Goal: Task Accomplishment & Management: Complete application form

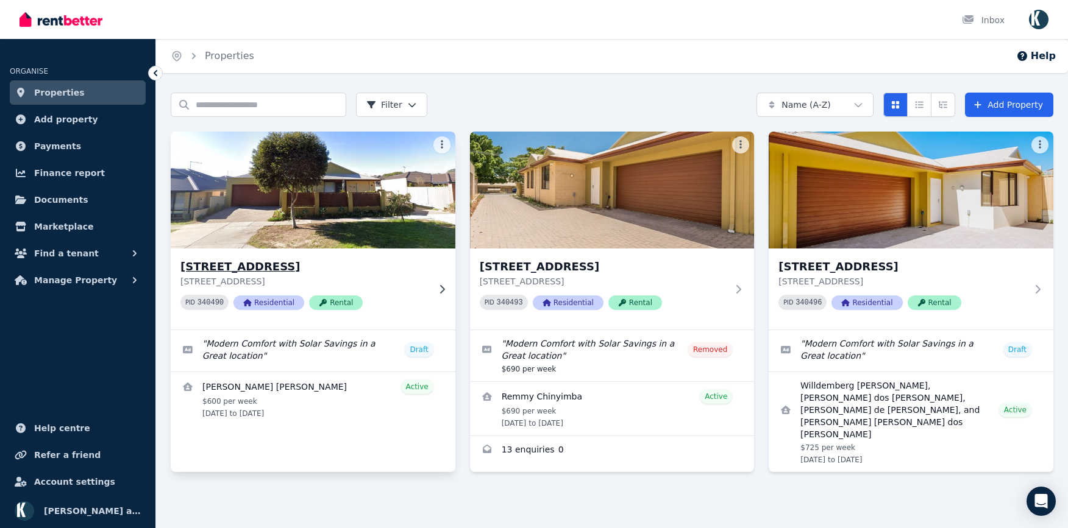
click at [368, 198] on img at bounding box center [312, 190] width 299 height 123
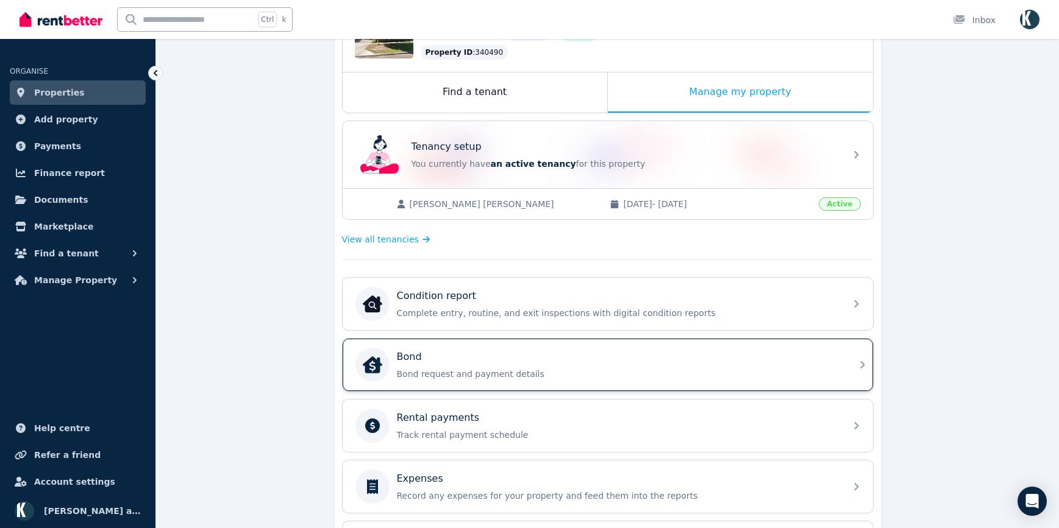
scroll to position [183, 0]
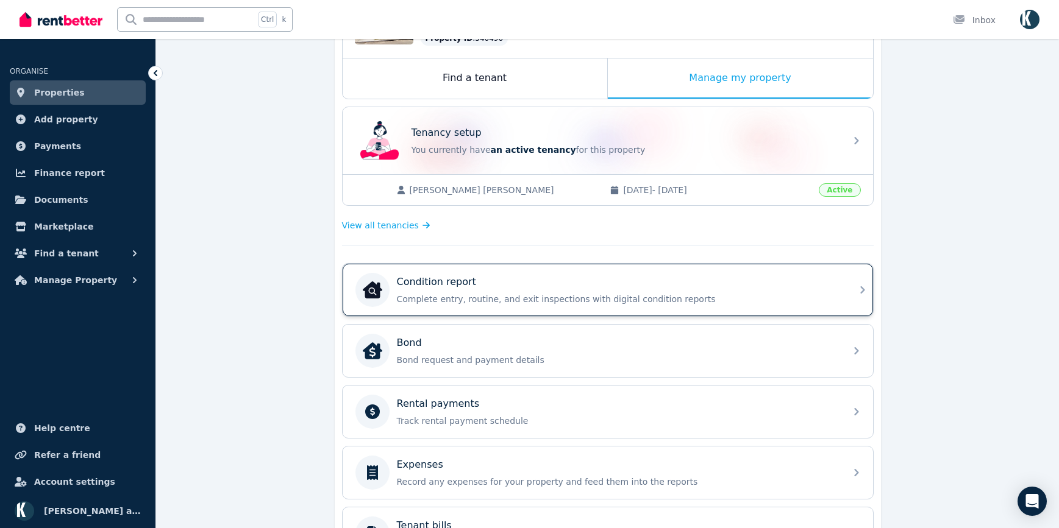
click at [572, 306] on div "Condition report Complete entry, routine, and exit inspections with digital con…" at bounding box center [596, 290] width 483 height 34
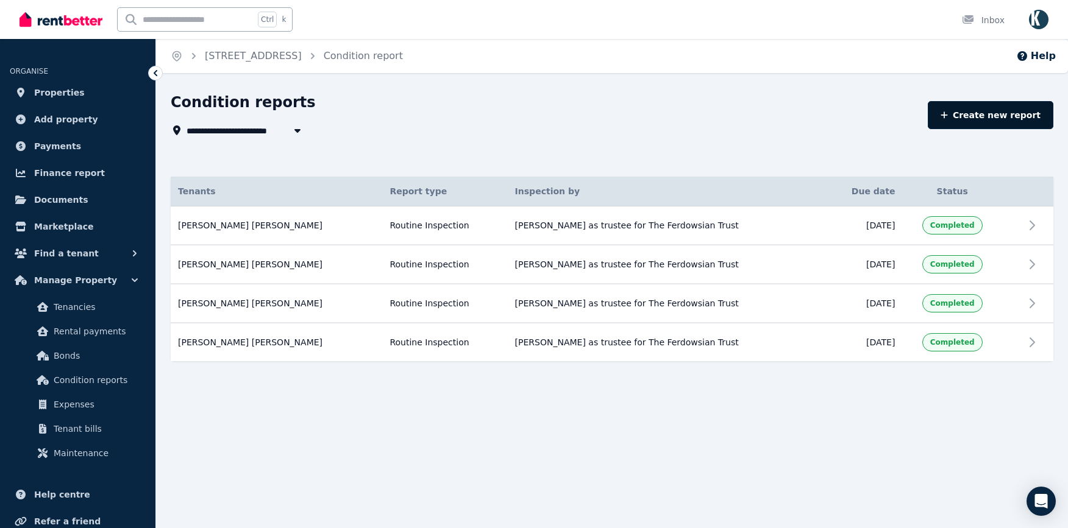
click at [1009, 121] on link "Create new report" at bounding box center [991, 115] width 126 height 28
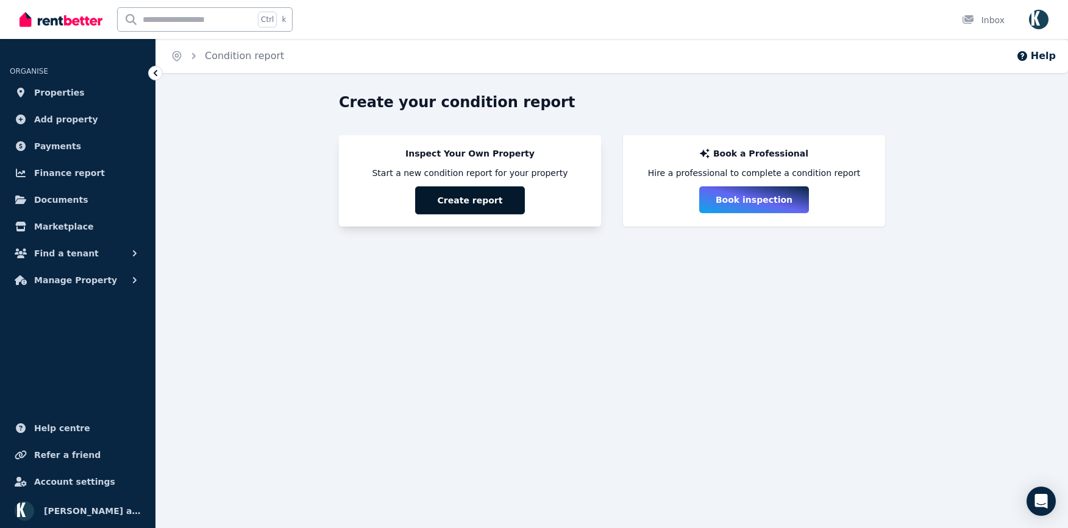
click at [494, 199] on button "Create report" at bounding box center [470, 201] width 110 height 28
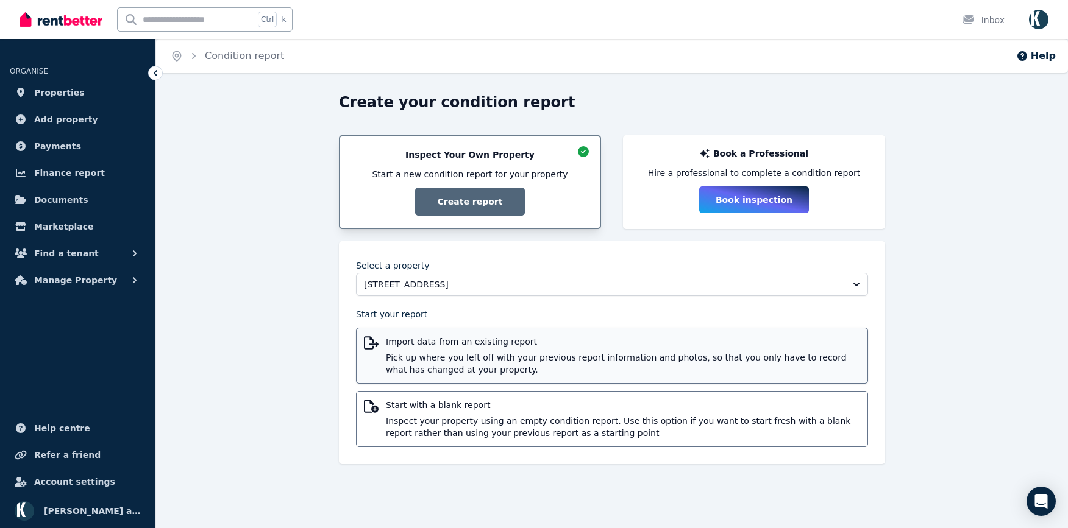
click at [519, 361] on span "Pick up where you left off with your previous report information and photos, so…" at bounding box center [623, 364] width 474 height 24
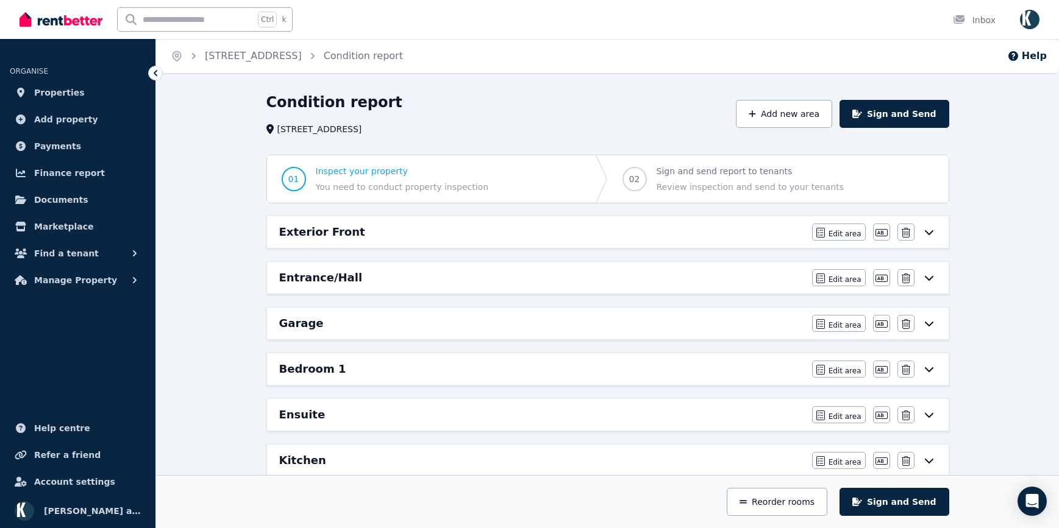
click at [928, 233] on icon at bounding box center [929, 232] width 15 height 10
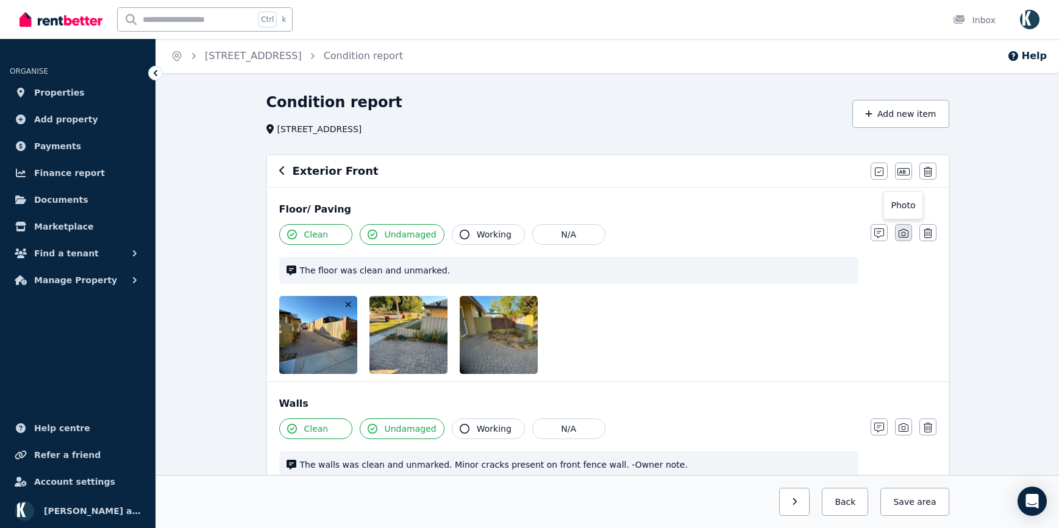
click at [908, 233] on button "button" at bounding box center [903, 232] width 17 height 17
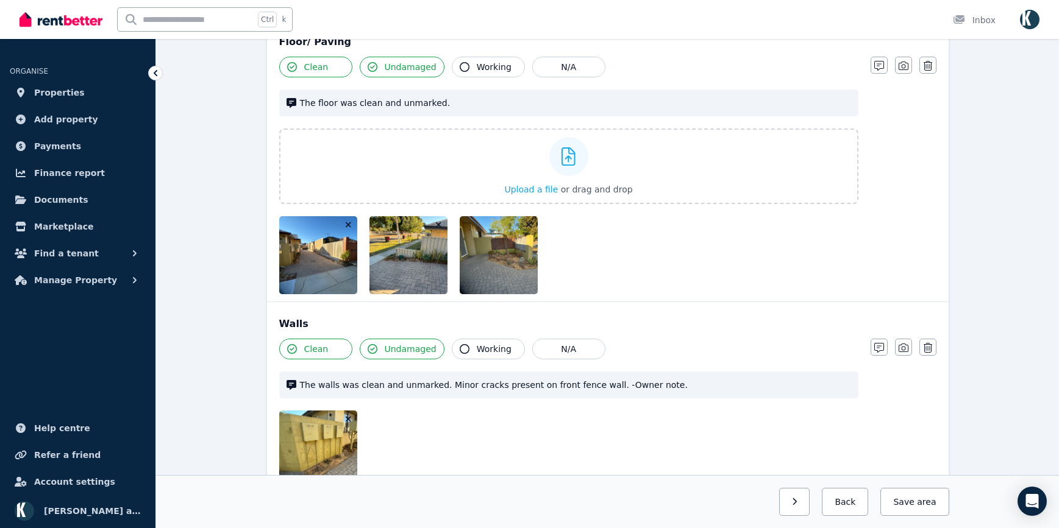
scroll to position [183, 0]
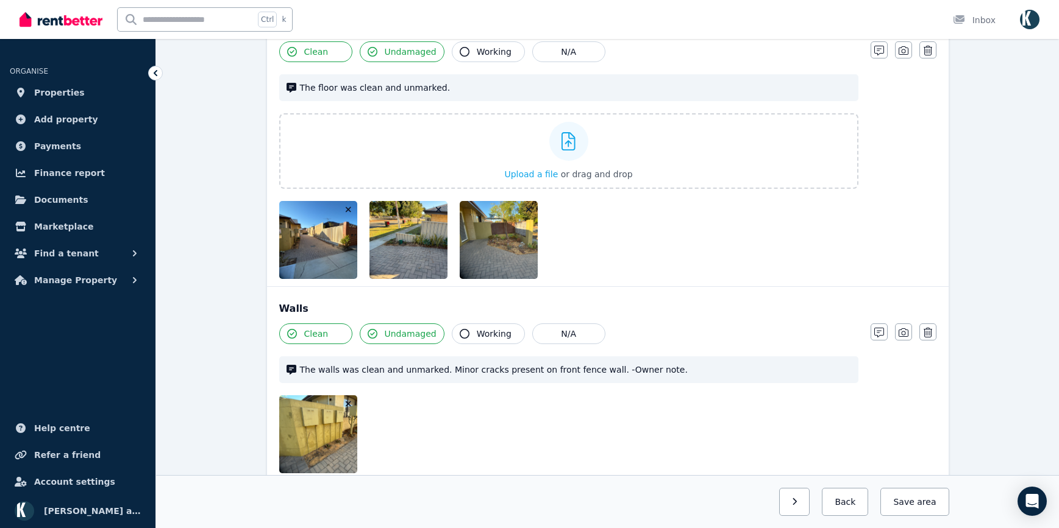
click at [493, 243] on img at bounding box center [512, 240] width 104 height 78
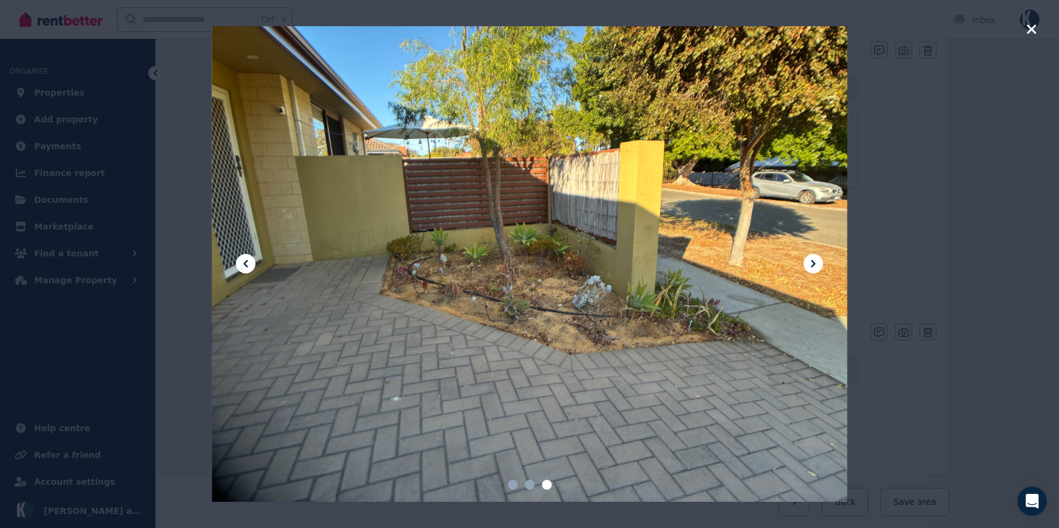
click at [1033, 32] on icon "button" at bounding box center [1030, 28] width 9 height 9
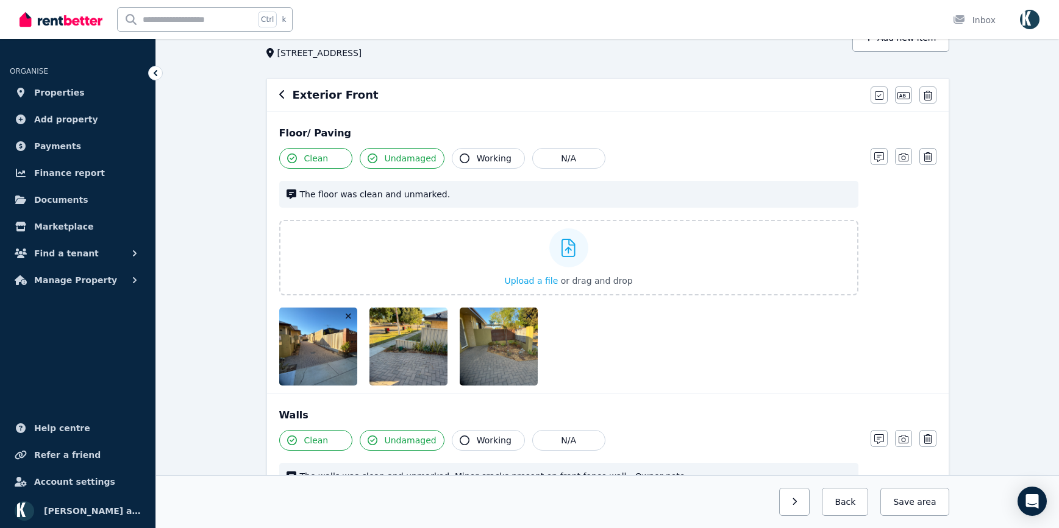
scroll to position [61, 0]
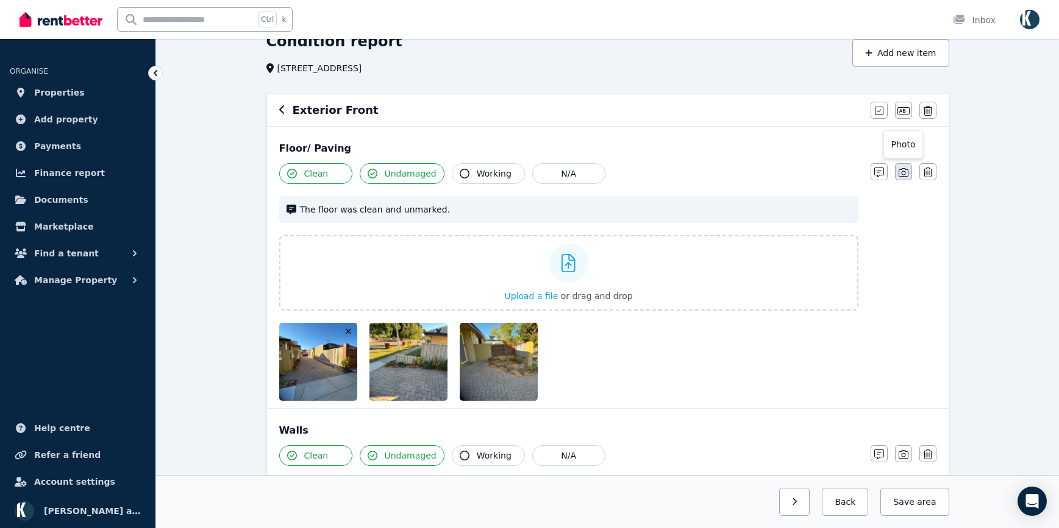
click at [906, 175] on icon "button" at bounding box center [903, 173] width 10 height 10
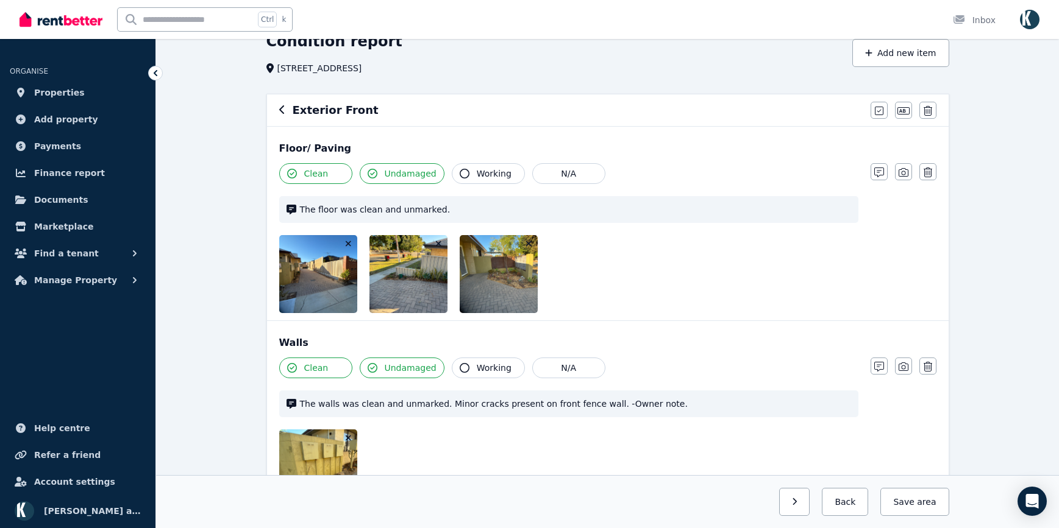
click at [349, 244] on icon "button" at bounding box center [348, 243] width 5 height 5
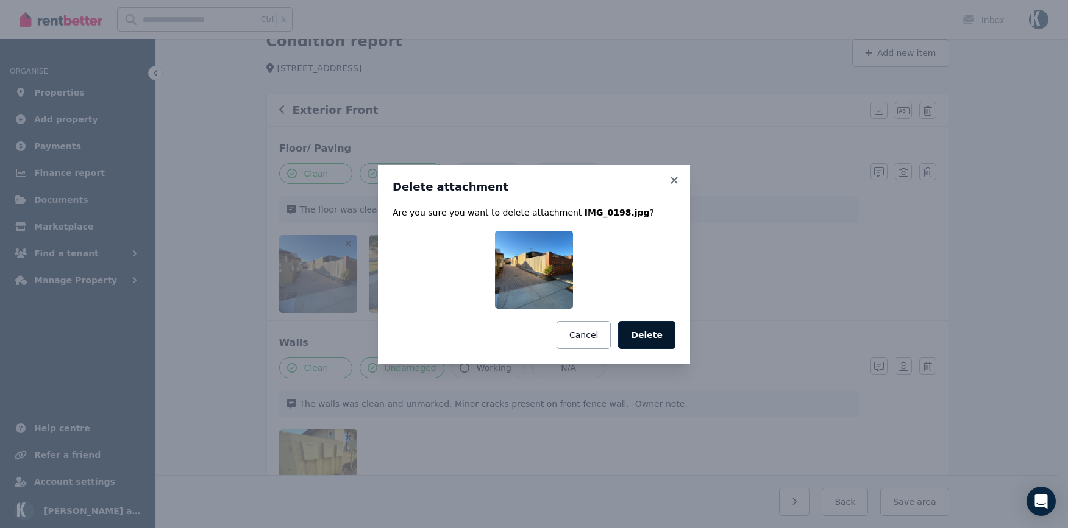
click at [647, 339] on button "Delete" at bounding box center [646, 335] width 57 height 28
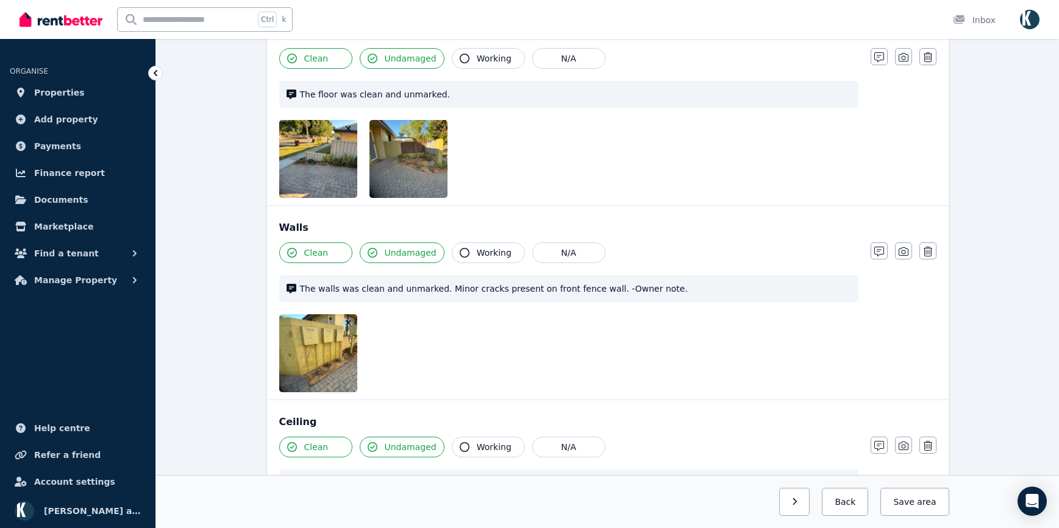
scroll to position [6, 0]
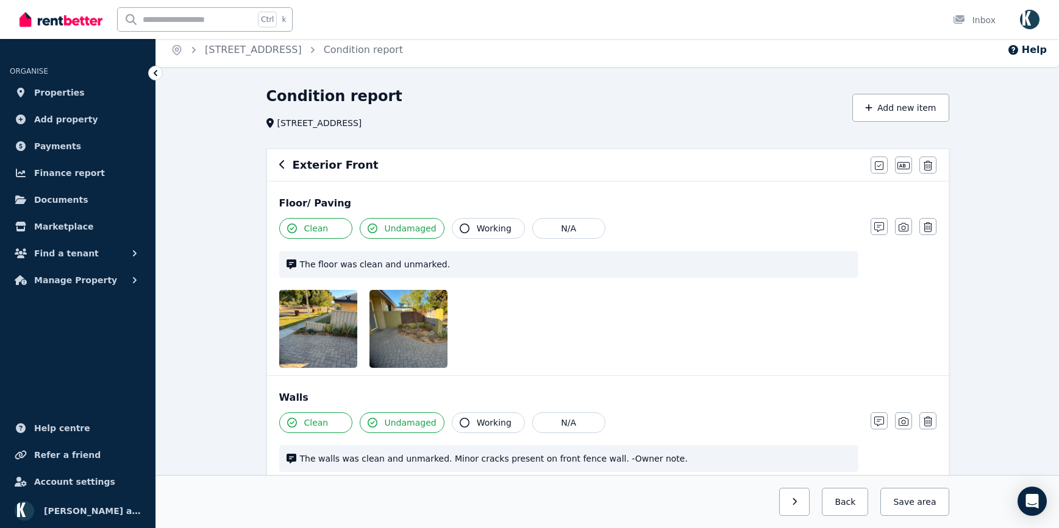
click at [433, 311] on img at bounding box center [421, 329] width 104 height 78
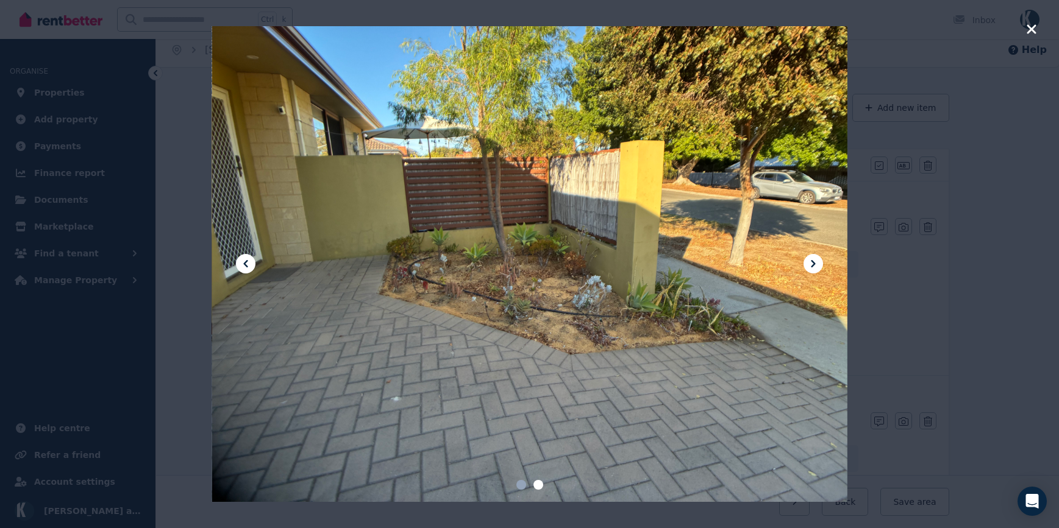
click at [1025, 30] on div at bounding box center [529, 264] width 1059 height 528
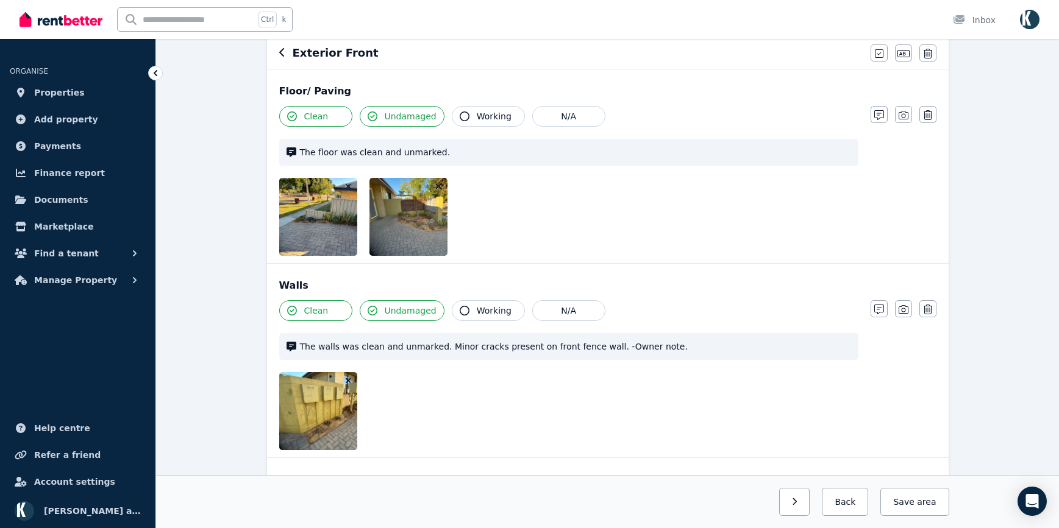
scroll to position [128, 0]
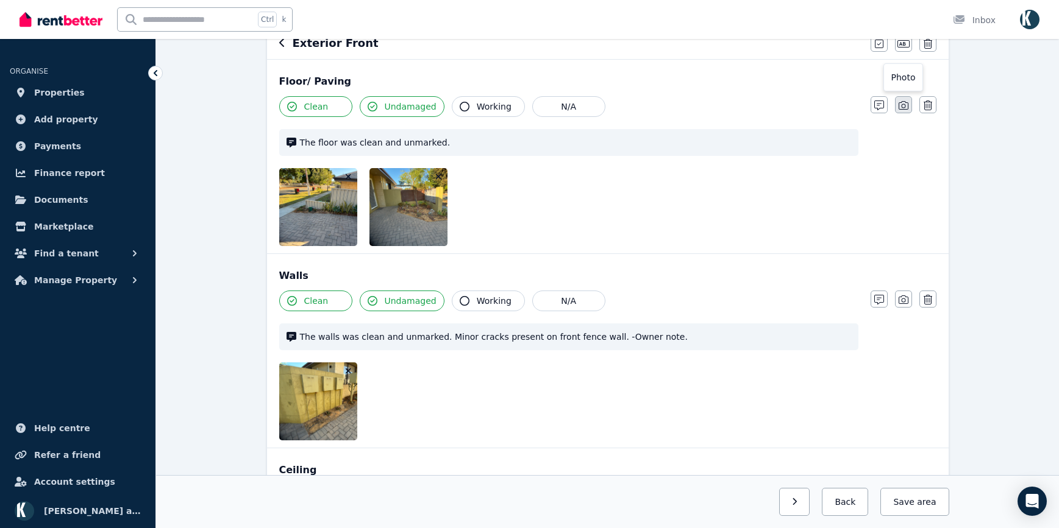
click at [904, 105] on icon "button" at bounding box center [903, 105] width 10 height 9
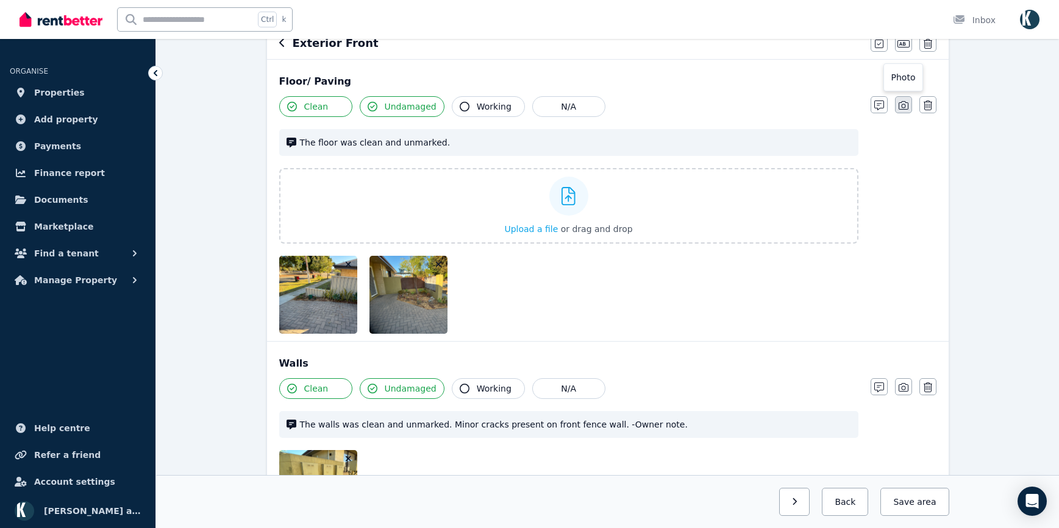
click at [904, 105] on icon "button" at bounding box center [903, 105] width 10 height 9
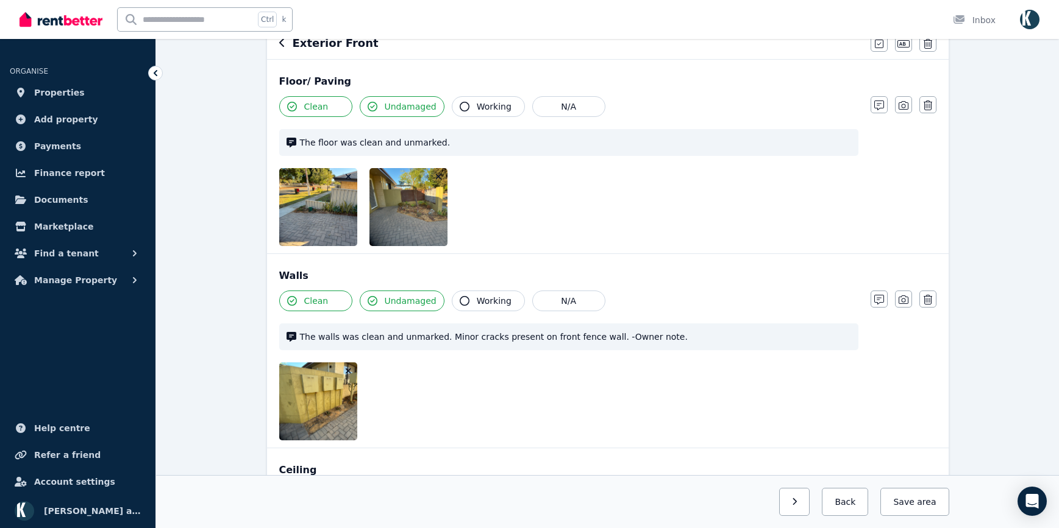
click at [348, 370] on icon "button" at bounding box center [348, 371] width 7 height 9
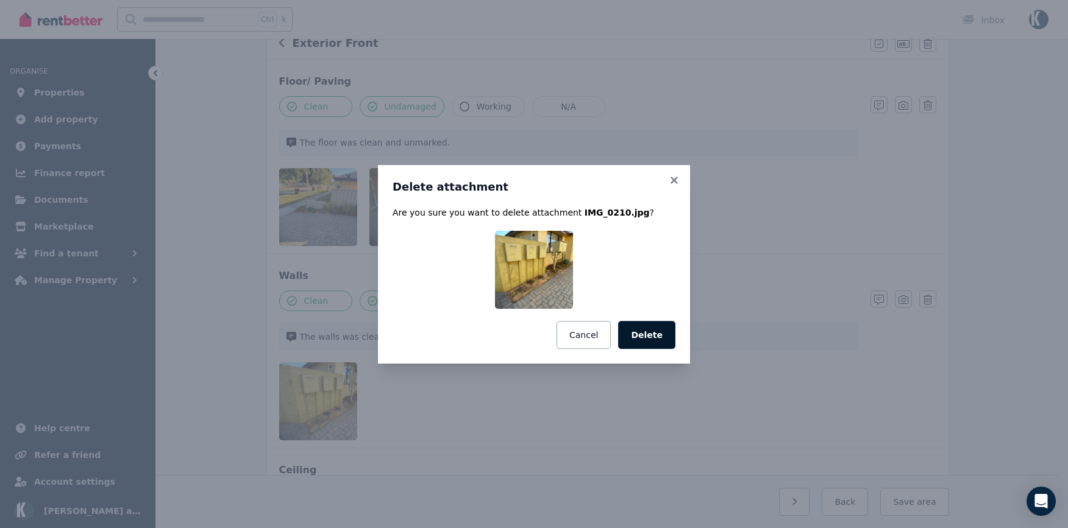
click at [647, 335] on button "Delete" at bounding box center [646, 335] width 57 height 28
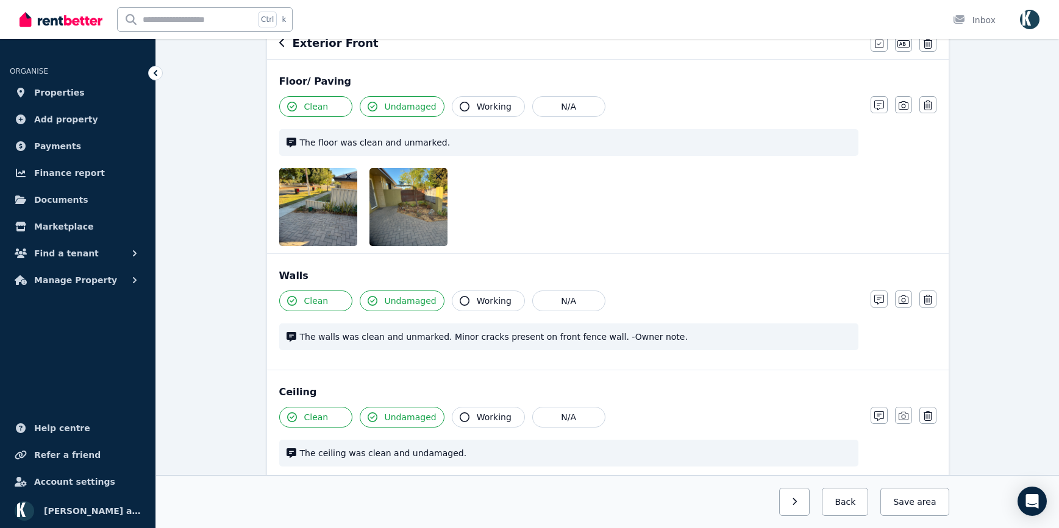
click at [438, 177] on icon "button" at bounding box center [438, 176] width 5 height 5
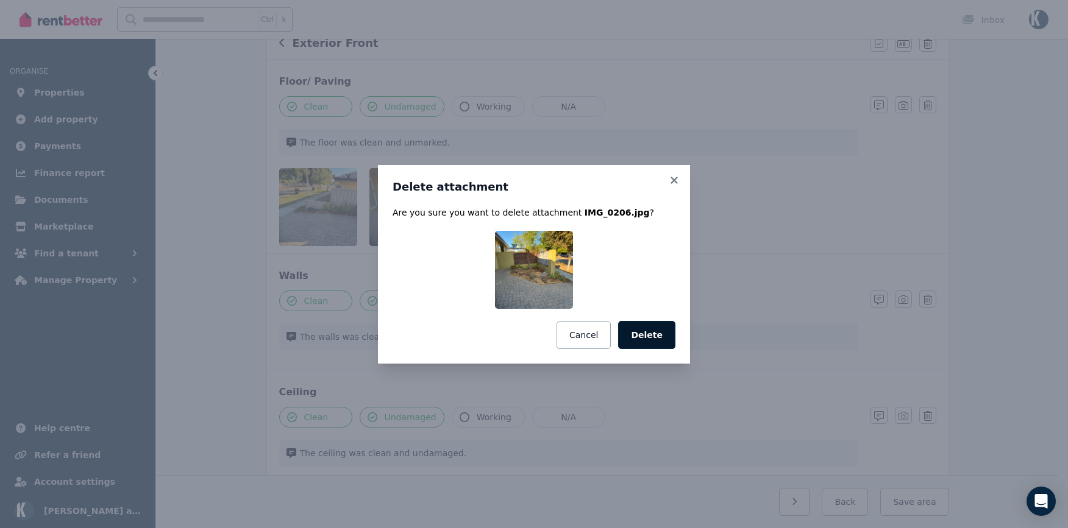
click at [650, 331] on button "Delete" at bounding box center [646, 335] width 57 height 28
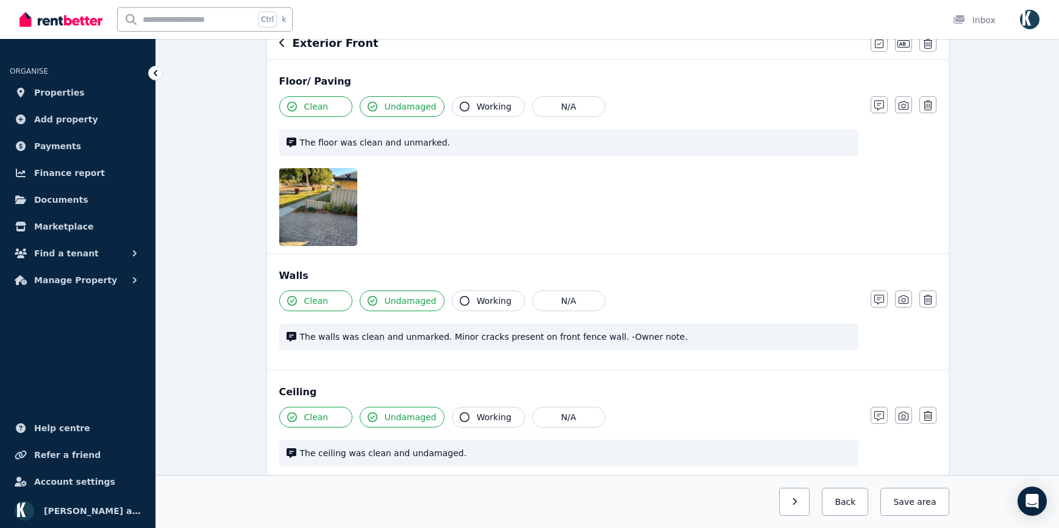
click at [348, 176] on icon "button" at bounding box center [348, 176] width 5 height 5
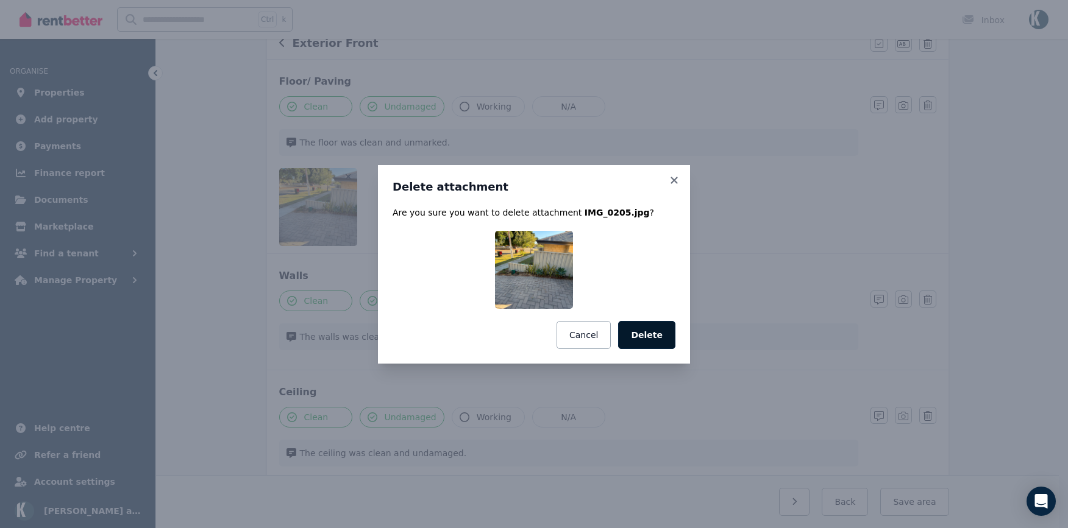
click at [661, 329] on button "Delete" at bounding box center [646, 335] width 57 height 28
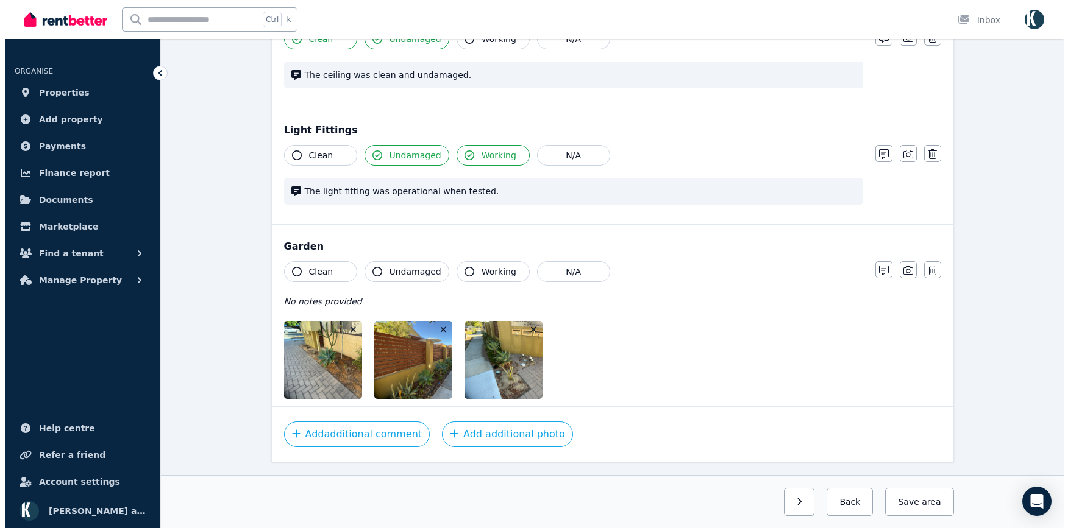
scroll to position [433, 0]
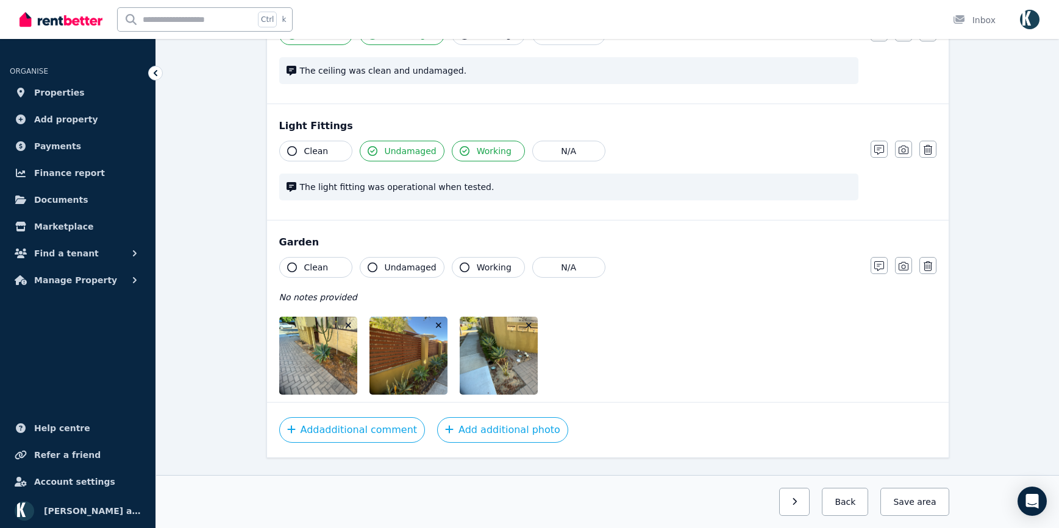
click at [529, 327] on icon "button" at bounding box center [528, 325] width 7 height 9
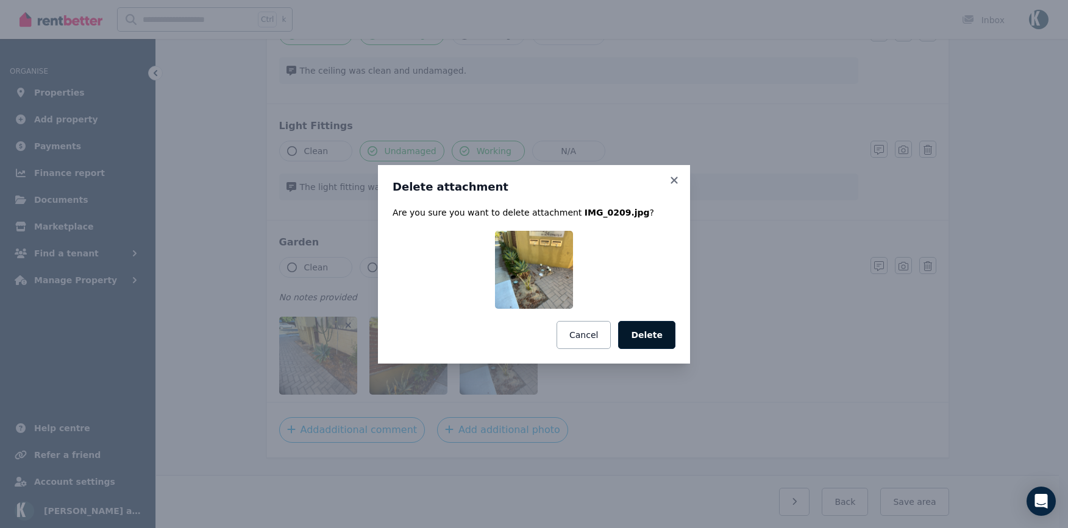
click at [659, 340] on button "Delete" at bounding box center [646, 335] width 57 height 28
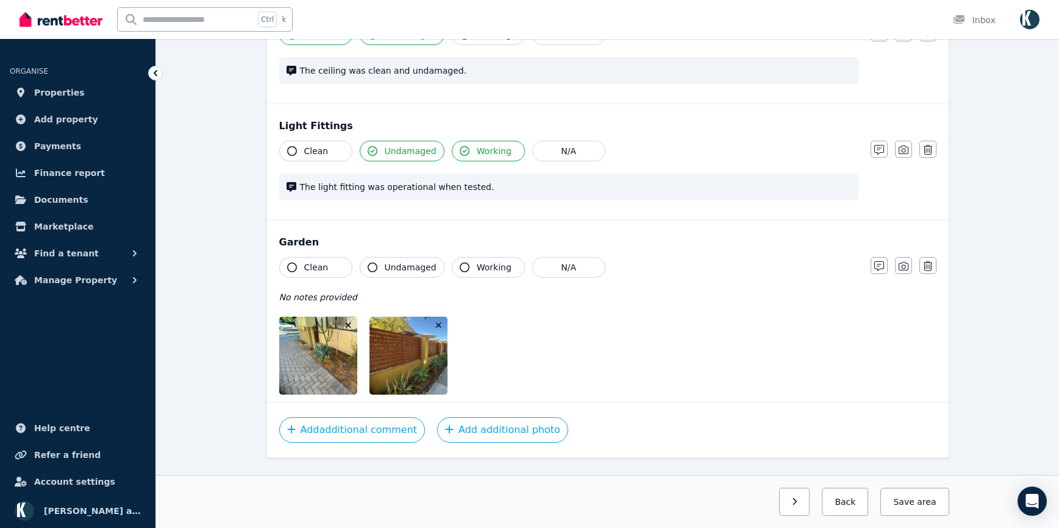
click at [440, 324] on icon "button" at bounding box center [438, 325] width 5 height 5
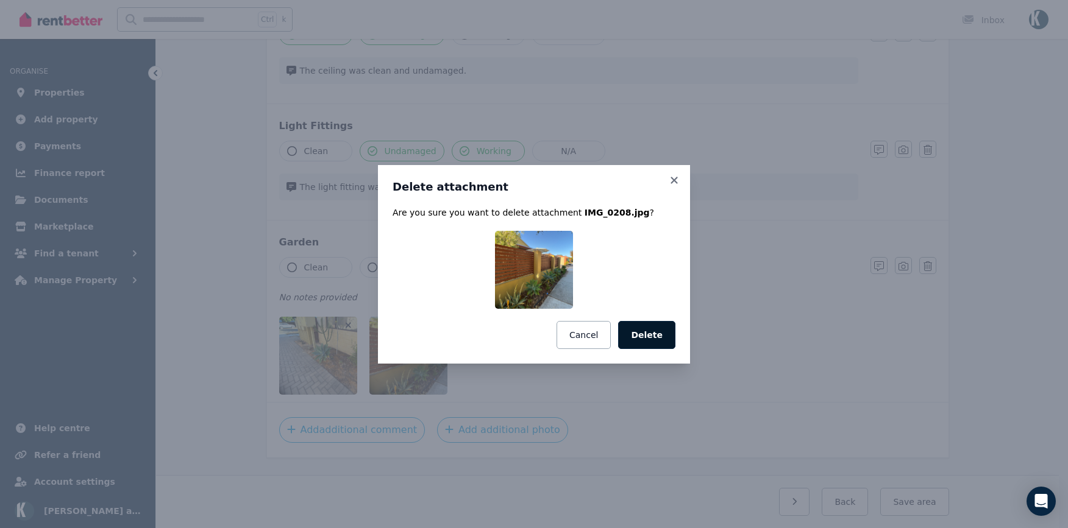
click at [654, 345] on button "Delete" at bounding box center [646, 335] width 57 height 28
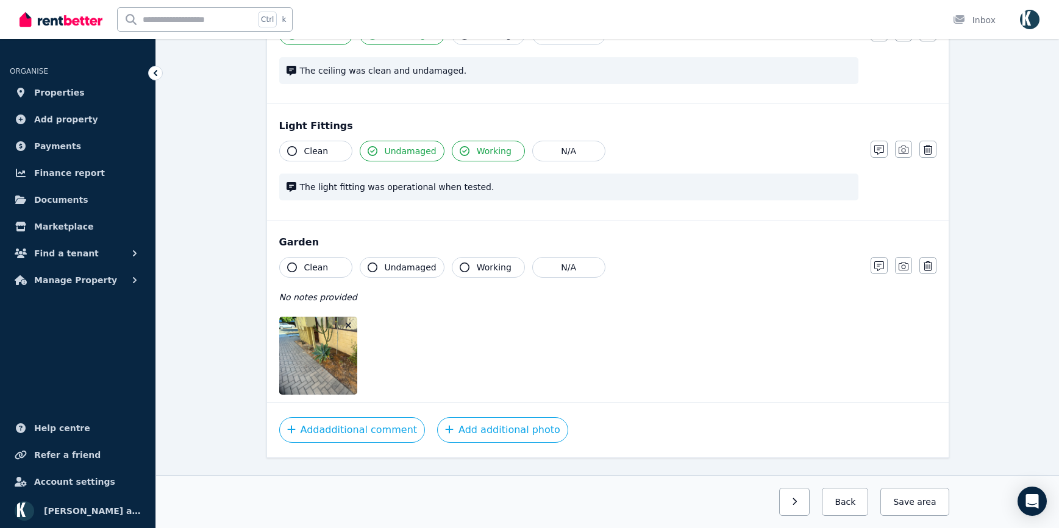
click at [347, 327] on icon "button" at bounding box center [348, 325] width 5 height 5
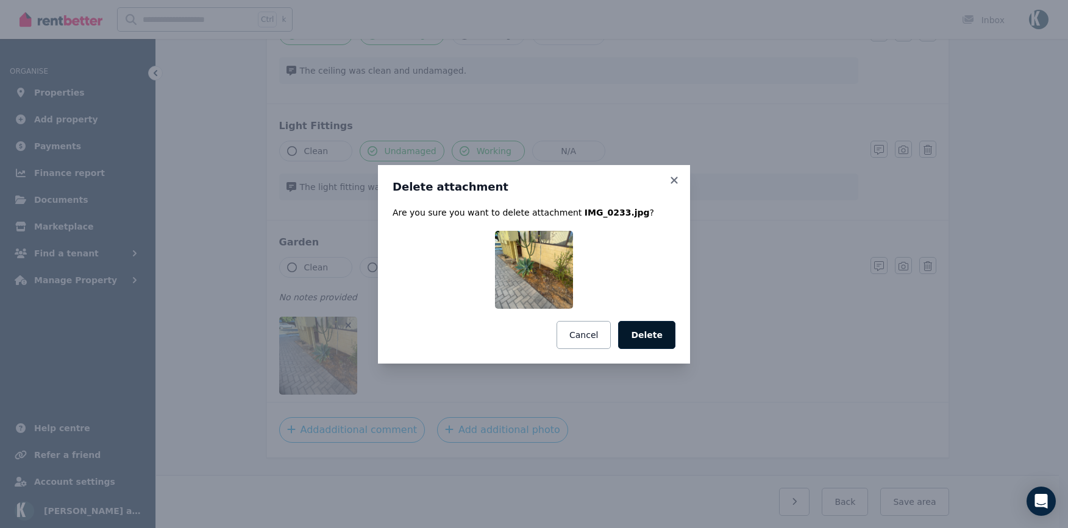
click at [652, 337] on button "Delete" at bounding box center [646, 335] width 57 height 28
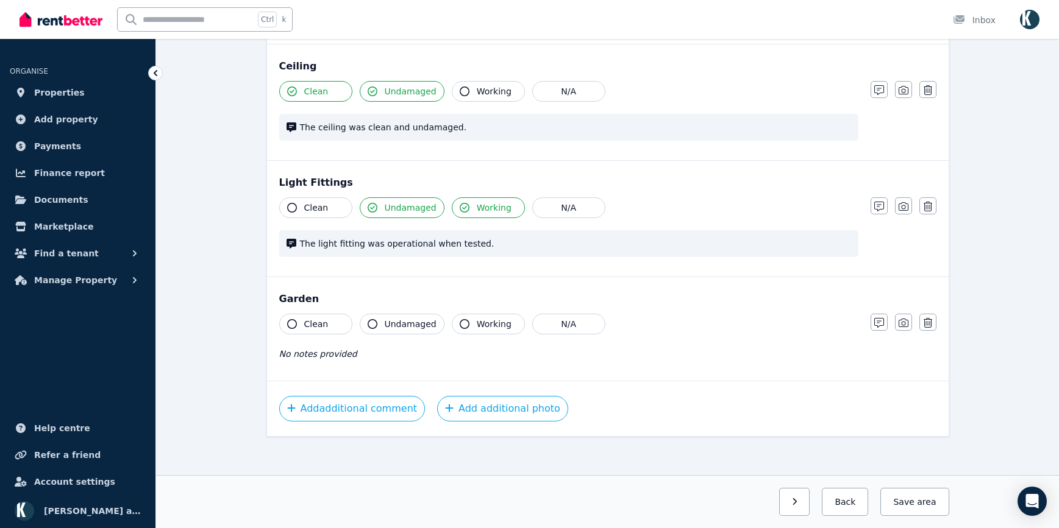
scroll to position [382, 0]
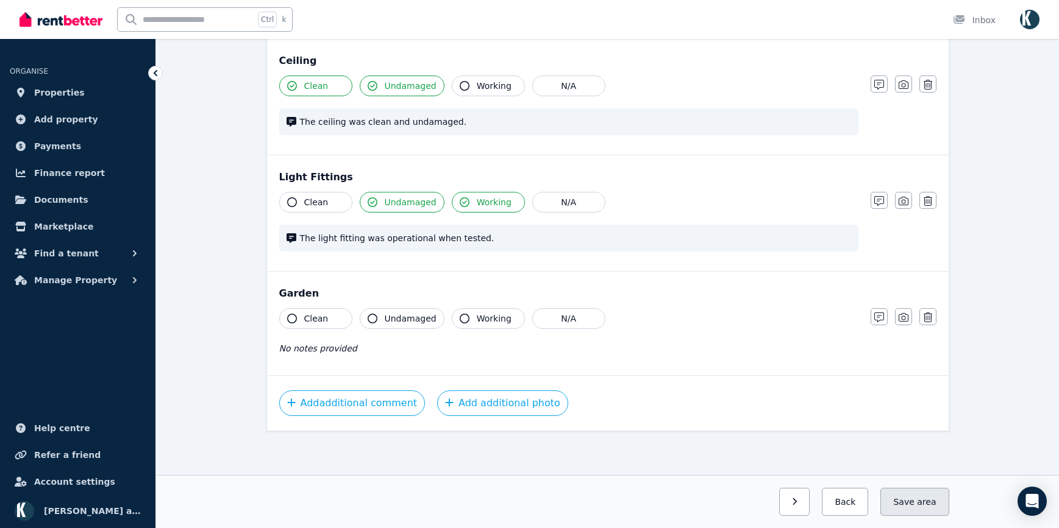
click at [920, 508] on button "Save area" at bounding box center [914, 502] width 68 height 28
click at [790, 502] on button "button" at bounding box center [784, 502] width 31 height 28
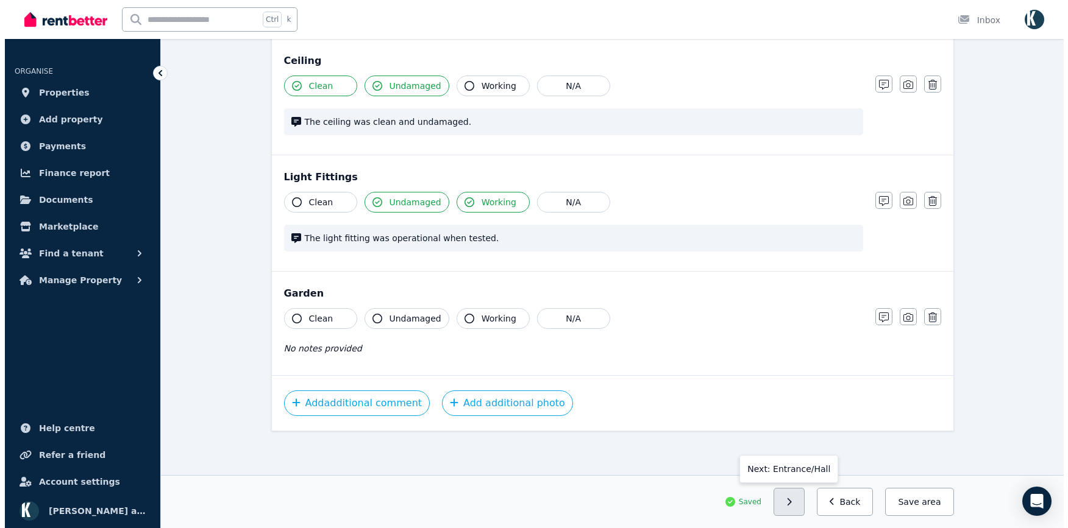
scroll to position [511, 0]
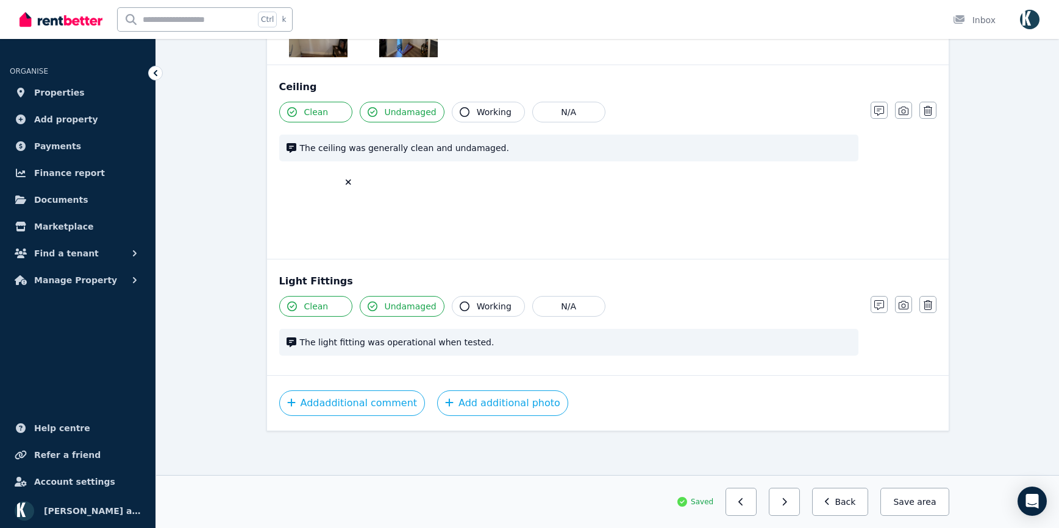
click at [348, 185] on icon "button" at bounding box center [348, 182] width 7 height 9
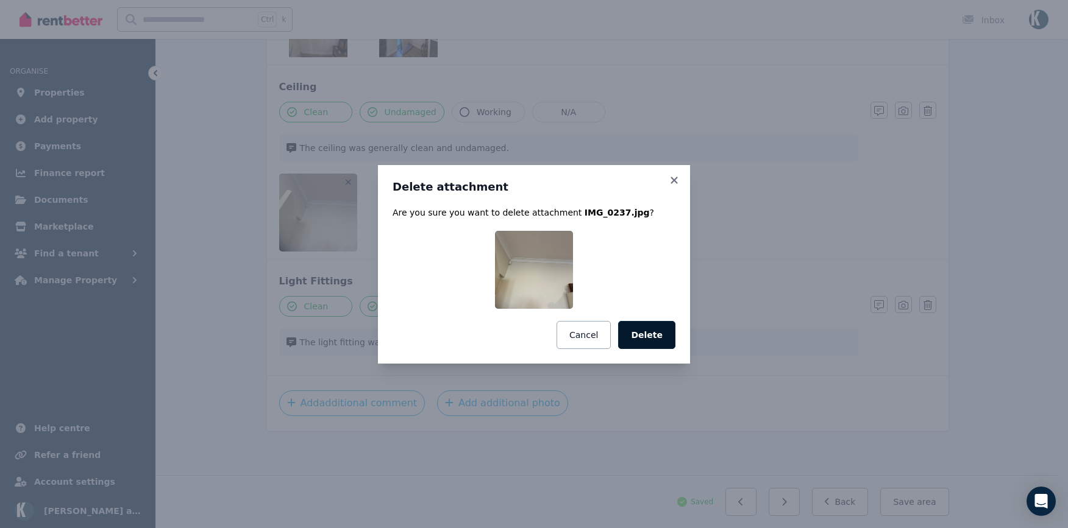
click at [664, 338] on button "Delete" at bounding box center [646, 335] width 57 height 28
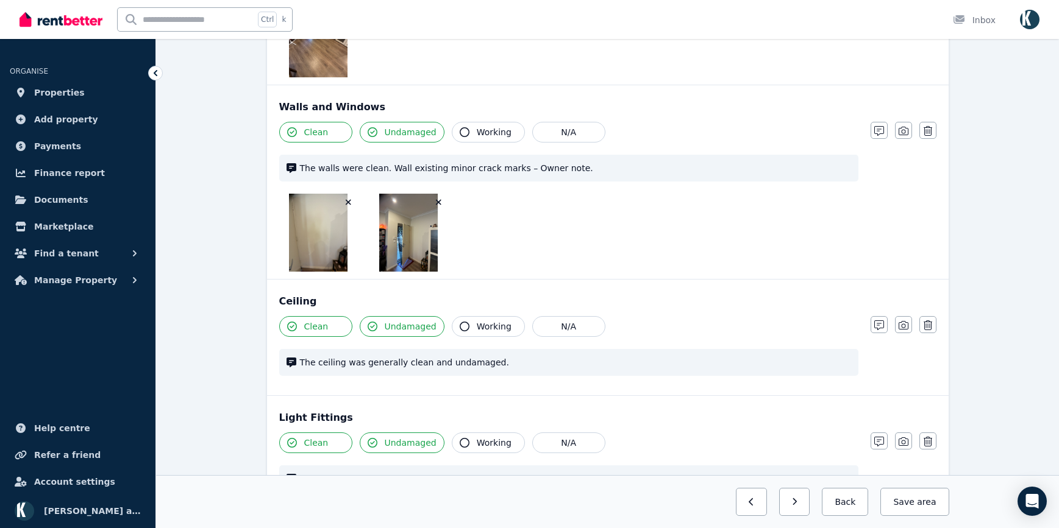
scroll to position [251, 0]
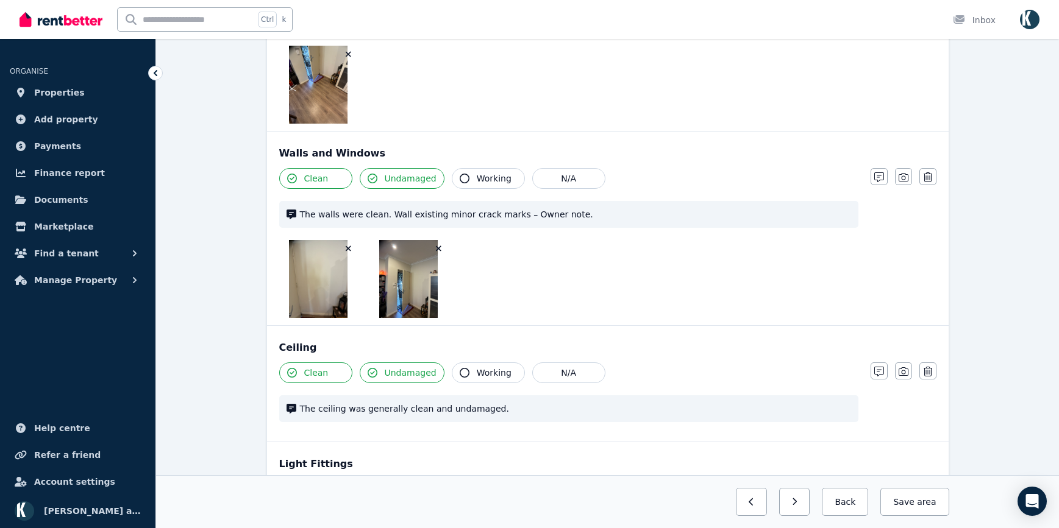
click at [438, 247] on icon "button" at bounding box center [438, 248] width 7 height 9
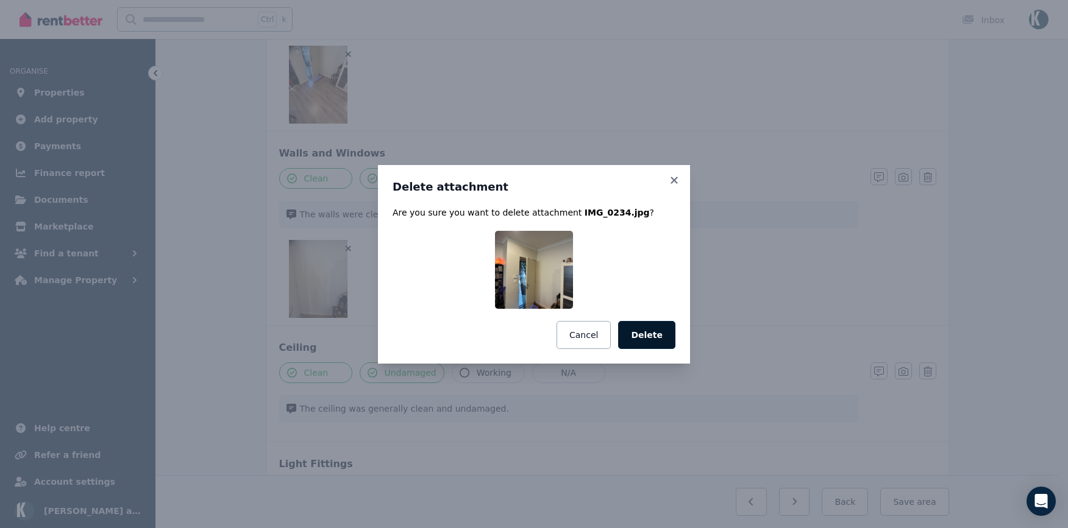
click at [647, 332] on button "Delete" at bounding box center [646, 335] width 57 height 28
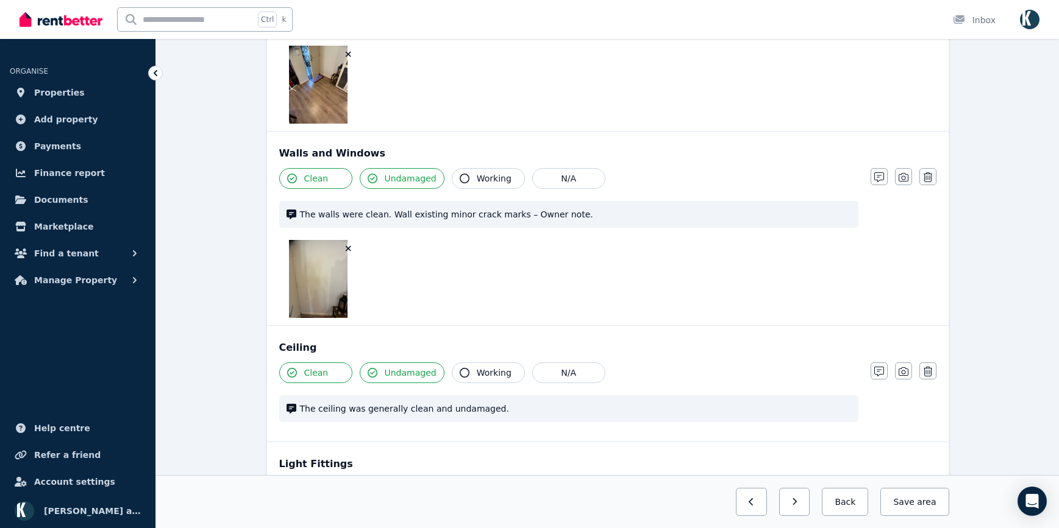
click at [349, 246] on icon "button" at bounding box center [348, 248] width 7 height 9
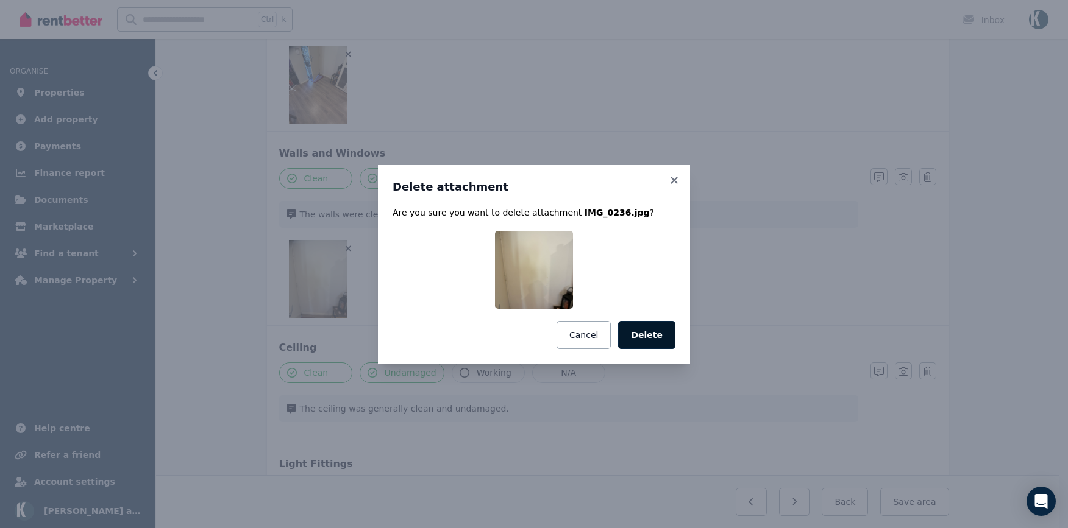
click at [650, 327] on button "Delete" at bounding box center [646, 335] width 57 height 28
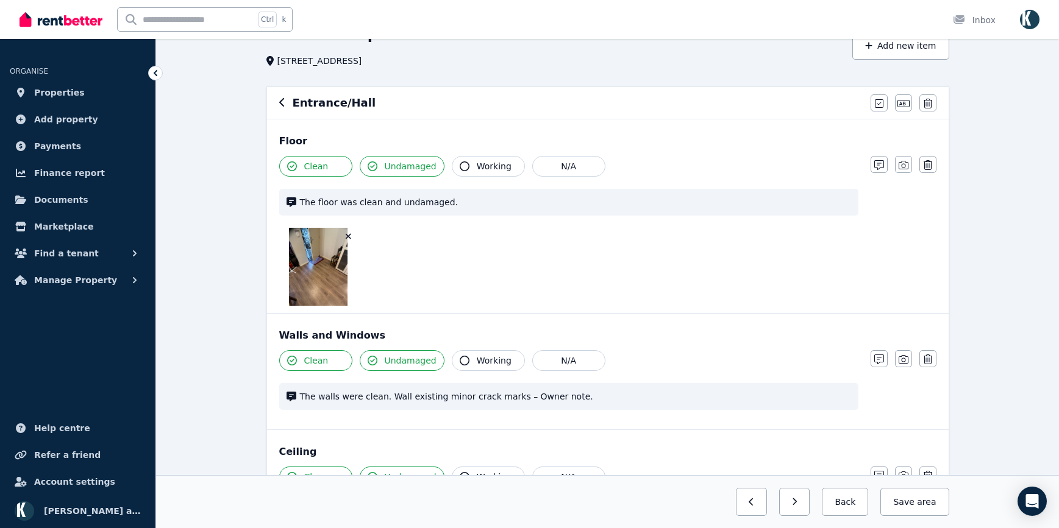
scroll to position [68, 0]
click at [349, 237] on icon "button" at bounding box center [348, 237] width 5 height 5
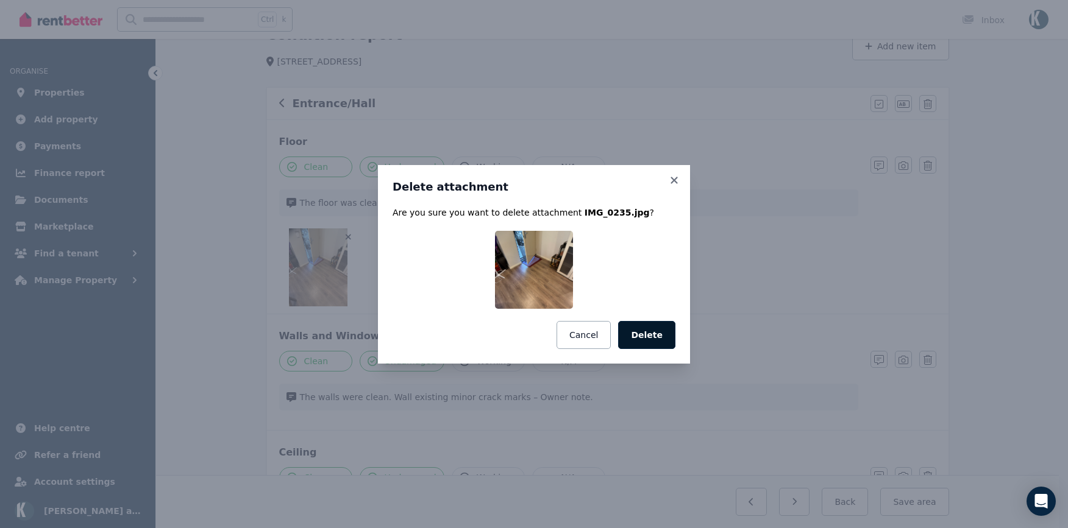
click at [656, 343] on button "Delete" at bounding box center [646, 335] width 57 height 28
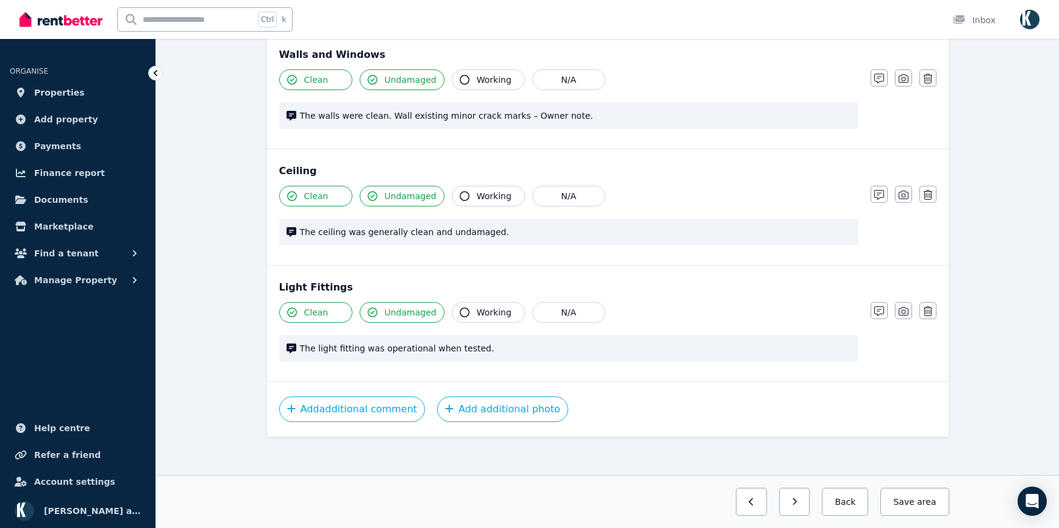
scroll to position [277, 0]
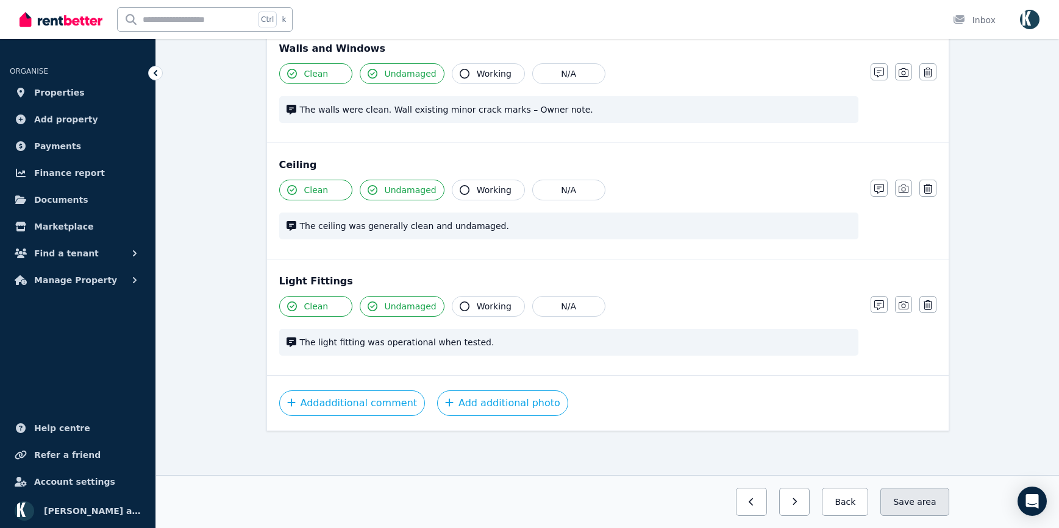
click at [923, 503] on span "area" at bounding box center [926, 502] width 19 height 12
click at [789, 504] on button "button" at bounding box center [784, 502] width 31 height 28
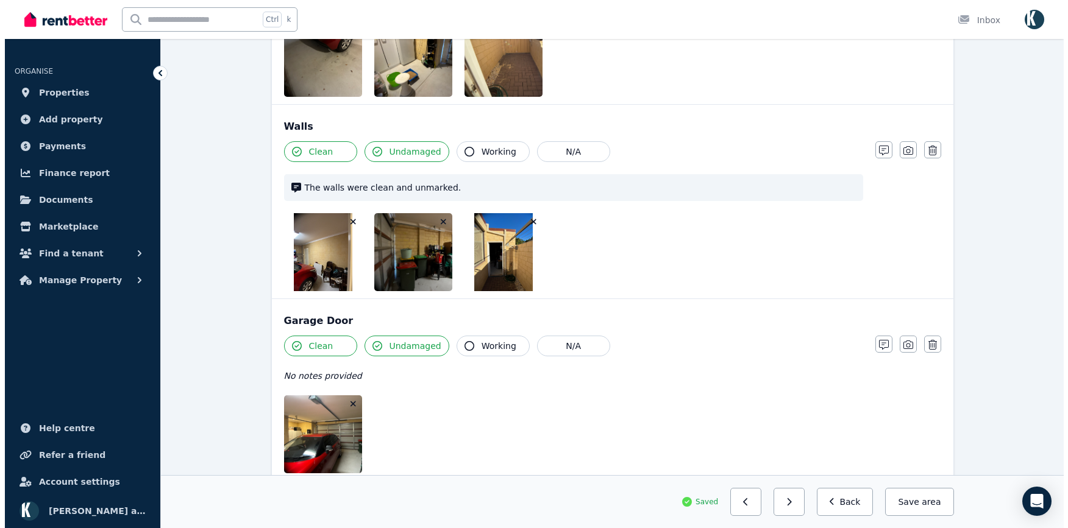
scroll to position [888, 0]
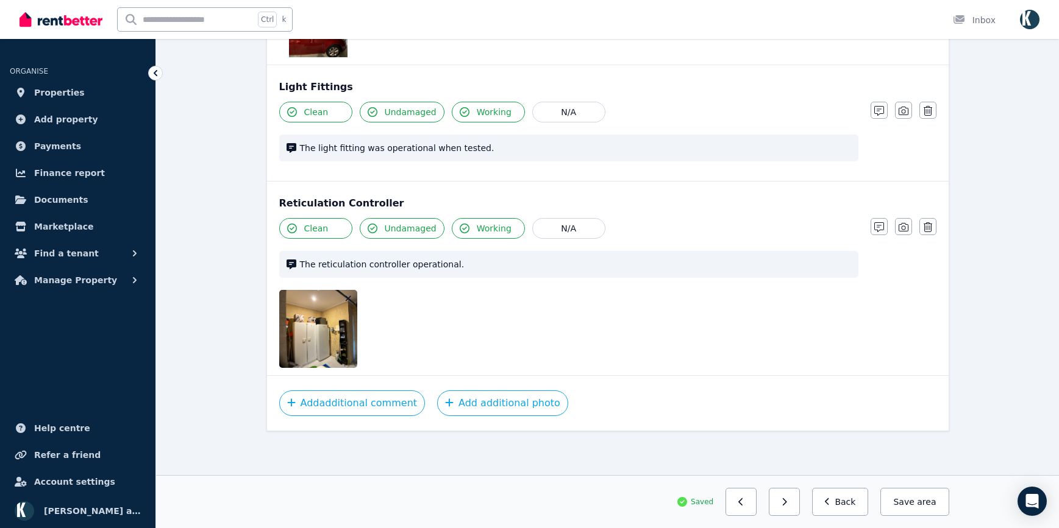
click at [346, 300] on icon "button" at bounding box center [348, 298] width 7 height 9
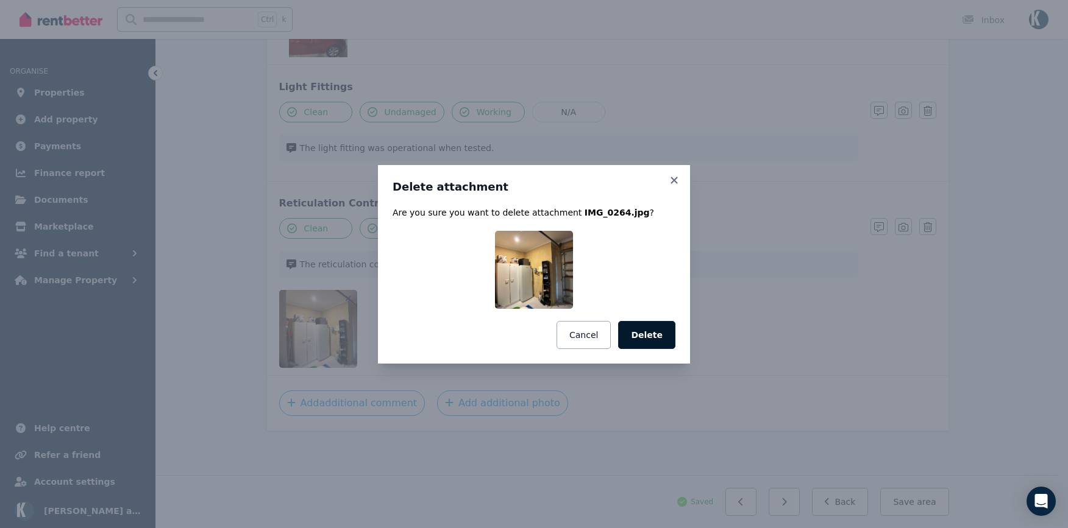
click at [641, 327] on button "Delete" at bounding box center [646, 335] width 57 height 28
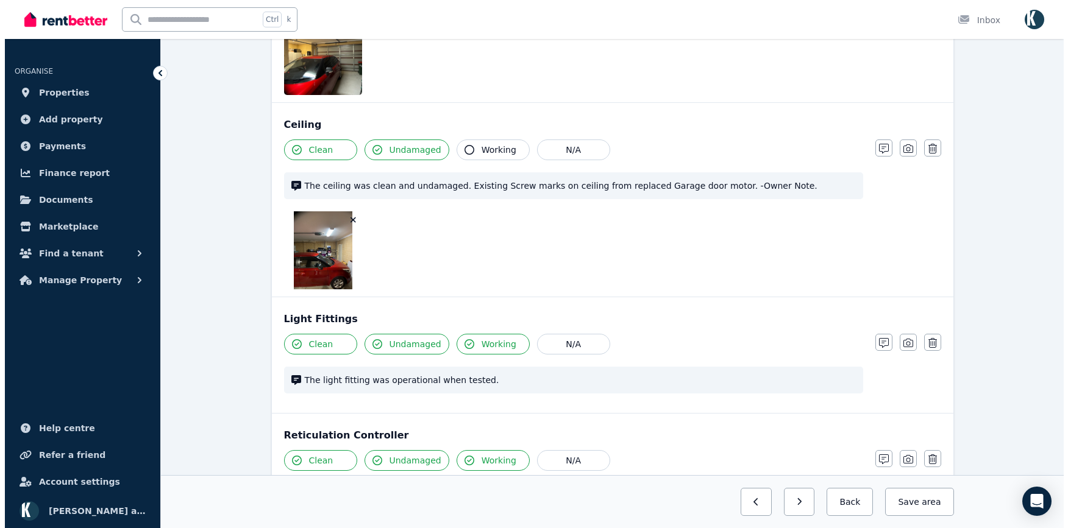
scroll to position [627, 0]
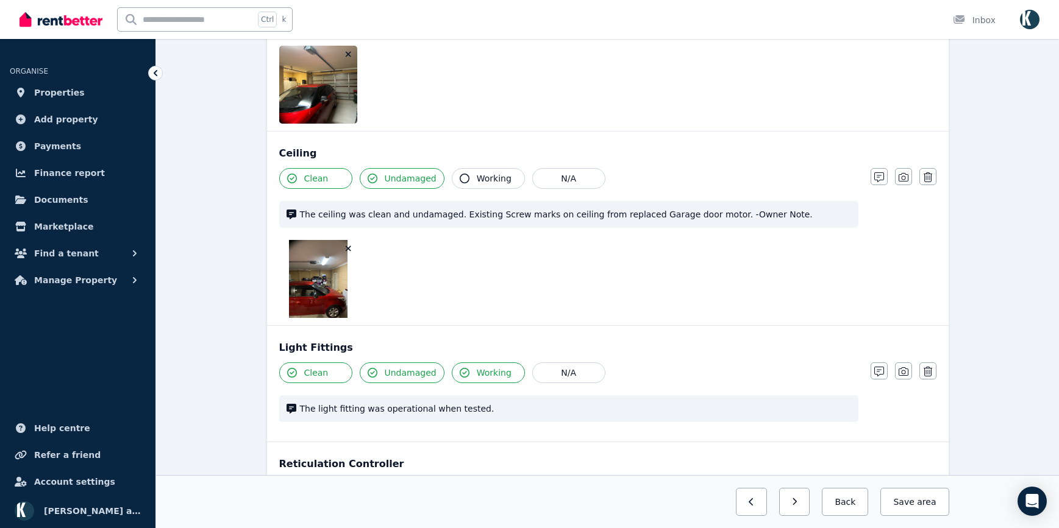
click at [352, 250] on button "button" at bounding box center [349, 249] width 12 height 12
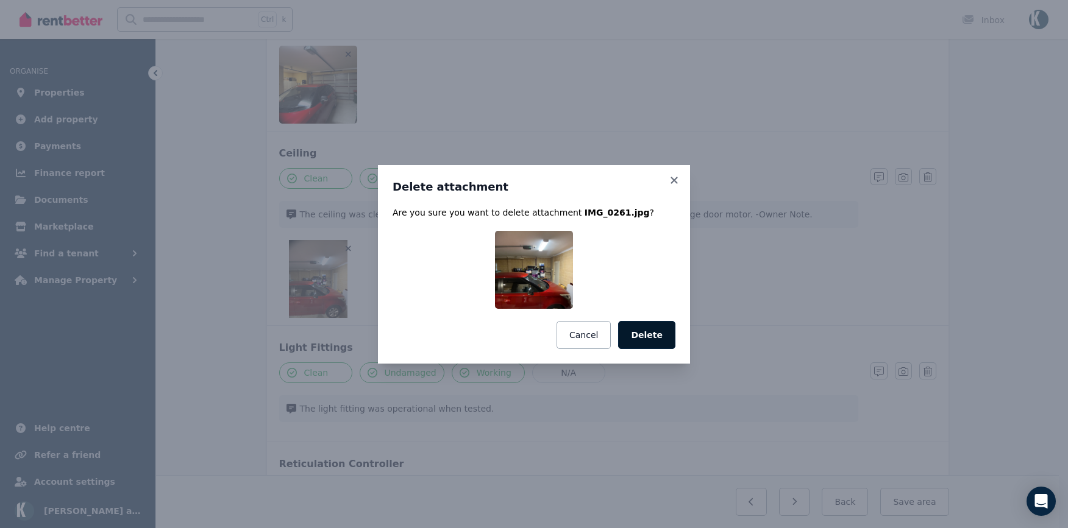
click at [641, 332] on button "Delete" at bounding box center [646, 335] width 57 height 28
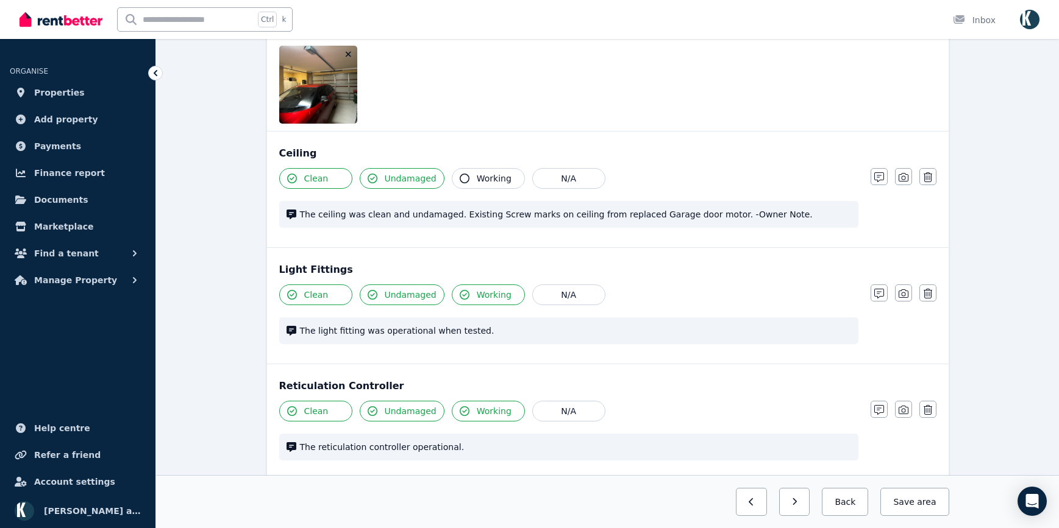
click at [346, 54] on icon "button" at bounding box center [348, 54] width 7 height 9
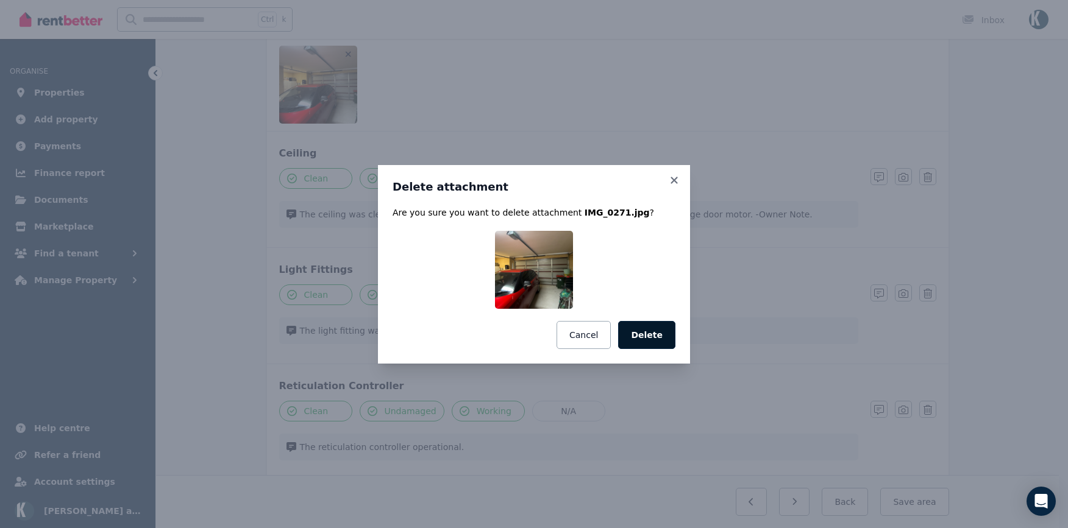
click at [659, 333] on button "Delete" at bounding box center [646, 335] width 57 height 28
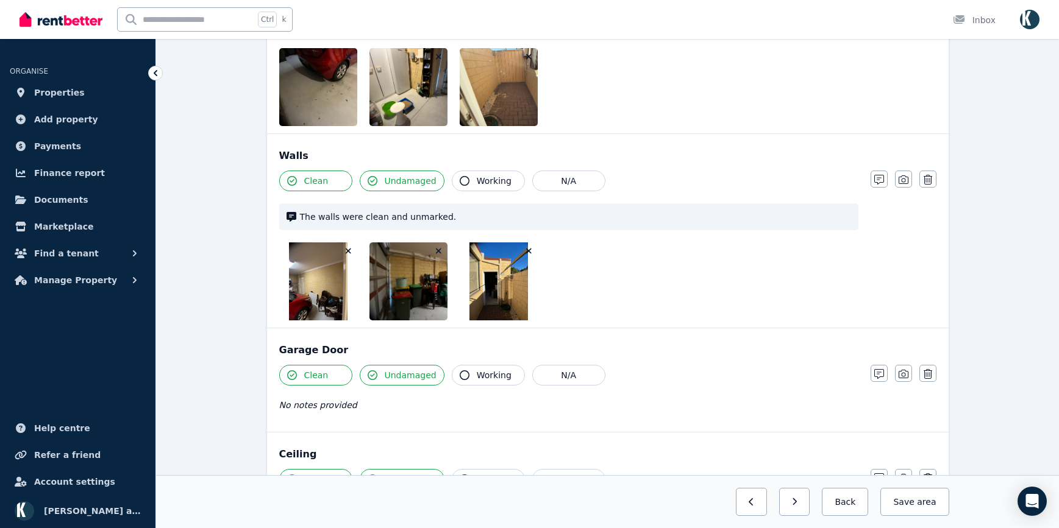
scroll to position [244, 0]
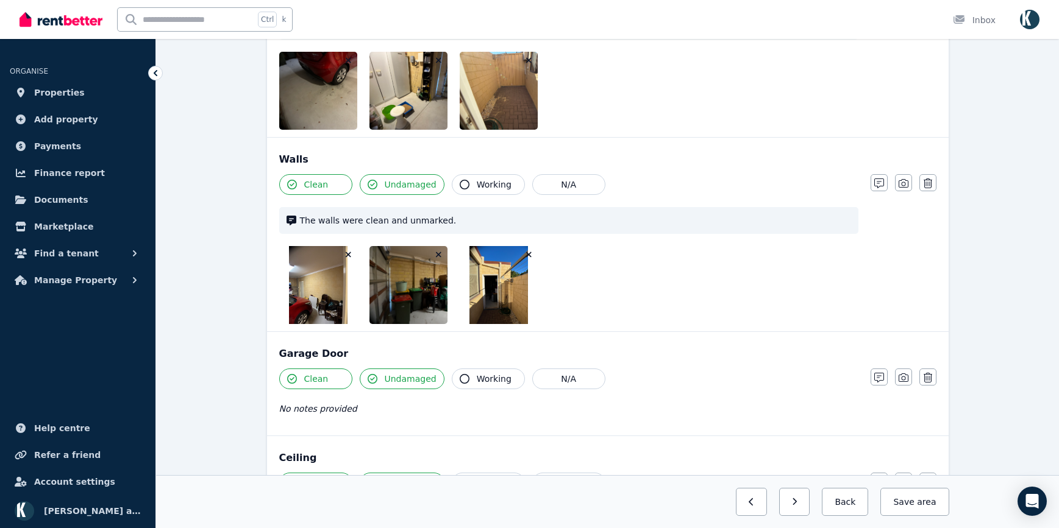
click at [528, 255] on icon "button" at bounding box center [528, 254] width 5 height 5
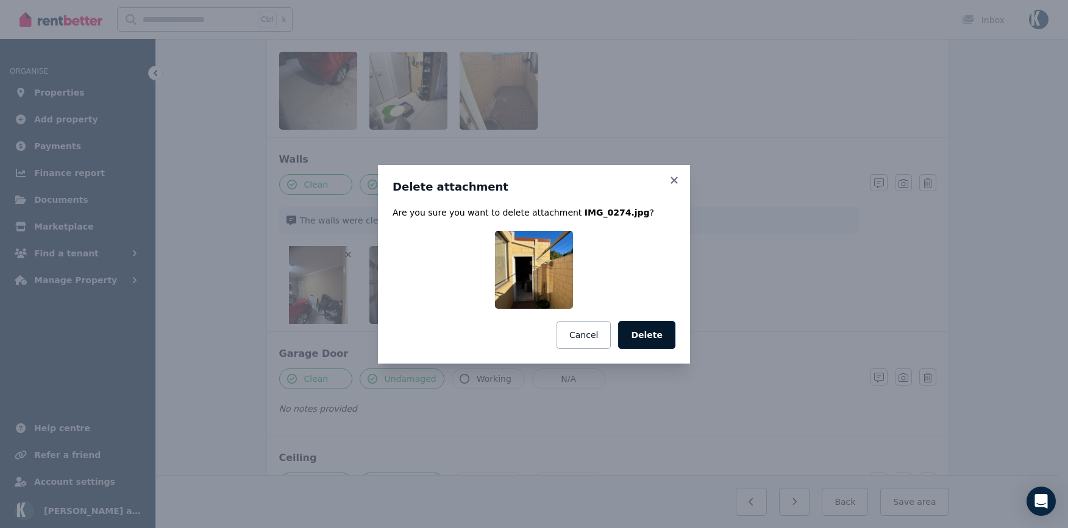
click at [636, 336] on button "Delete" at bounding box center [646, 335] width 57 height 28
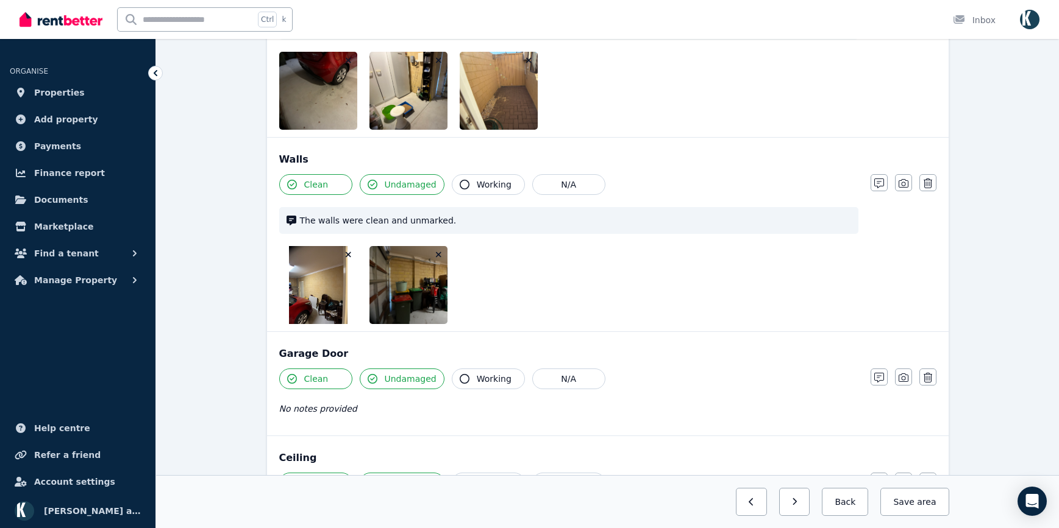
click at [439, 252] on icon "button" at bounding box center [438, 255] width 7 height 9
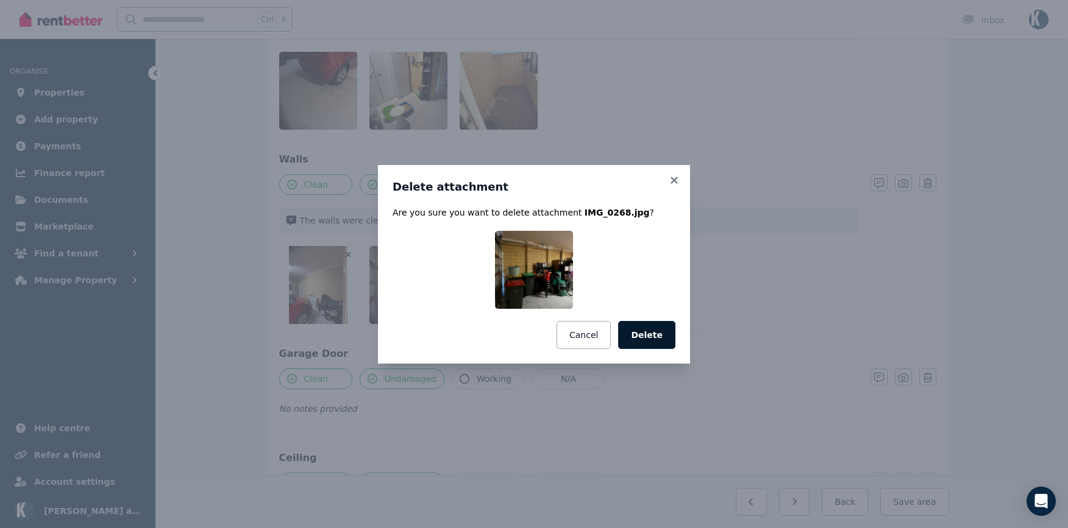
click at [645, 335] on button "Delete" at bounding box center [646, 335] width 57 height 28
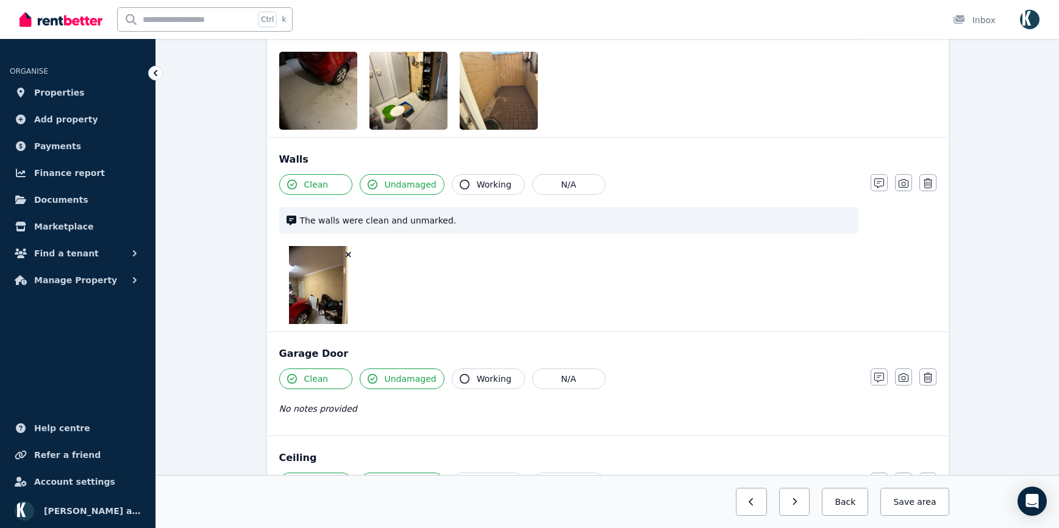
click at [346, 253] on icon "button" at bounding box center [348, 255] width 7 height 9
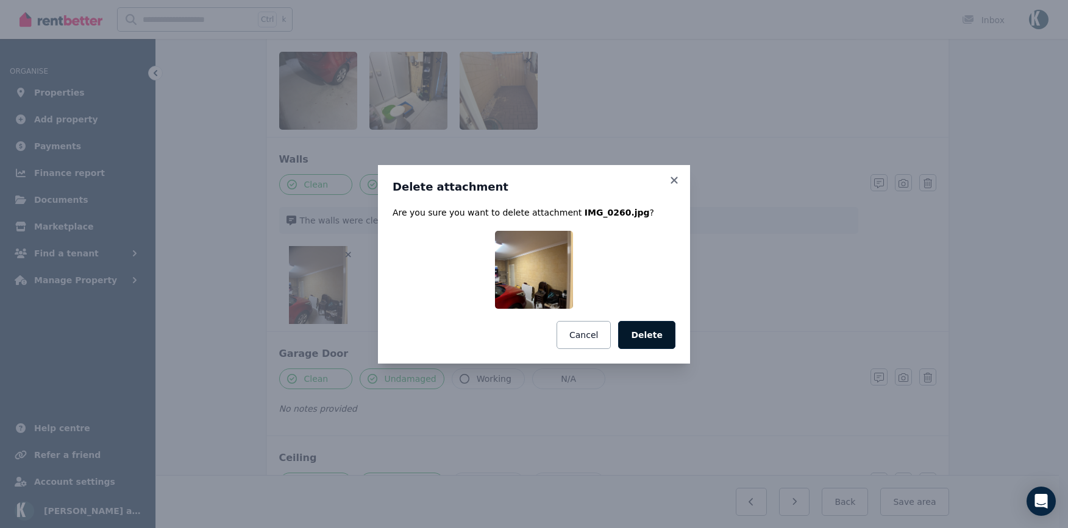
click at [652, 346] on button "Delete" at bounding box center [646, 335] width 57 height 28
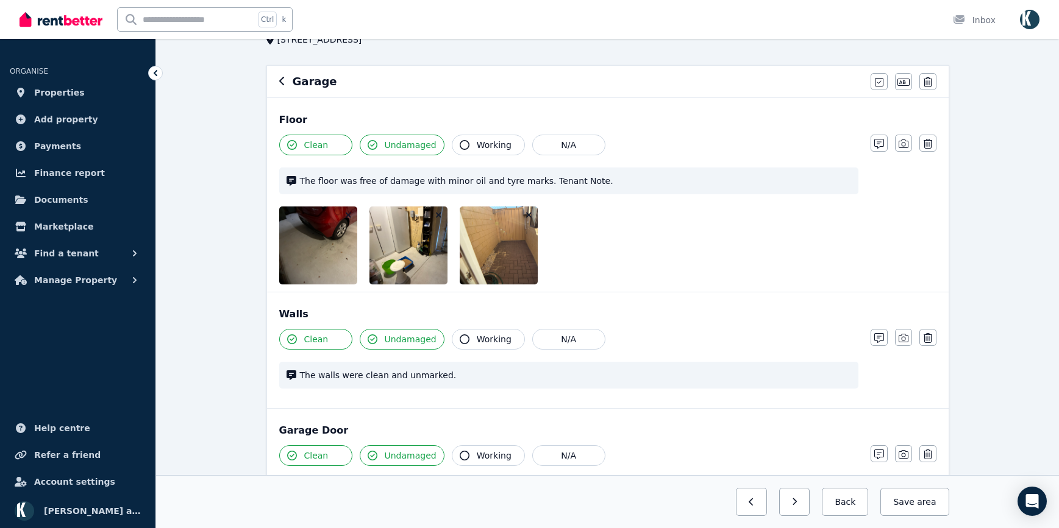
scroll to position [62, 0]
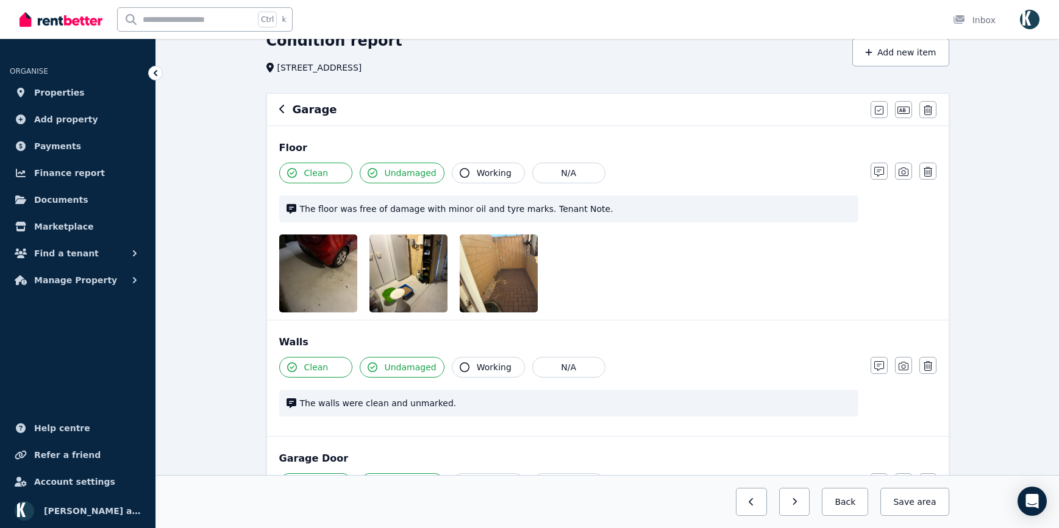
click at [527, 244] on icon "button" at bounding box center [528, 243] width 7 height 9
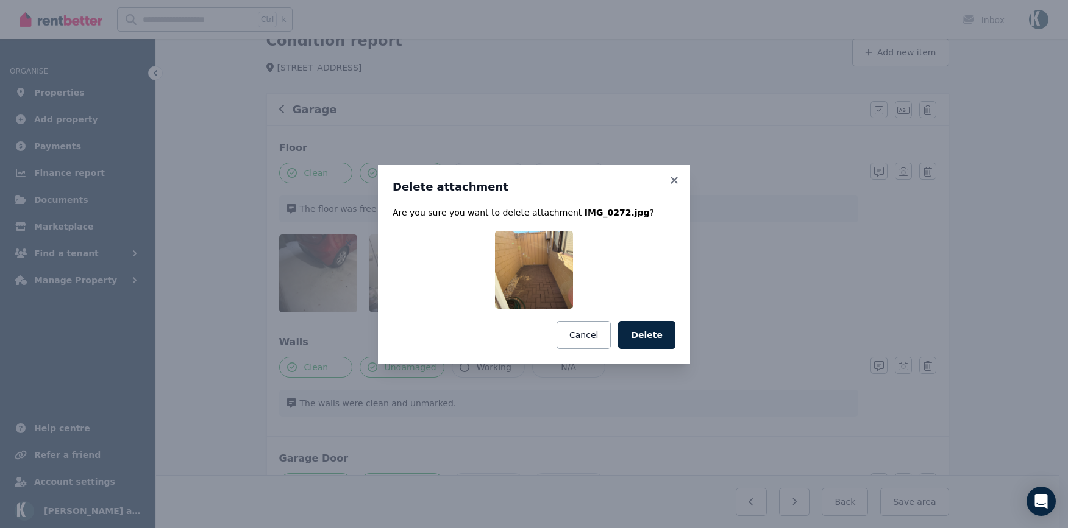
click at [650, 327] on button "Delete" at bounding box center [646, 335] width 57 height 28
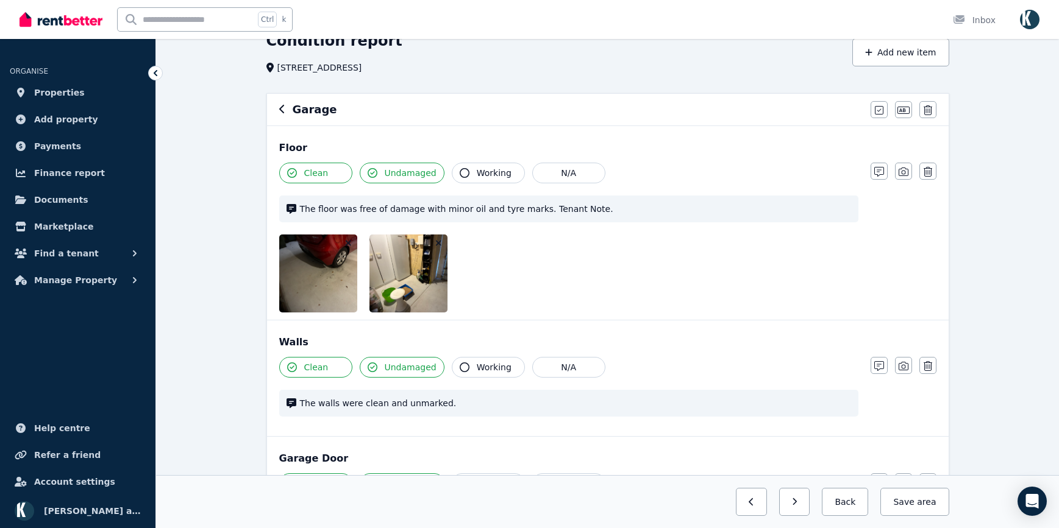
click at [436, 243] on icon "button" at bounding box center [438, 243] width 7 height 9
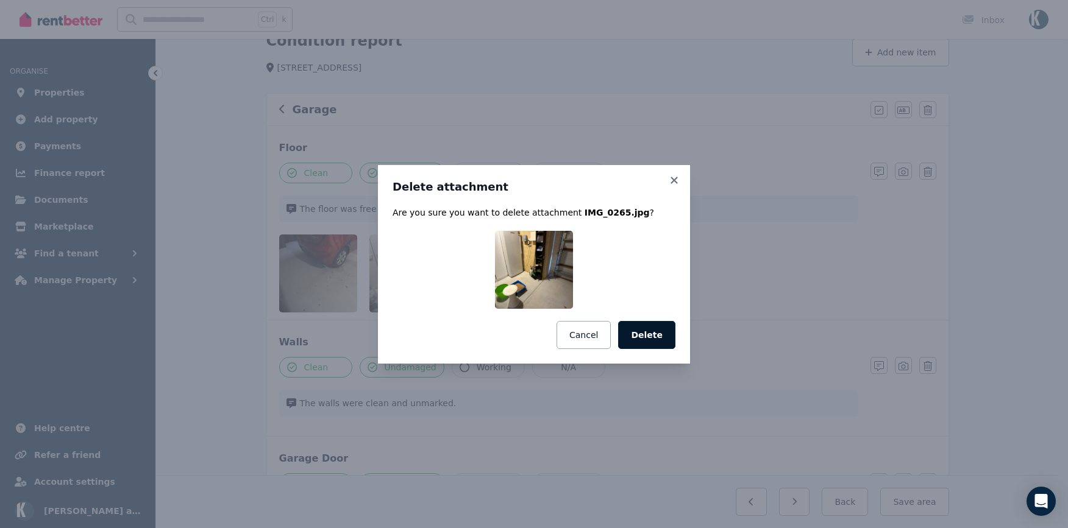
click at [644, 335] on button "Delete" at bounding box center [646, 335] width 57 height 28
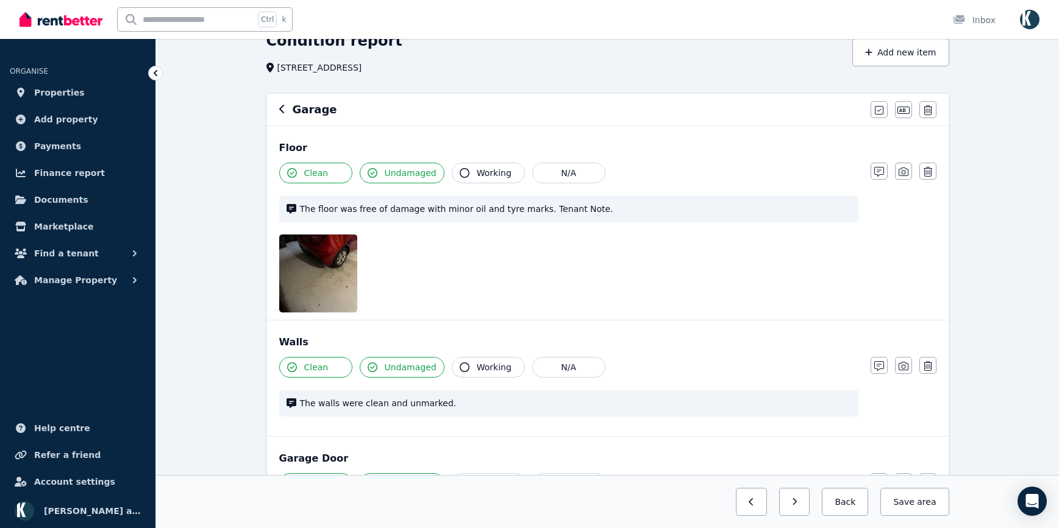
click at [347, 243] on icon "button" at bounding box center [348, 243] width 7 height 9
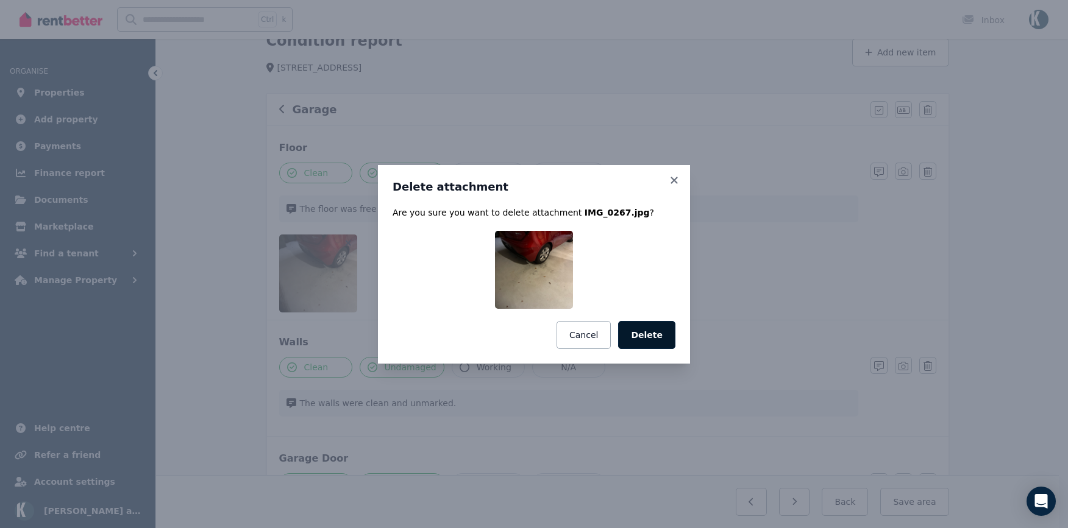
click at [663, 332] on button "Delete" at bounding box center [646, 335] width 57 height 28
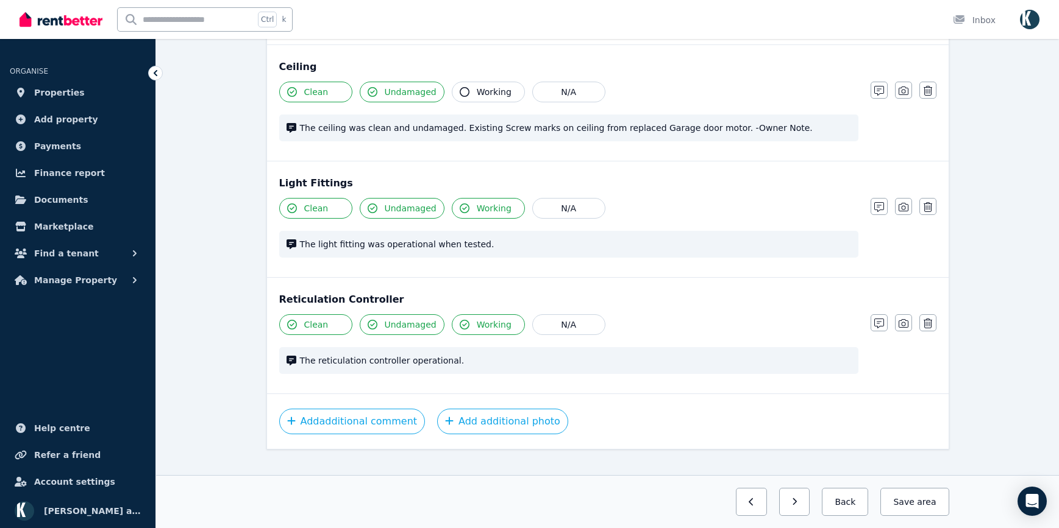
scroll to position [498, 0]
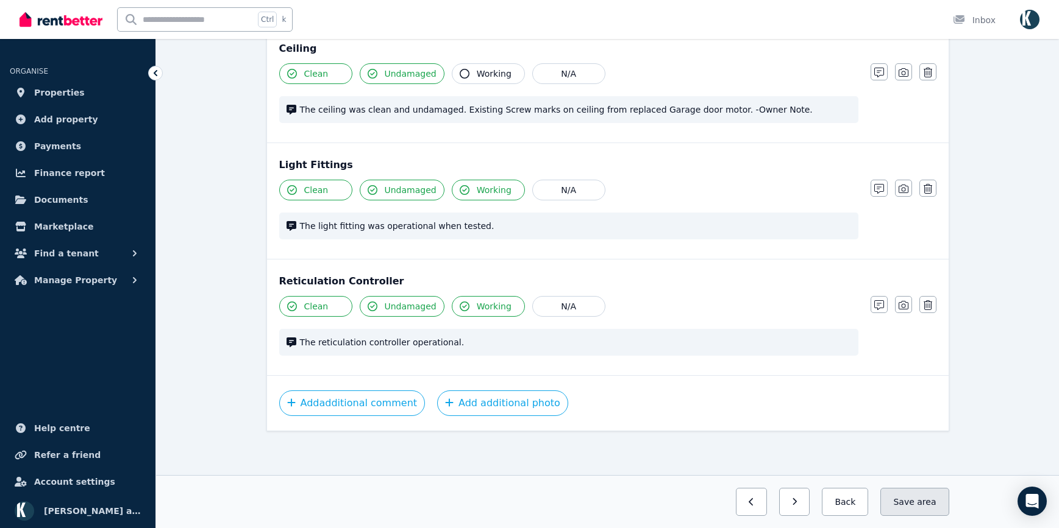
click at [919, 500] on button "Save area" at bounding box center [914, 502] width 68 height 28
click at [787, 504] on icon "button" at bounding box center [783, 502] width 5 height 9
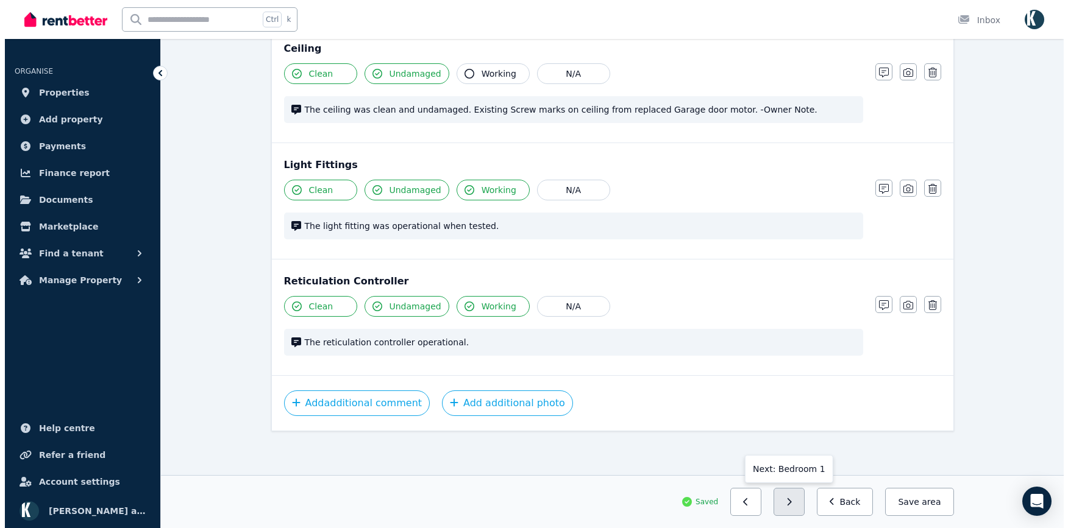
scroll to position [1123, 0]
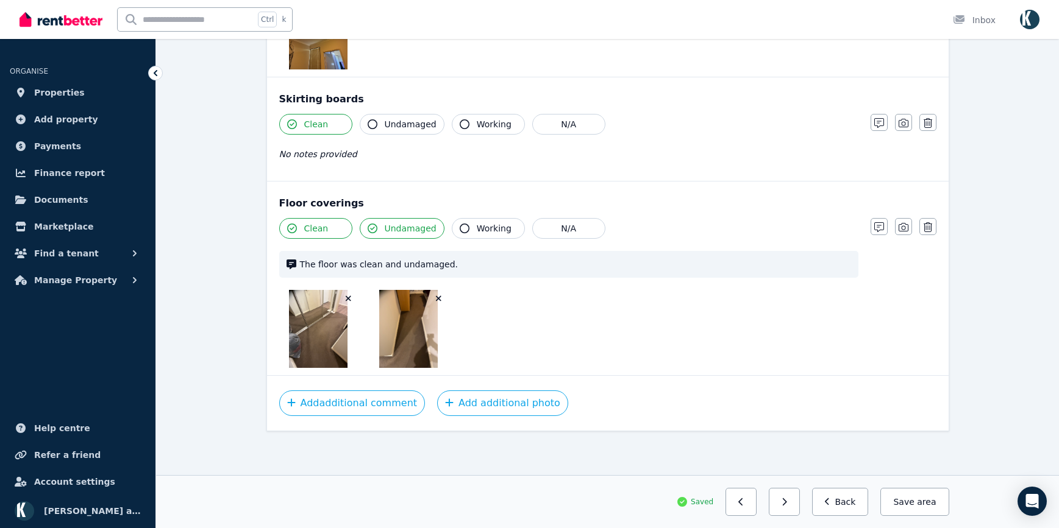
click at [438, 300] on icon "button" at bounding box center [438, 298] width 7 height 9
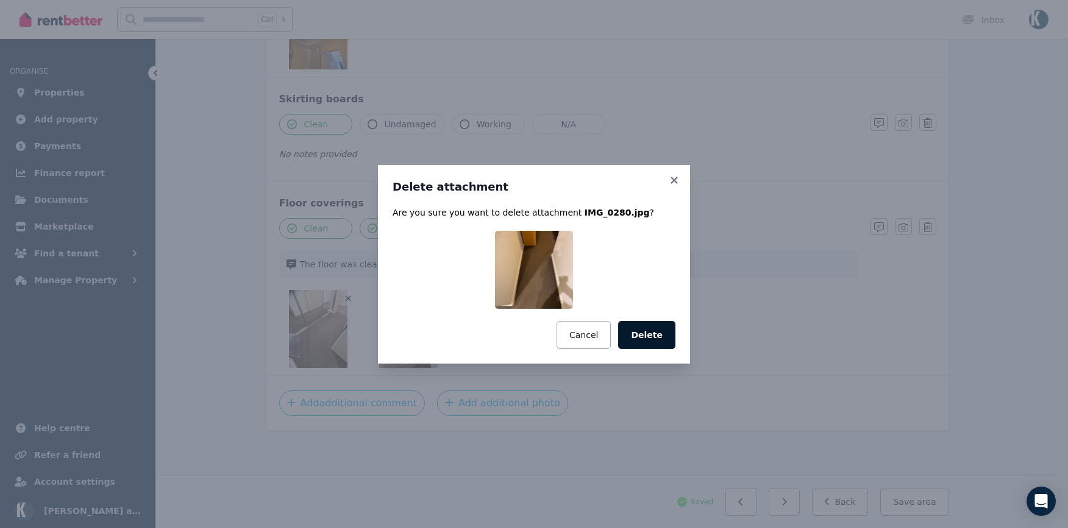
click at [662, 333] on button "Delete" at bounding box center [646, 335] width 57 height 28
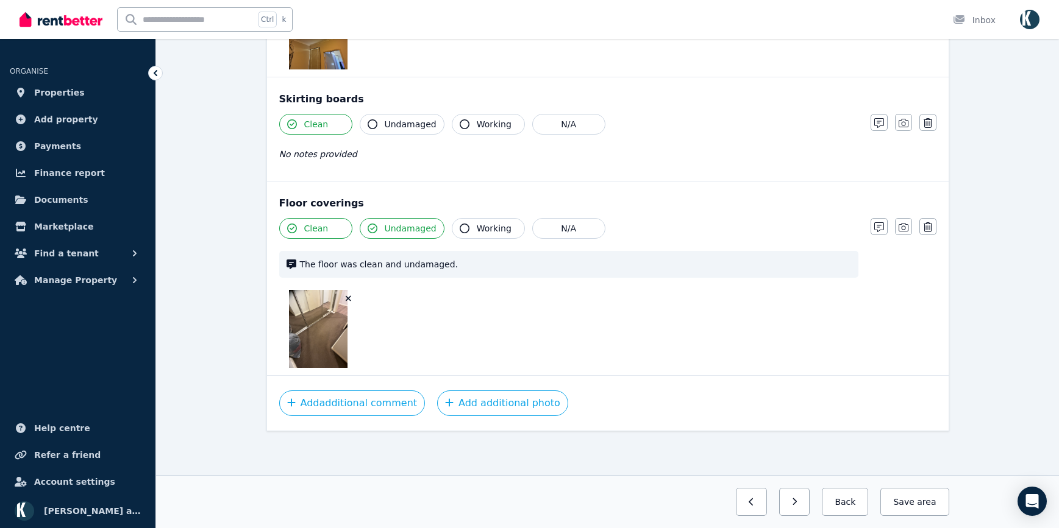
click at [348, 300] on icon "button" at bounding box center [348, 298] width 7 height 9
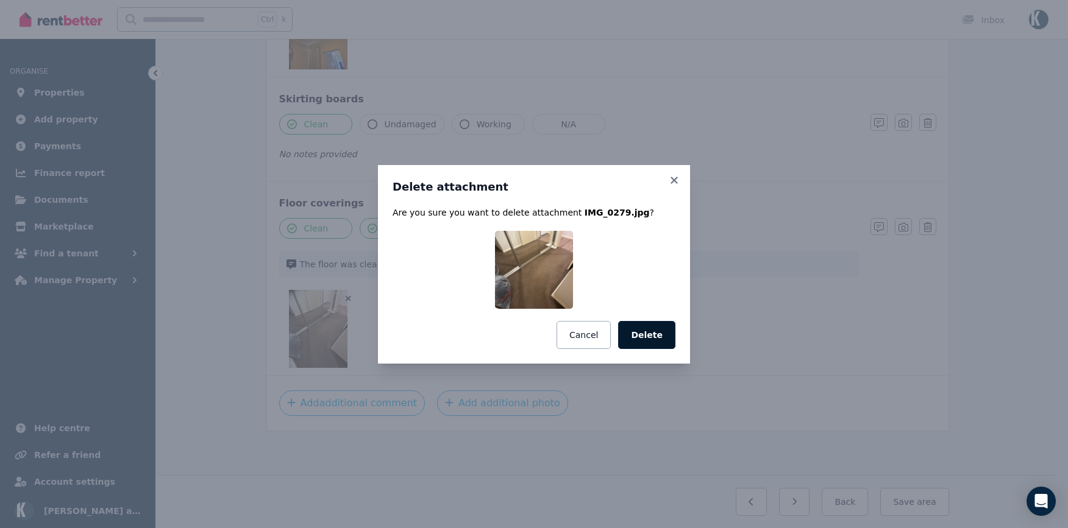
click at [658, 334] on button "Delete" at bounding box center [646, 335] width 57 height 28
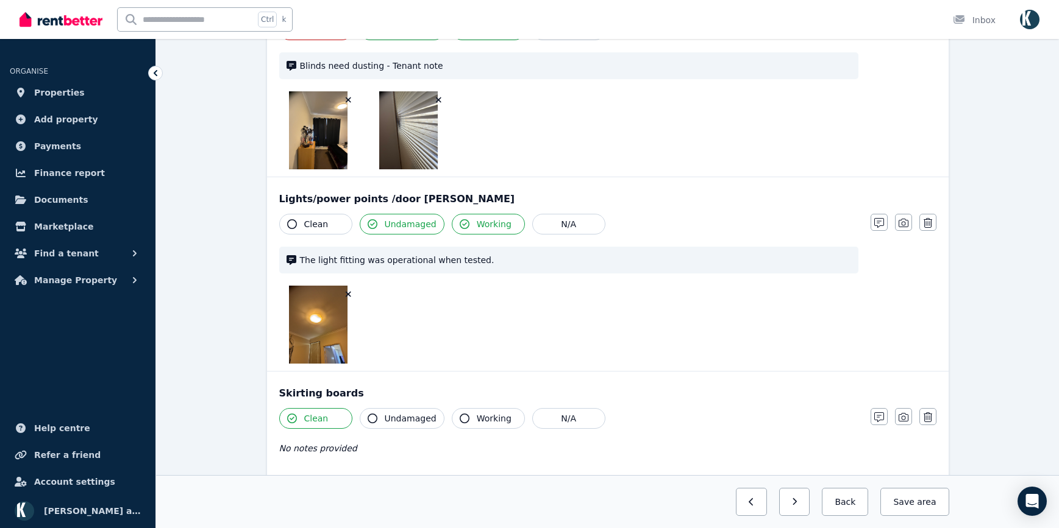
scroll to position [801, 0]
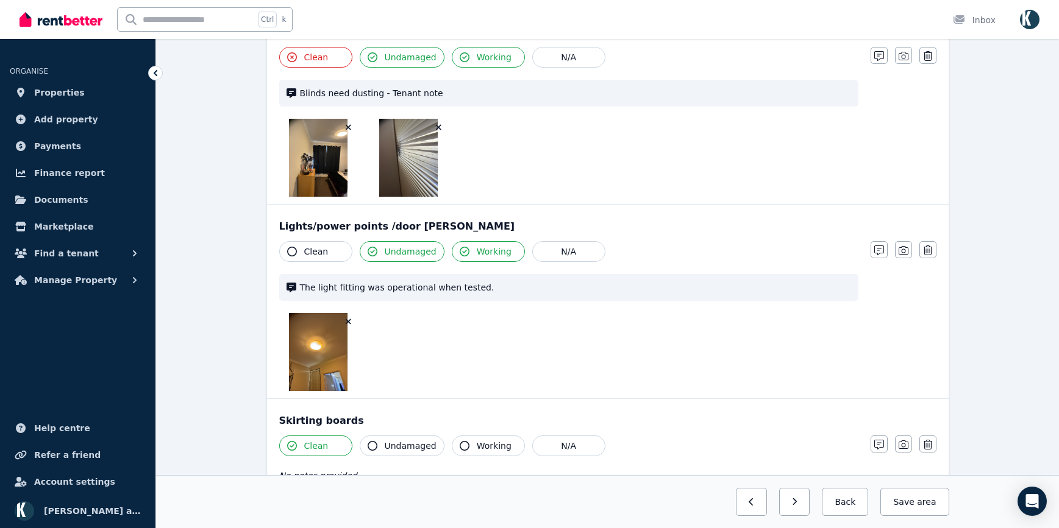
click at [347, 321] on icon "button" at bounding box center [348, 322] width 7 height 9
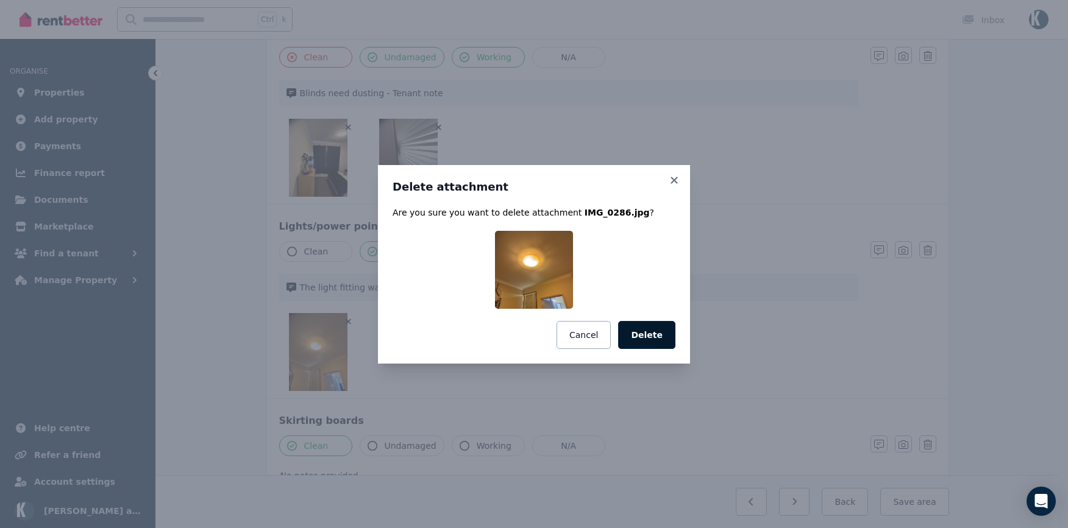
click at [638, 329] on button "Delete" at bounding box center [646, 335] width 57 height 28
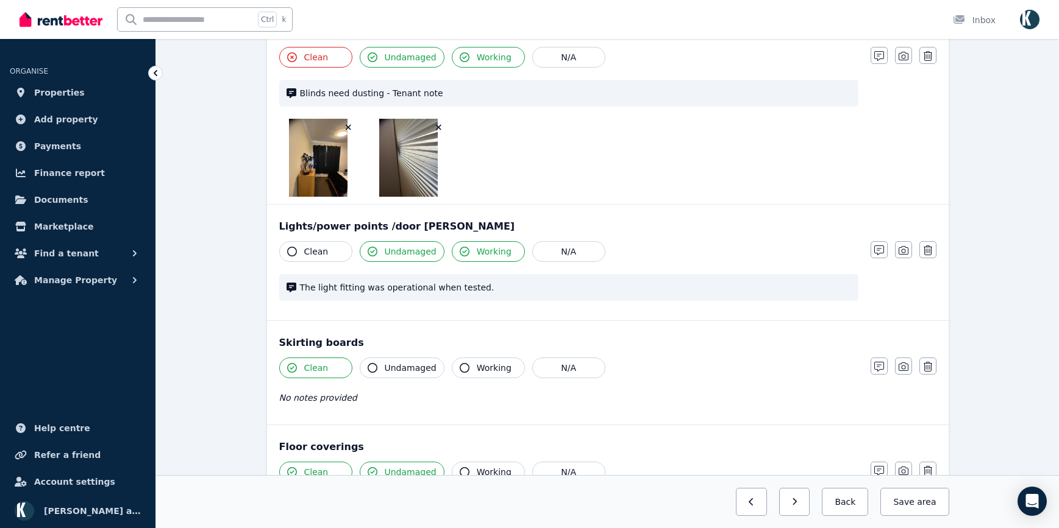
click at [438, 129] on icon "button" at bounding box center [438, 127] width 7 height 9
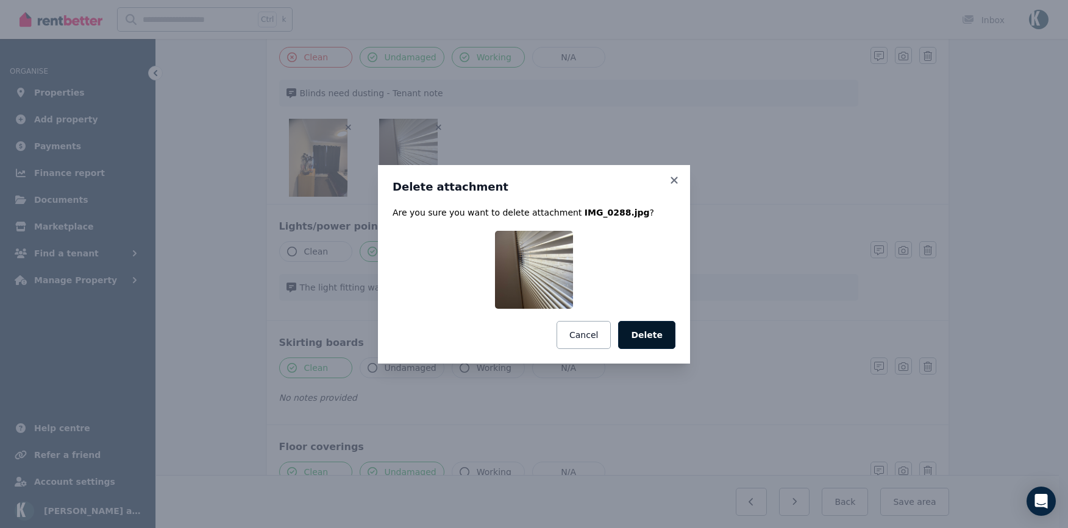
click at [666, 344] on button "Delete" at bounding box center [646, 335] width 57 height 28
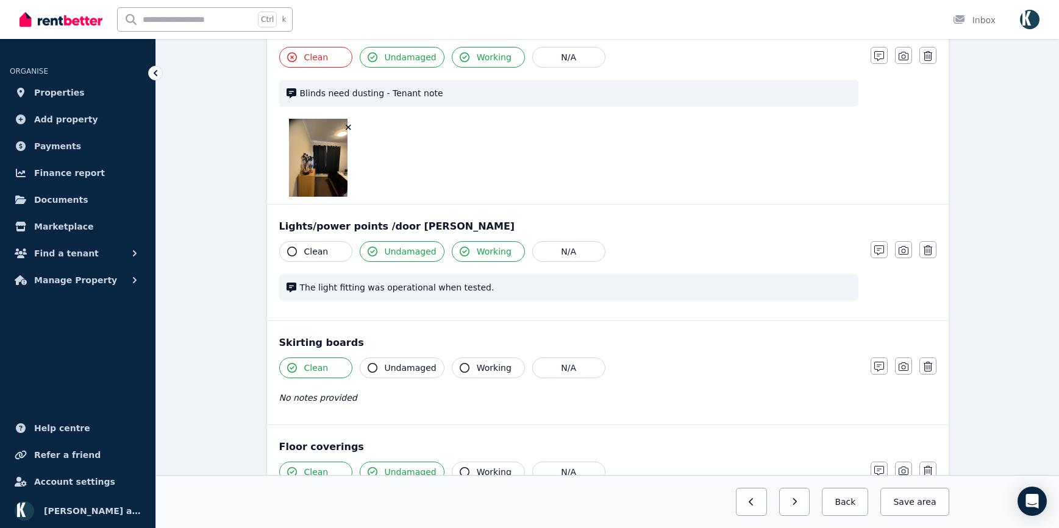
click at [347, 129] on icon "button" at bounding box center [348, 127] width 5 height 5
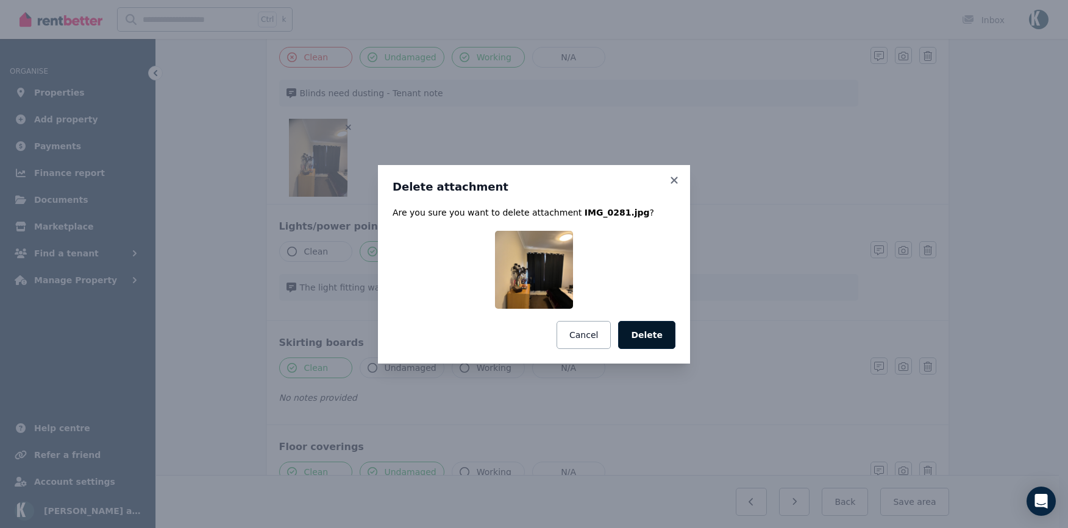
click at [659, 336] on button "Delete" at bounding box center [646, 335] width 57 height 28
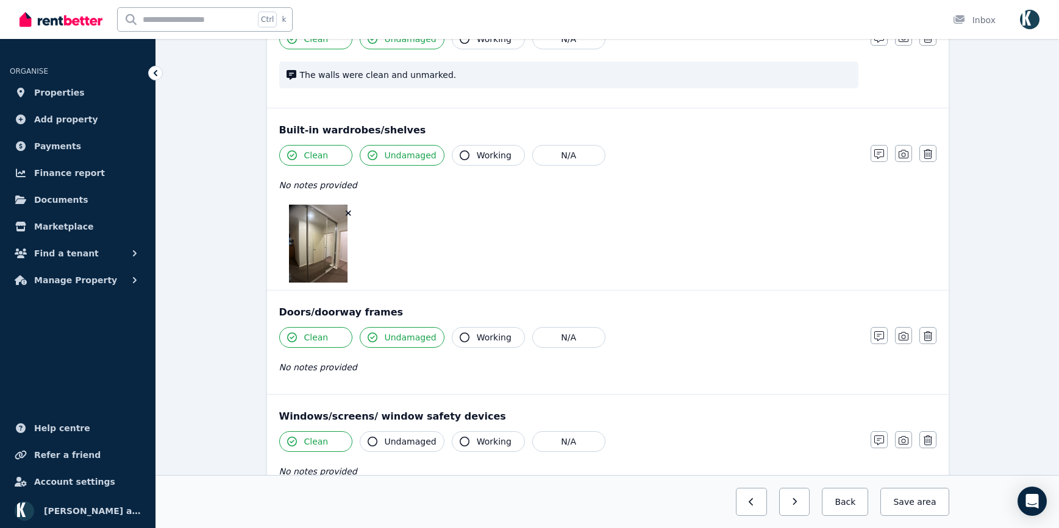
scroll to position [191, 0]
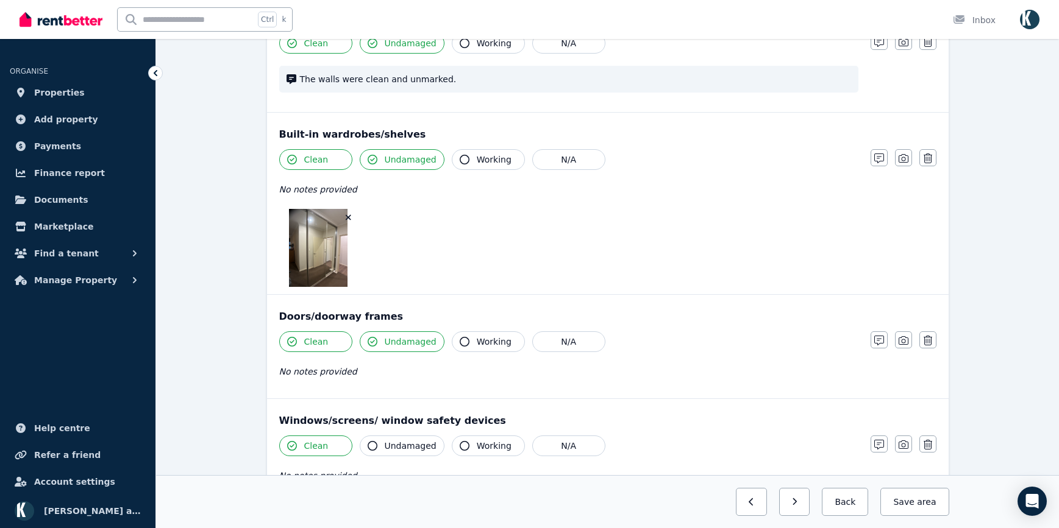
click at [350, 216] on icon "button" at bounding box center [348, 217] width 7 height 9
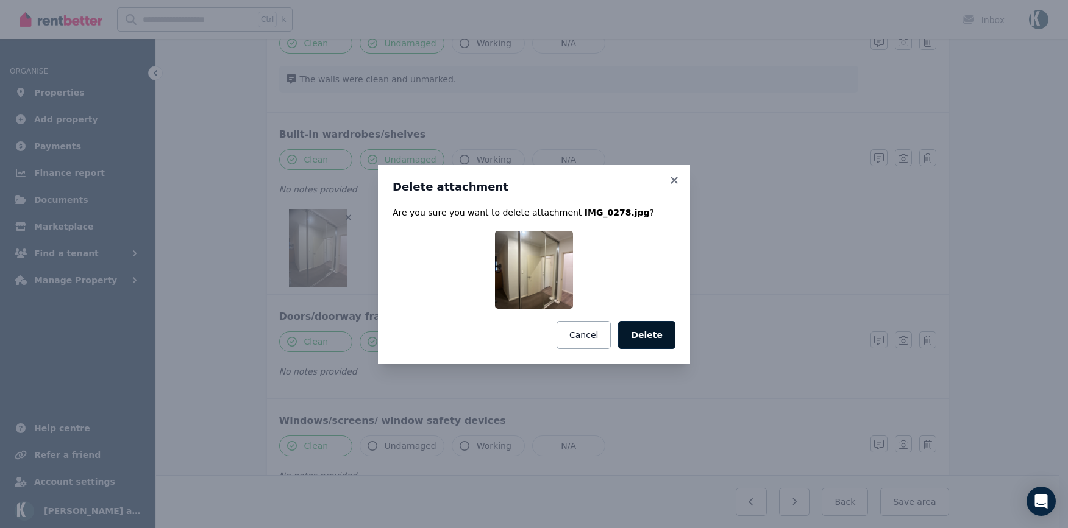
click at [643, 335] on button "Delete" at bounding box center [646, 335] width 57 height 28
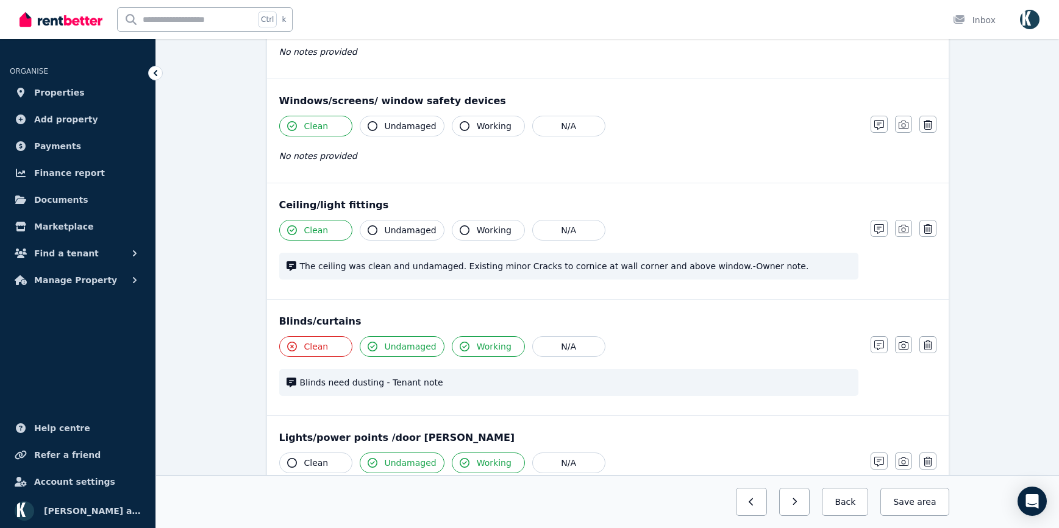
scroll to position [731, 0]
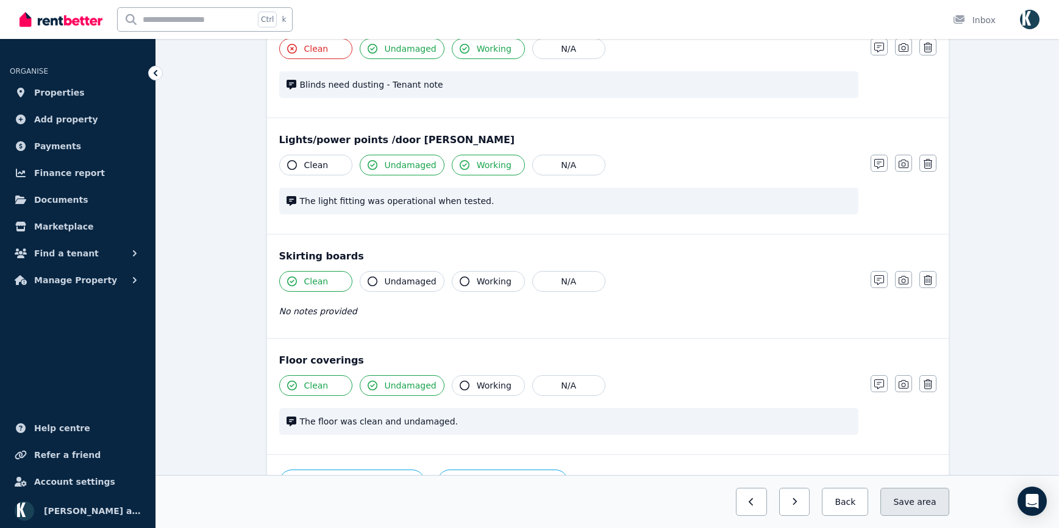
click at [912, 494] on button "Save area" at bounding box center [914, 502] width 68 height 28
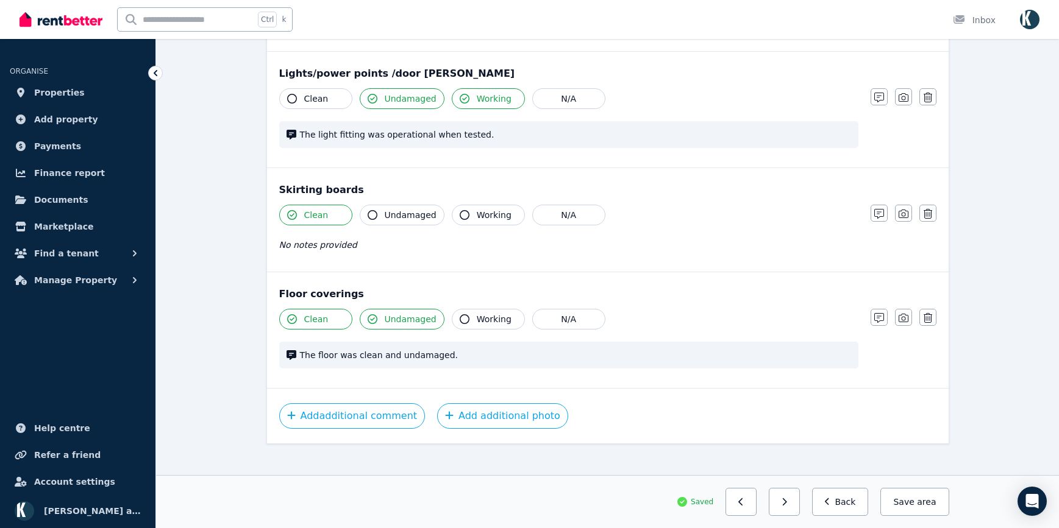
scroll to position [811, 0]
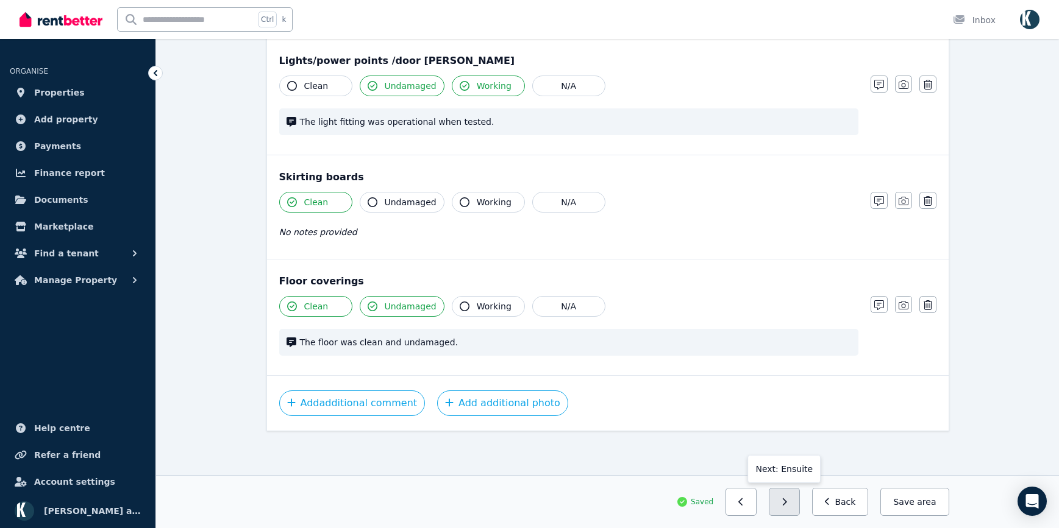
click at [800, 505] on button "button" at bounding box center [784, 502] width 31 height 28
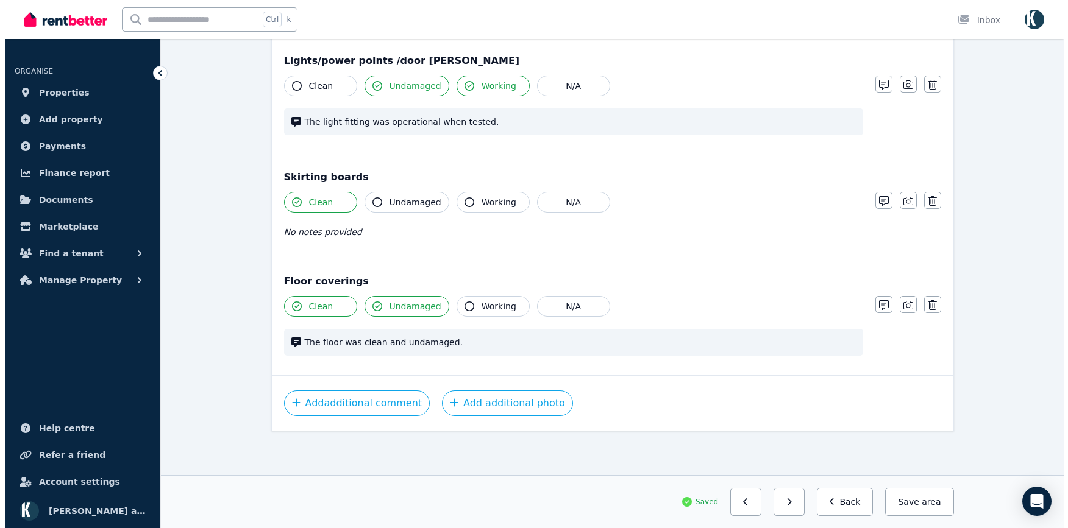
scroll to position [1126, 0]
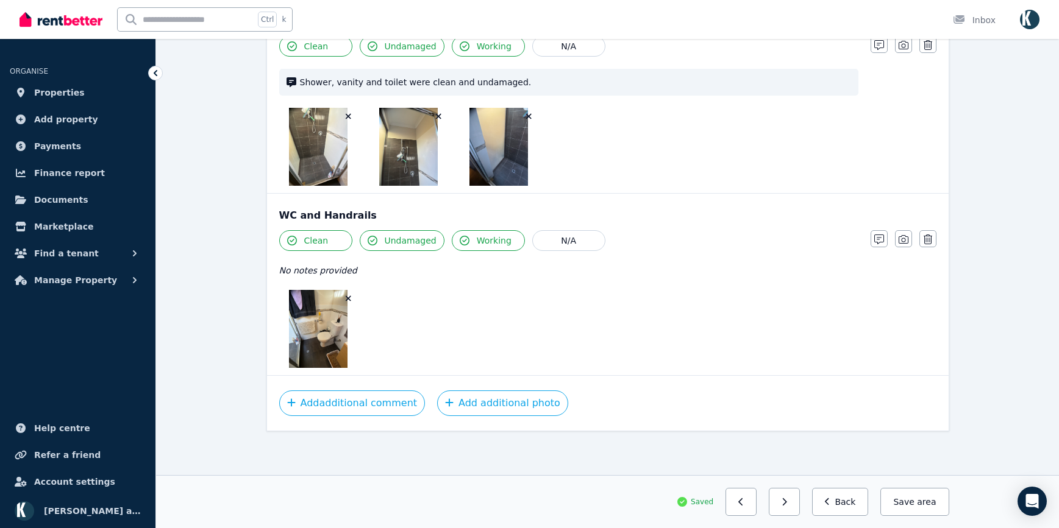
click at [349, 299] on icon "button" at bounding box center [348, 298] width 7 height 9
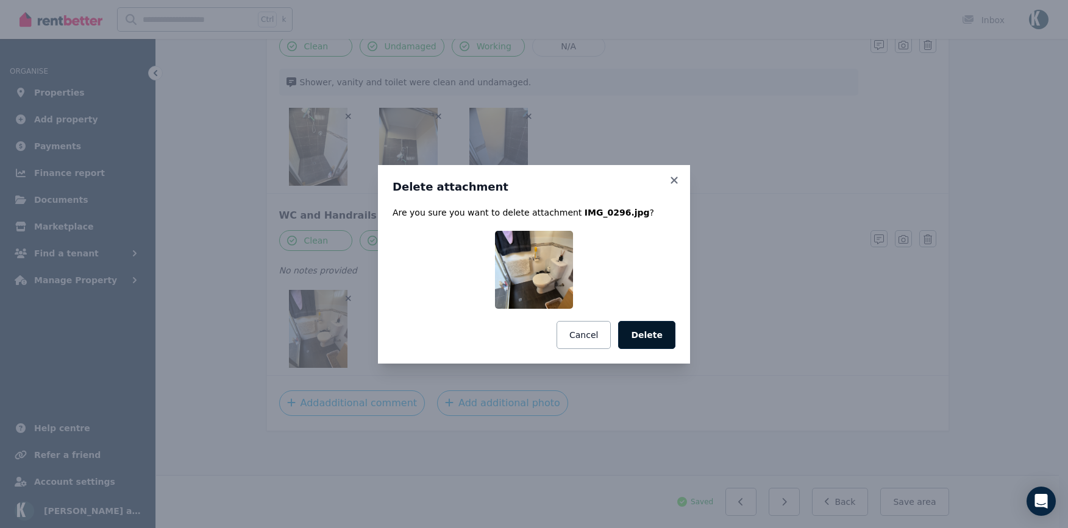
click at [656, 333] on button "Delete" at bounding box center [646, 335] width 57 height 28
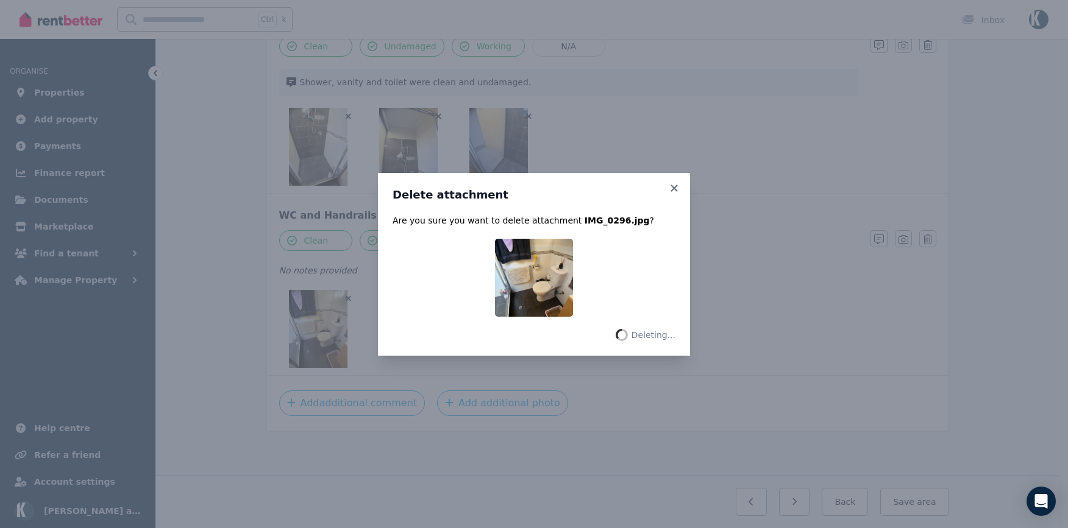
scroll to position [1048, 0]
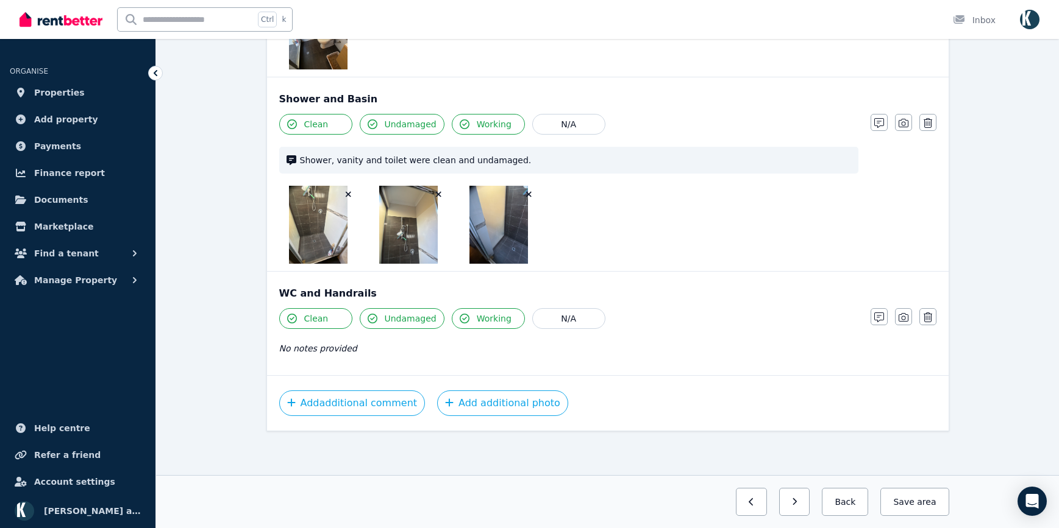
click at [527, 194] on icon "button" at bounding box center [528, 194] width 7 height 9
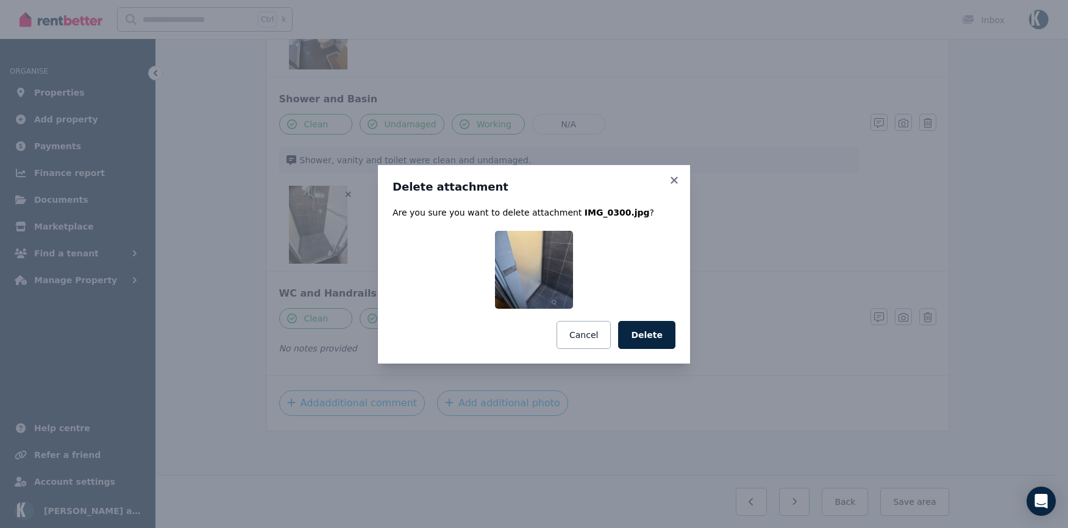
click at [652, 346] on button "Delete" at bounding box center [646, 335] width 57 height 28
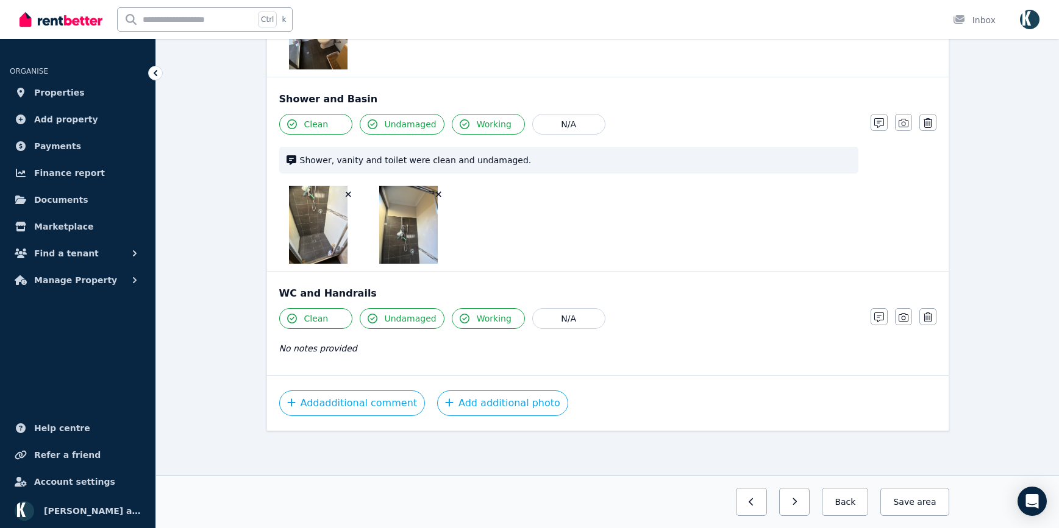
click at [441, 195] on icon "button" at bounding box center [438, 194] width 7 height 9
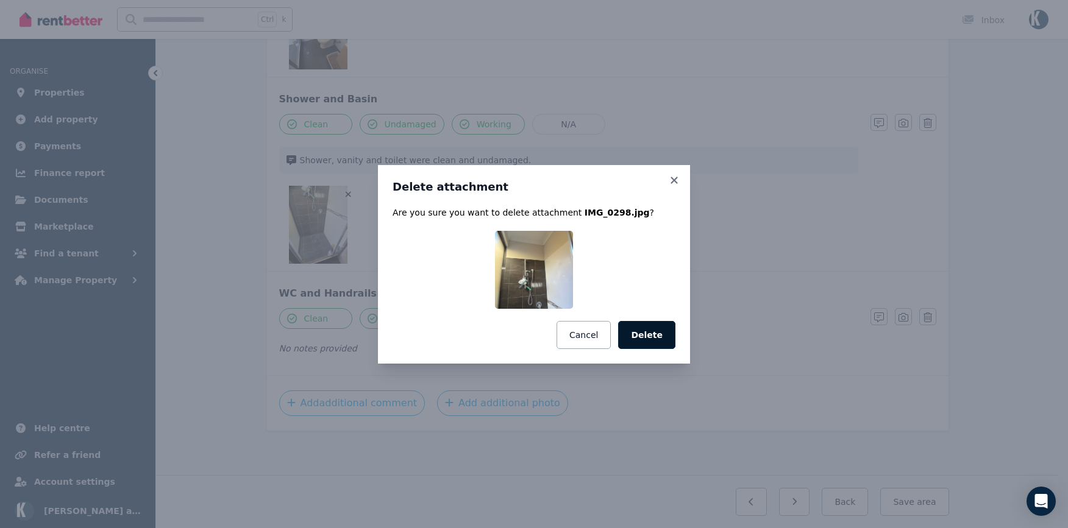
click at [657, 333] on button "Delete" at bounding box center [646, 335] width 57 height 28
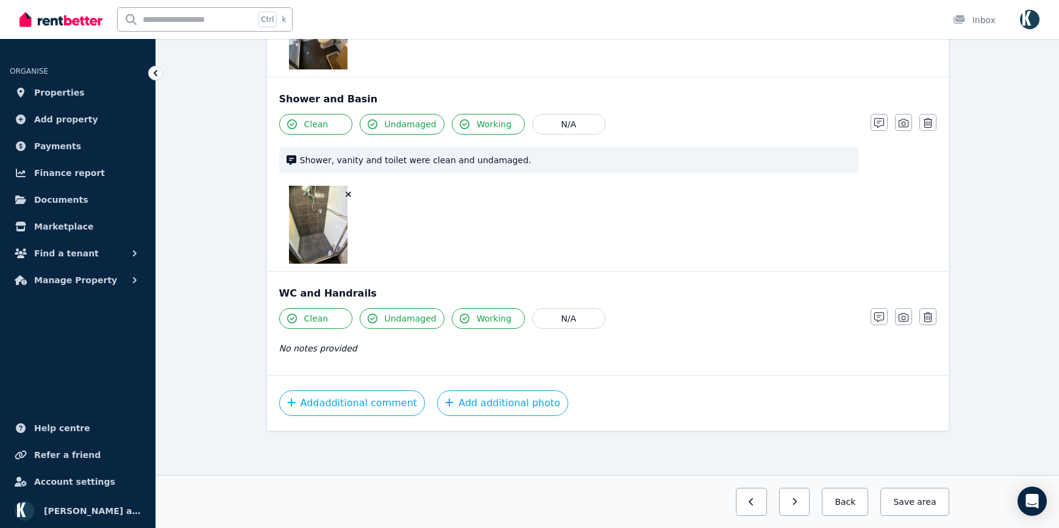
click at [347, 194] on icon "button" at bounding box center [348, 194] width 7 height 9
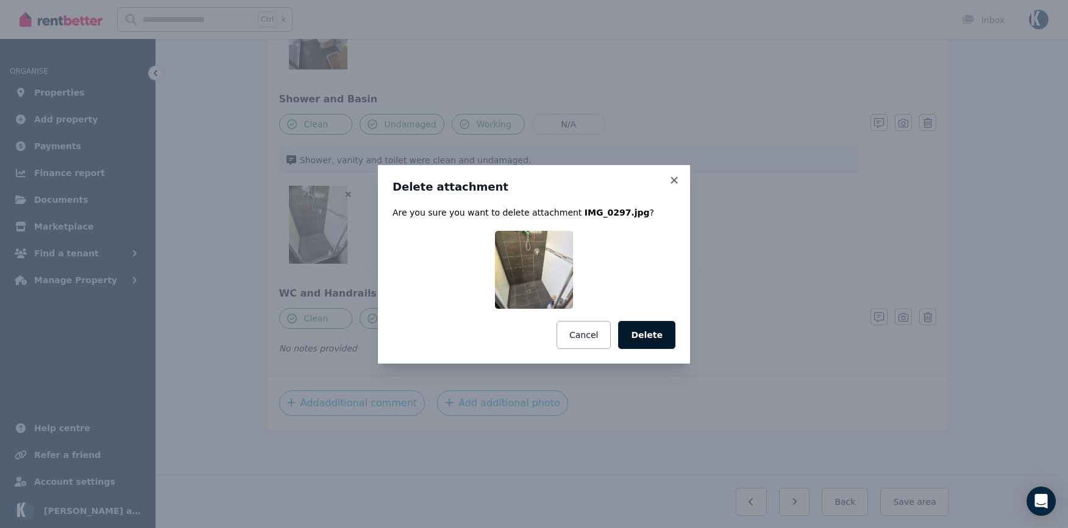
click at [660, 338] on button "Delete" at bounding box center [646, 335] width 57 height 28
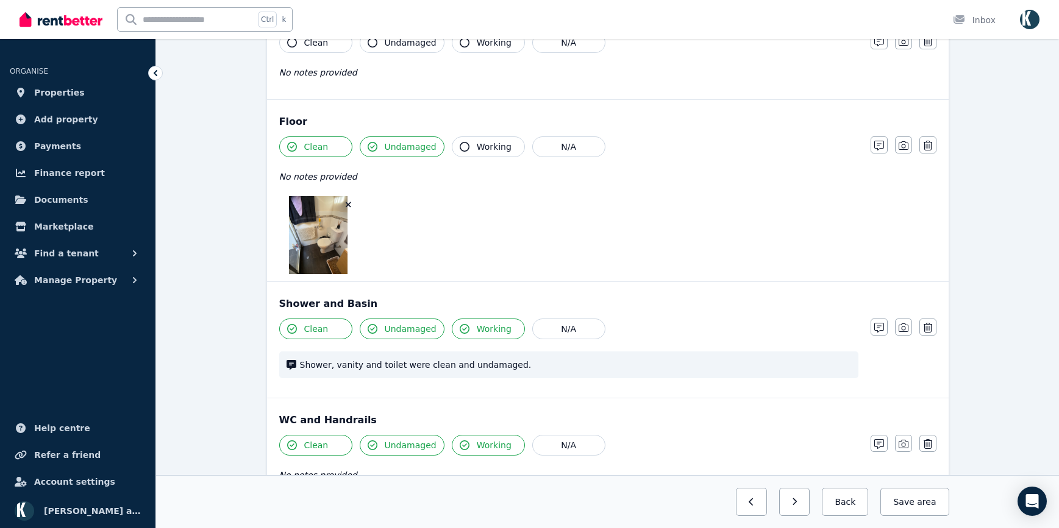
scroll to position [787, 0]
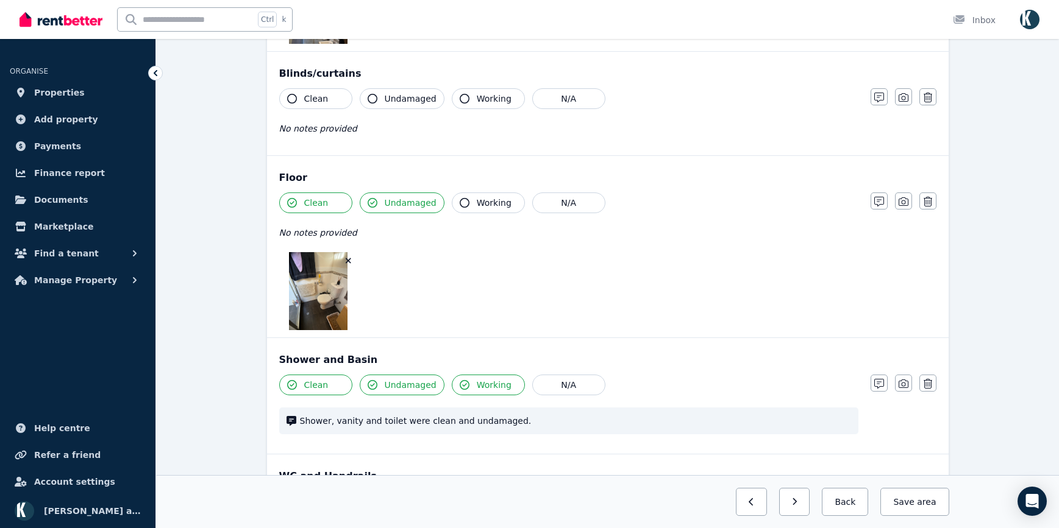
click at [346, 258] on icon "button" at bounding box center [348, 261] width 7 height 9
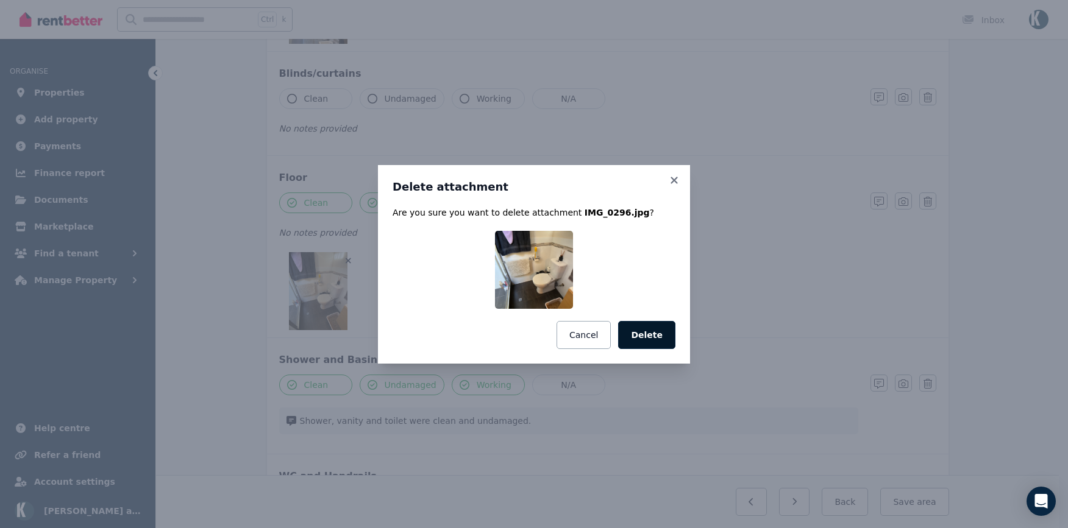
click at [639, 338] on button "Delete" at bounding box center [646, 335] width 57 height 28
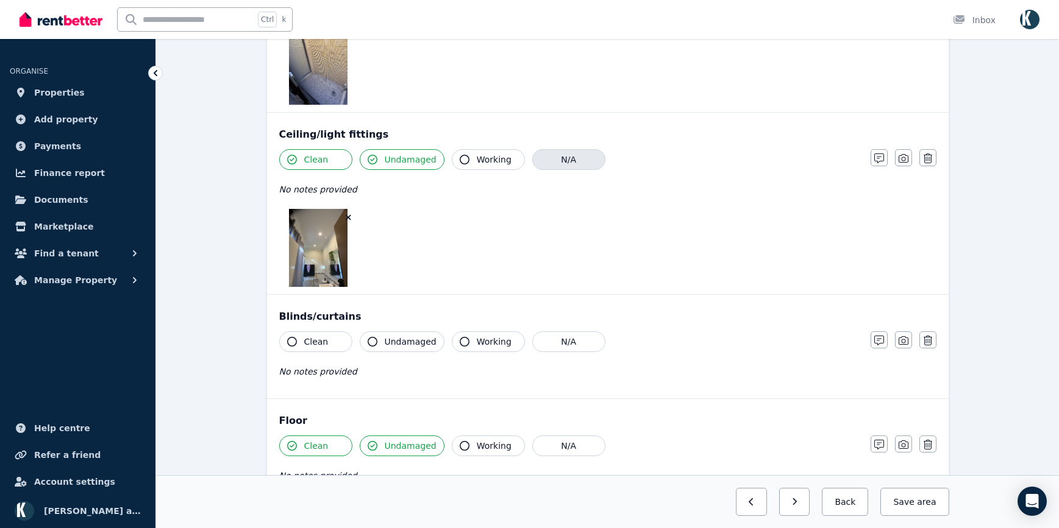
scroll to position [543, 0]
click at [350, 218] on icon "button" at bounding box center [348, 218] width 7 height 9
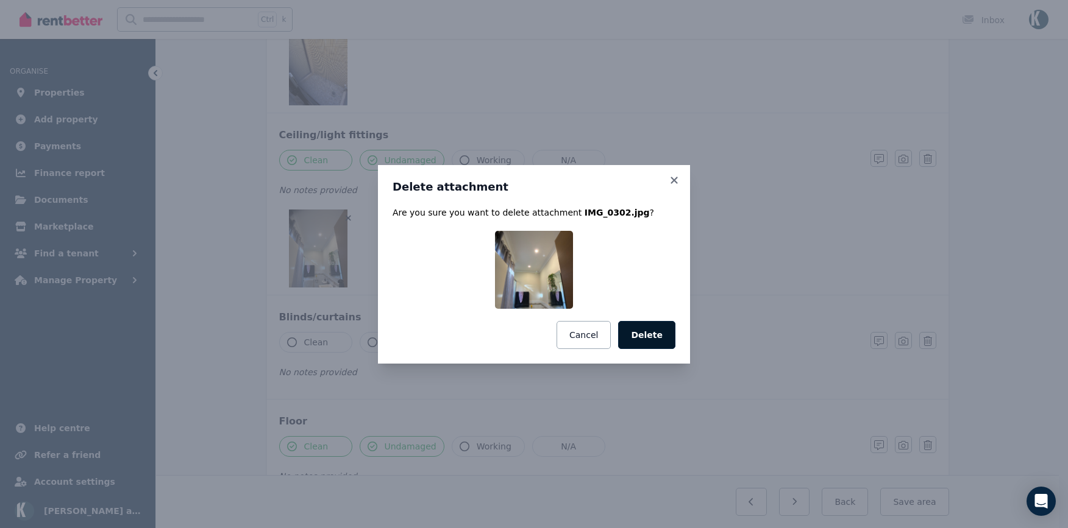
click at [647, 337] on button "Delete" at bounding box center [646, 335] width 57 height 28
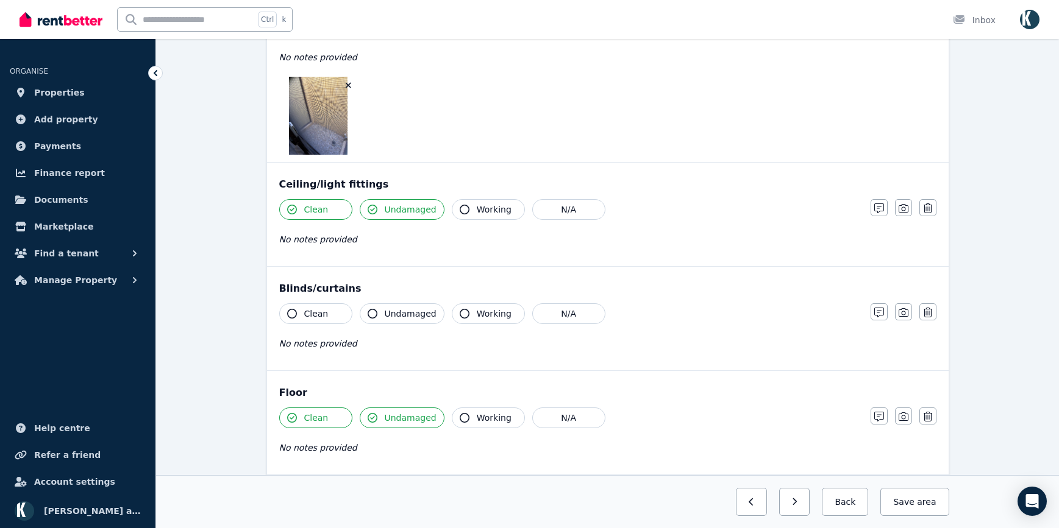
scroll to position [299, 0]
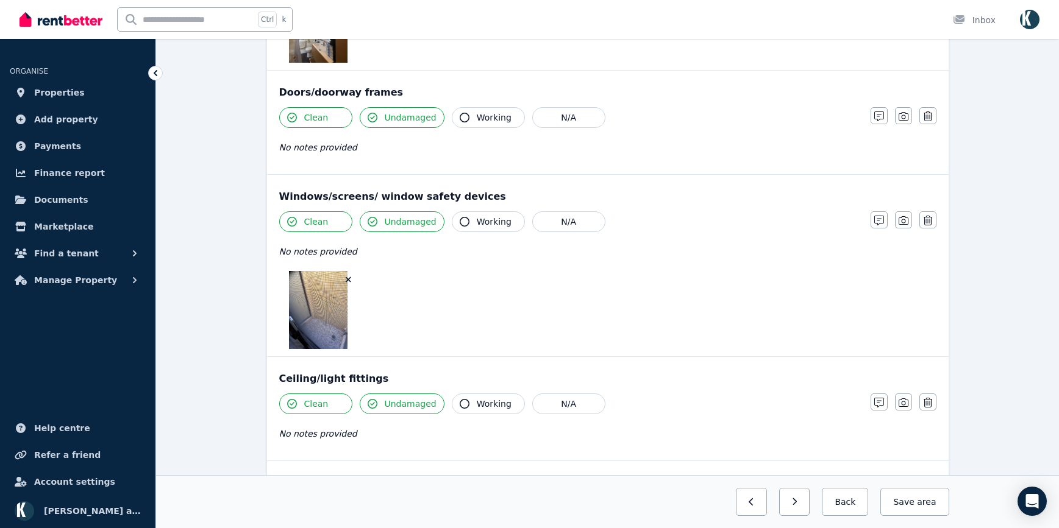
click at [348, 280] on icon "button" at bounding box center [348, 279] width 5 height 5
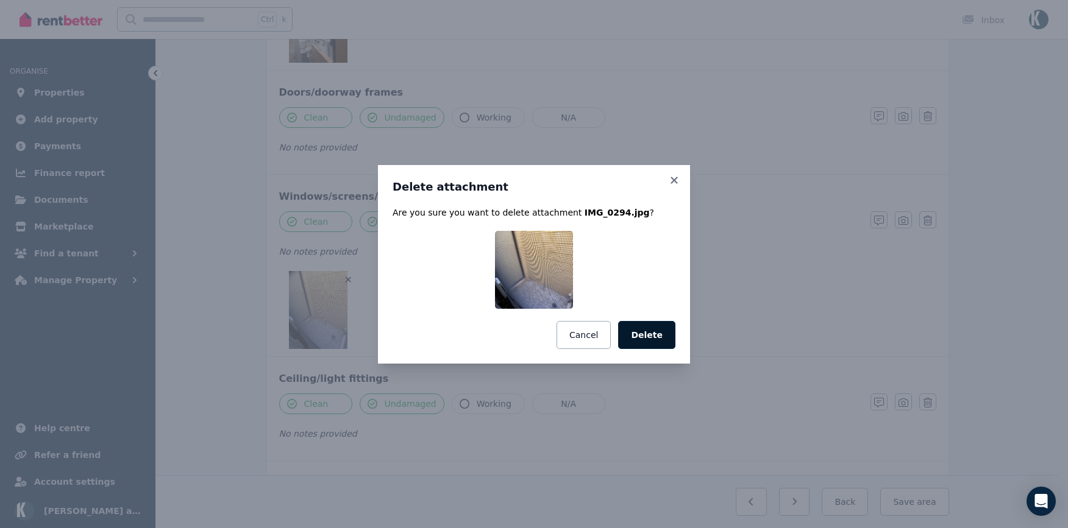
click at [663, 329] on button "Delete" at bounding box center [646, 335] width 57 height 28
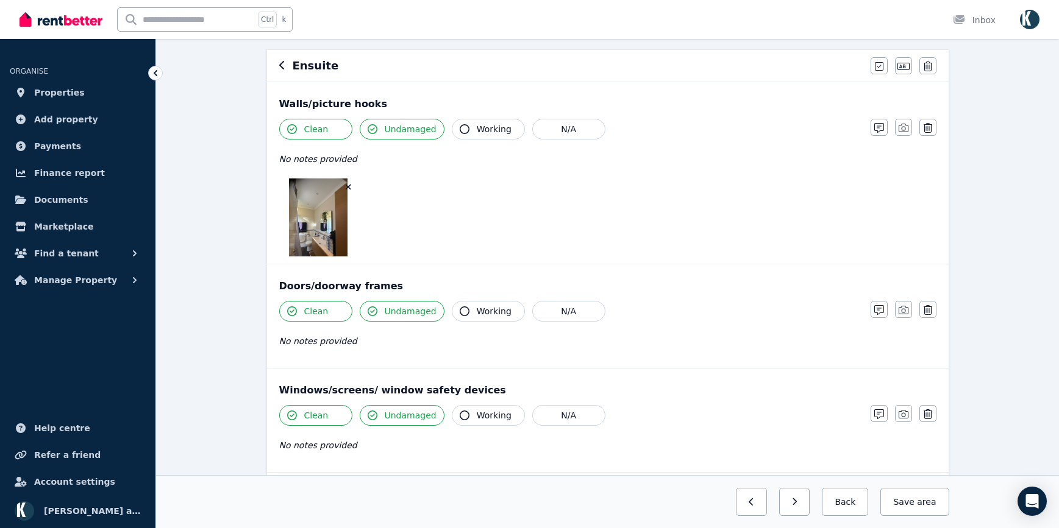
scroll to position [55, 0]
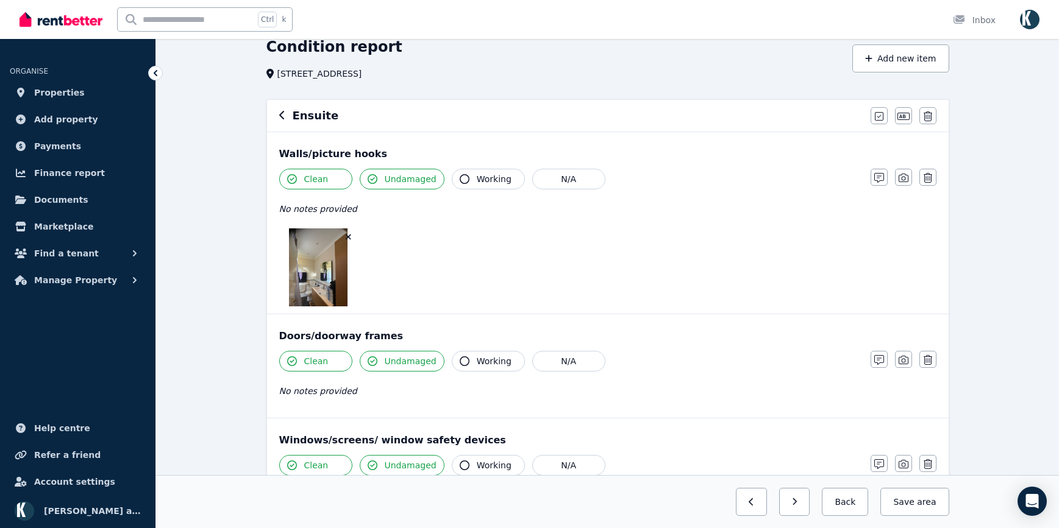
click at [349, 236] on icon "button" at bounding box center [348, 237] width 5 height 5
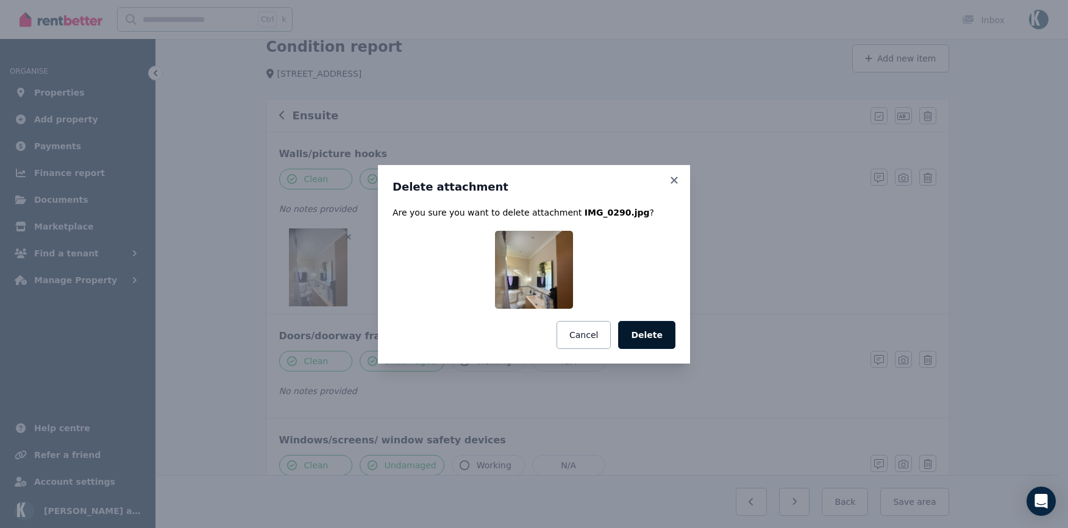
click at [647, 334] on button "Delete" at bounding box center [646, 335] width 57 height 28
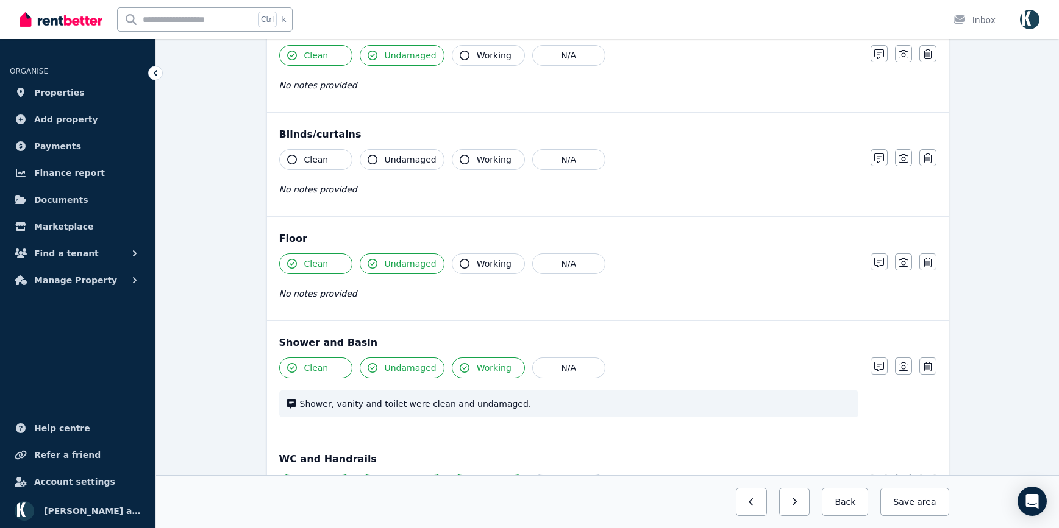
scroll to position [658, 0]
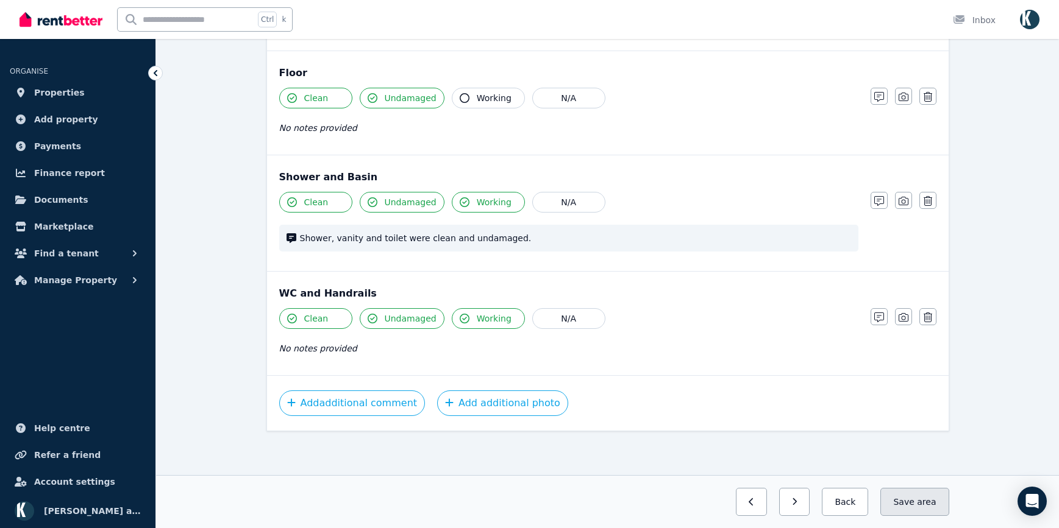
click at [925, 503] on span "area" at bounding box center [926, 502] width 19 height 12
click at [787, 502] on icon "button" at bounding box center [783, 502] width 5 height 9
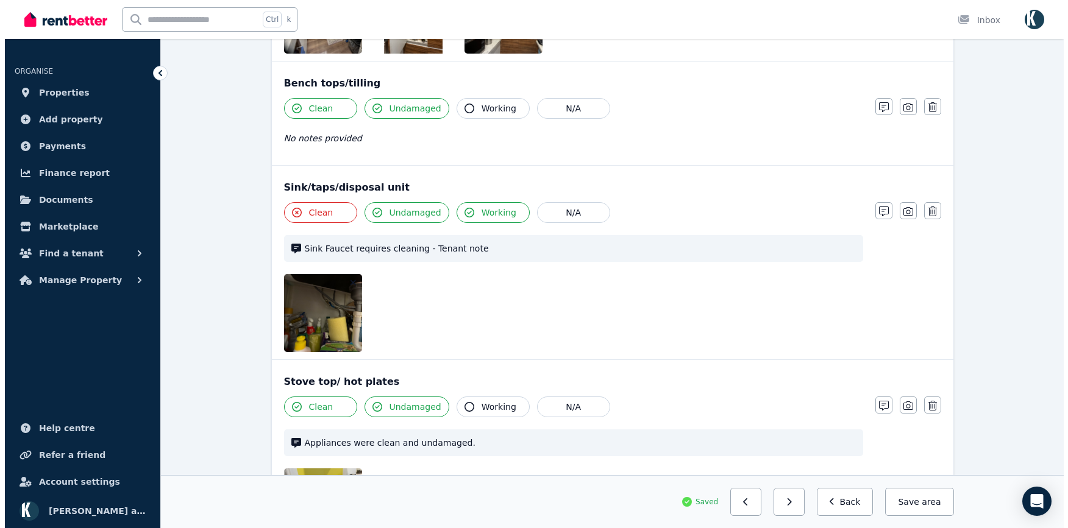
scroll to position [1420, 0]
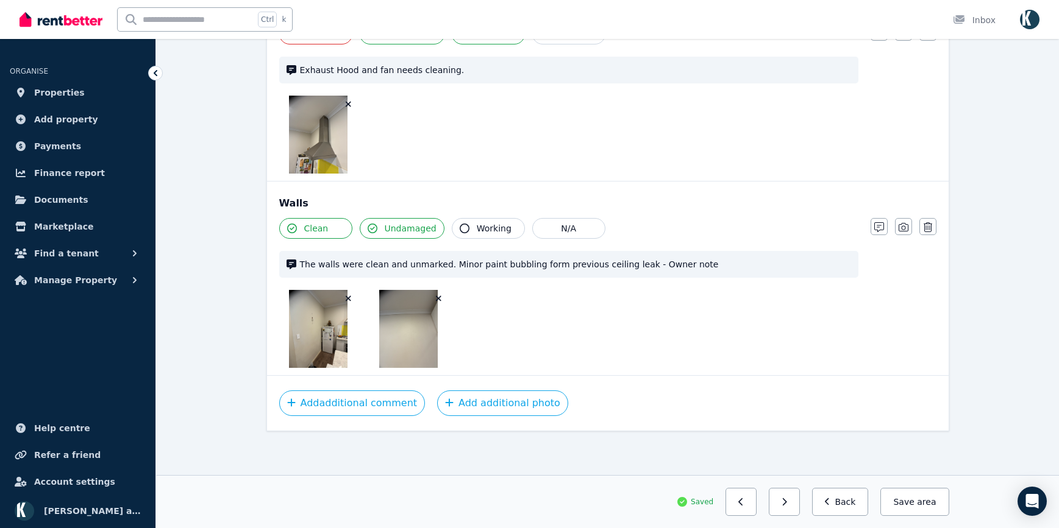
click at [439, 297] on icon "button" at bounding box center [438, 298] width 7 height 9
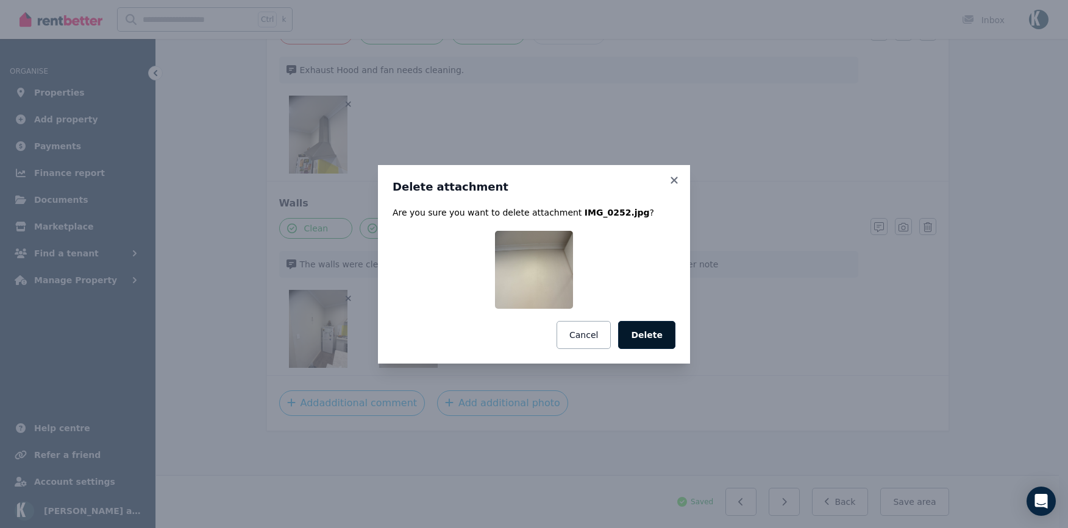
click at [668, 341] on button "Delete" at bounding box center [646, 335] width 57 height 28
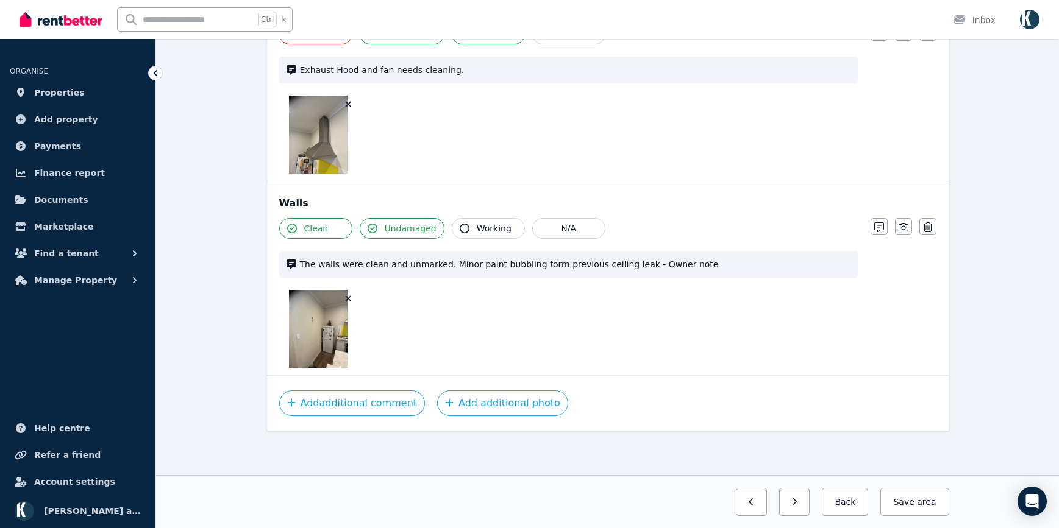
click at [348, 299] on icon "button" at bounding box center [348, 298] width 5 height 5
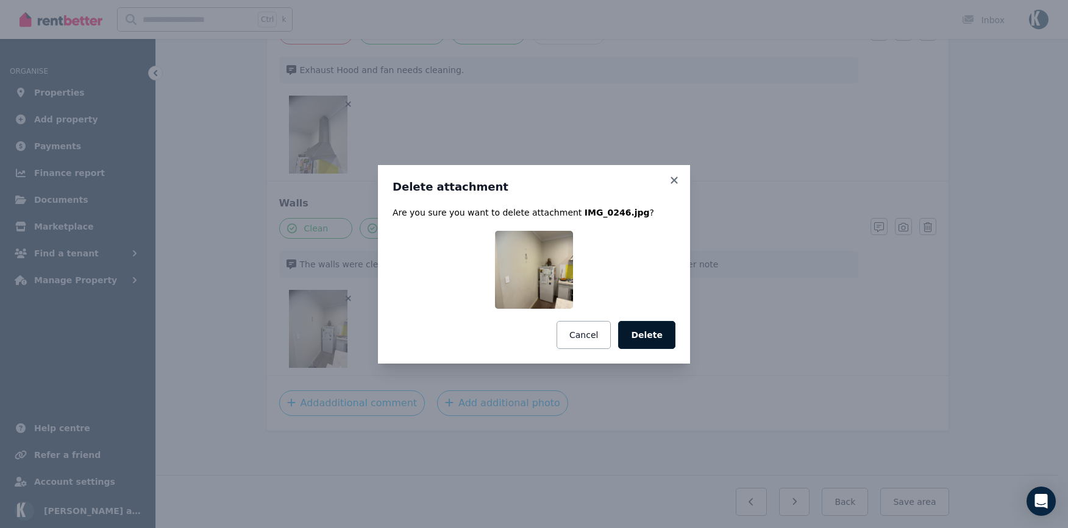
click at [659, 337] on button "Delete" at bounding box center [646, 335] width 57 height 28
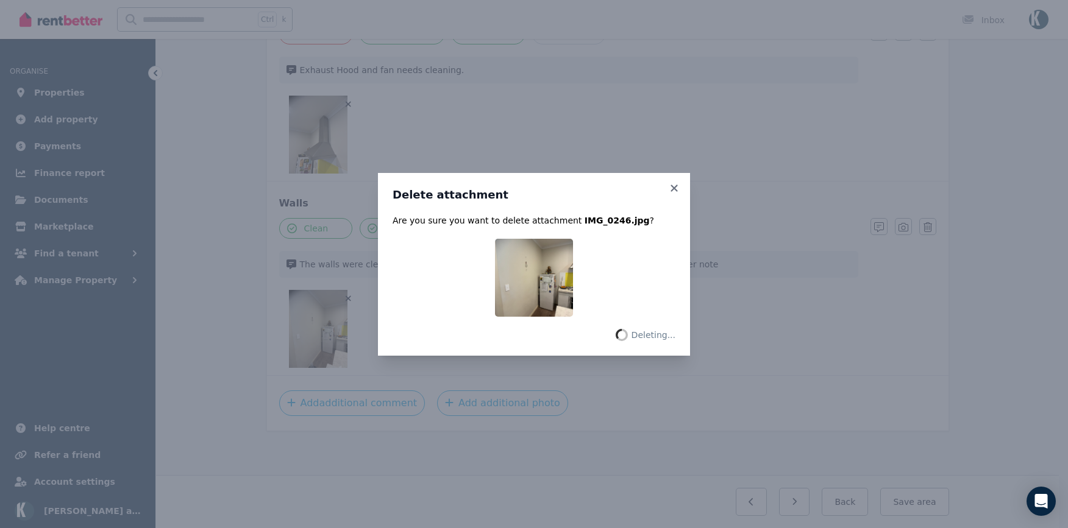
scroll to position [1342, 0]
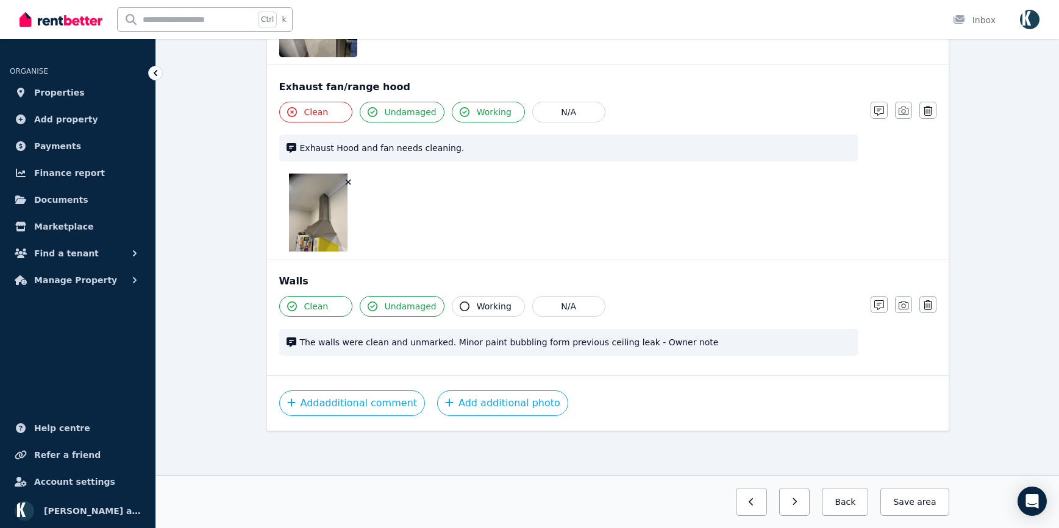
click at [349, 180] on icon "button" at bounding box center [348, 182] width 7 height 9
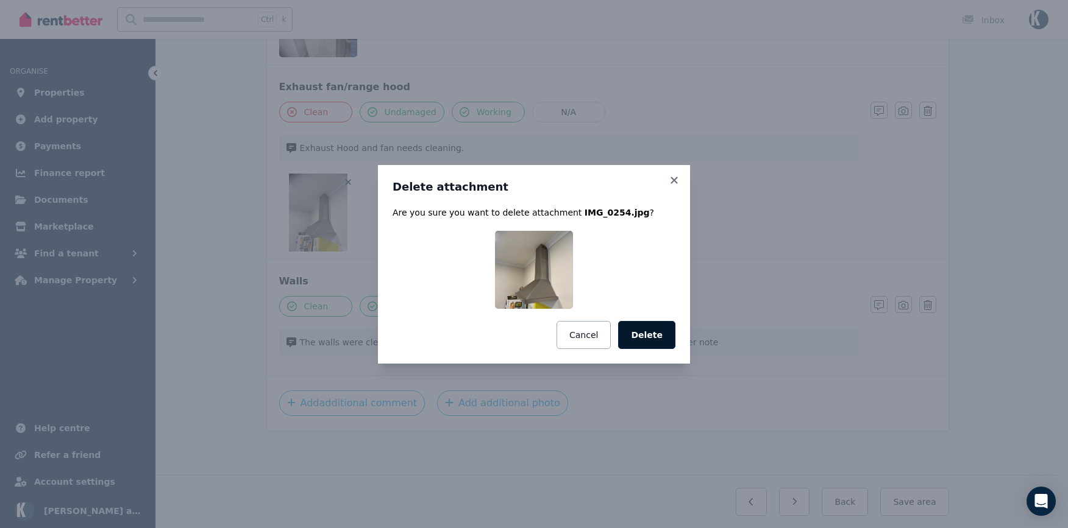
click at [658, 329] on button "Delete" at bounding box center [646, 335] width 57 height 28
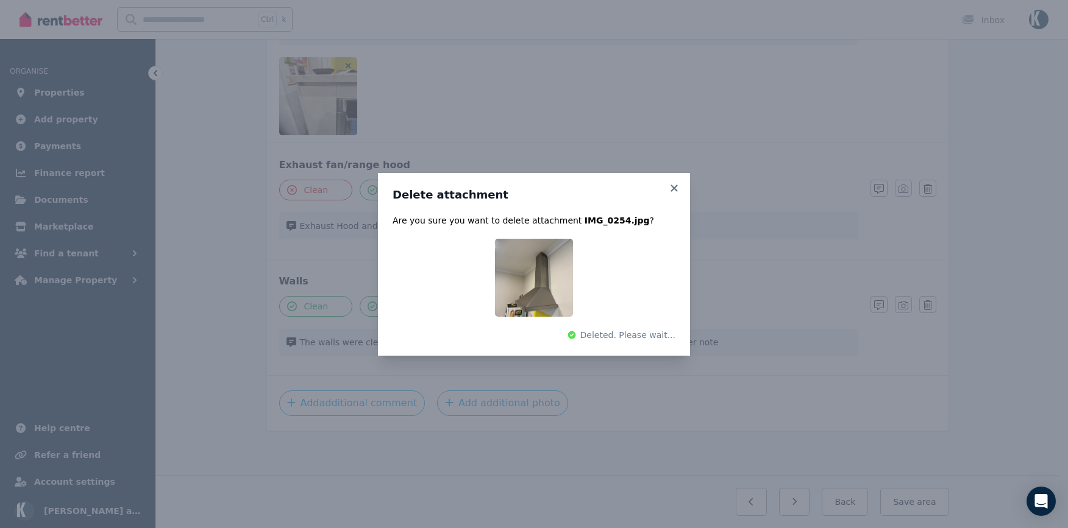
scroll to position [1263, 0]
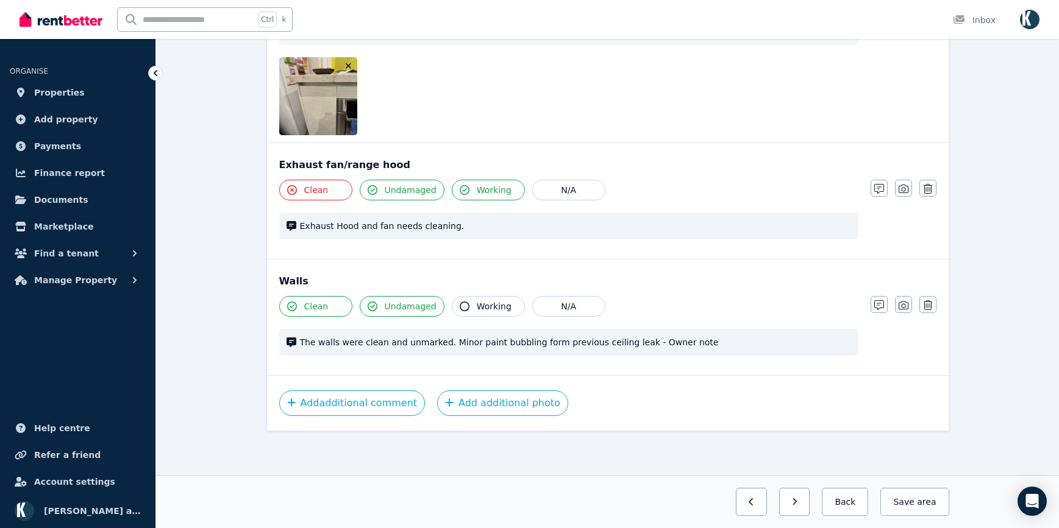
click at [349, 64] on icon "button" at bounding box center [348, 66] width 7 height 9
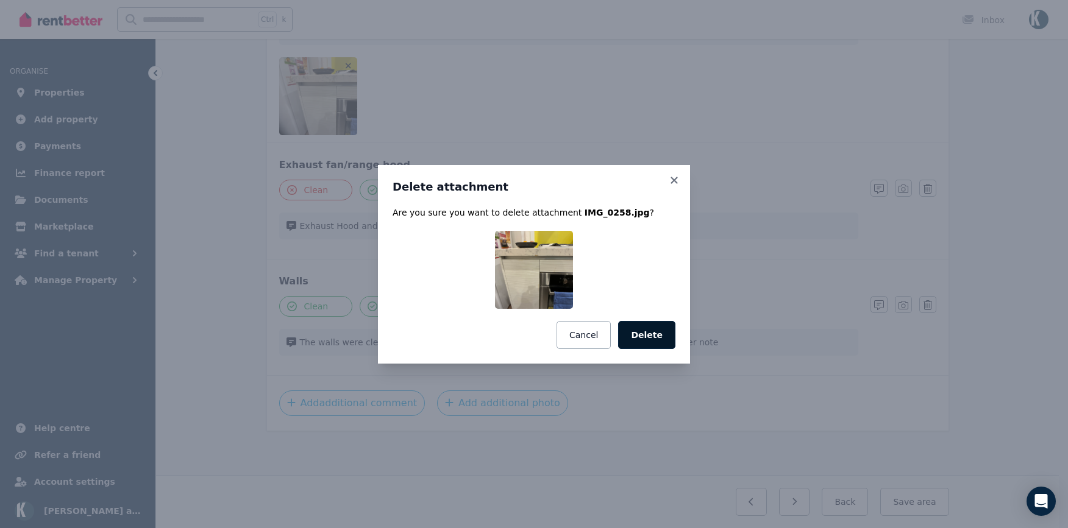
click at [662, 332] on button "Delete" at bounding box center [646, 335] width 57 height 28
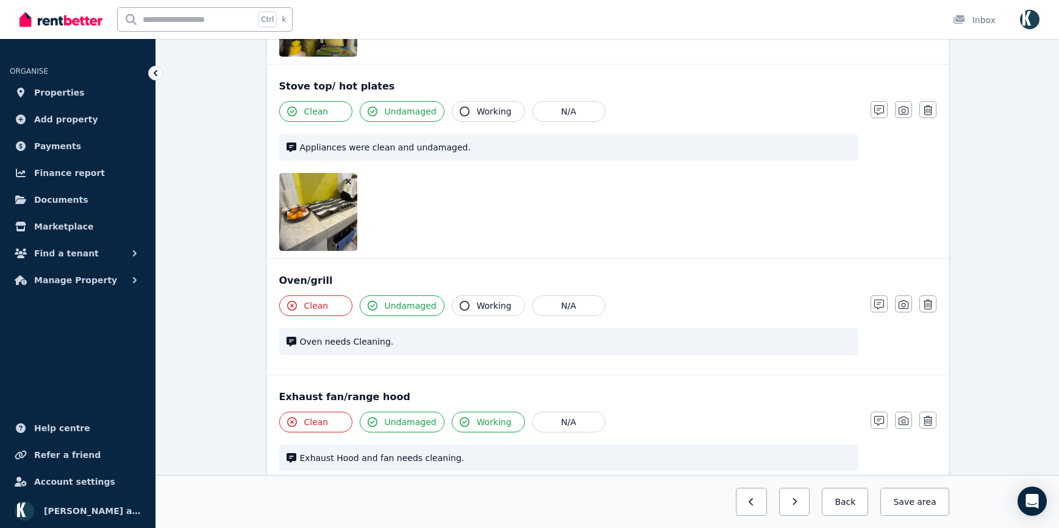
scroll to position [942, 0]
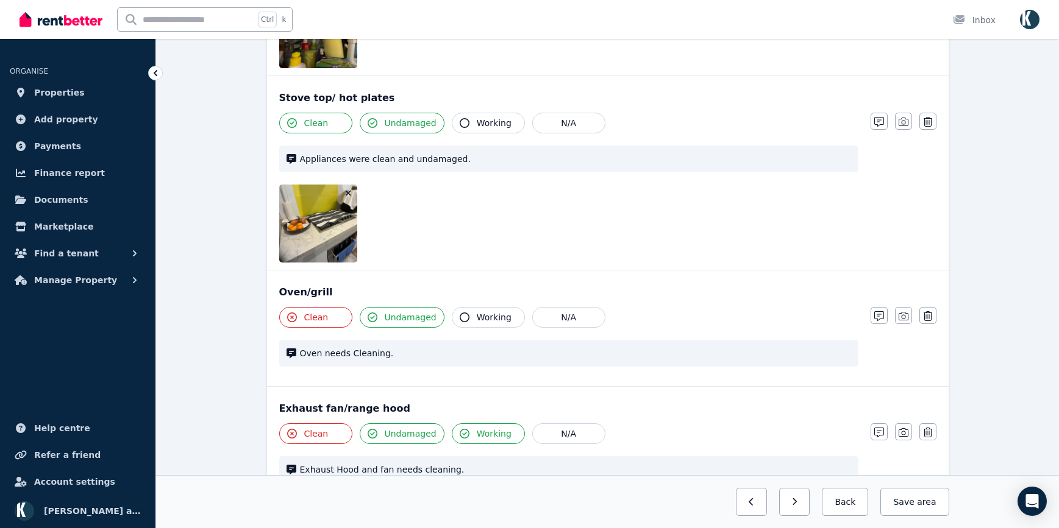
click at [350, 192] on icon "button" at bounding box center [348, 193] width 7 height 9
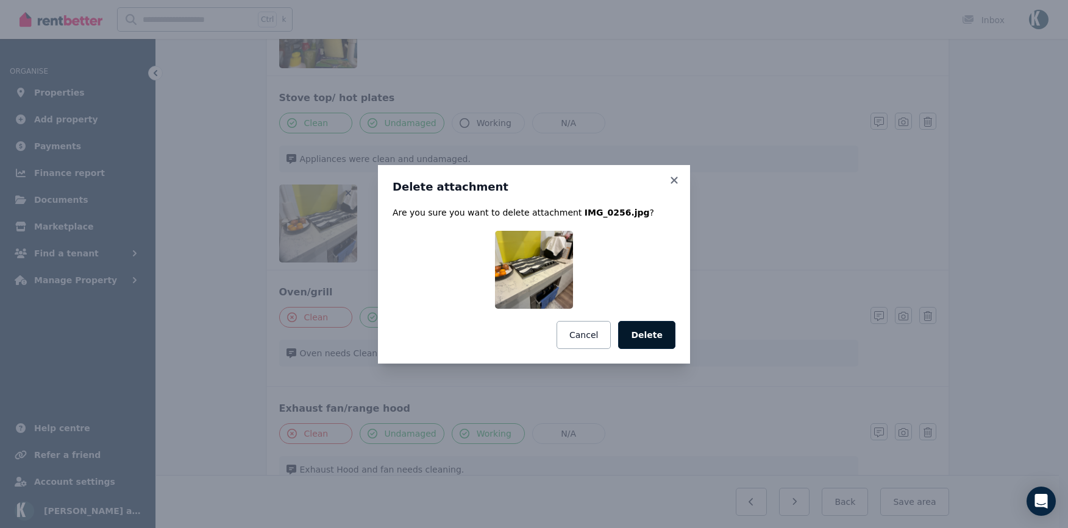
click at [660, 328] on button "Delete" at bounding box center [646, 335] width 57 height 28
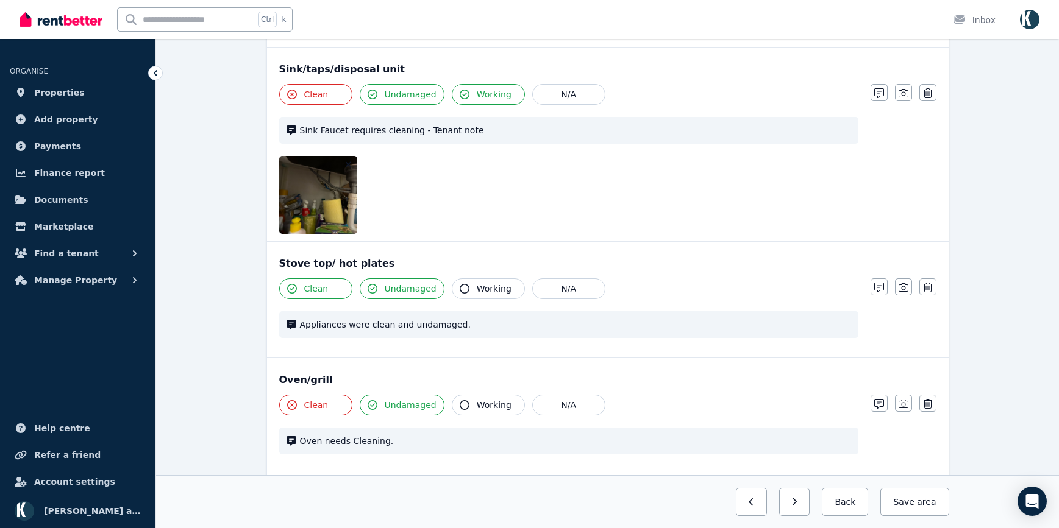
scroll to position [759, 0]
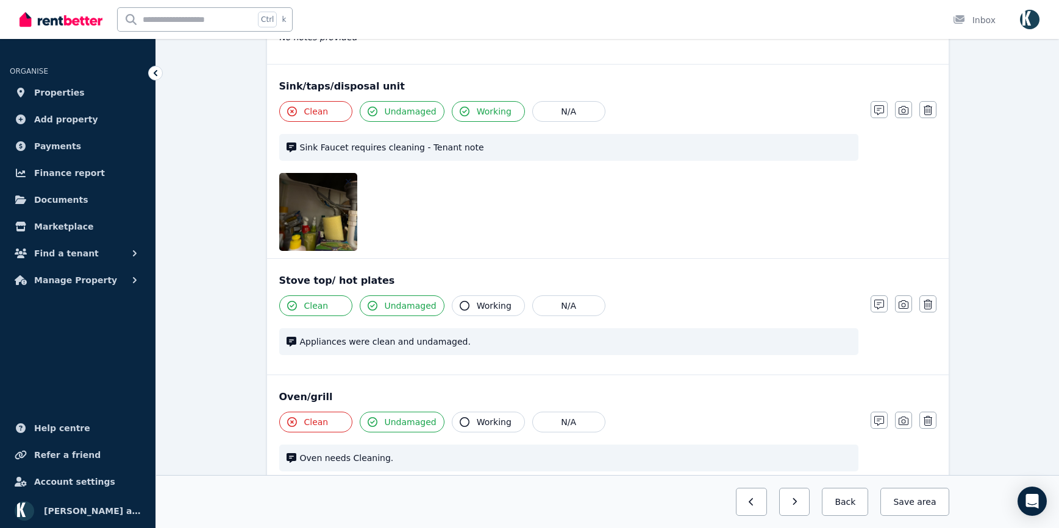
click at [351, 179] on icon "button" at bounding box center [348, 181] width 7 height 9
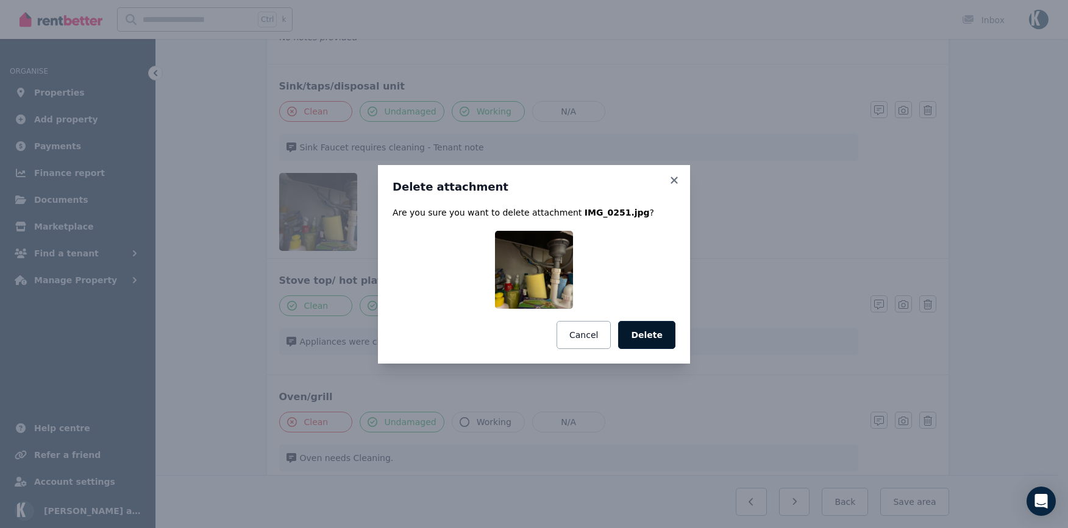
click at [645, 341] on button "Delete" at bounding box center [646, 335] width 57 height 28
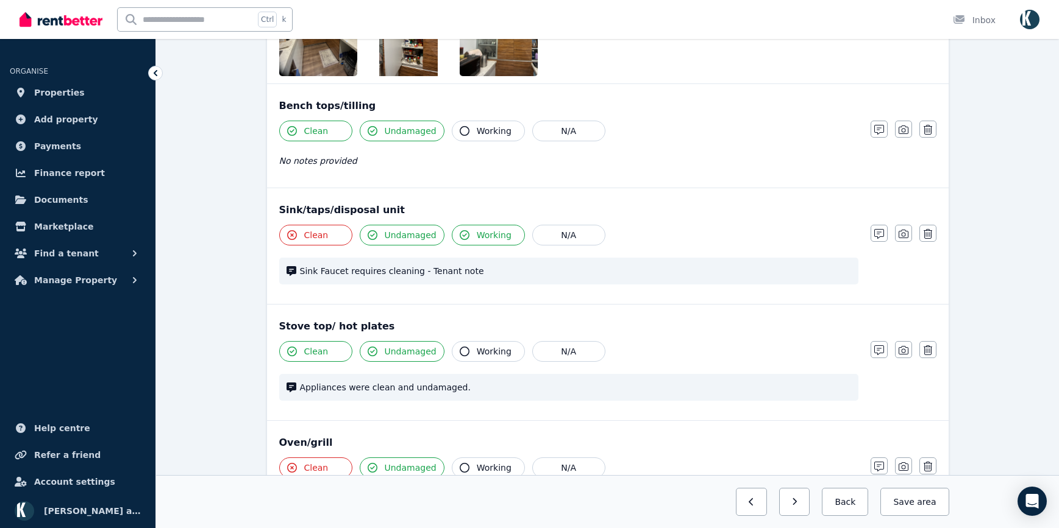
scroll to position [515, 0]
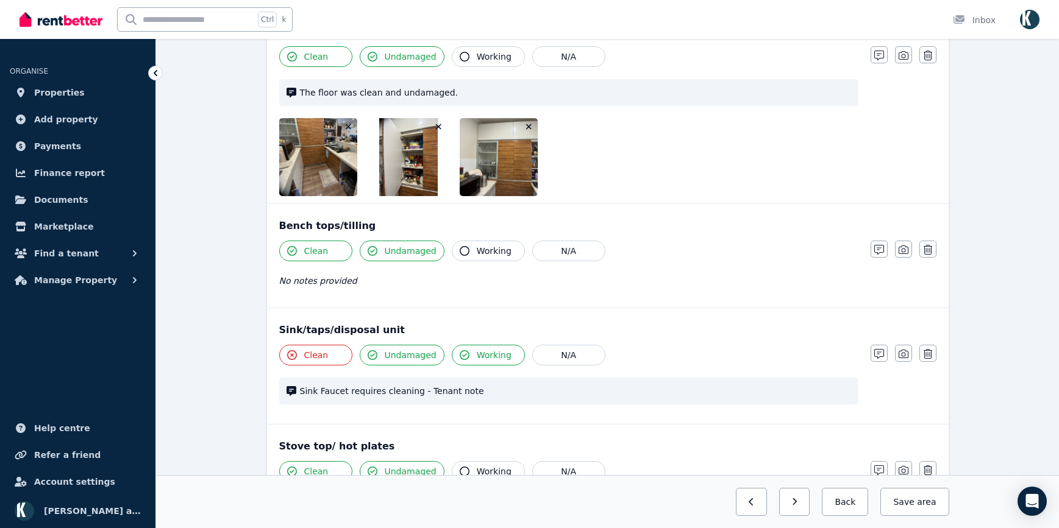
click at [527, 128] on icon "button" at bounding box center [528, 127] width 7 height 9
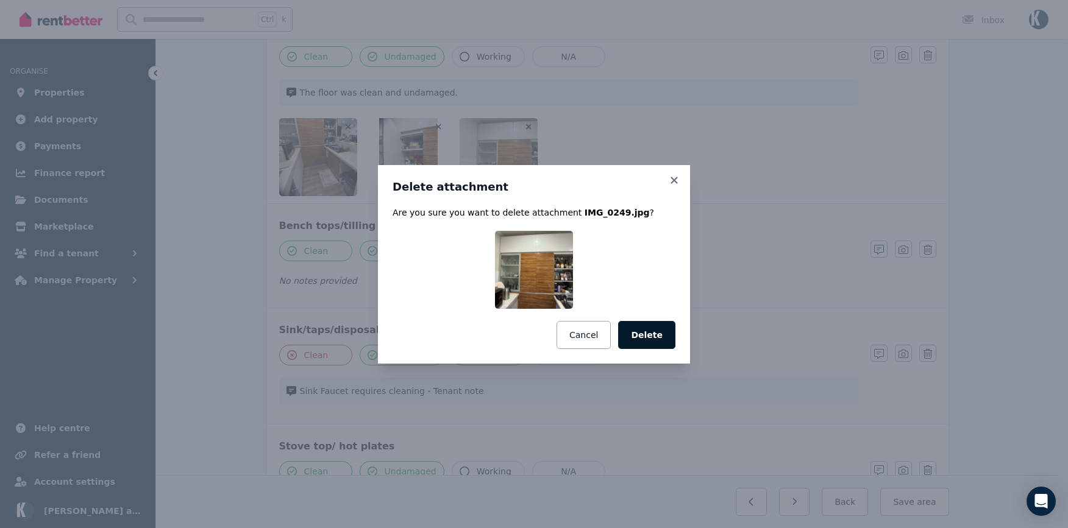
click at [654, 333] on button "Delete" at bounding box center [646, 335] width 57 height 28
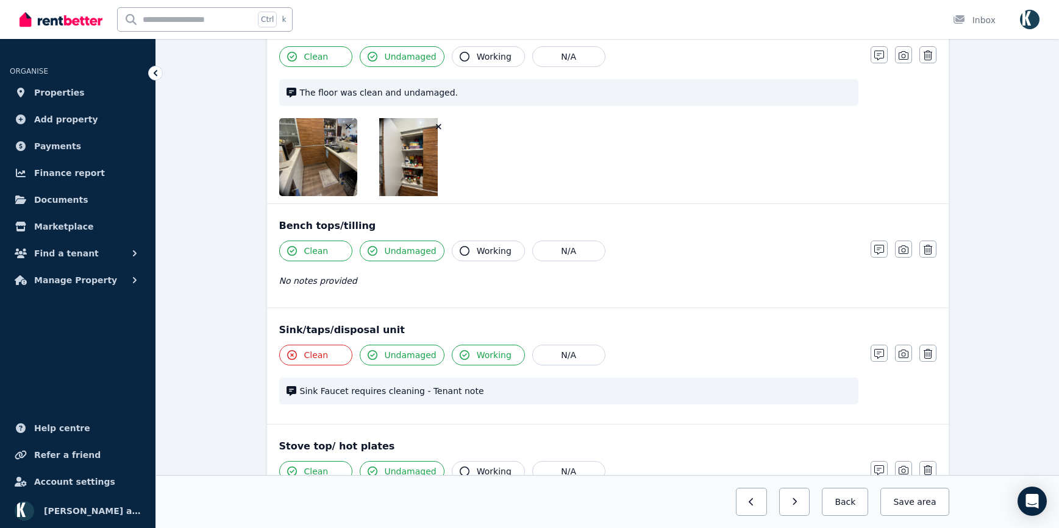
click at [439, 126] on icon "button" at bounding box center [438, 127] width 7 height 9
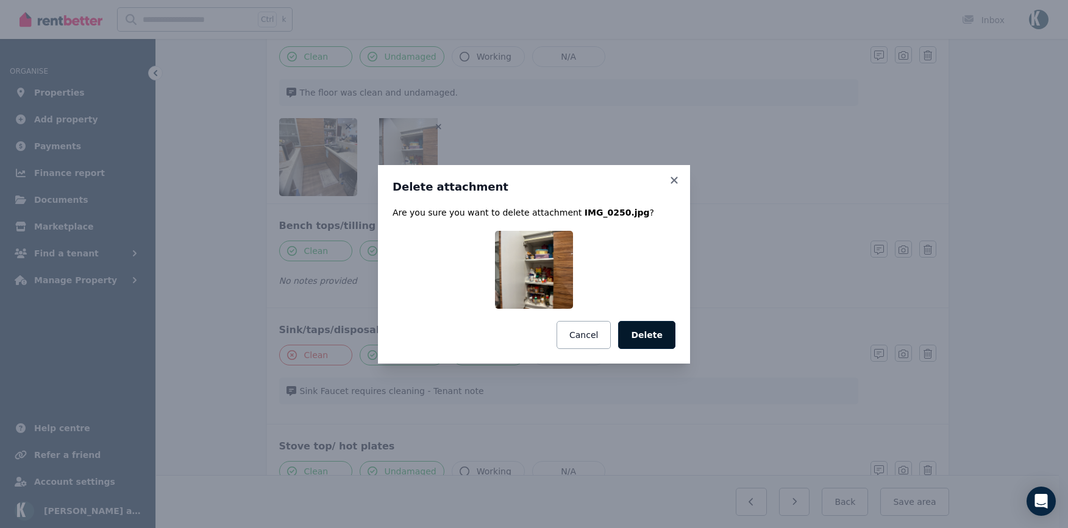
click at [644, 330] on button "Delete" at bounding box center [646, 335] width 57 height 28
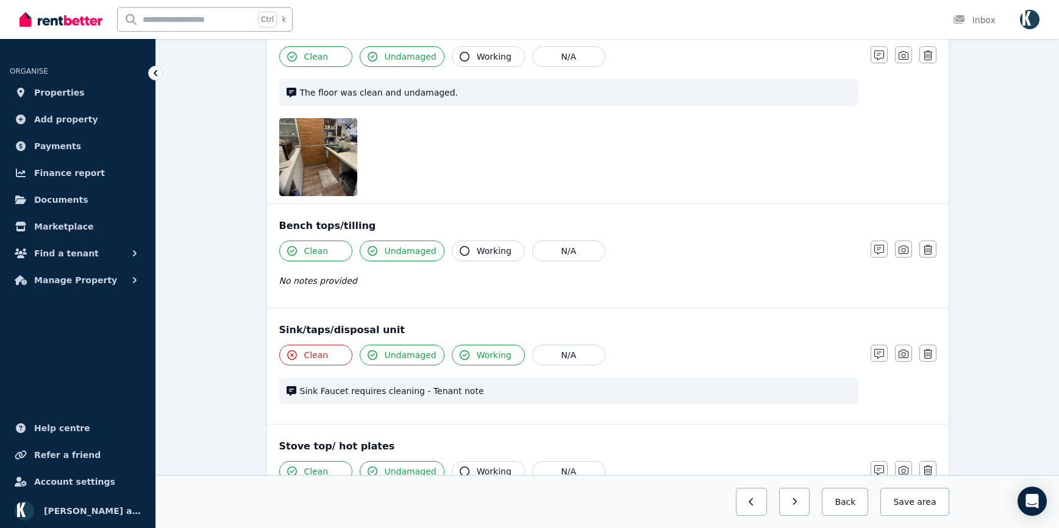
click at [347, 126] on icon "button" at bounding box center [348, 126] width 5 height 5
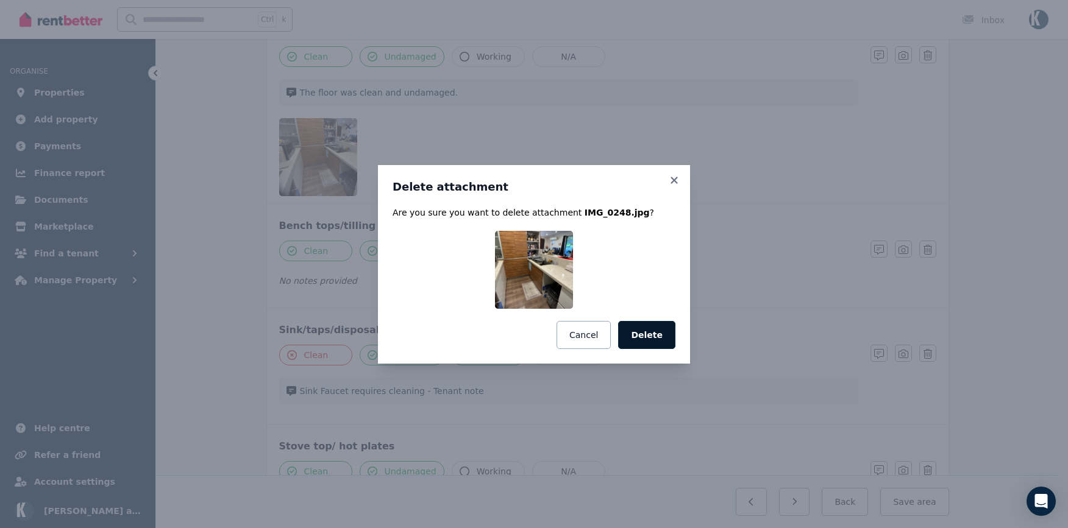
click at [644, 337] on button "Delete" at bounding box center [646, 335] width 57 height 28
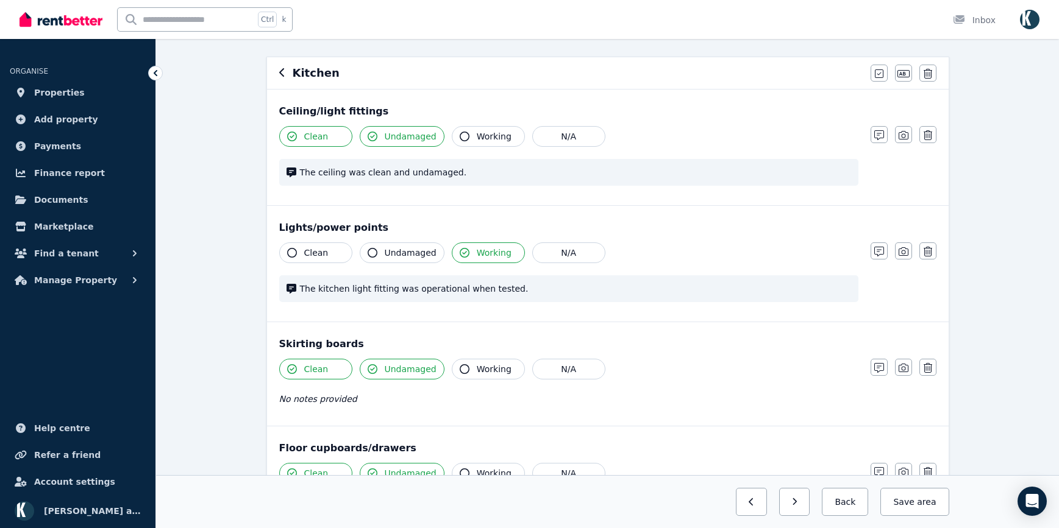
scroll to position [0, 0]
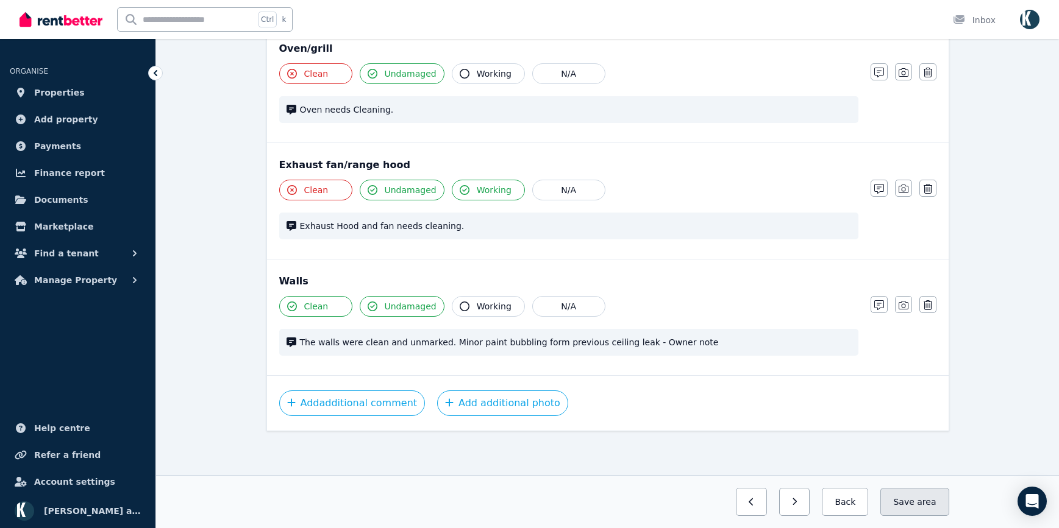
click at [939, 503] on button "Save area" at bounding box center [914, 502] width 68 height 28
click at [787, 500] on icon "button" at bounding box center [783, 502] width 5 height 9
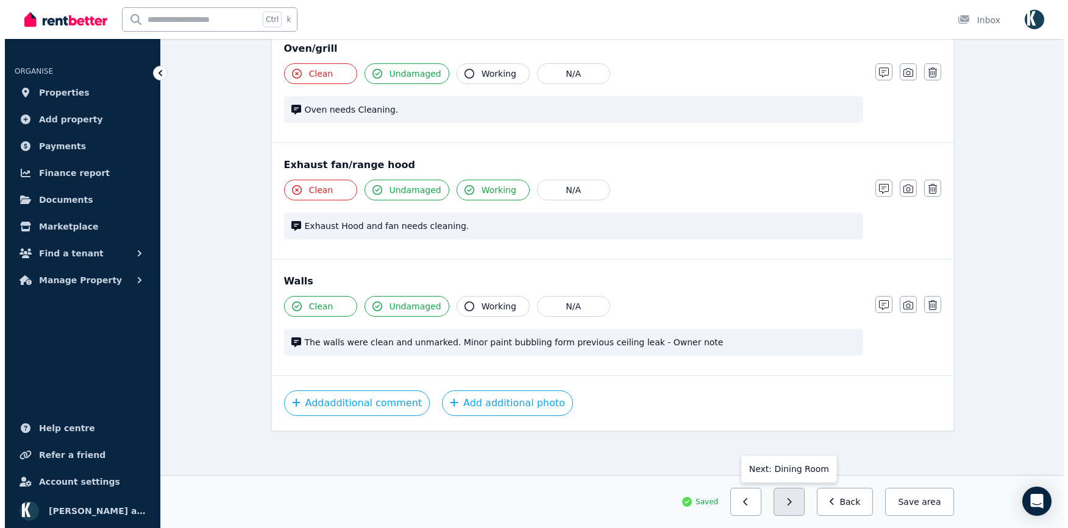
scroll to position [1006, 0]
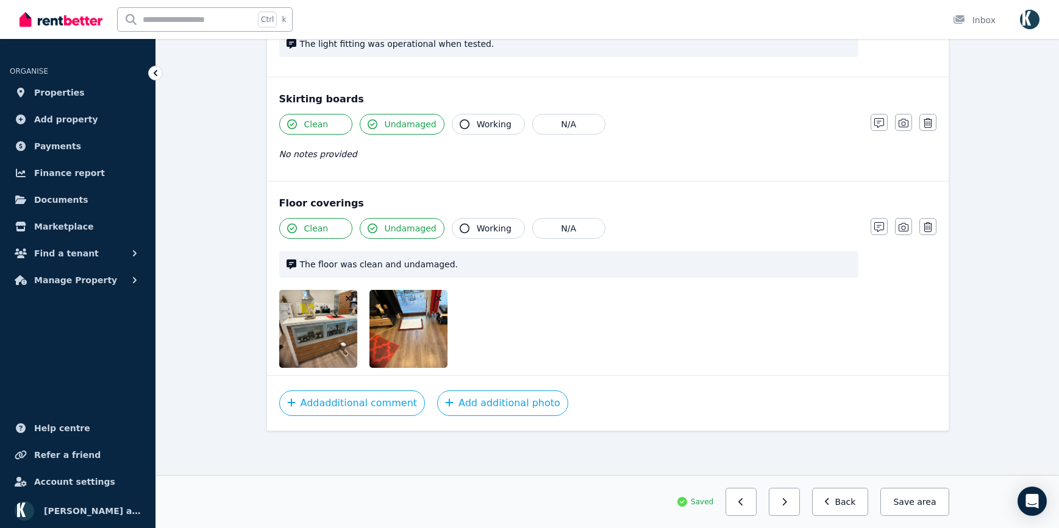
click at [438, 297] on icon "button" at bounding box center [438, 298] width 5 height 5
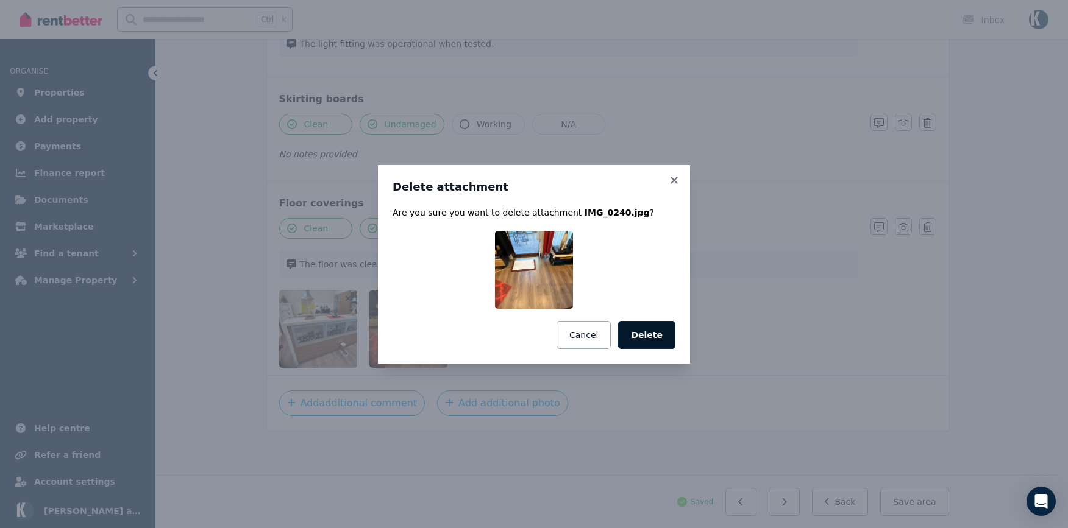
click at [650, 333] on button "Delete" at bounding box center [646, 335] width 57 height 28
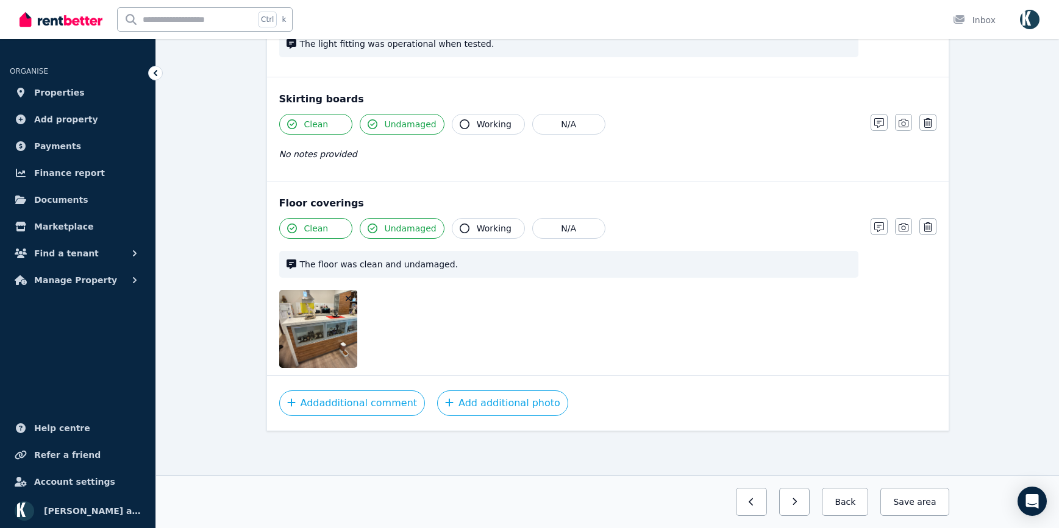
click at [346, 296] on icon "button" at bounding box center [348, 298] width 7 height 9
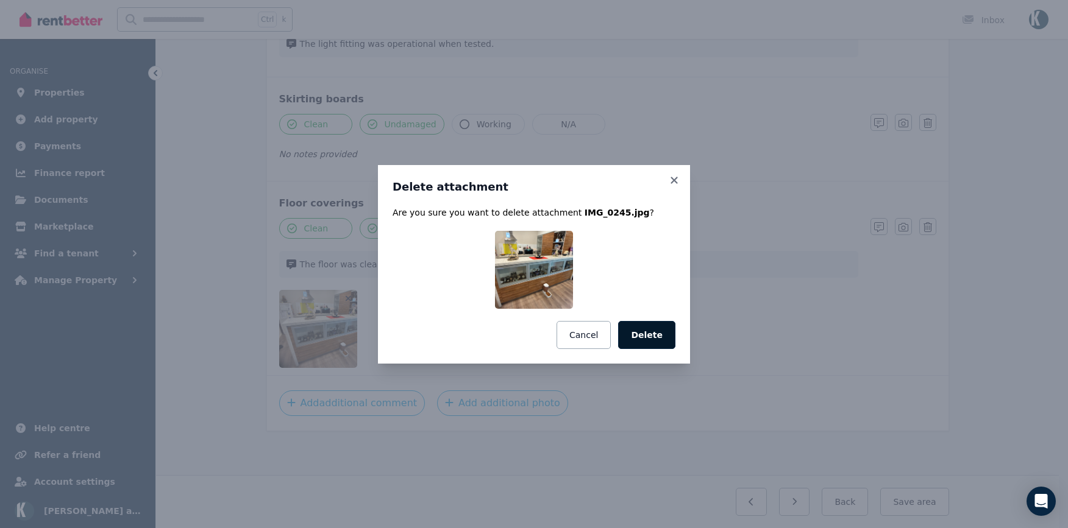
click at [663, 331] on button "Delete" at bounding box center [646, 335] width 57 height 28
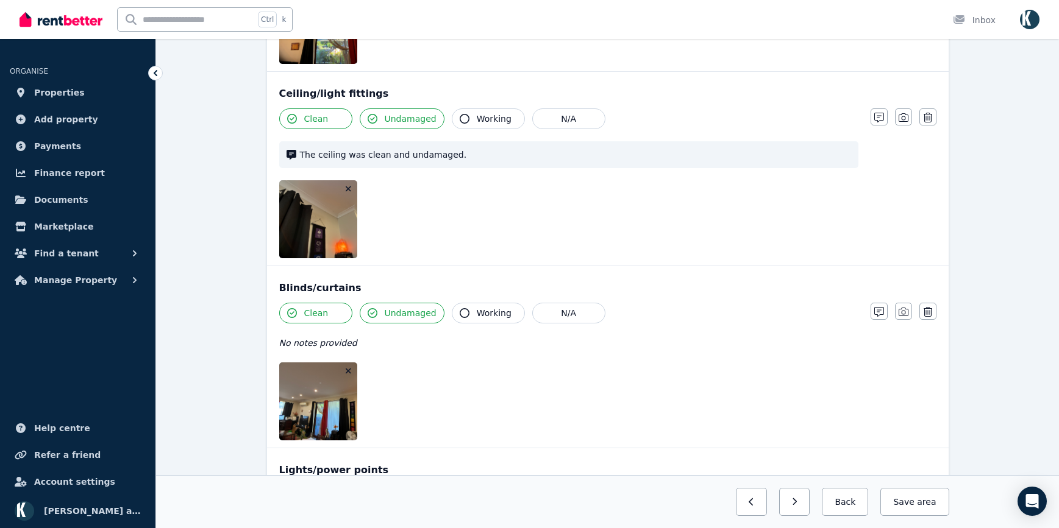
scroll to position [502, 0]
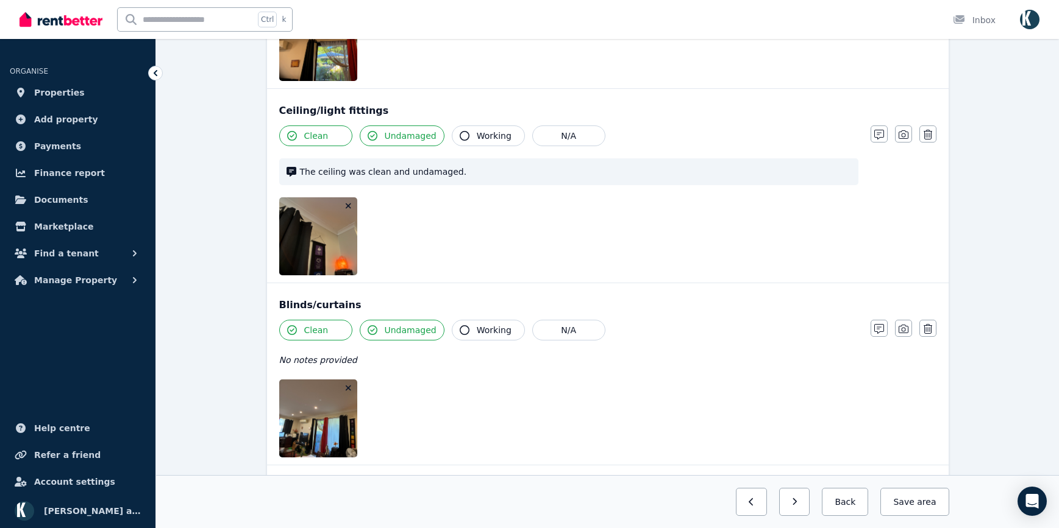
click at [348, 389] on icon "button" at bounding box center [348, 388] width 5 height 5
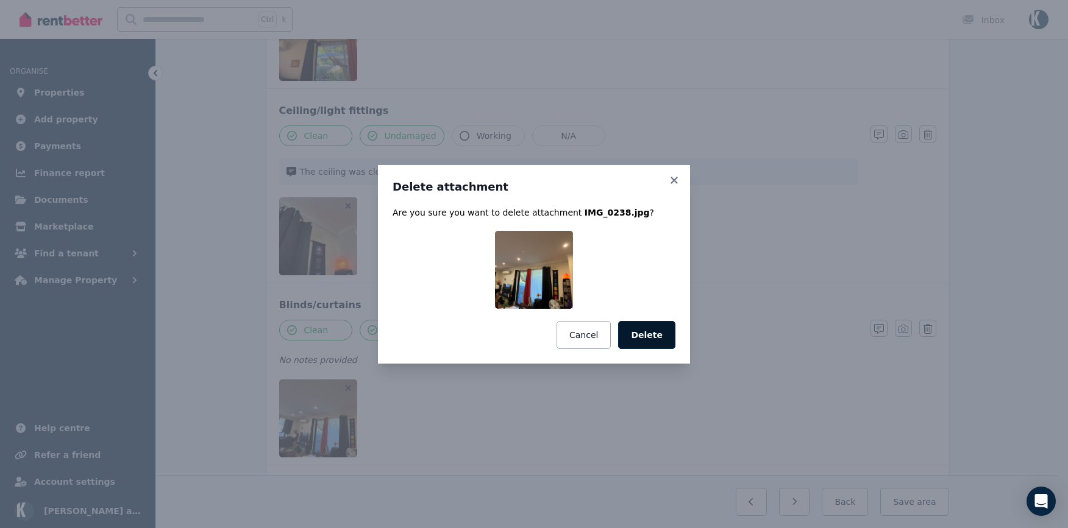
click at [647, 338] on button "Delete" at bounding box center [646, 335] width 57 height 28
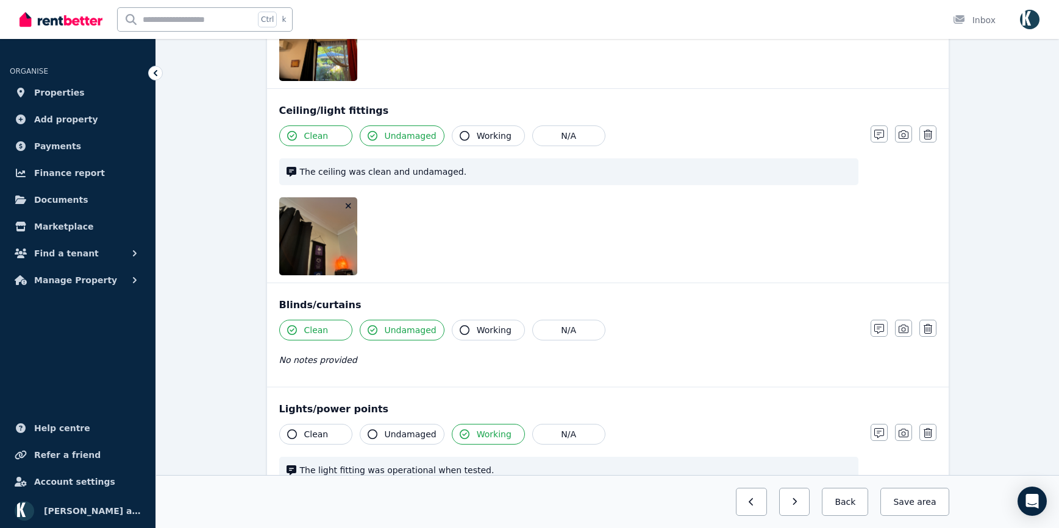
click at [347, 207] on icon "button" at bounding box center [348, 206] width 7 height 9
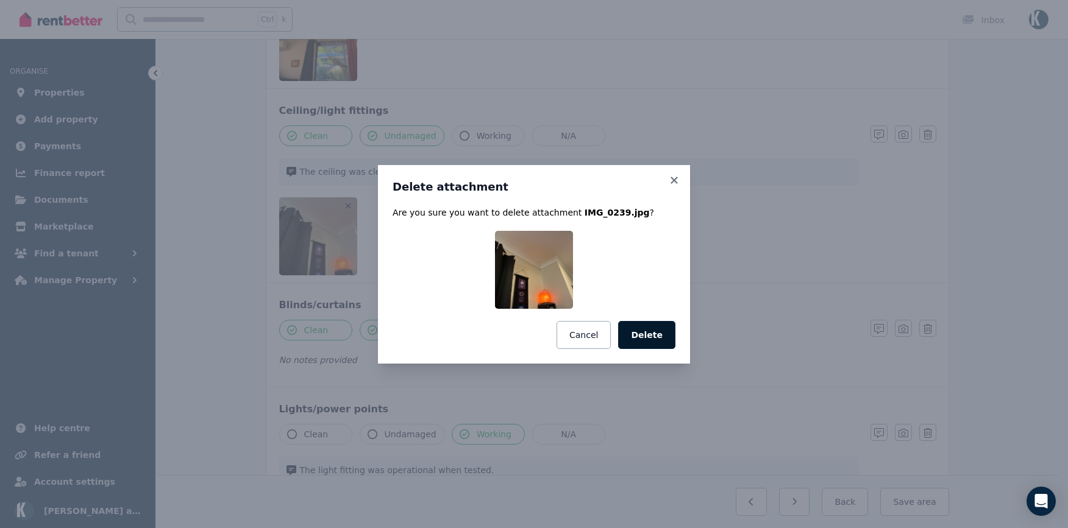
click at [650, 333] on button "Delete" at bounding box center [646, 335] width 57 height 28
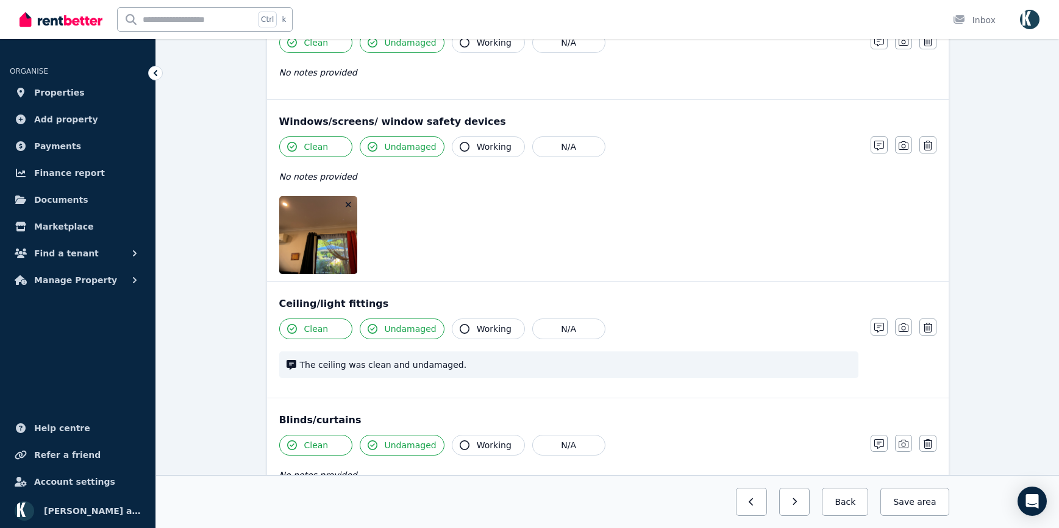
scroll to position [258, 0]
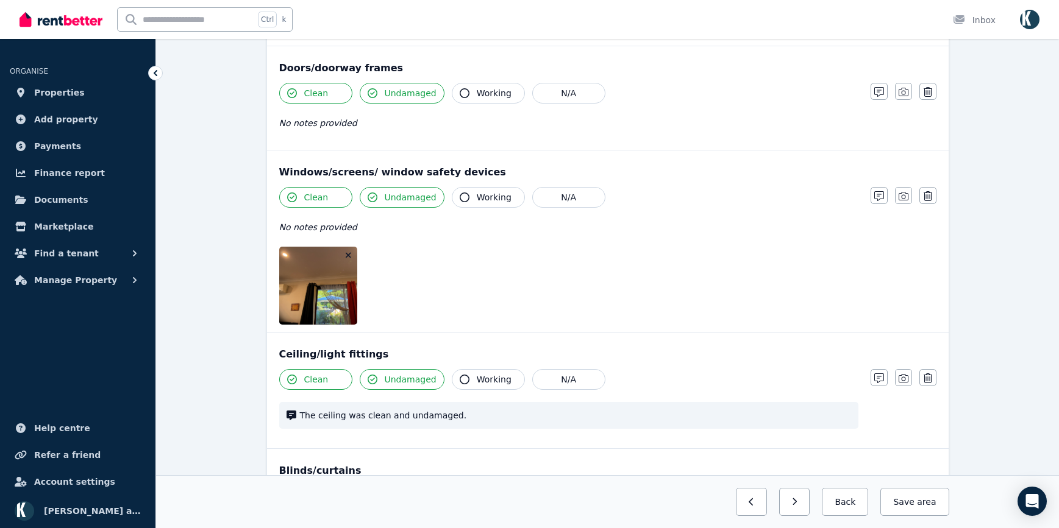
click at [349, 254] on icon "button" at bounding box center [348, 255] width 5 height 5
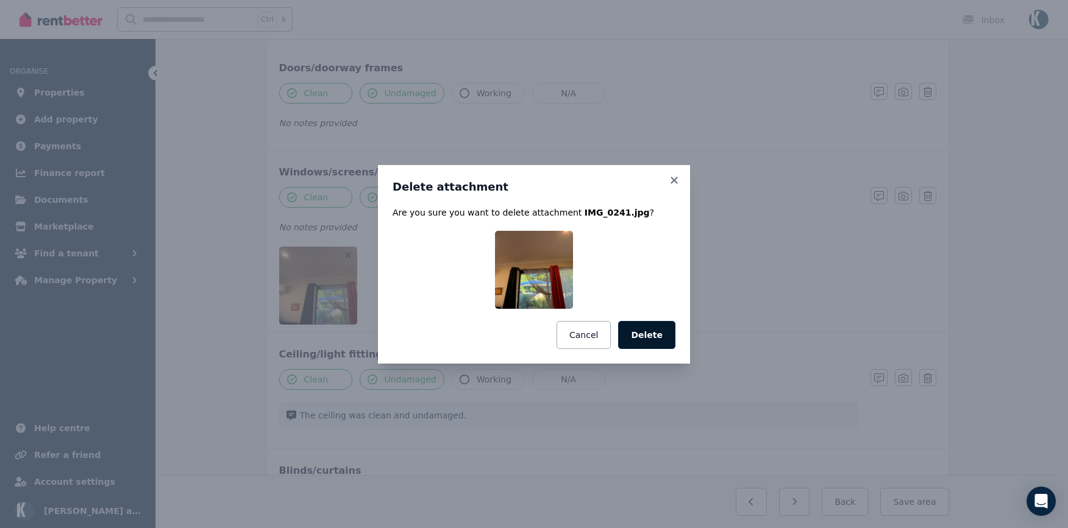
click at [640, 335] on button "Delete" at bounding box center [646, 335] width 57 height 28
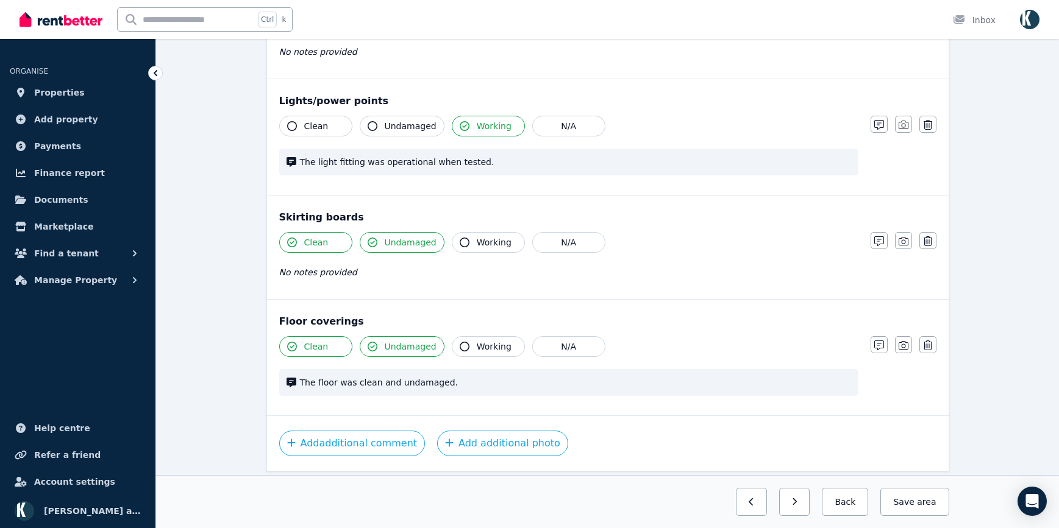
scroll to position [694, 0]
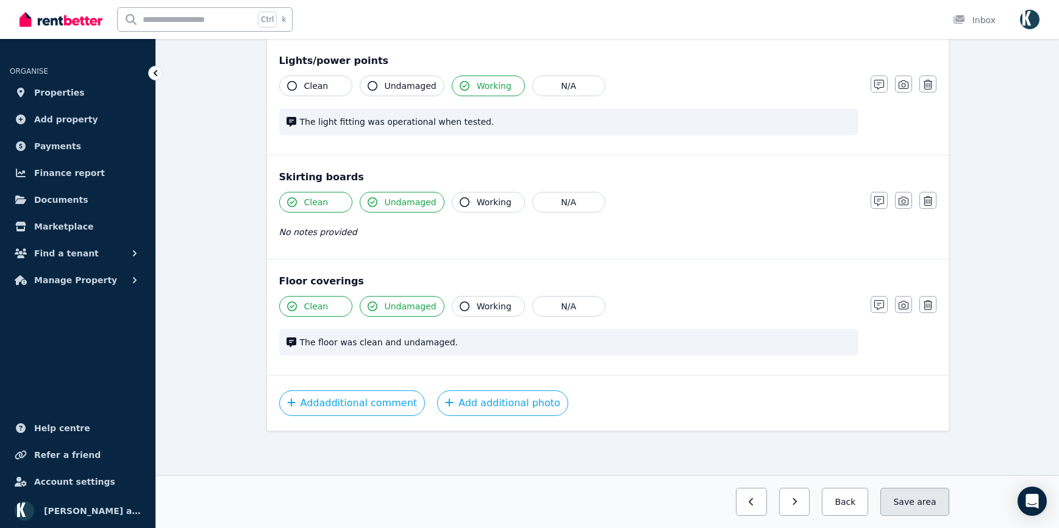
click at [925, 505] on span "area" at bounding box center [926, 502] width 19 height 12
click at [800, 503] on button "button" at bounding box center [784, 502] width 31 height 28
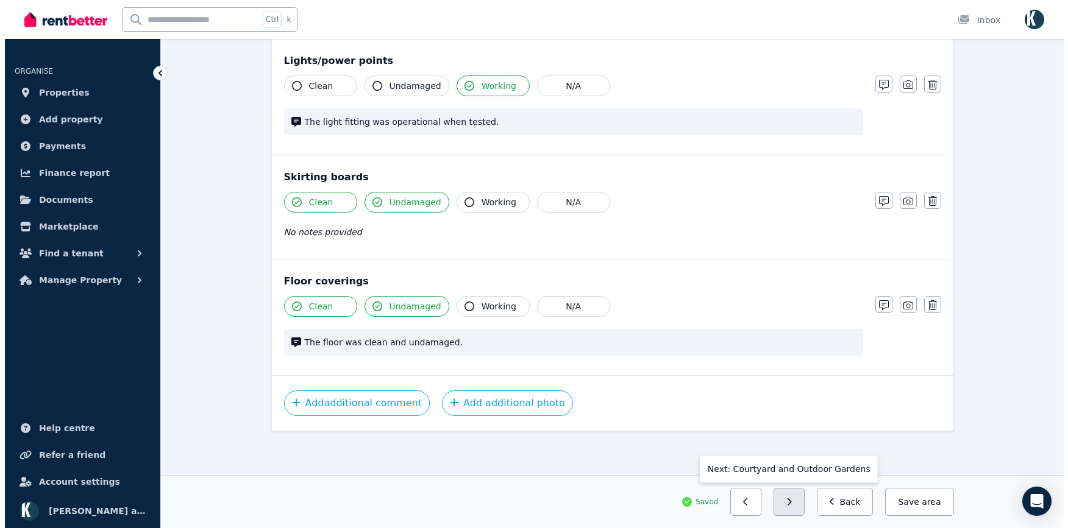
scroll to position [1070, 0]
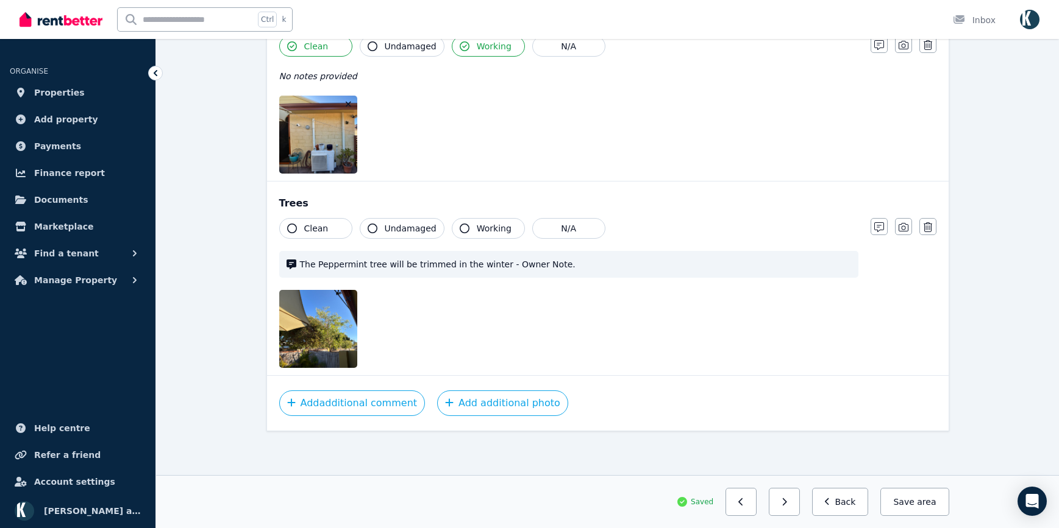
click at [349, 299] on icon "button" at bounding box center [348, 298] width 5 height 5
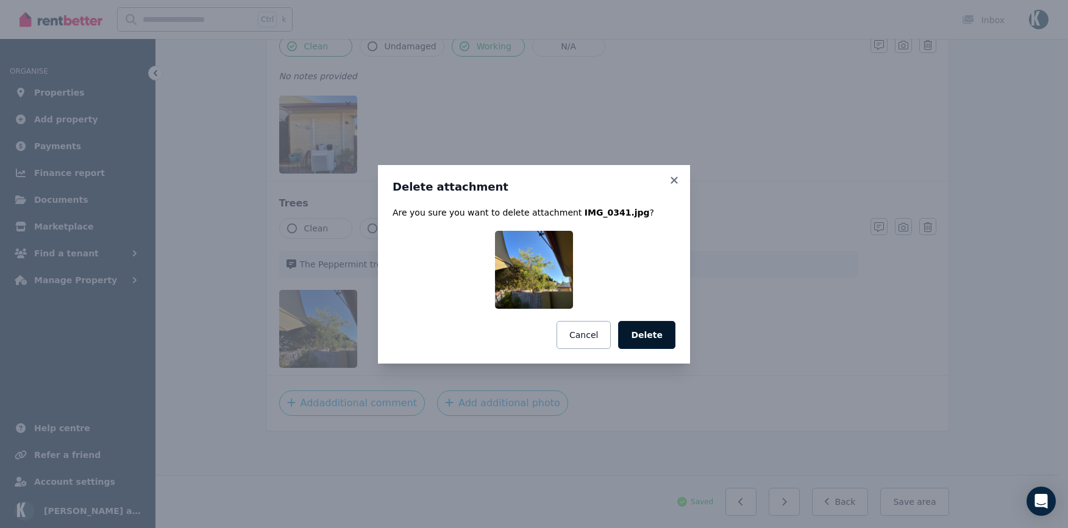
click at [654, 339] on button "Delete" at bounding box center [646, 335] width 57 height 28
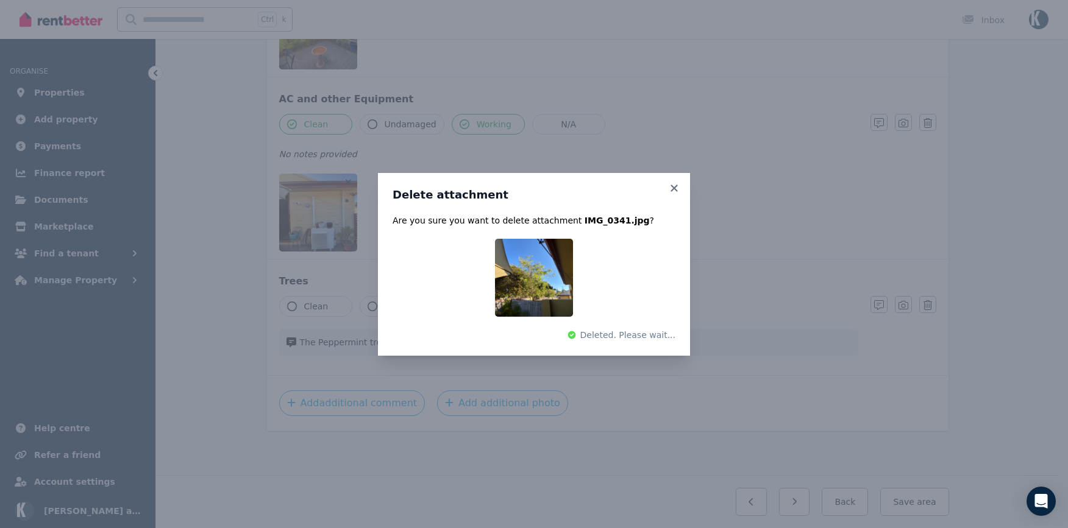
scroll to position [992, 0]
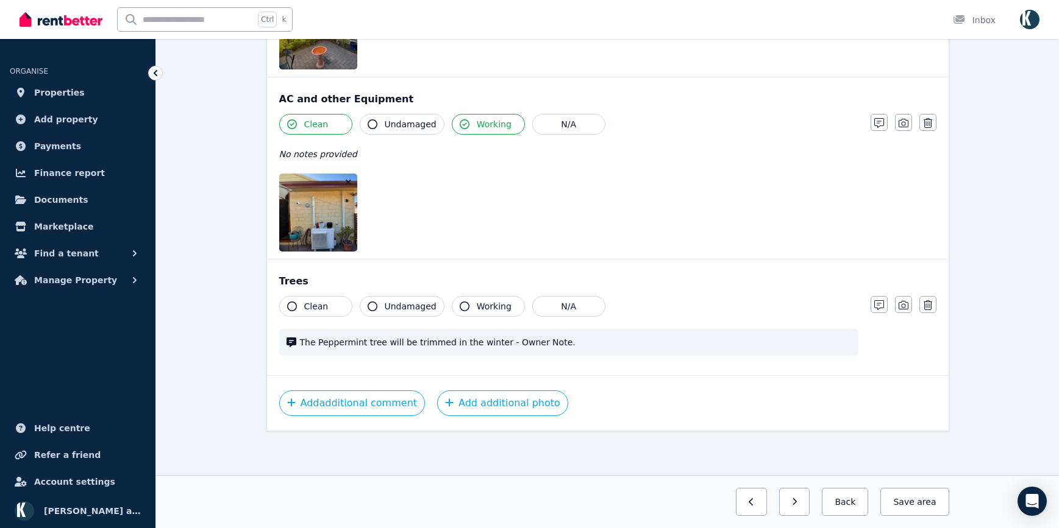
click at [347, 180] on icon "button" at bounding box center [348, 182] width 5 height 5
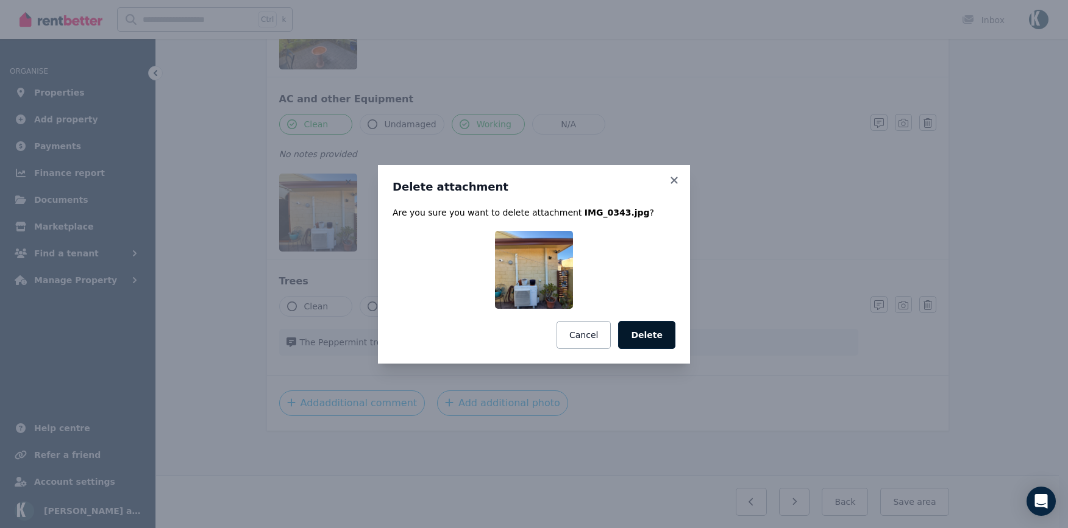
click at [663, 335] on button "Delete" at bounding box center [646, 335] width 57 height 28
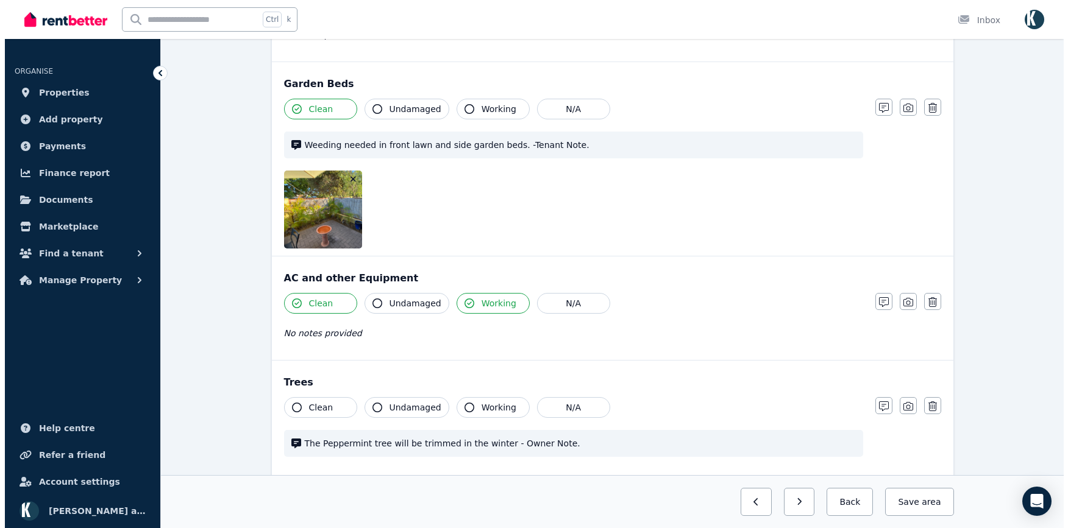
scroll to position [792, 0]
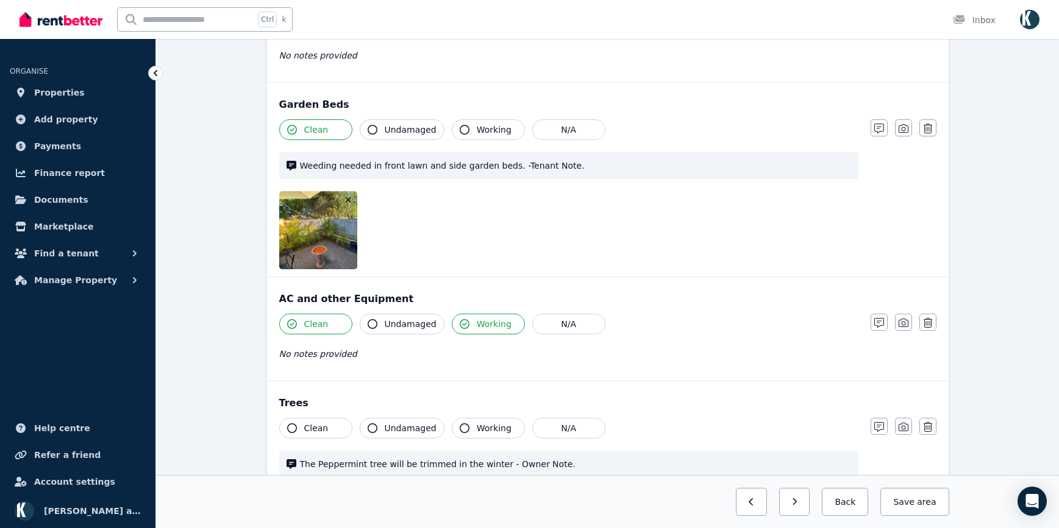
click at [349, 197] on icon "button" at bounding box center [348, 200] width 7 height 9
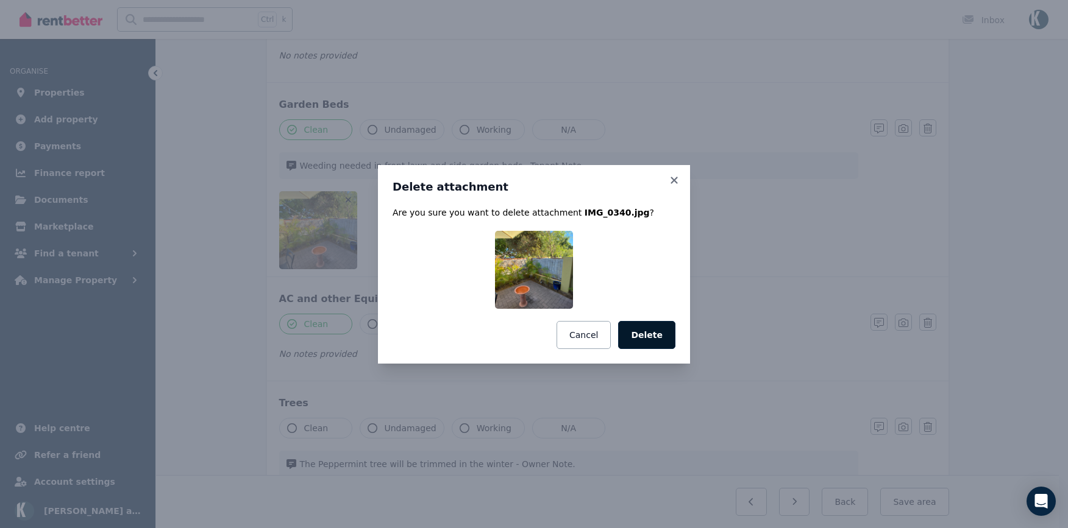
click at [638, 325] on button "Delete" at bounding box center [646, 335] width 57 height 28
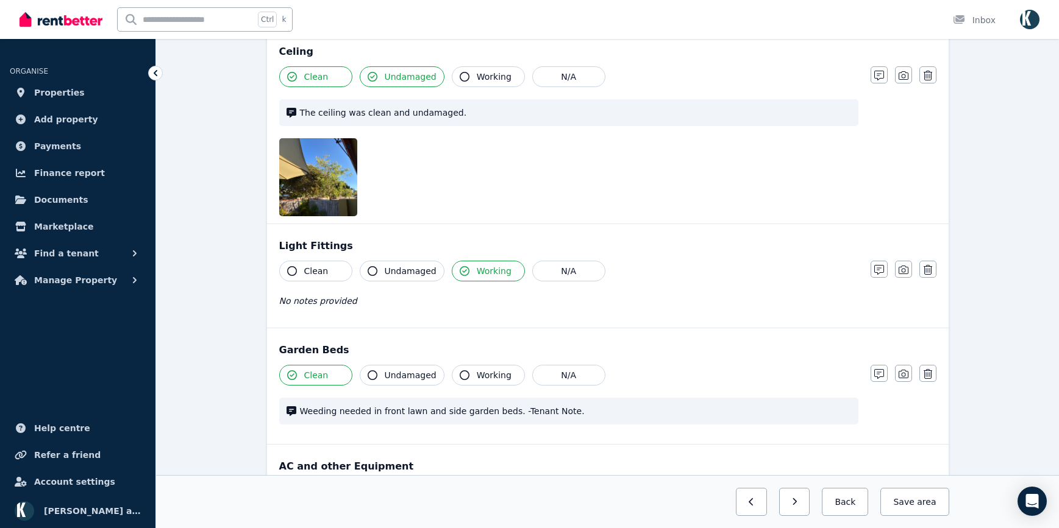
scroll to position [531, 0]
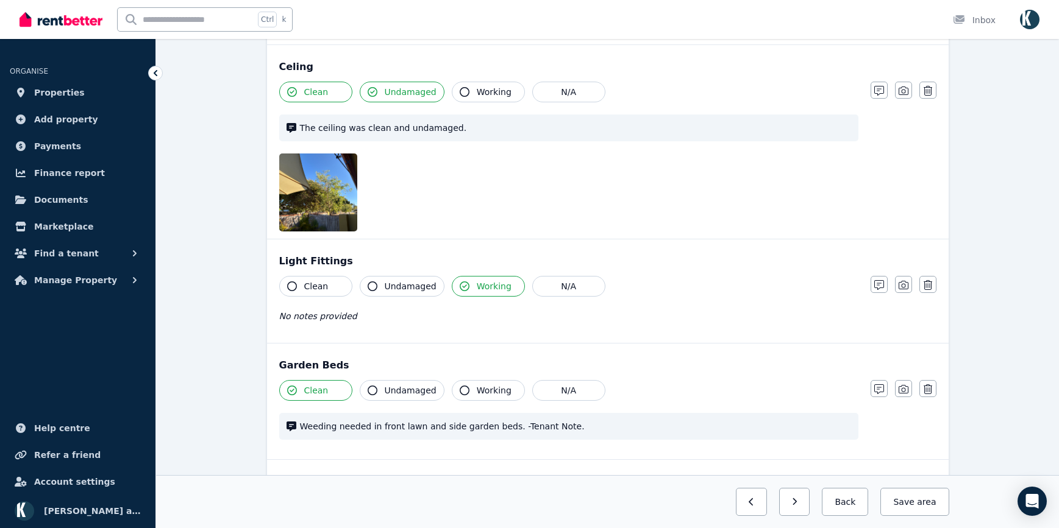
click at [350, 160] on icon "button" at bounding box center [348, 162] width 7 height 9
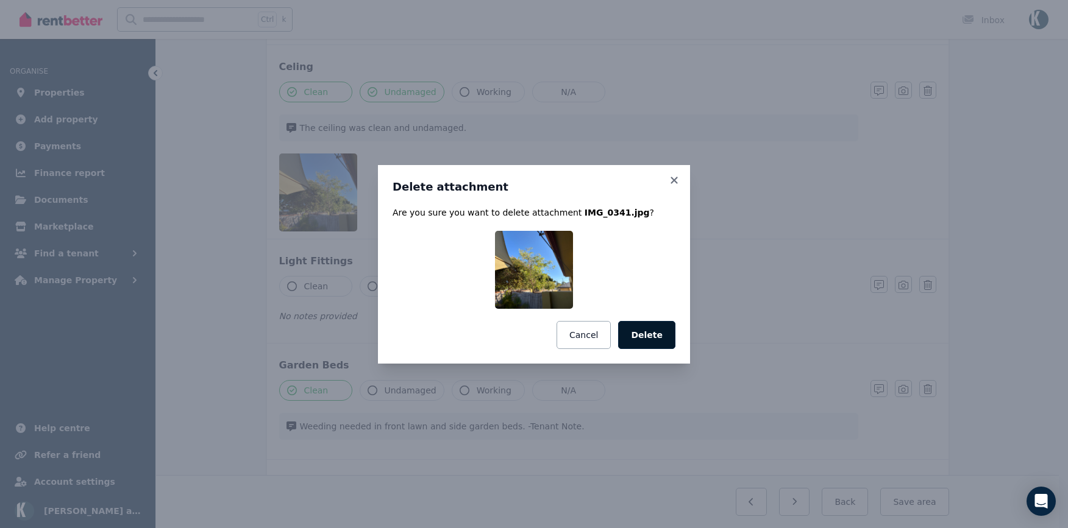
click at [661, 334] on button "Delete" at bounding box center [646, 335] width 57 height 28
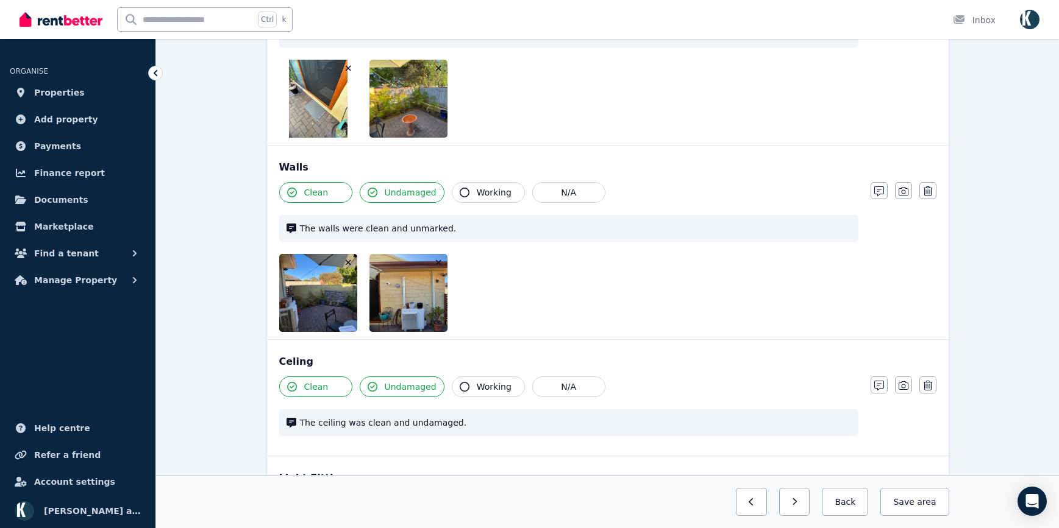
scroll to position [227, 0]
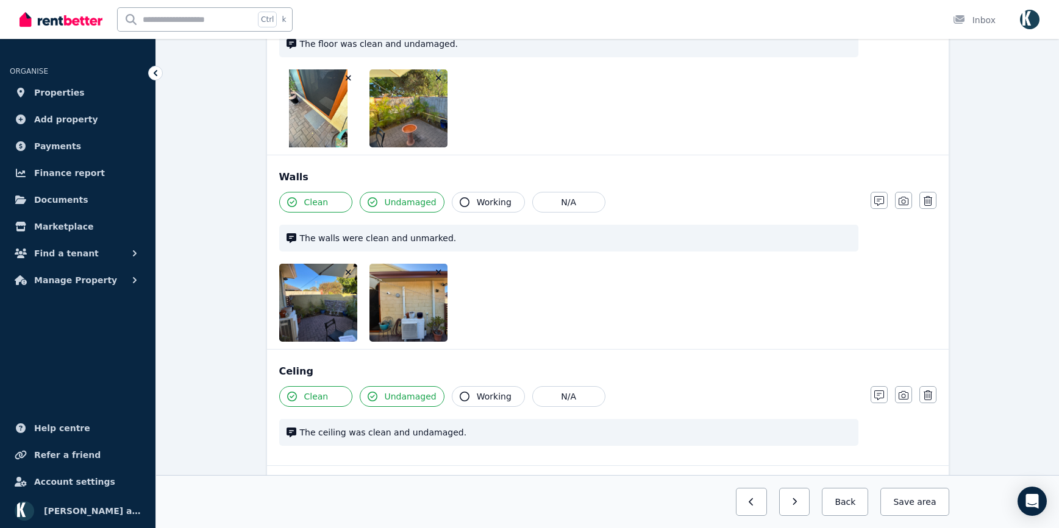
click at [440, 273] on icon "button" at bounding box center [438, 272] width 7 height 9
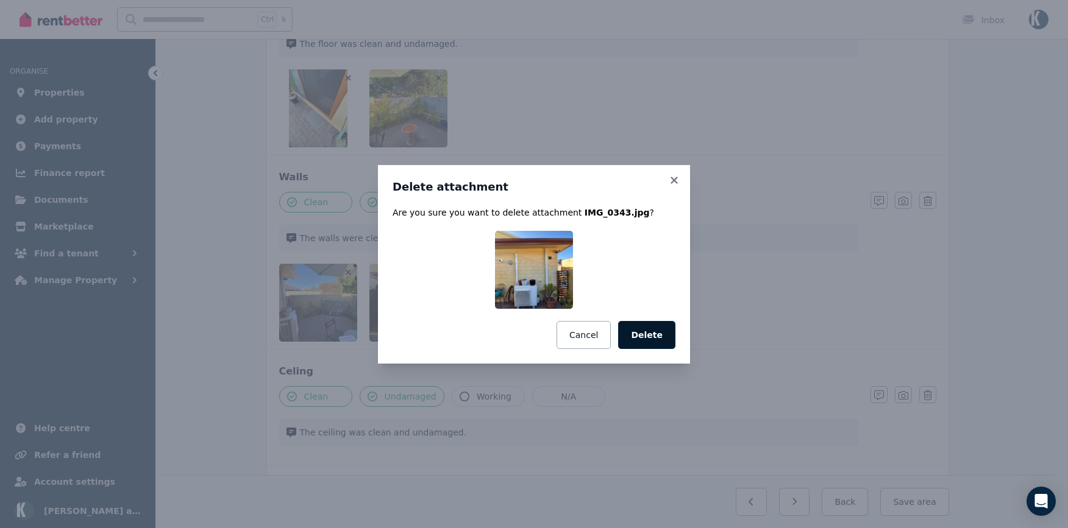
click at [658, 339] on button "Delete" at bounding box center [646, 335] width 57 height 28
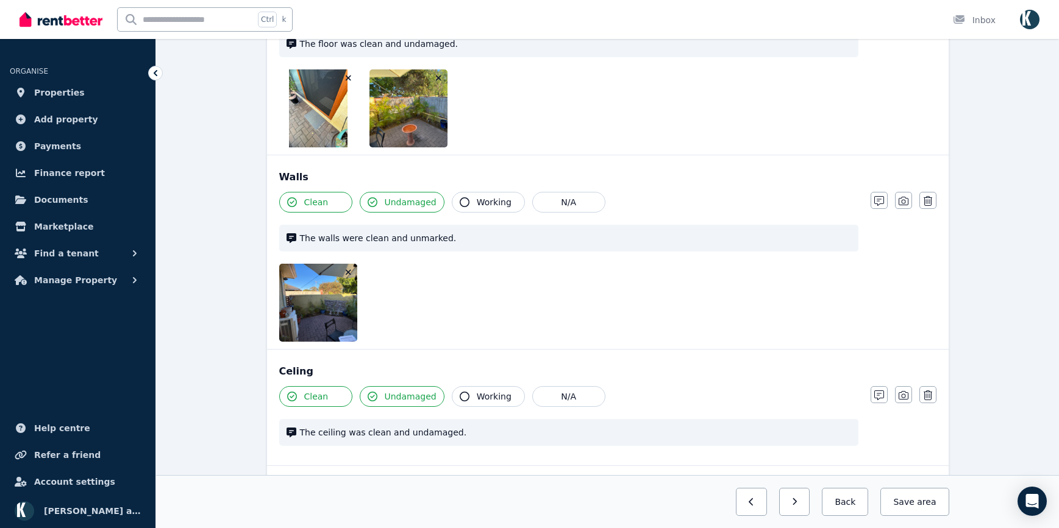
click at [347, 272] on icon "button" at bounding box center [348, 272] width 5 height 5
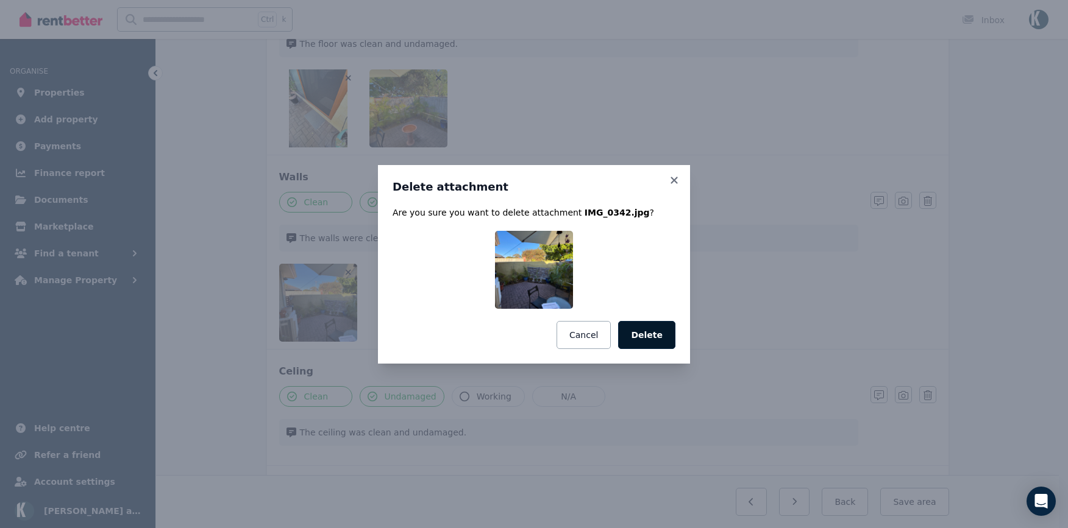
click at [657, 328] on button "Delete" at bounding box center [646, 335] width 57 height 28
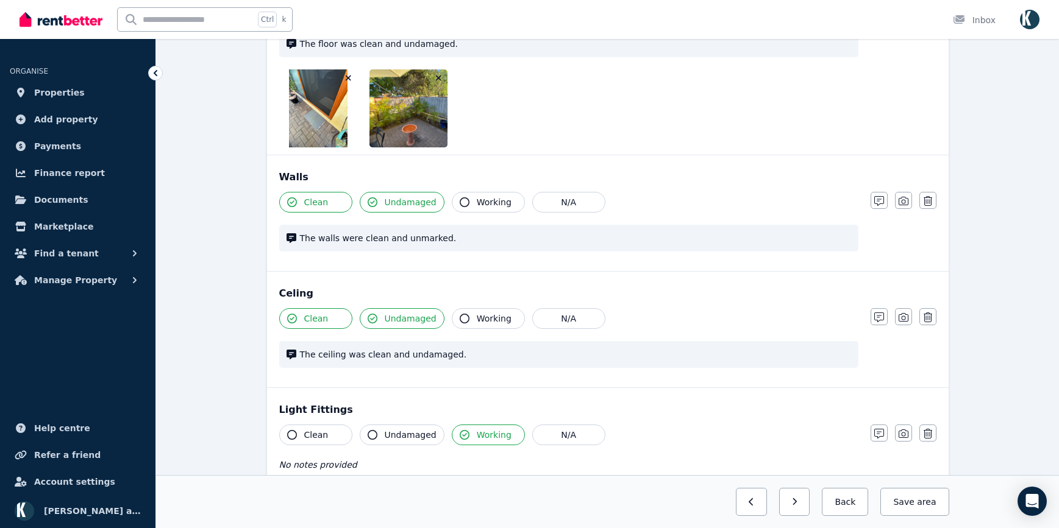
click at [438, 78] on icon "button" at bounding box center [438, 78] width 7 height 9
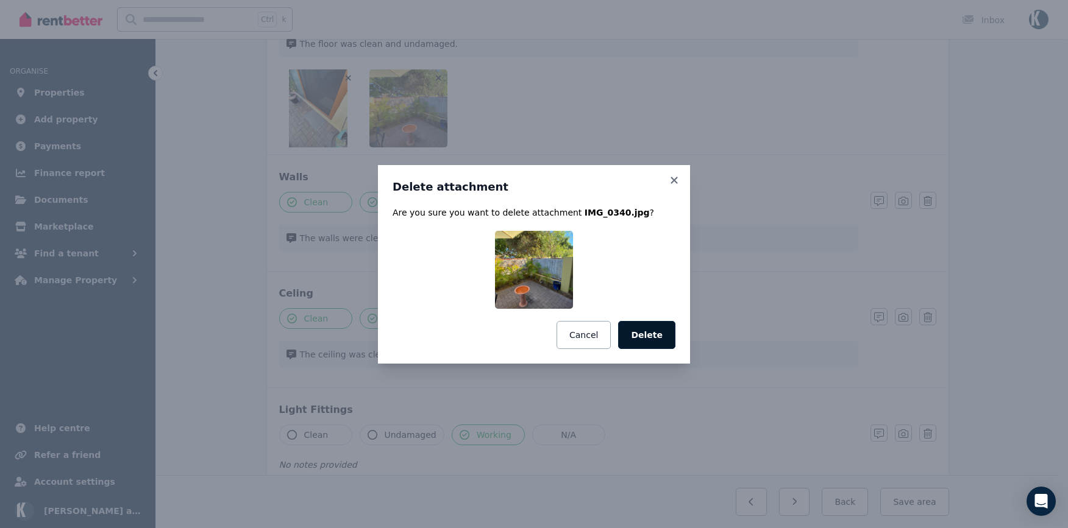
click at [655, 333] on button "Delete" at bounding box center [646, 335] width 57 height 28
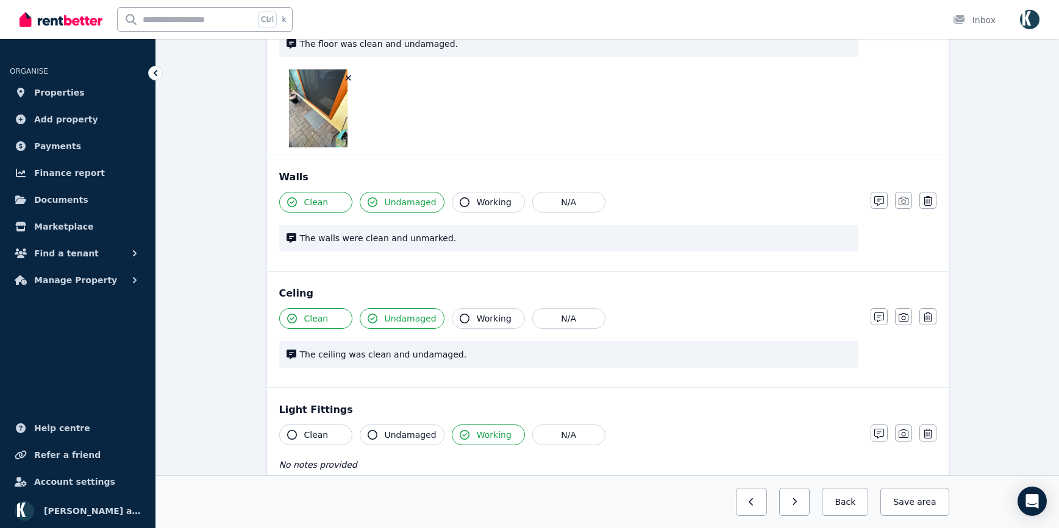
click at [347, 76] on icon "button" at bounding box center [348, 78] width 7 height 9
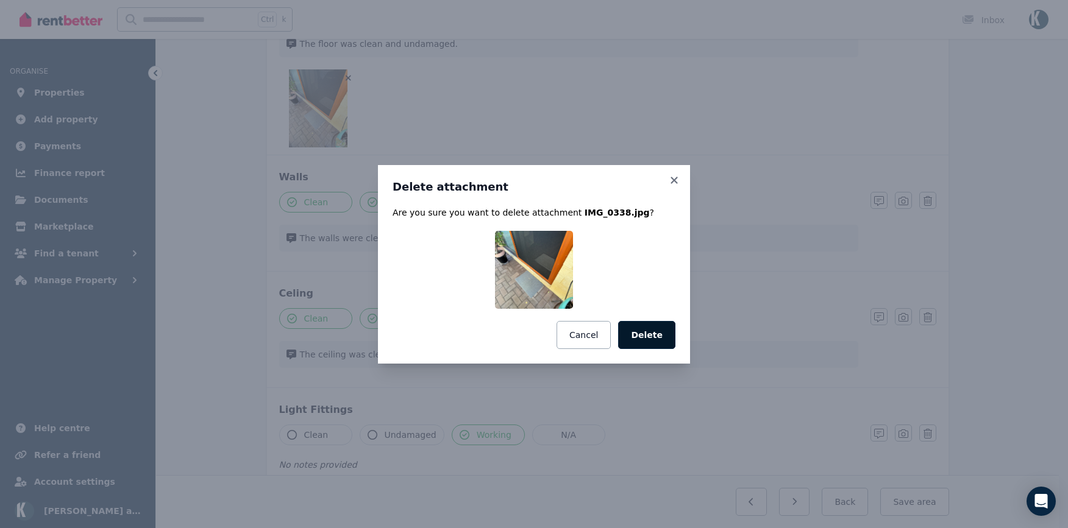
click at [661, 330] on button "Delete" at bounding box center [646, 335] width 57 height 28
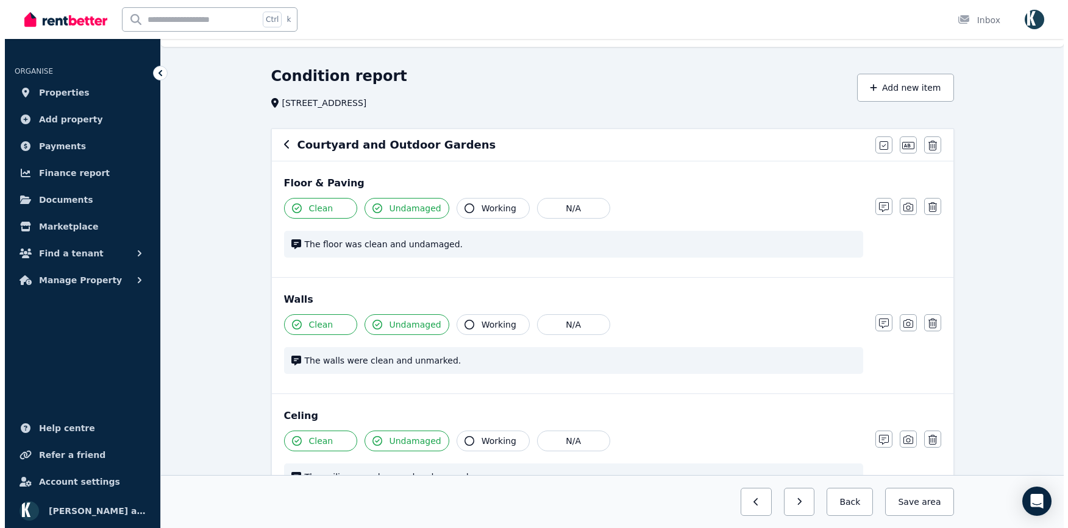
scroll to position [0, 0]
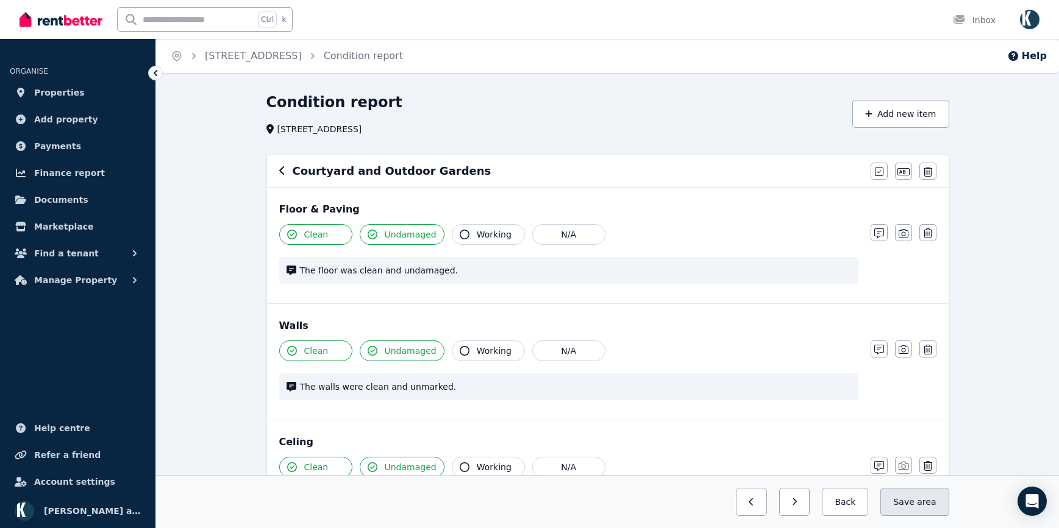
click at [925, 502] on span "area" at bounding box center [926, 502] width 19 height 12
click at [798, 494] on button "button" at bounding box center [784, 502] width 31 height 28
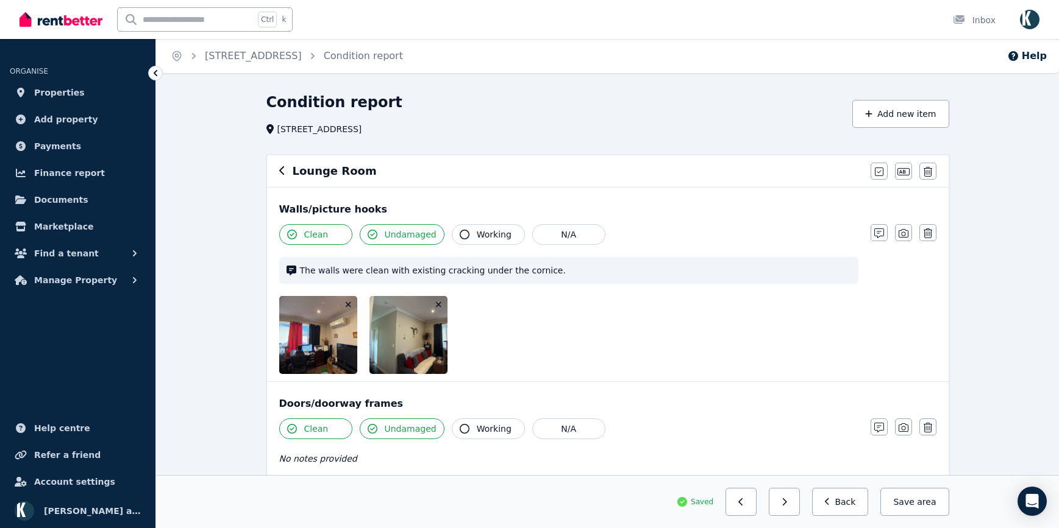
click at [439, 305] on icon "button" at bounding box center [438, 304] width 5 height 5
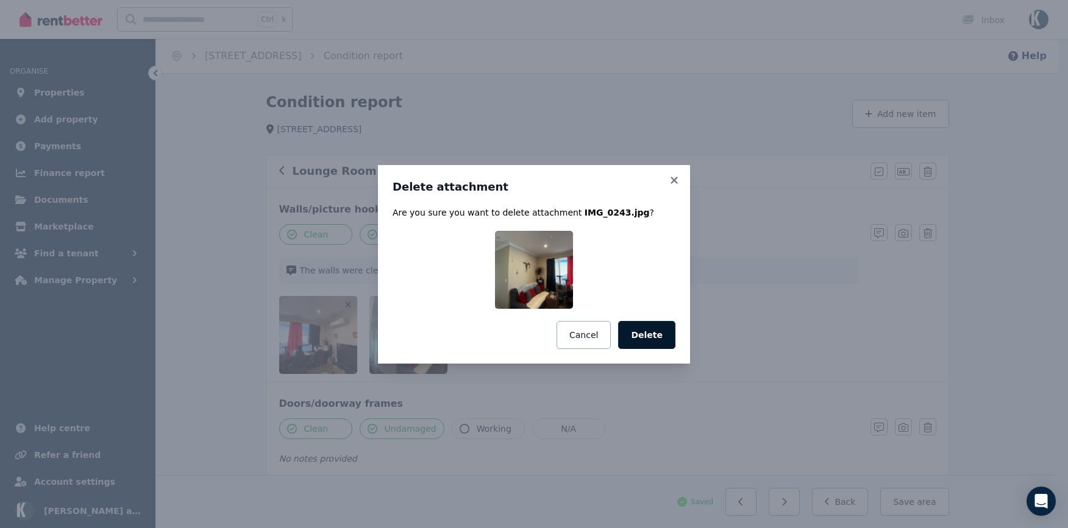
click at [651, 330] on button "Delete" at bounding box center [646, 335] width 57 height 28
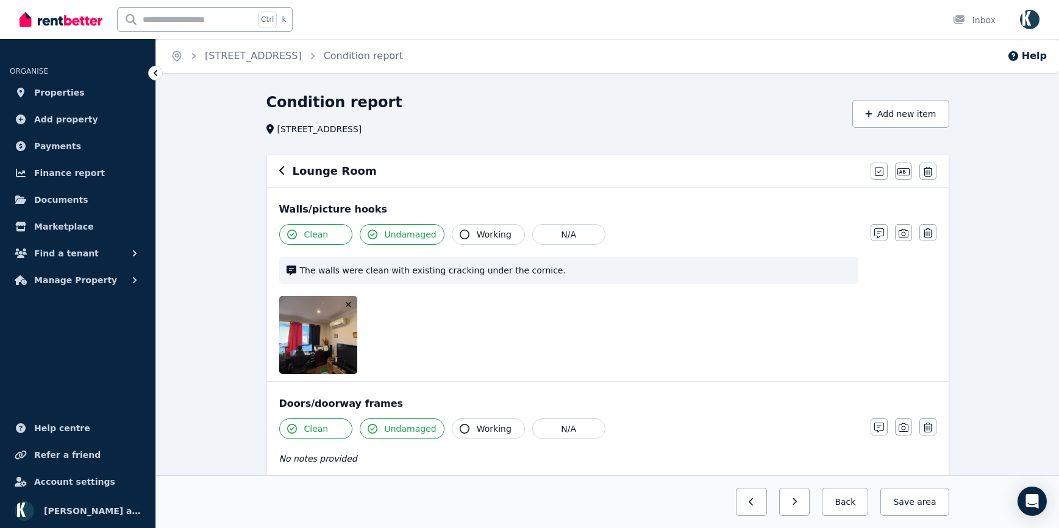
click at [348, 304] on icon "button" at bounding box center [348, 304] width 5 height 5
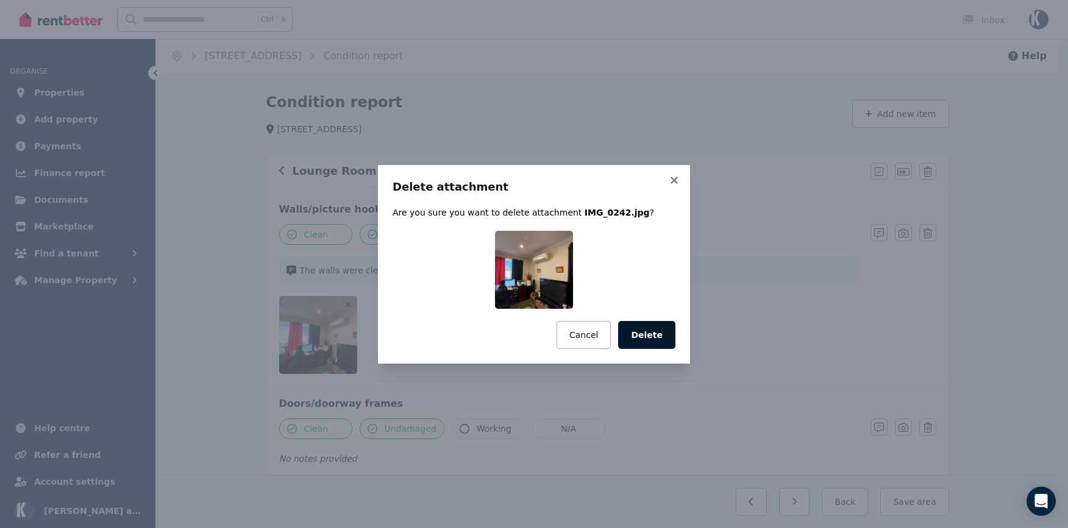
click at [648, 338] on button "Delete" at bounding box center [646, 335] width 57 height 28
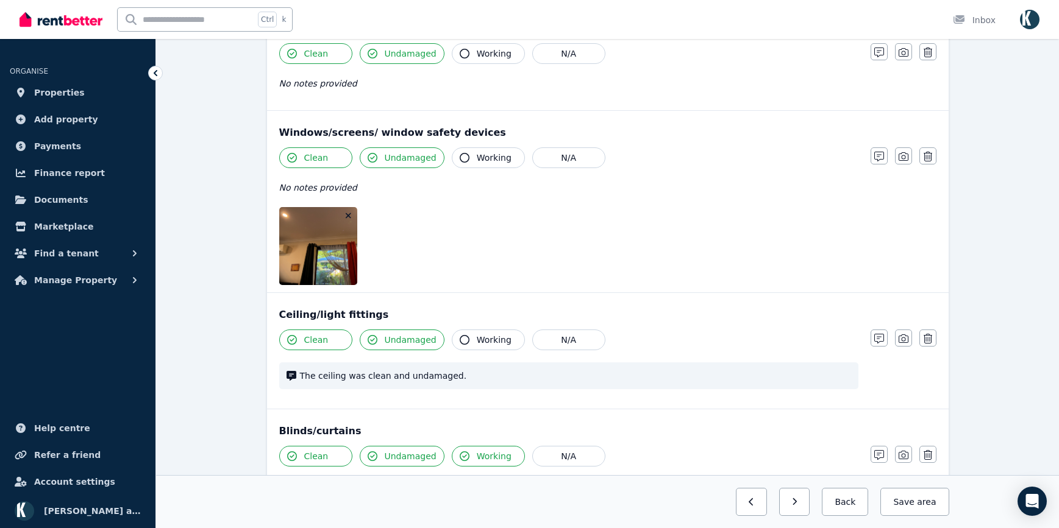
scroll to position [305, 0]
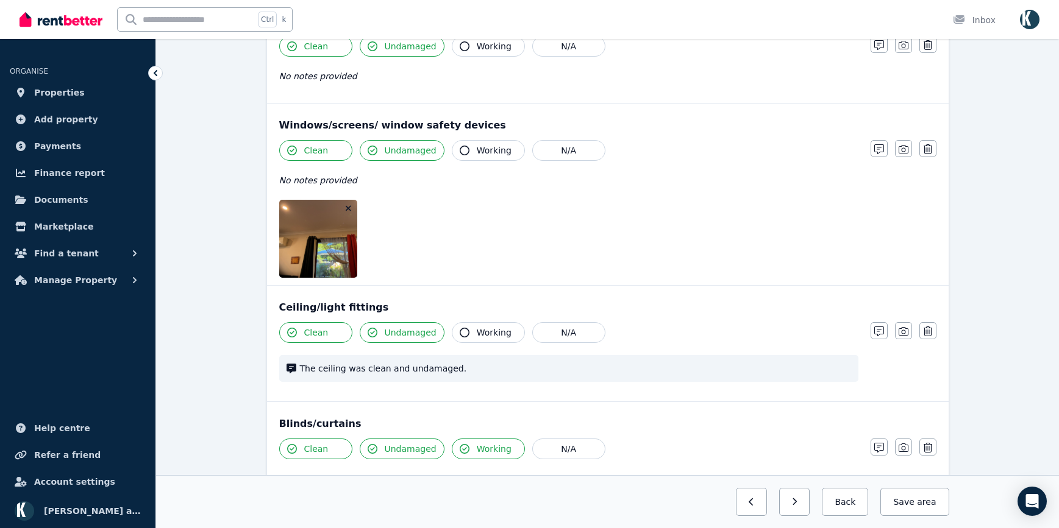
click at [348, 208] on icon "button" at bounding box center [348, 208] width 5 height 5
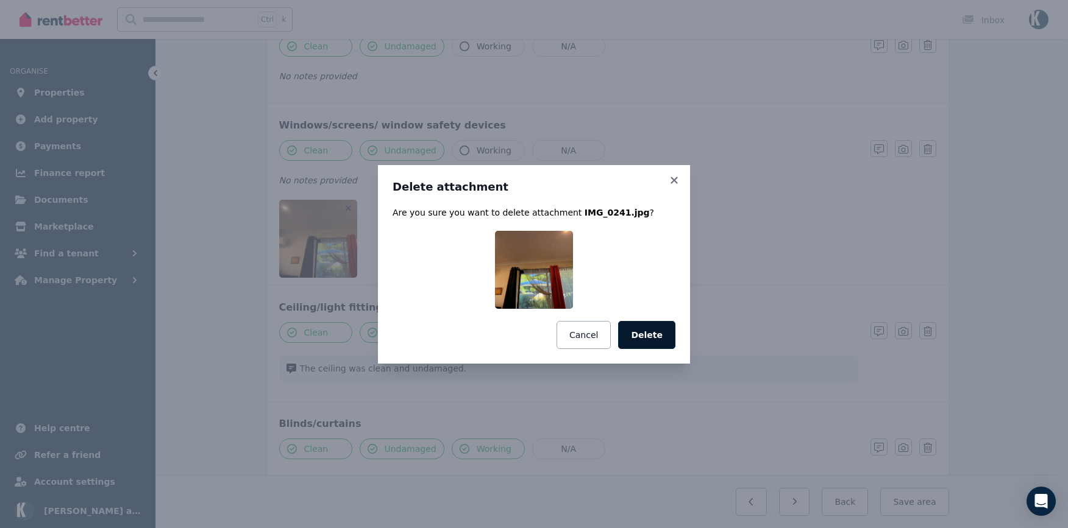
click at [650, 330] on button "Delete" at bounding box center [646, 335] width 57 height 28
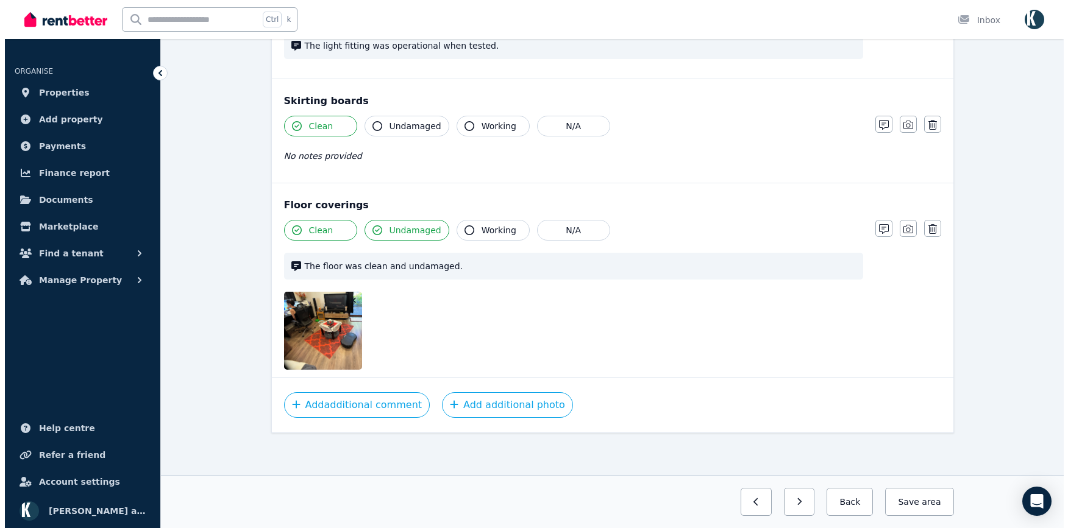
scroll to position [772, 0]
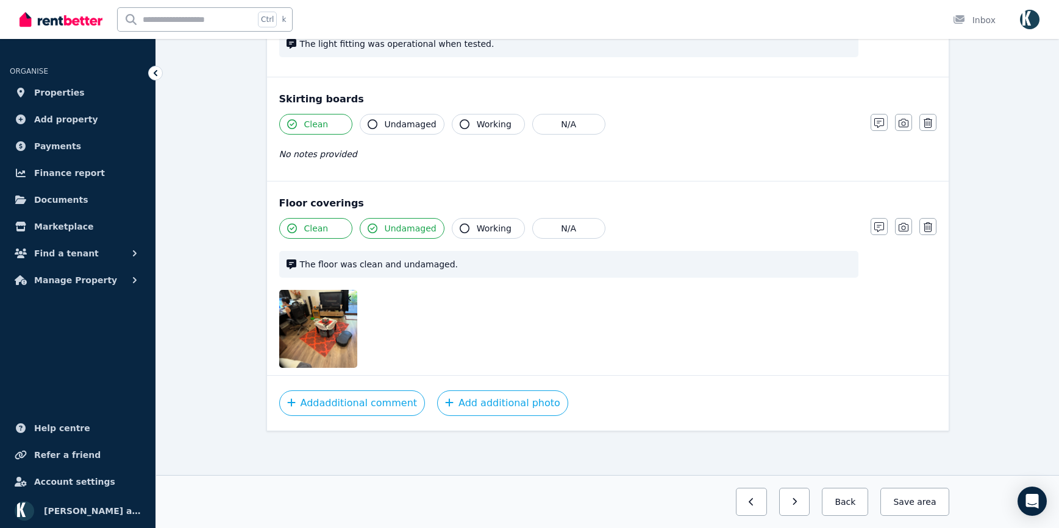
click at [347, 299] on icon "button" at bounding box center [348, 298] width 5 height 5
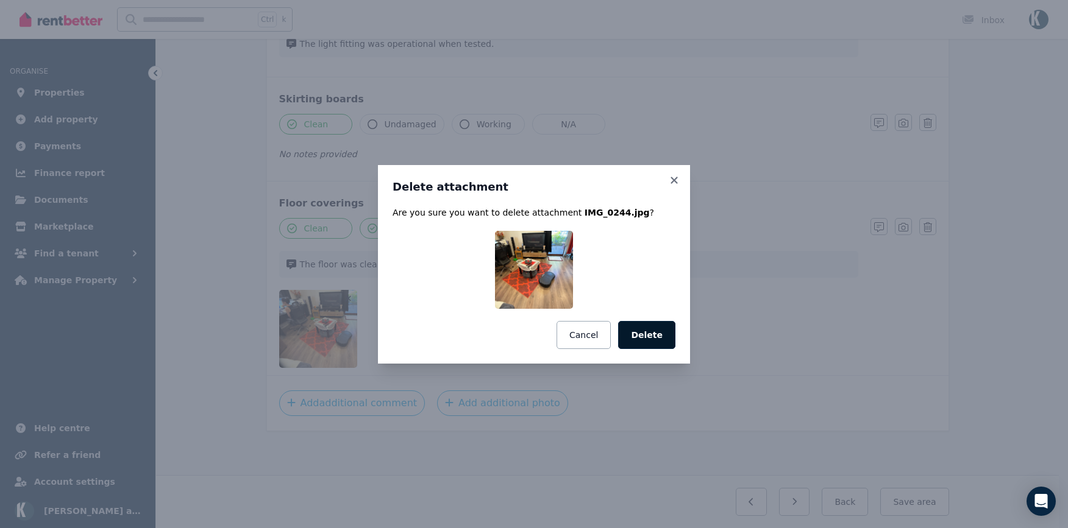
click at [653, 327] on button "Delete" at bounding box center [646, 335] width 57 height 28
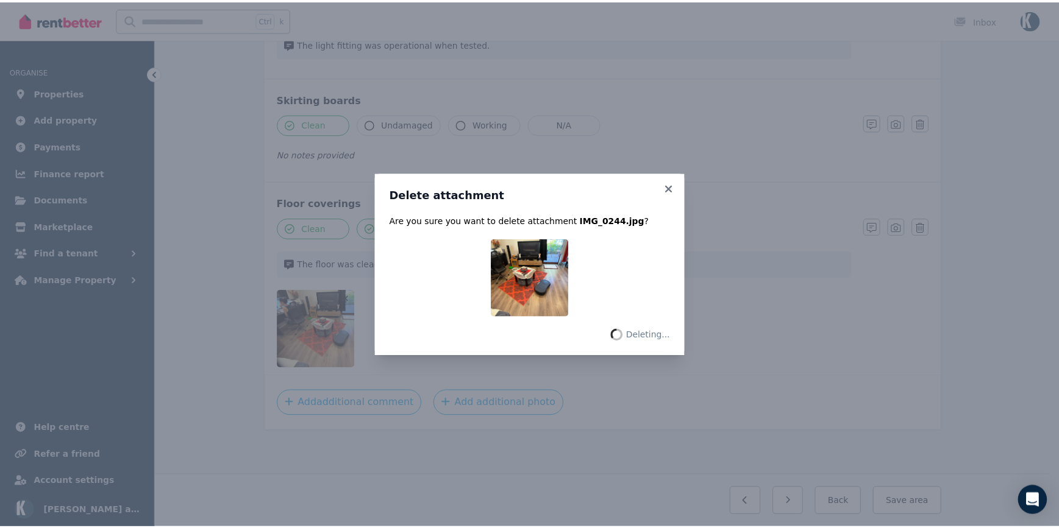
scroll to position [694, 0]
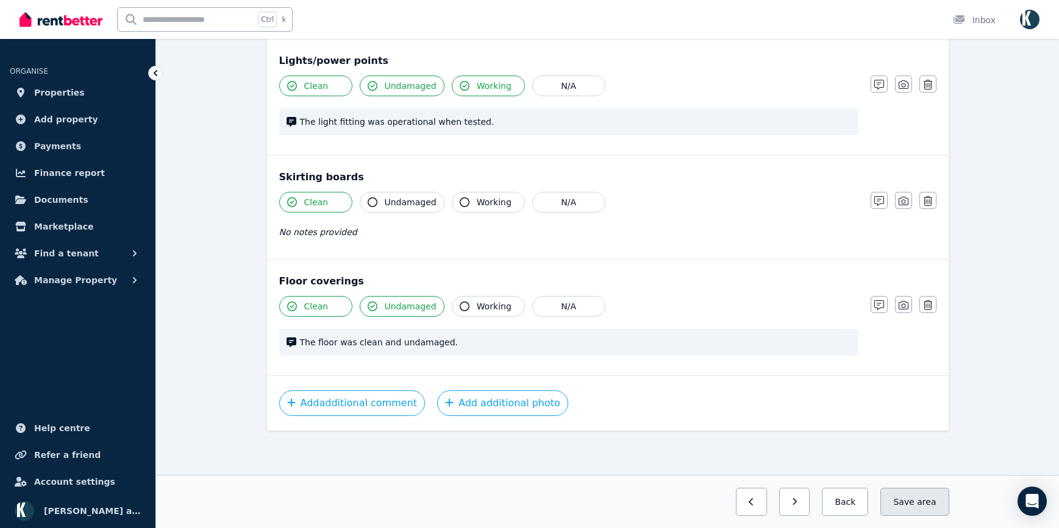
click at [908, 506] on button "Save area" at bounding box center [914, 502] width 68 height 28
click at [787, 505] on icon "button" at bounding box center [783, 502] width 5 height 9
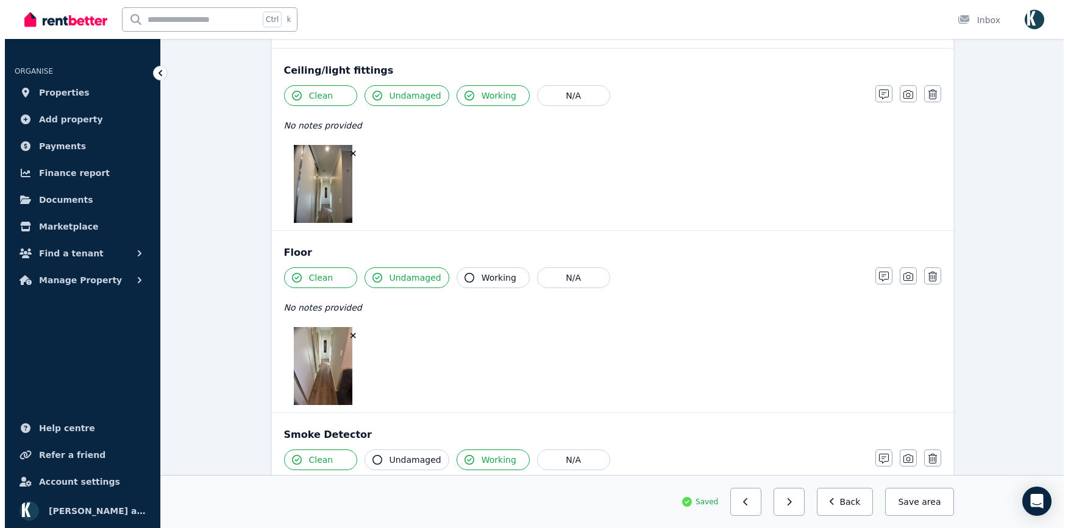
scroll to position [457, 0]
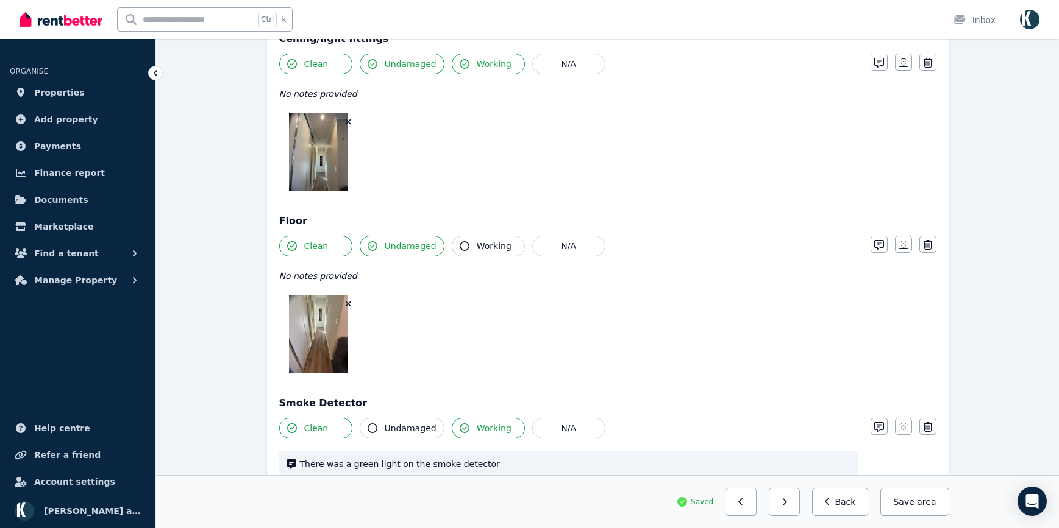
click at [347, 305] on icon "button" at bounding box center [348, 304] width 5 height 5
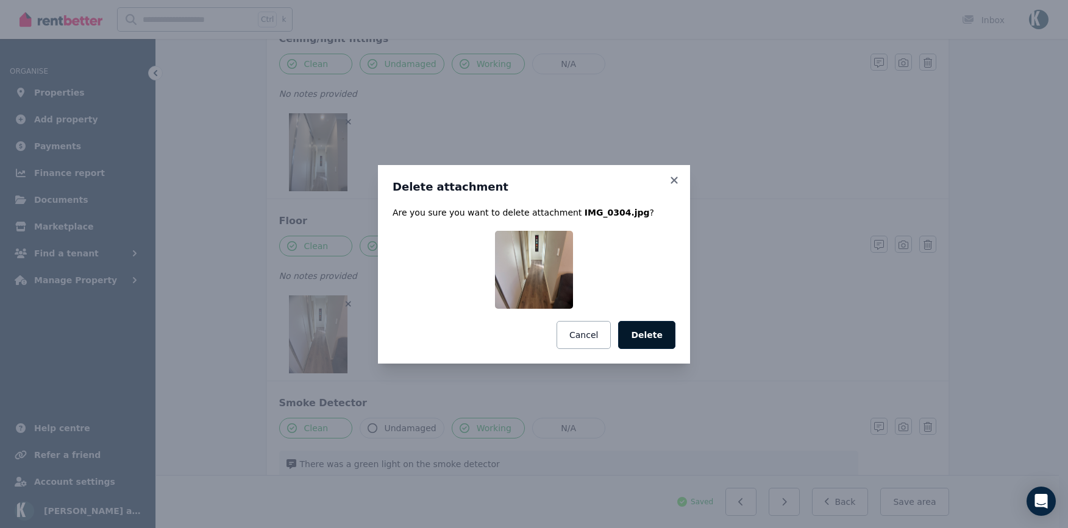
click at [651, 334] on button "Delete" at bounding box center [646, 335] width 57 height 28
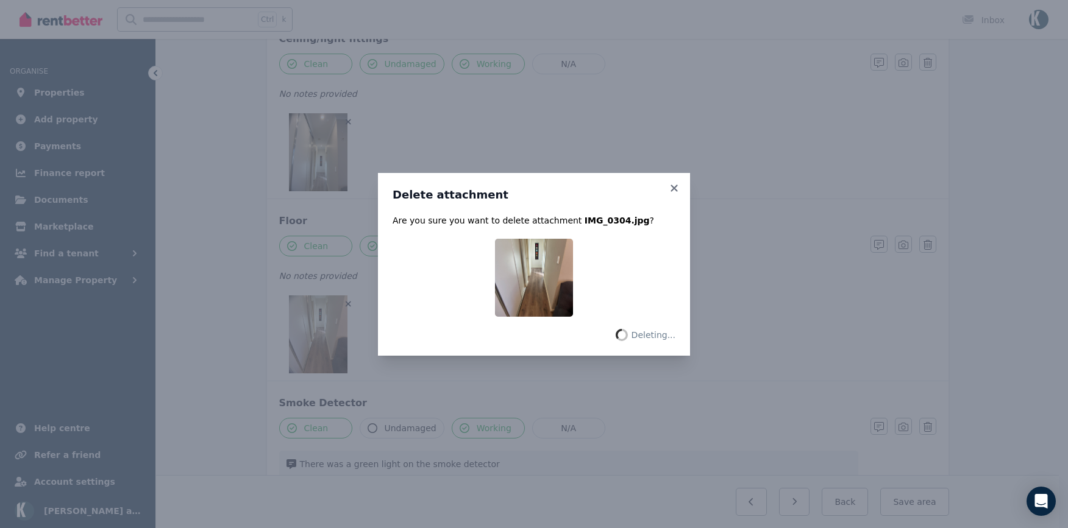
scroll to position [379, 0]
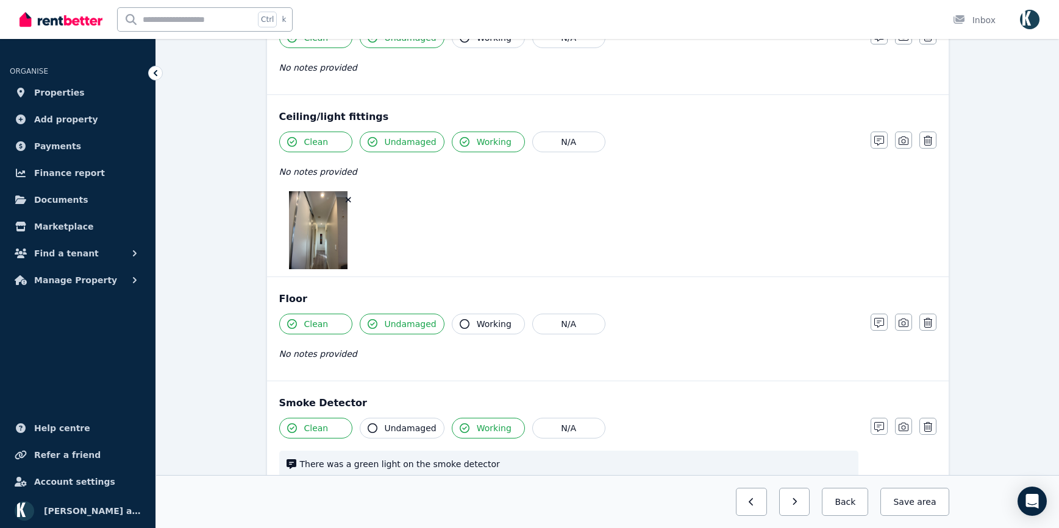
click at [347, 199] on icon "button" at bounding box center [348, 199] width 5 height 5
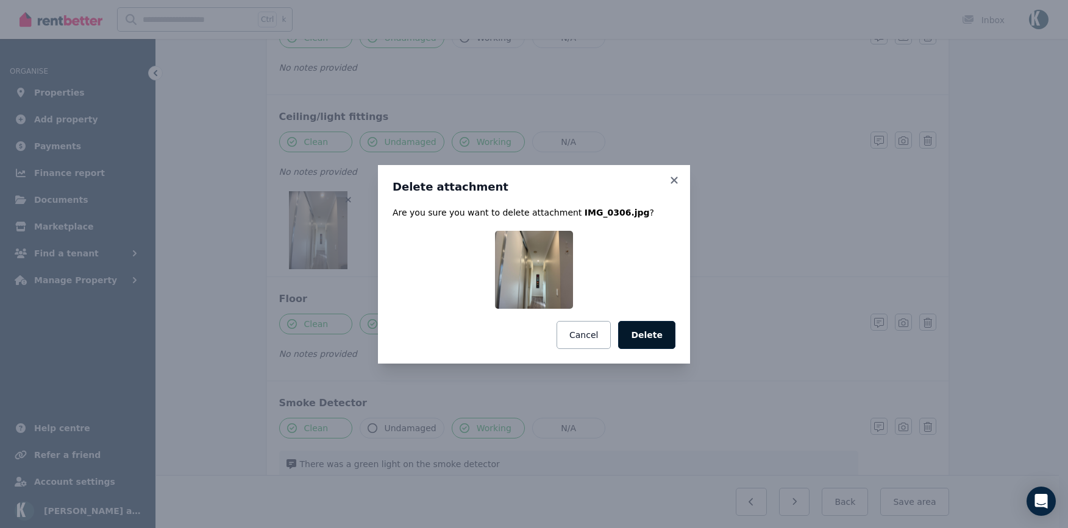
click at [645, 330] on button "Delete" at bounding box center [646, 335] width 57 height 28
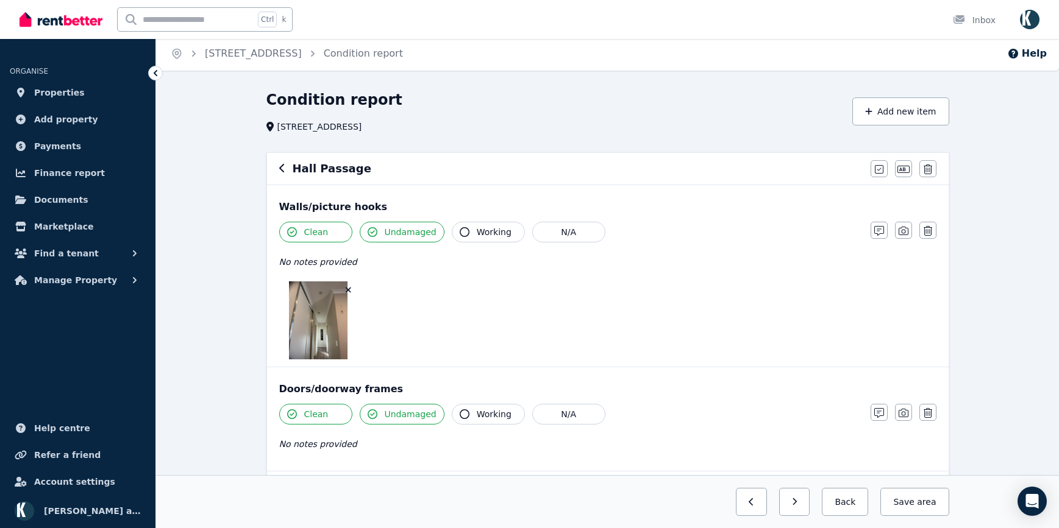
scroll to position [0, 0]
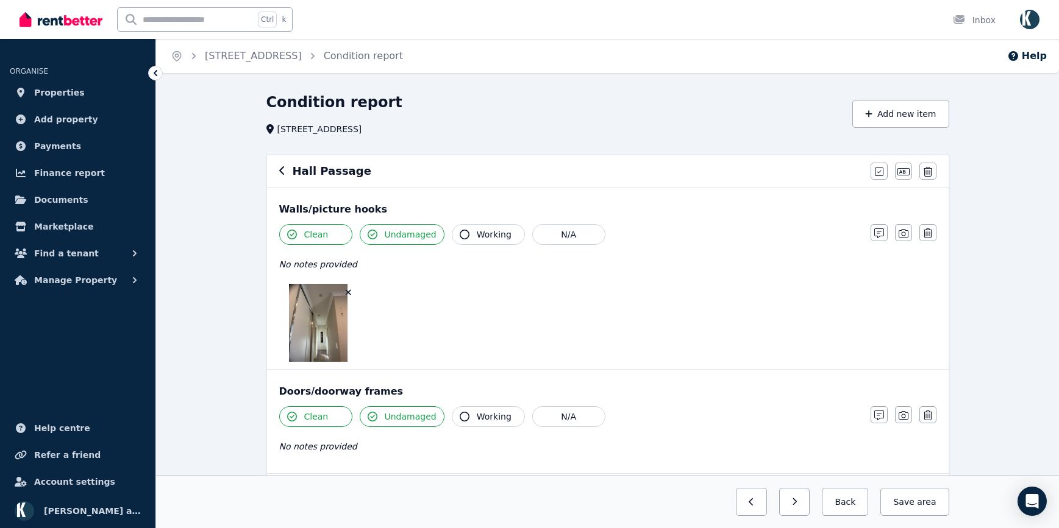
click at [349, 292] on icon "button" at bounding box center [348, 292] width 5 height 5
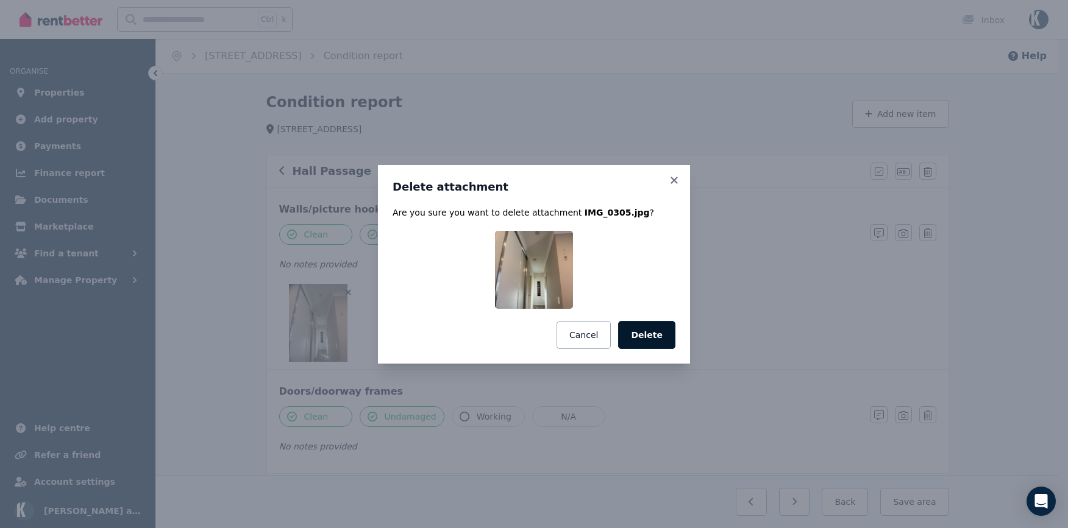
click at [647, 340] on button "Delete" at bounding box center [646, 335] width 57 height 28
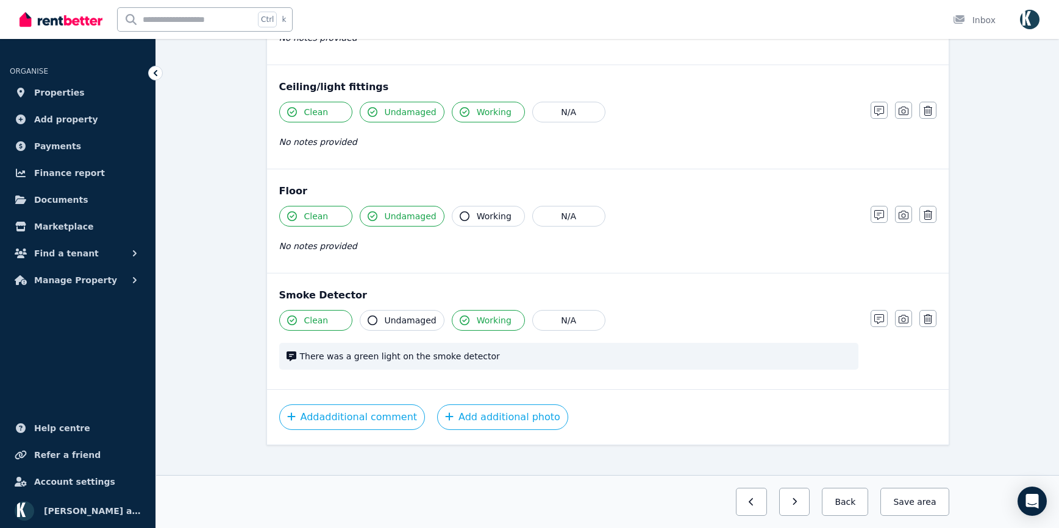
scroll to position [345, 0]
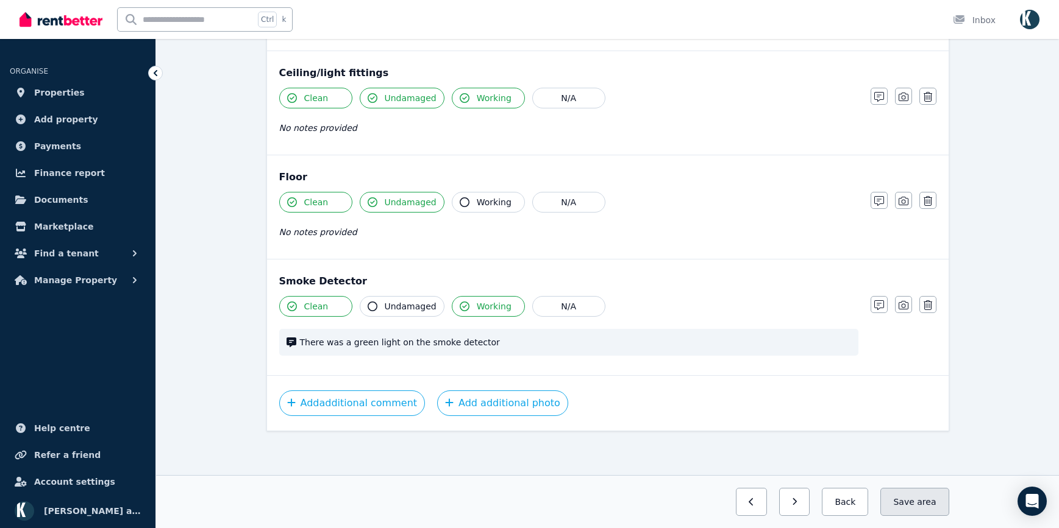
click at [908, 508] on button "Save area" at bounding box center [914, 502] width 68 height 28
click at [787, 502] on icon "button" at bounding box center [783, 502] width 5 height 9
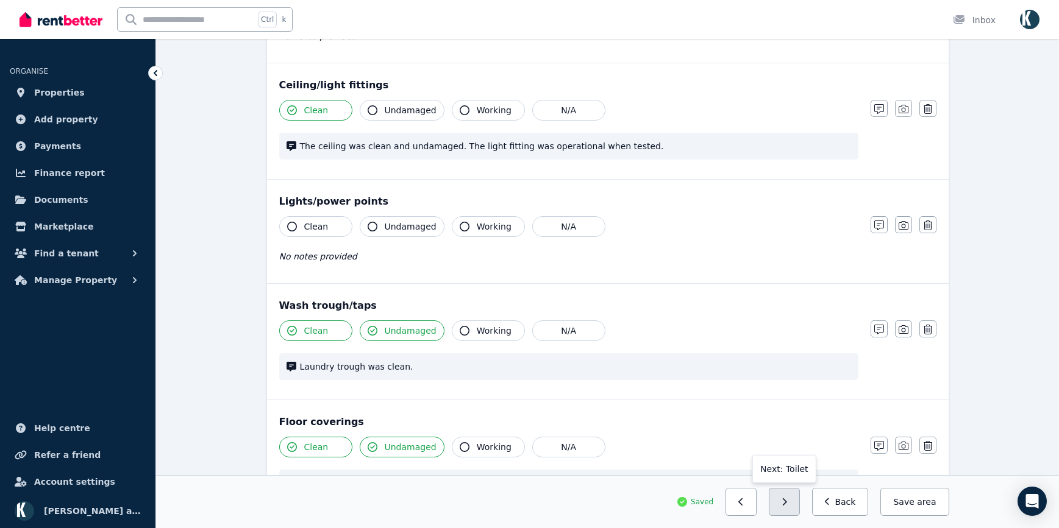
scroll to position [486, 0]
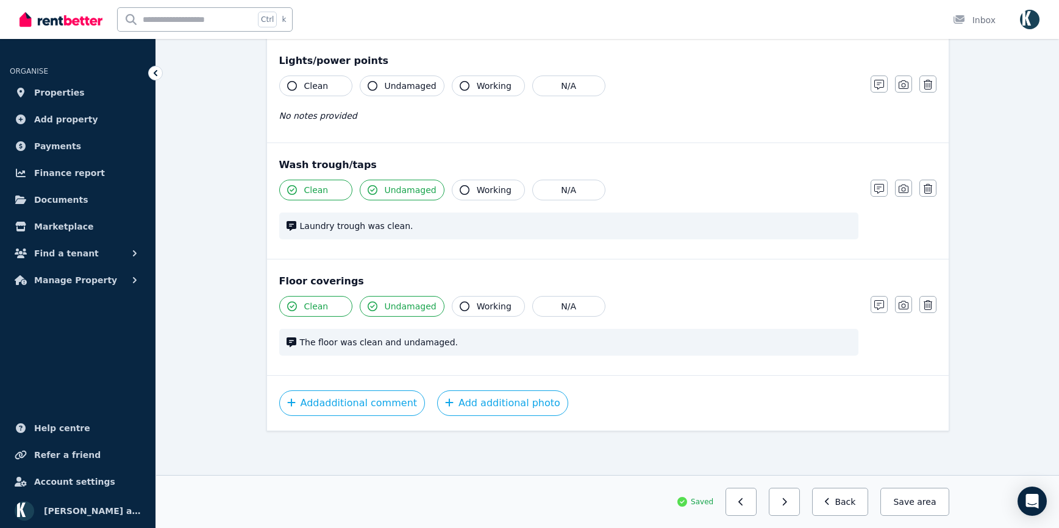
click at [787, 505] on icon "button" at bounding box center [783, 502] width 5 height 9
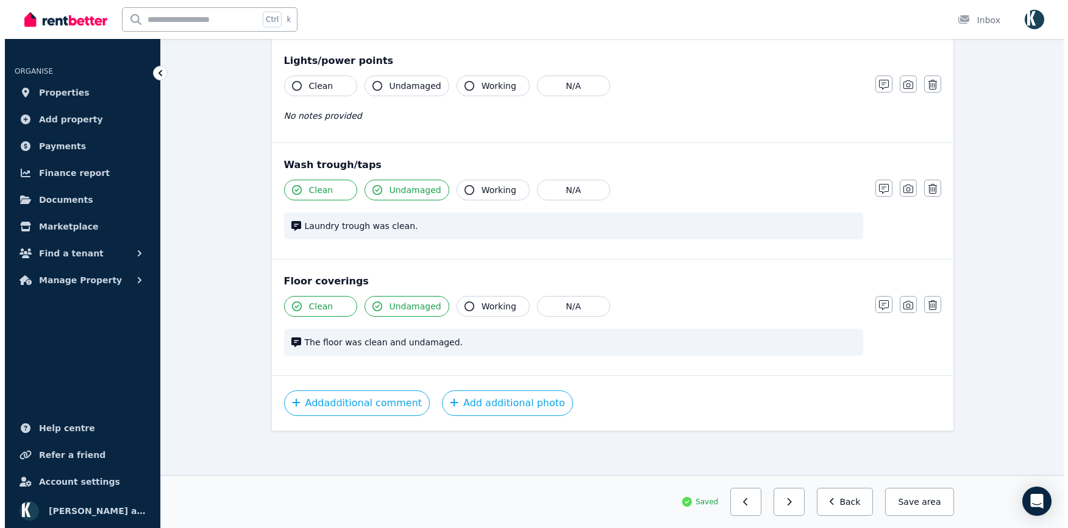
scroll to position [786, 0]
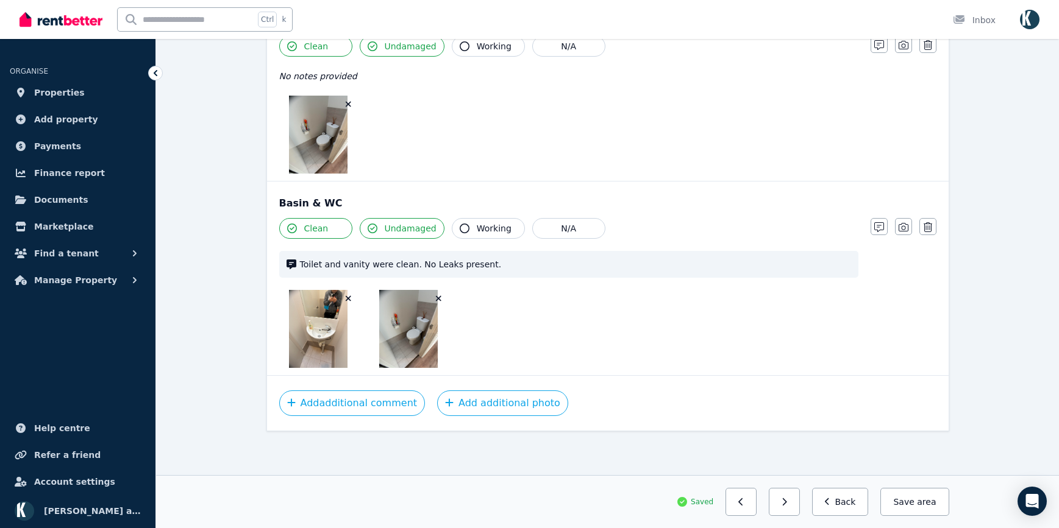
click at [439, 300] on icon "button" at bounding box center [438, 298] width 7 height 9
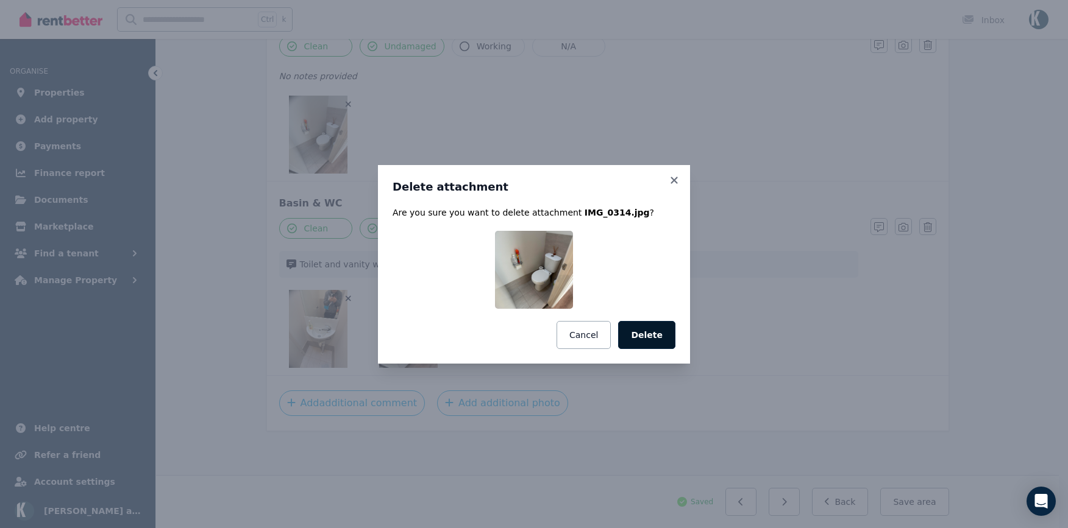
click at [649, 340] on button "Delete" at bounding box center [646, 335] width 57 height 28
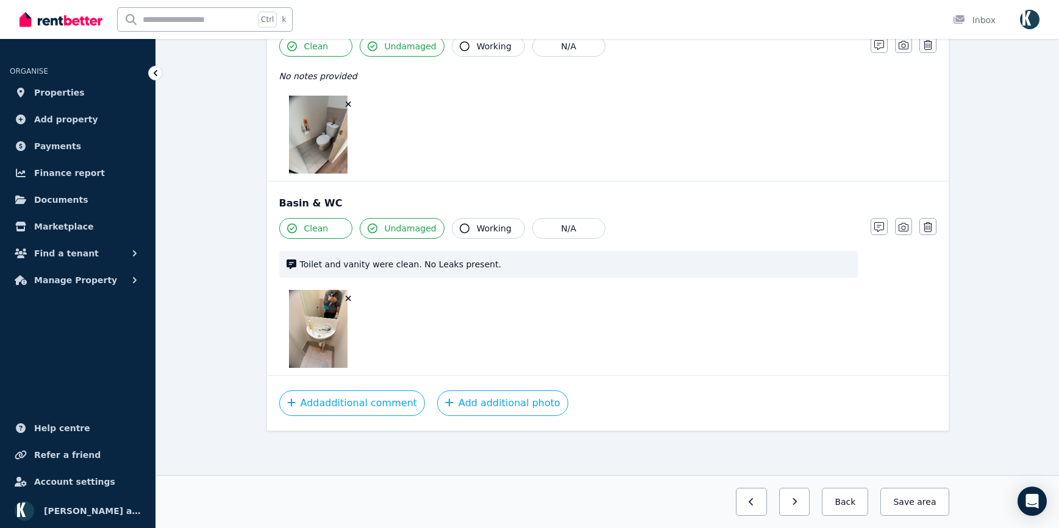
click at [347, 299] on icon "button" at bounding box center [348, 298] width 7 height 9
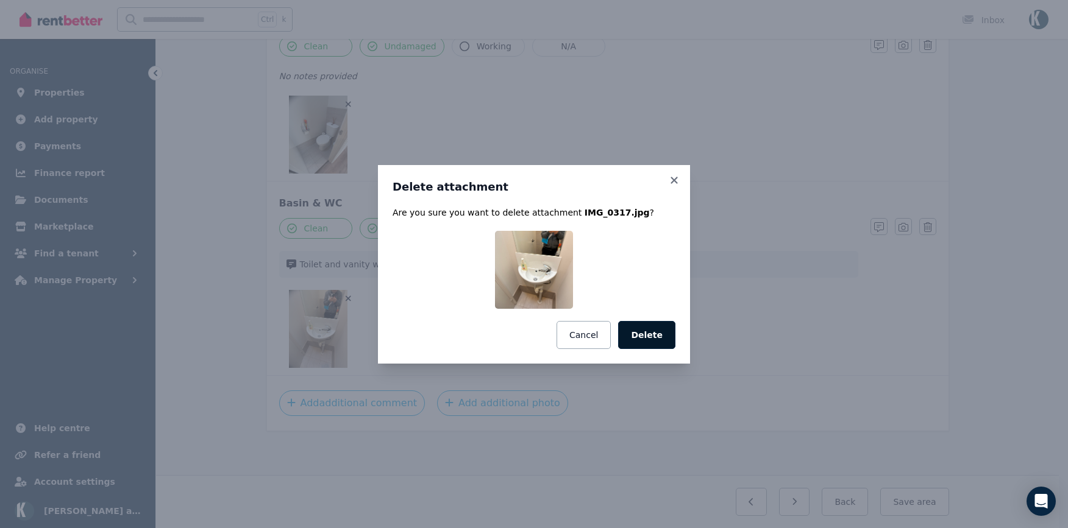
click at [645, 334] on button "Delete" at bounding box center [646, 335] width 57 height 28
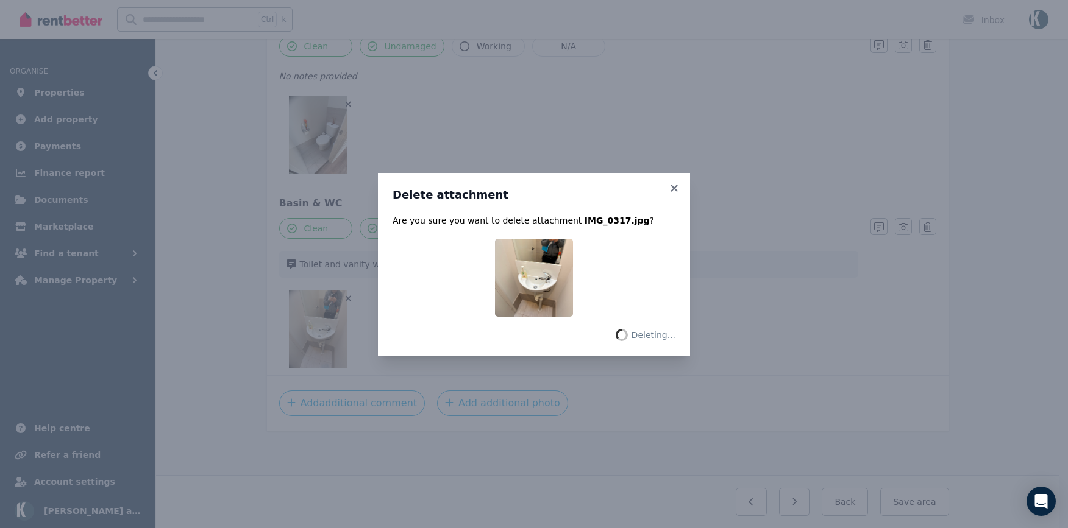
scroll to position [708, 0]
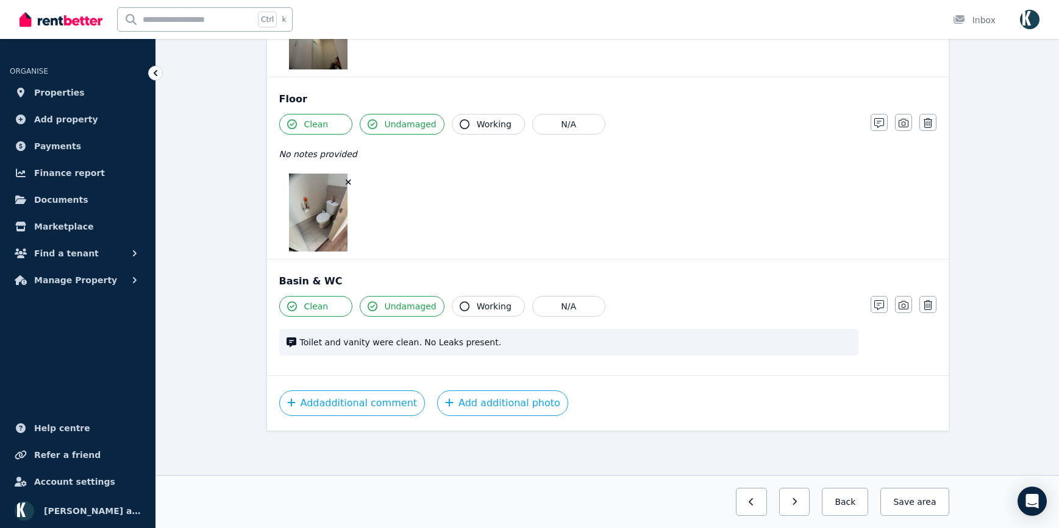
click at [348, 180] on icon "button" at bounding box center [348, 182] width 7 height 9
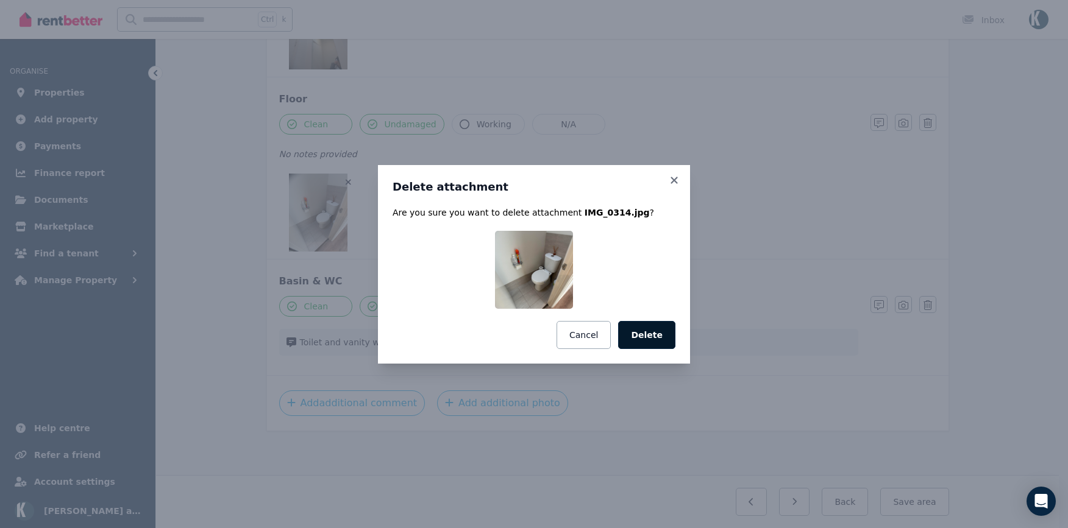
click at [652, 333] on button "Delete" at bounding box center [646, 335] width 57 height 28
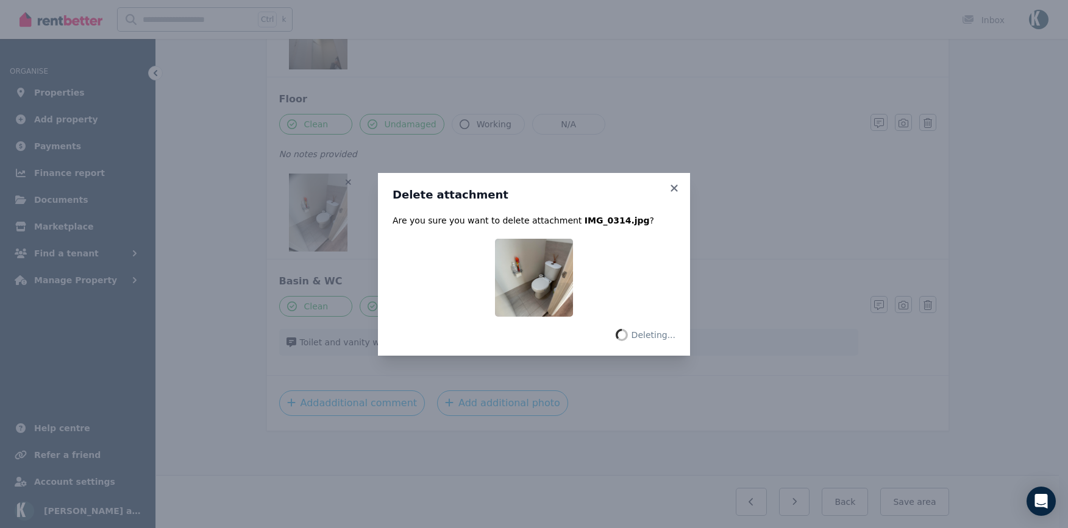
scroll to position [630, 0]
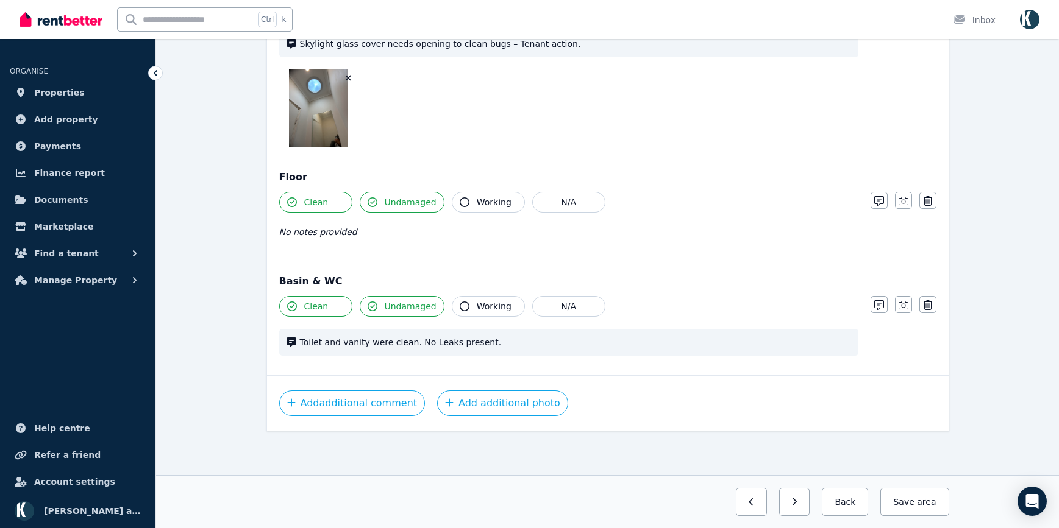
click at [347, 77] on icon "button" at bounding box center [348, 78] width 5 height 5
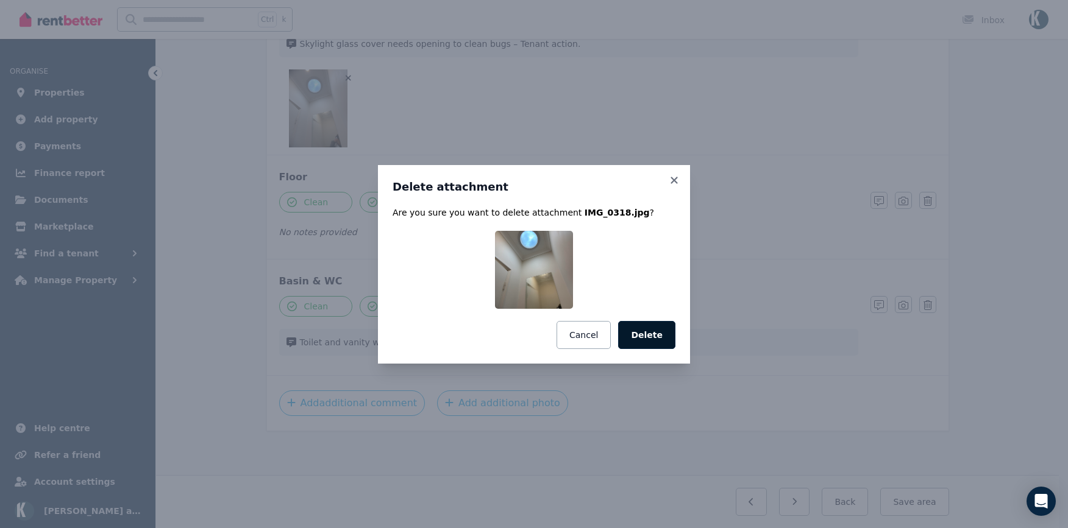
click at [651, 330] on button "Delete" at bounding box center [646, 335] width 57 height 28
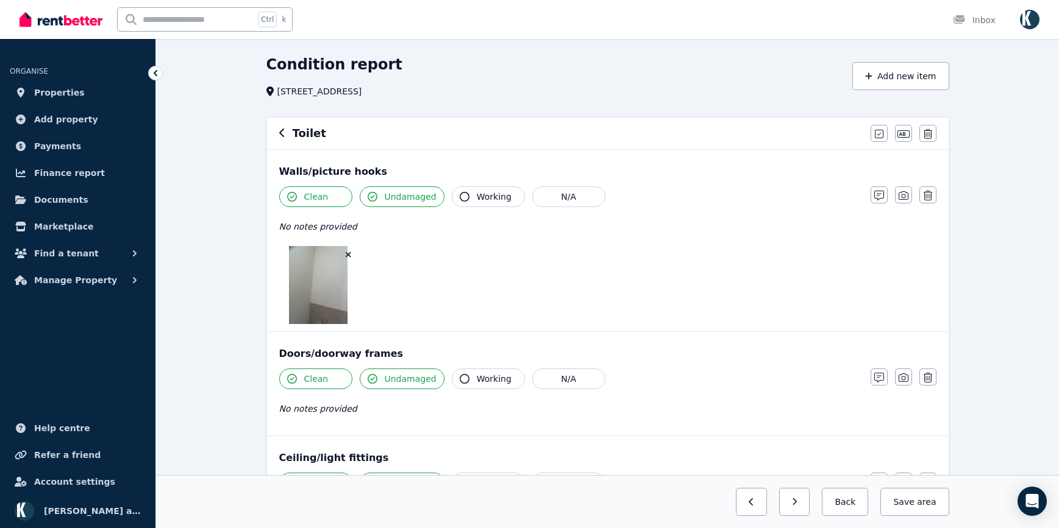
scroll to position [3, 0]
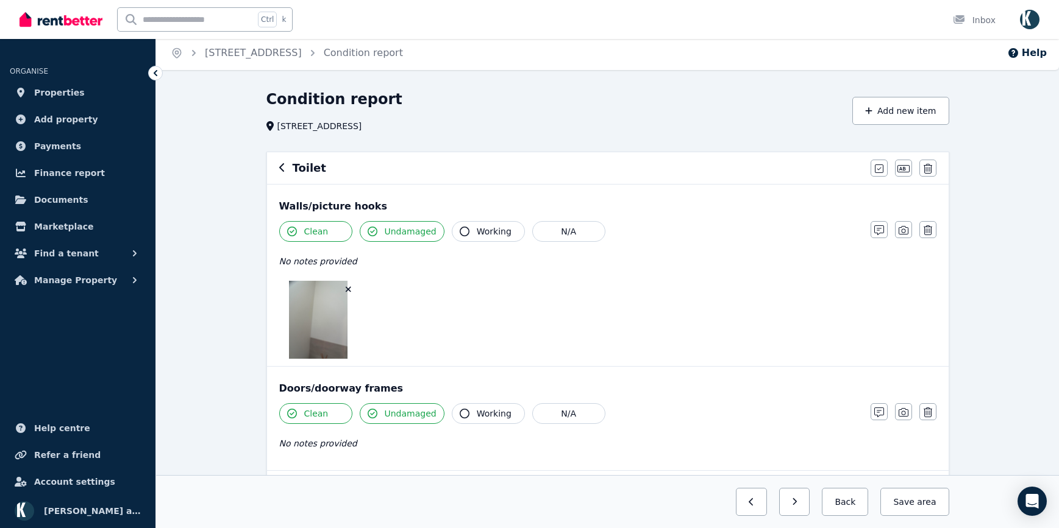
click at [349, 289] on icon "button" at bounding box center [348, 289] width 5 height 5
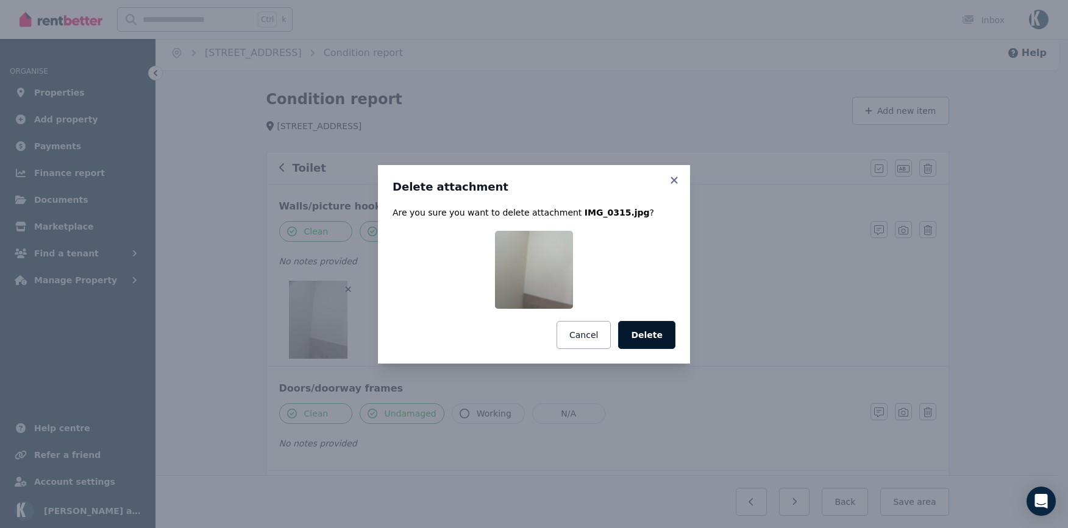
click at [642, 330] on button "Delete" at bounding box center [646, 335] width 57 height 28
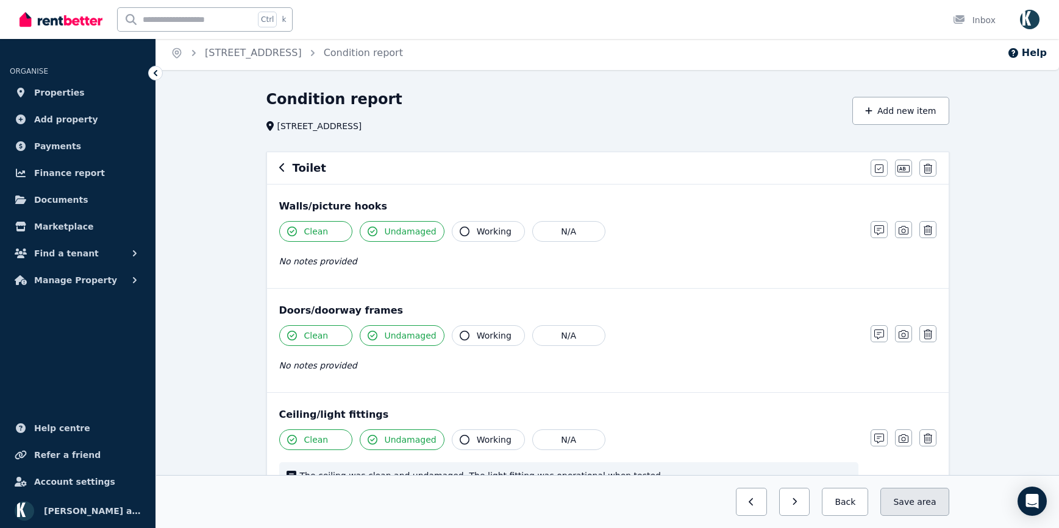
click at [908, 509] on button "Save area" at bounding box center [914, 502] width 68 height 28
click at [787, 505] on icon "button" at bounding box center [785, 502] width 4 height 7
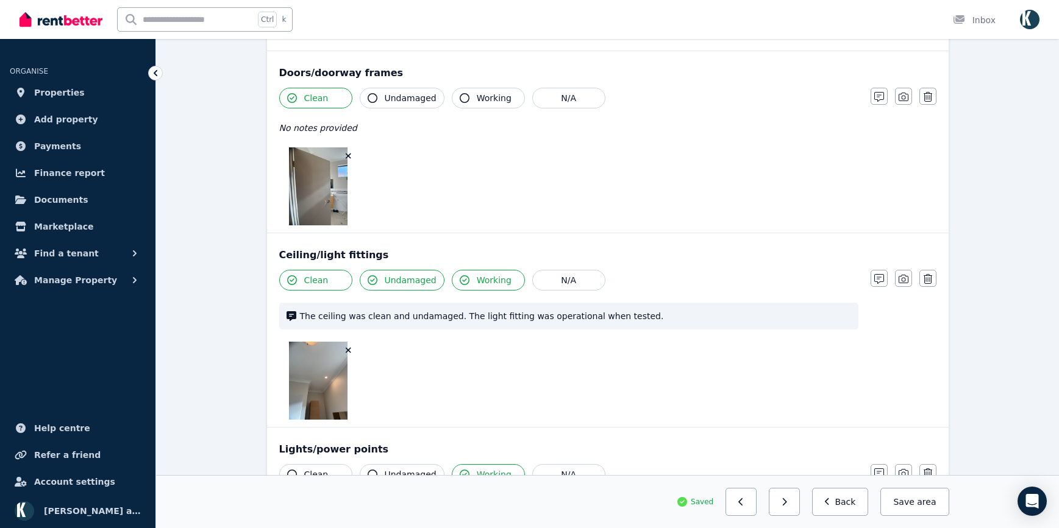
scroll to position [369, 0]
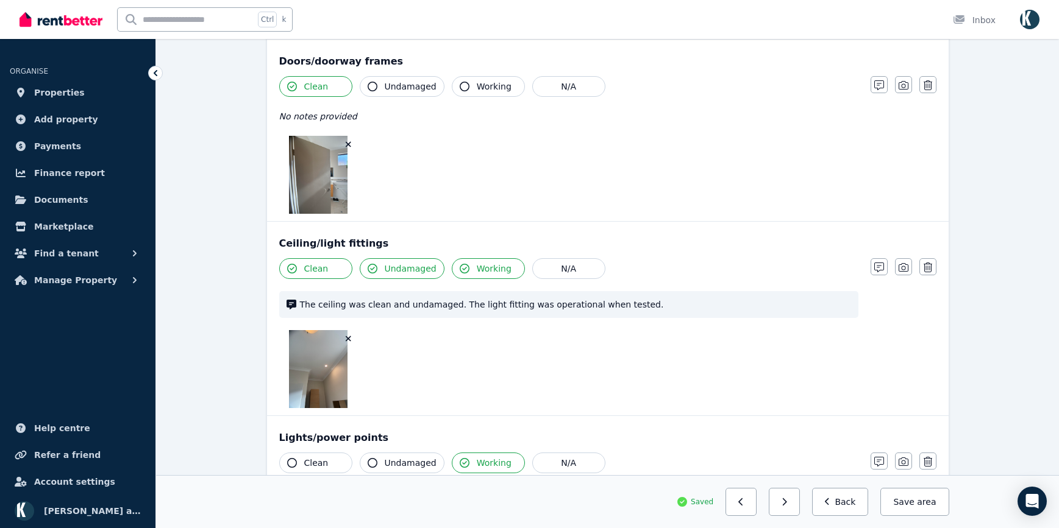
click at [350, 145] on icon "button" at bounding box center [348, 144] width 7 height 9
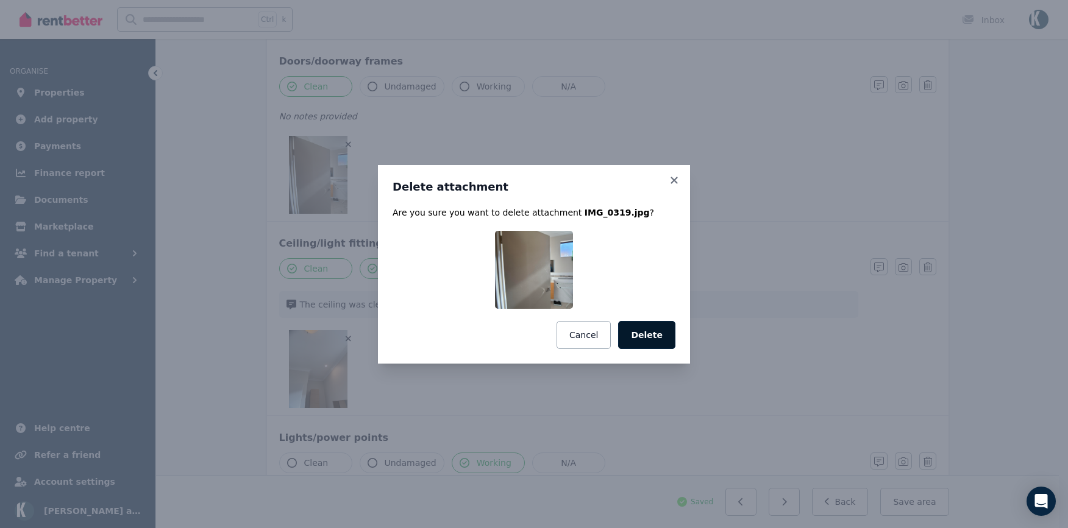
click at [646, 332] on button "Delete" at bounding box center [646, 335] width 57 height 28
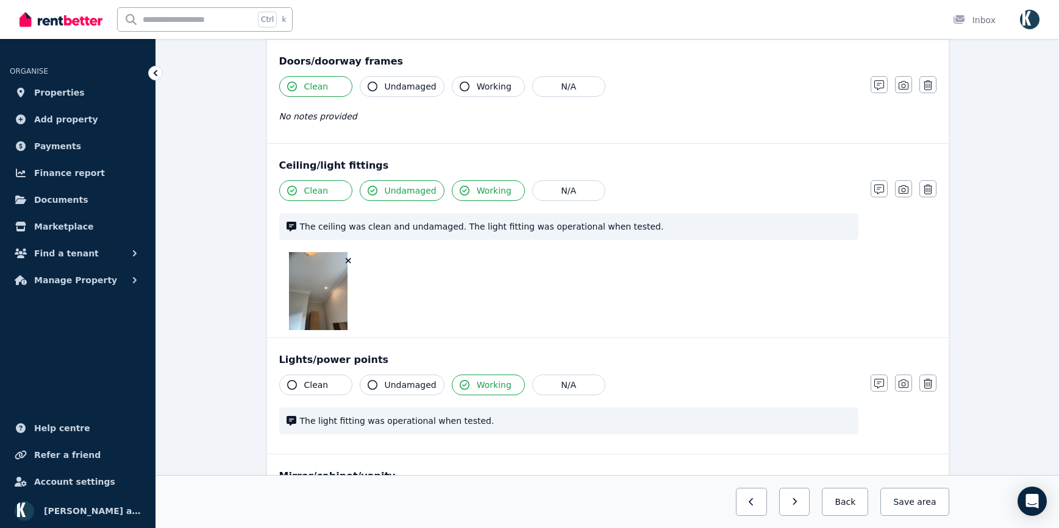
click at [350, 260] on icon "button" at bounding box center [348, 261] width 7 height 9
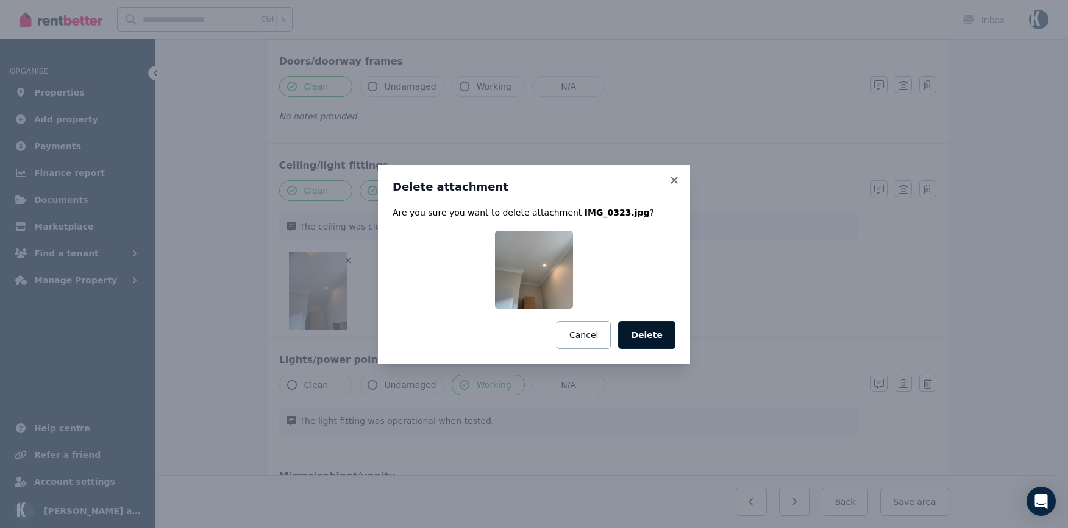
click at [644, 337] on button "Delete" at bounding box center [646, 335] width 57 height 28
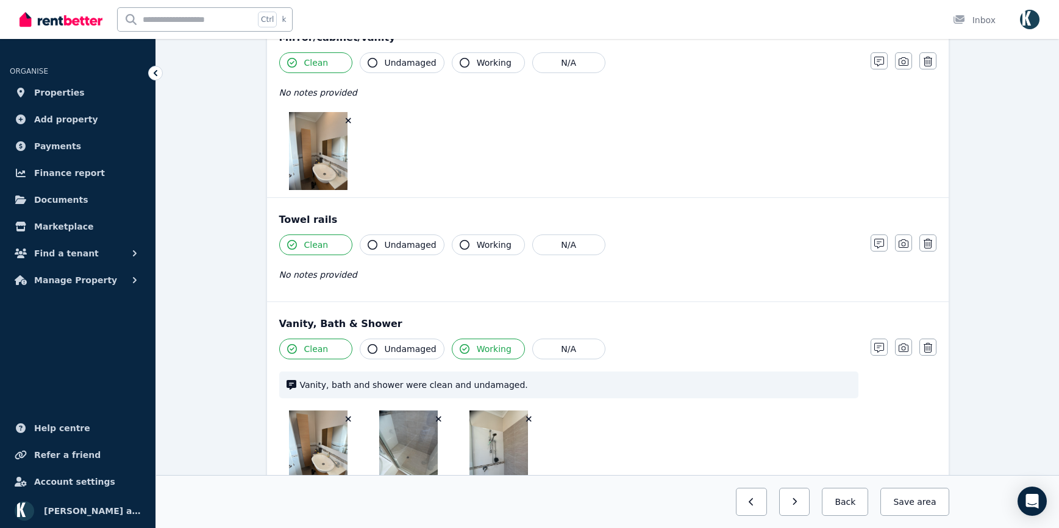
scroll to position [734, 0]
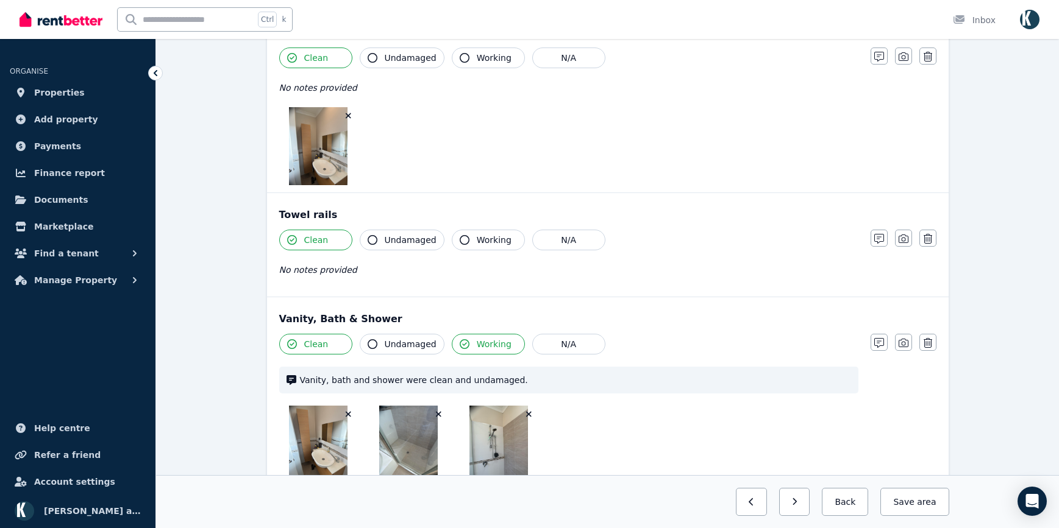
click at [347, 116] on icon "button" at bounding box center [348, 116] width 7 height 9
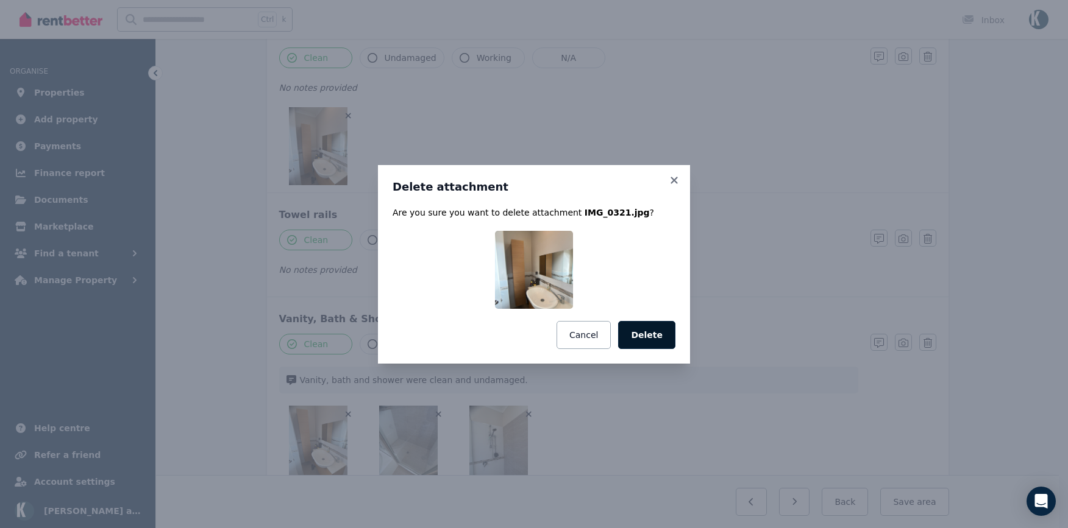
click at [662, 332] on button "Delete" at bounding box center [646, 335] width 57 height 28
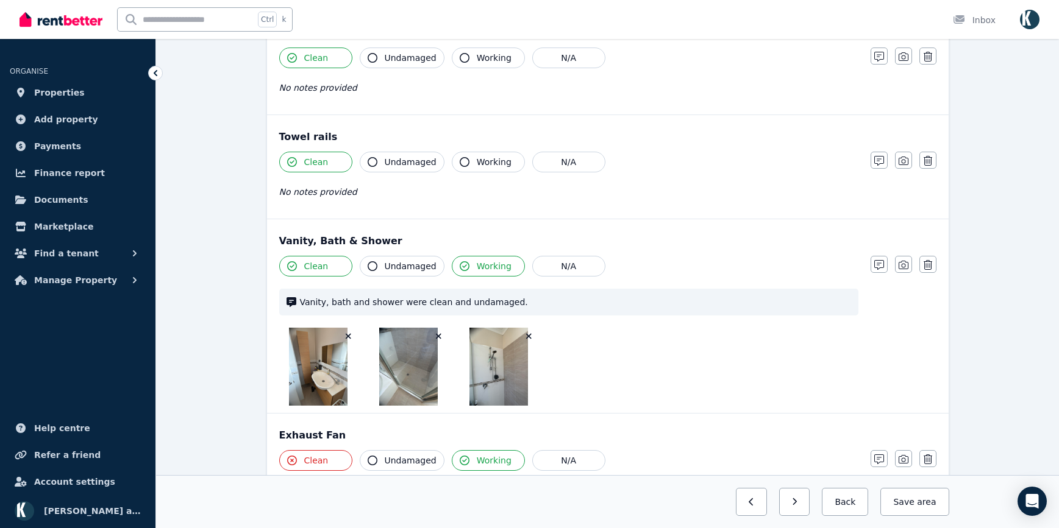
click at [530, 337] on icon "button" at bounding box center [528, 336] width 5 height 5
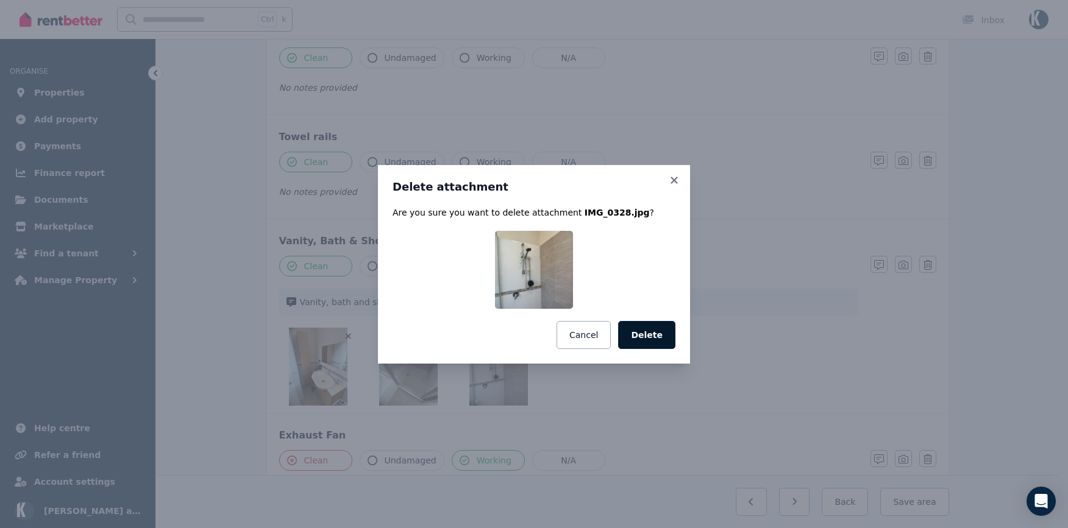
click at [656, 339] on button "Delete" at bounding box center [646, 335] width 57 height 28
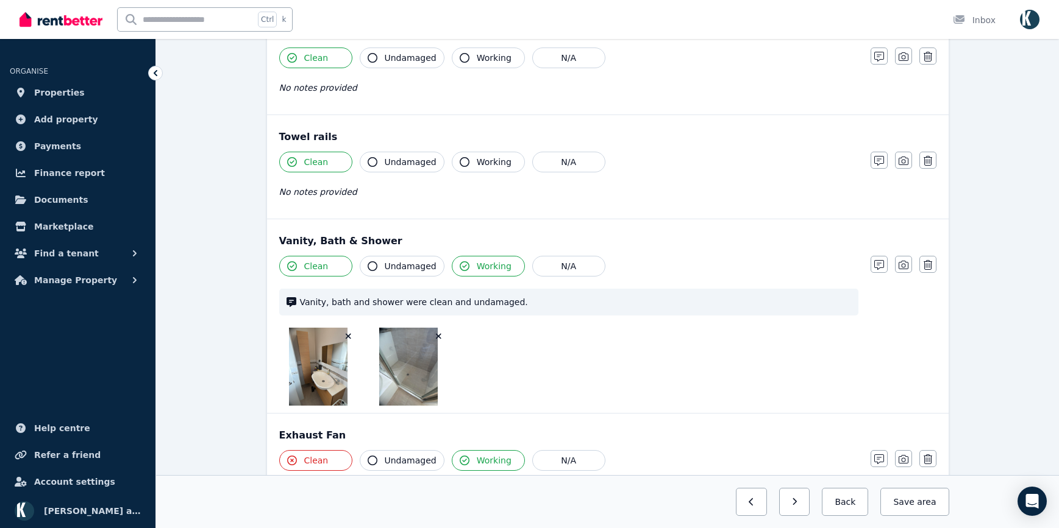
click at [438, 335] on icon "button" at bounding box center [438, 336] width 5 height 5
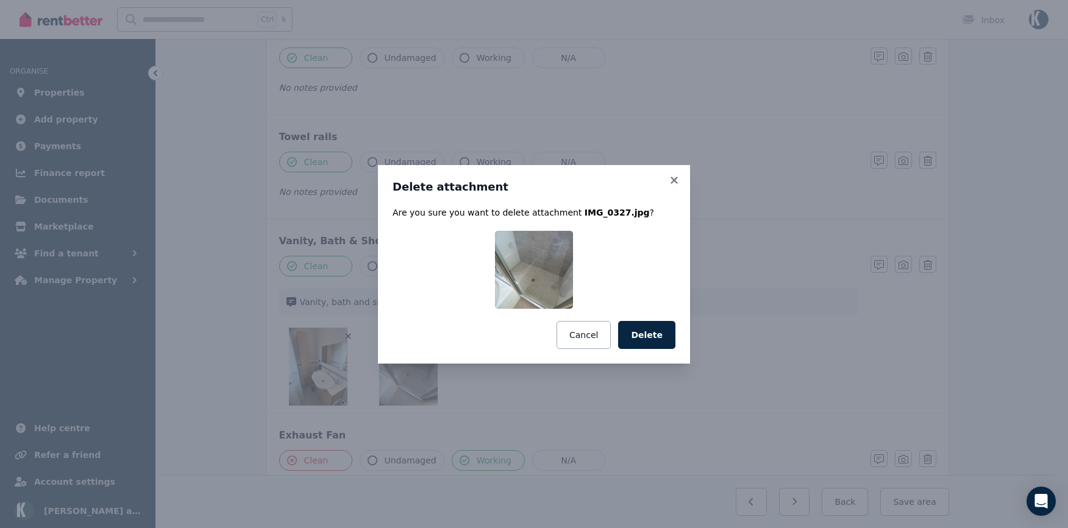
click at [637, 336] on button "Delete" at bounding box center [646, 335] width 57 height 28
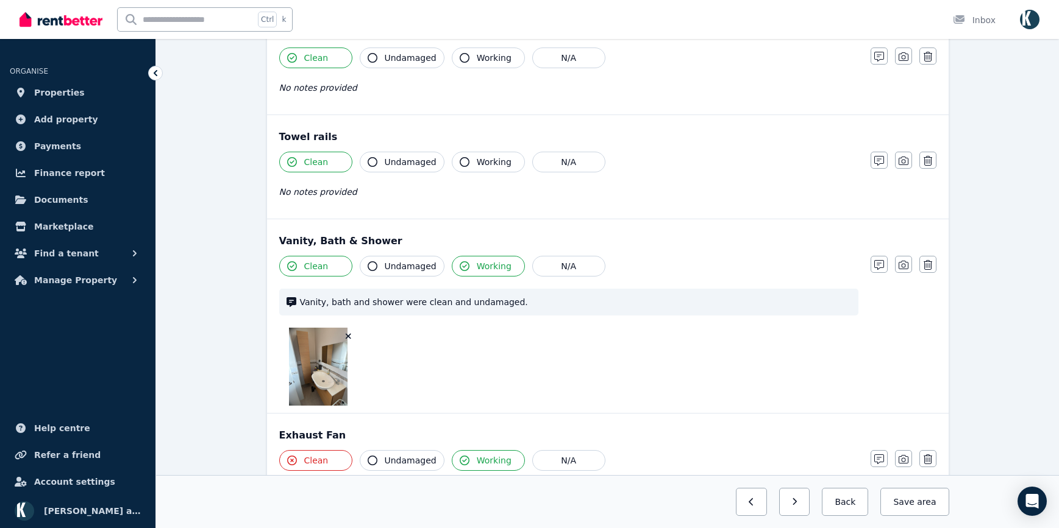
click at [349, 335] on icon "button" at bounding box center [348, 336] width 7 height 9
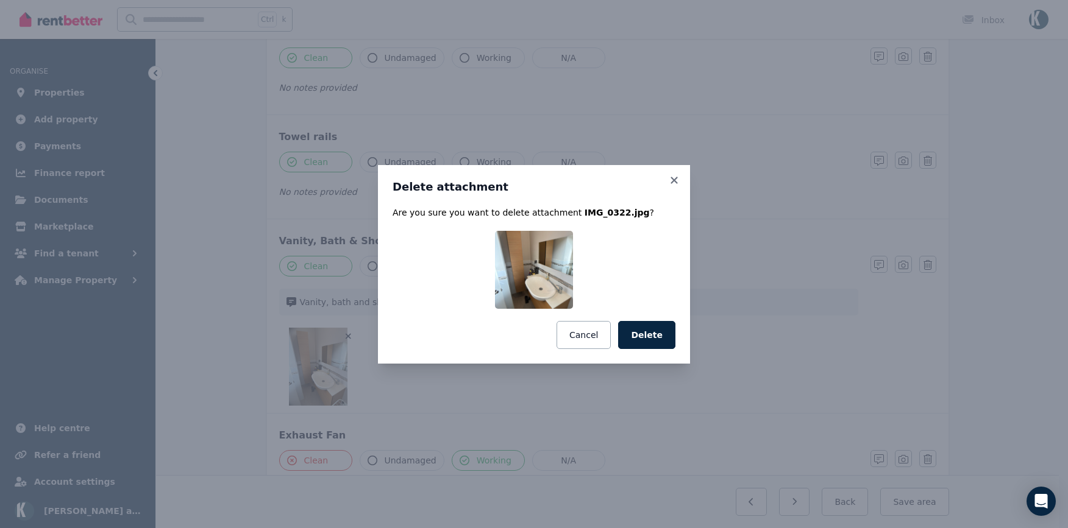
click at [633, 324] on button "Delete" at bounding box center [646, 335] width 57 height 28
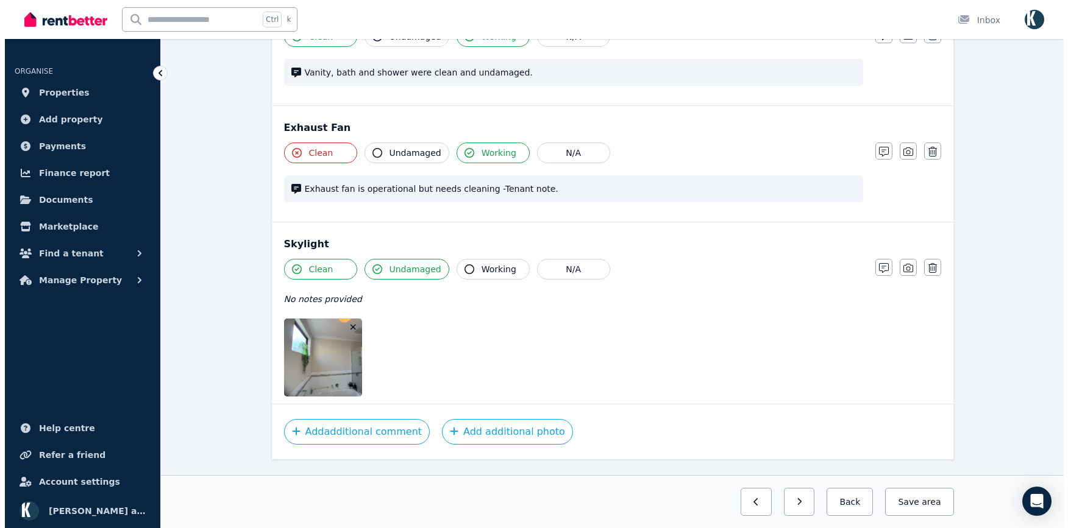
scroll to position [993, 0]
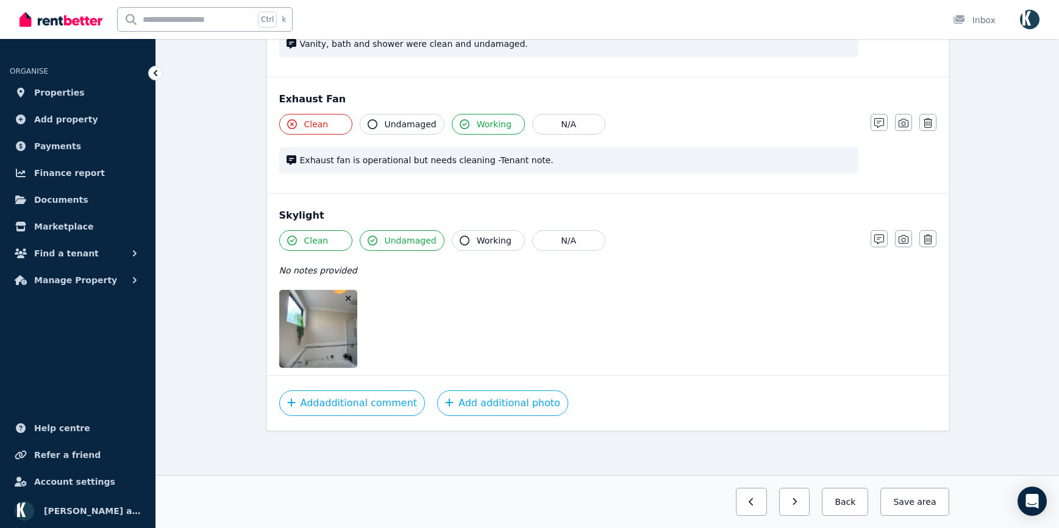
click at [352, 300] on button "button" at bounding box center [349, 299] width 12 height 12
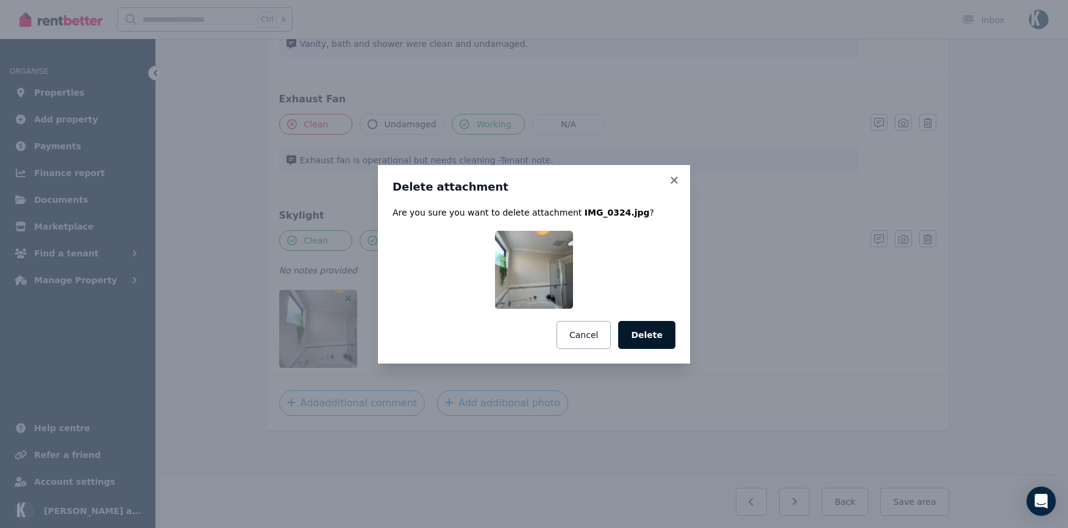
click at [662, 334] on button "Delete" at bounding box center [646, 335] width 57 height 28
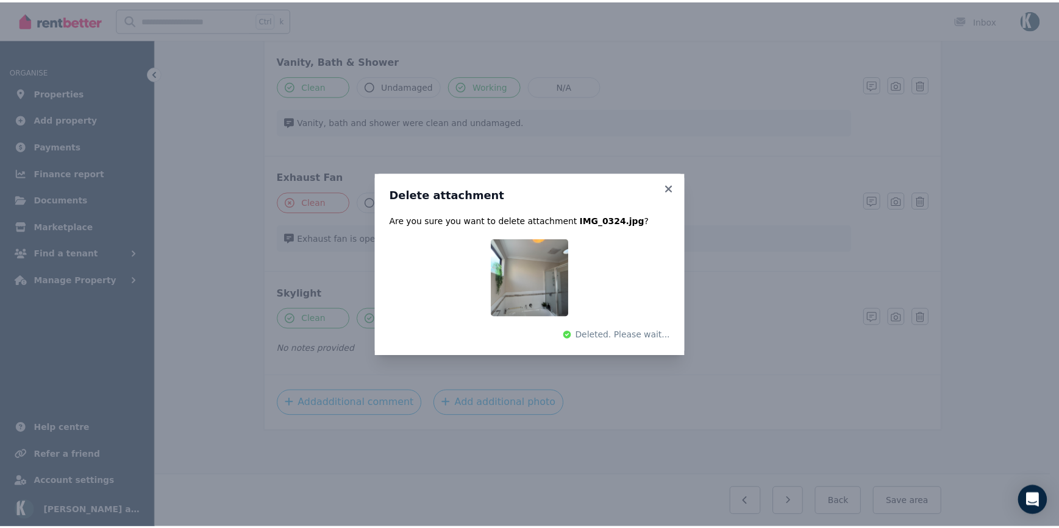
scroll to position [915, 0]
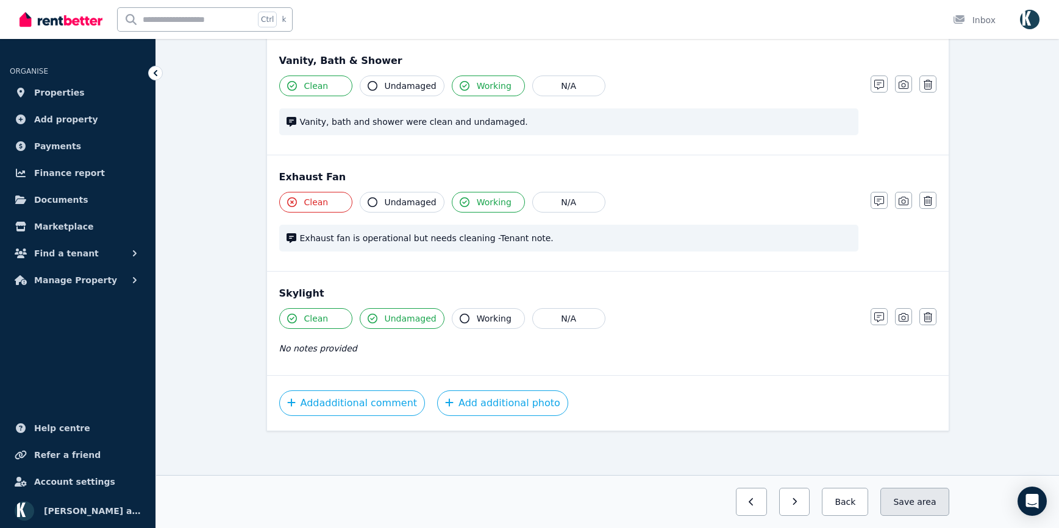
click at [916, 494] on button "Save area" at bounding box center [914, 502] width 68 height 28
click at [787, 505] on icon "button" at bounding box center [783, 502] width 5 height 9
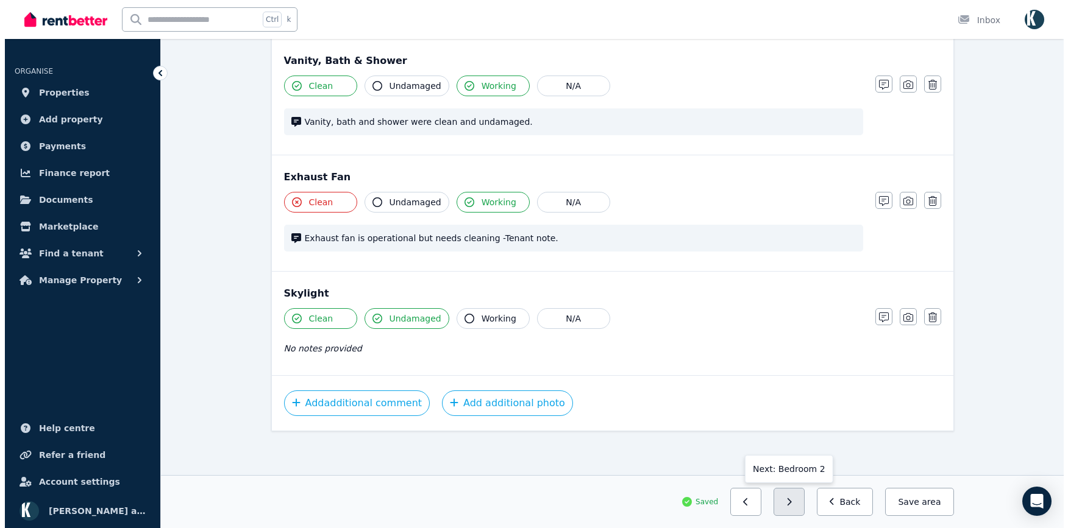
scroll to position [1176, 0]
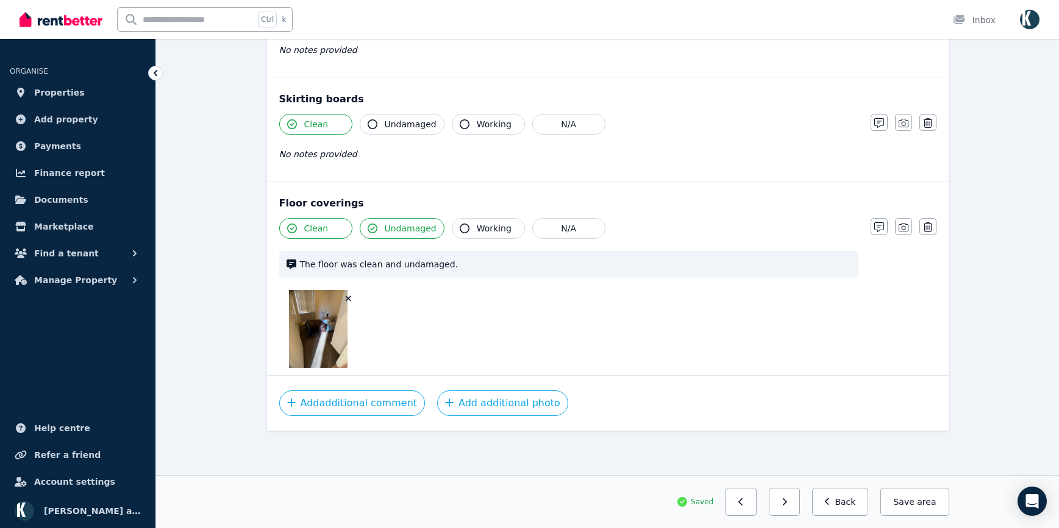
click at [347, 300] on icon "button" at bounding box center [348, 298] width 5 height 5
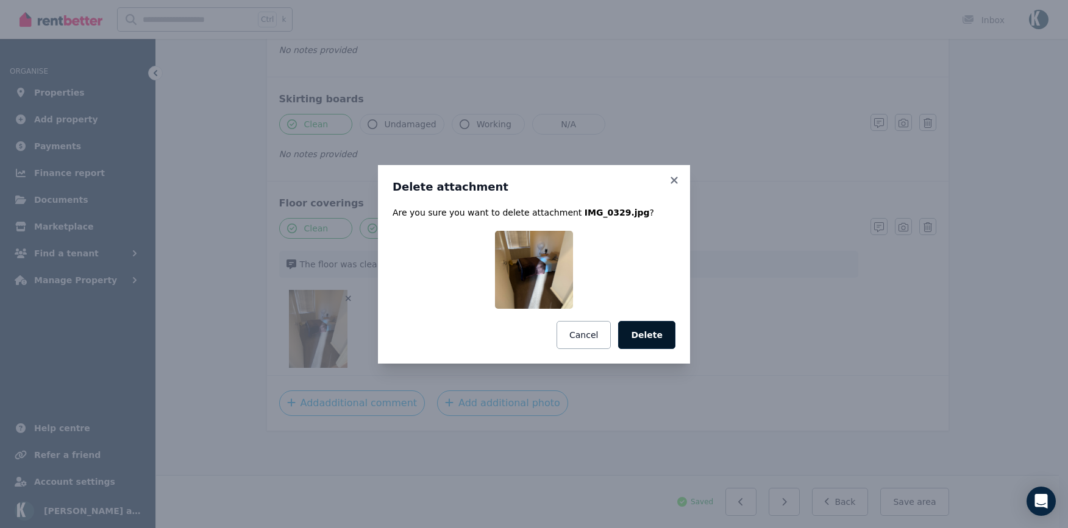
click at [656, 335] on button "Delete" at bounding box center [646, 335] width 57 height 28
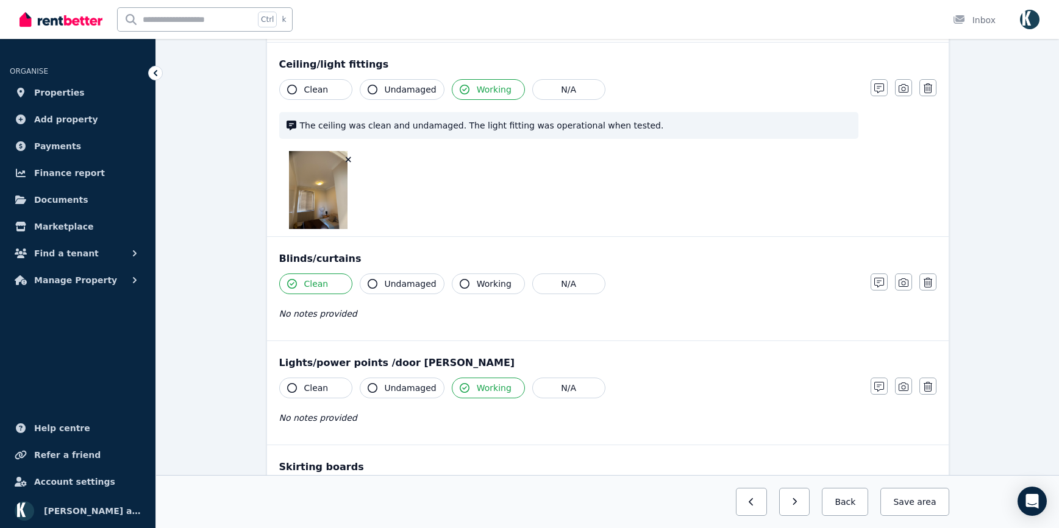
scroll to position [794, 0]
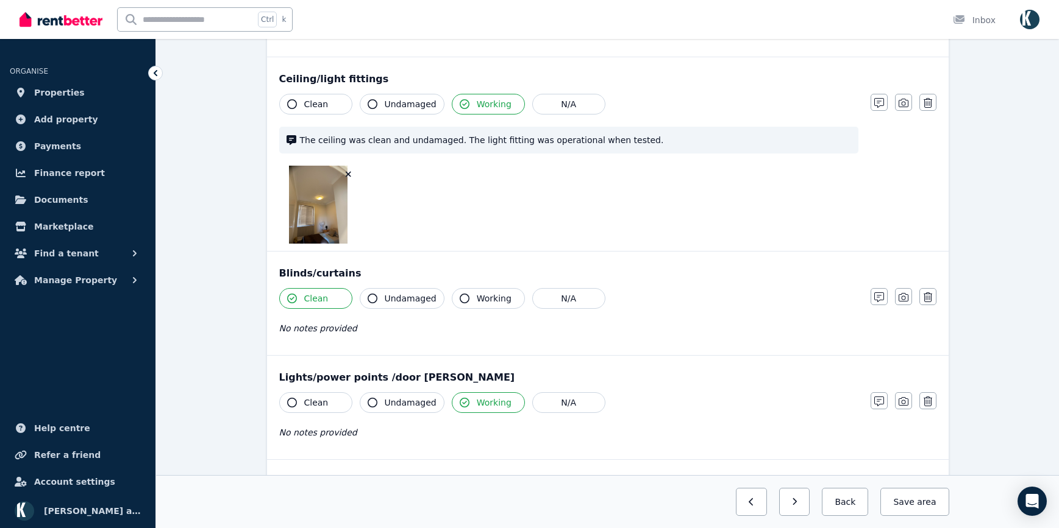
click at [346, 176] on icon "button" at bounding box center [348, 174] width 5 height 5
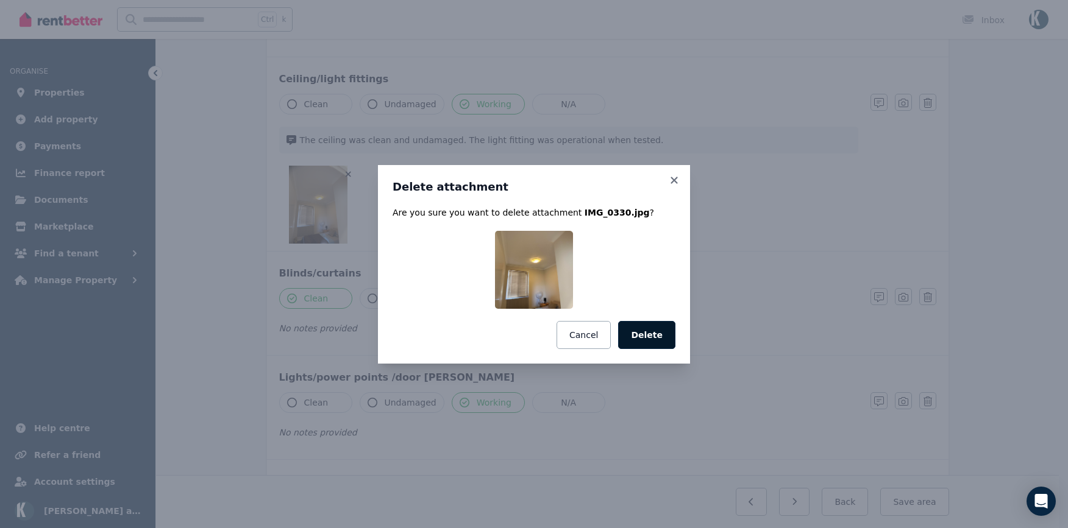
click at [649, 336] on button "Delete" at bounding box center [646, 335] width 57 height 28
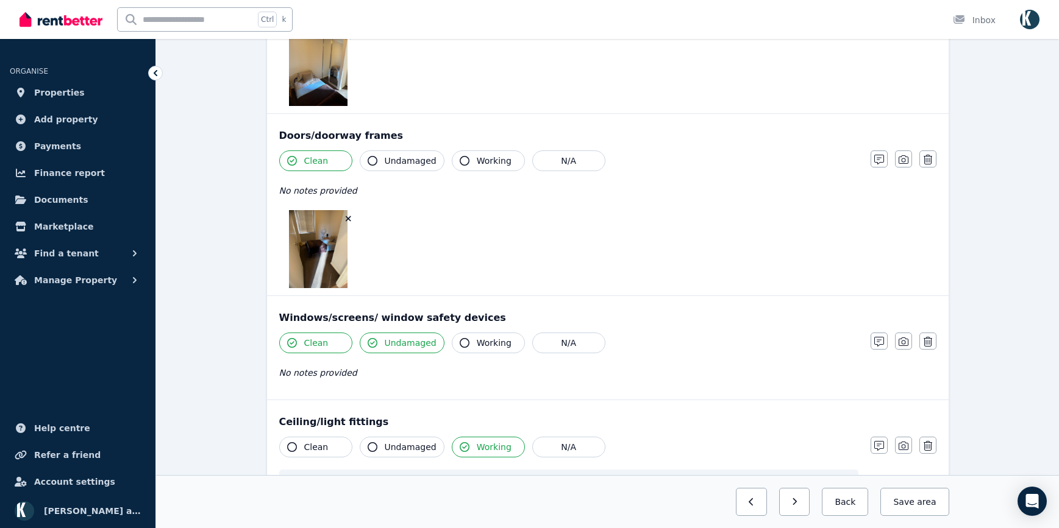
scroll to position [428, 0]
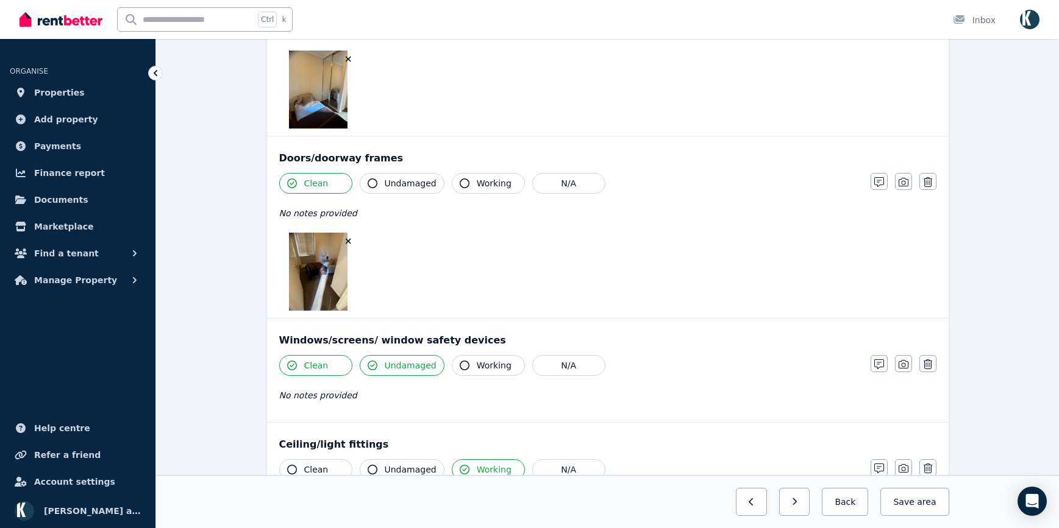
click at [350, 243] on icon "button" at bounding box center [348, 241] width 7 height 9
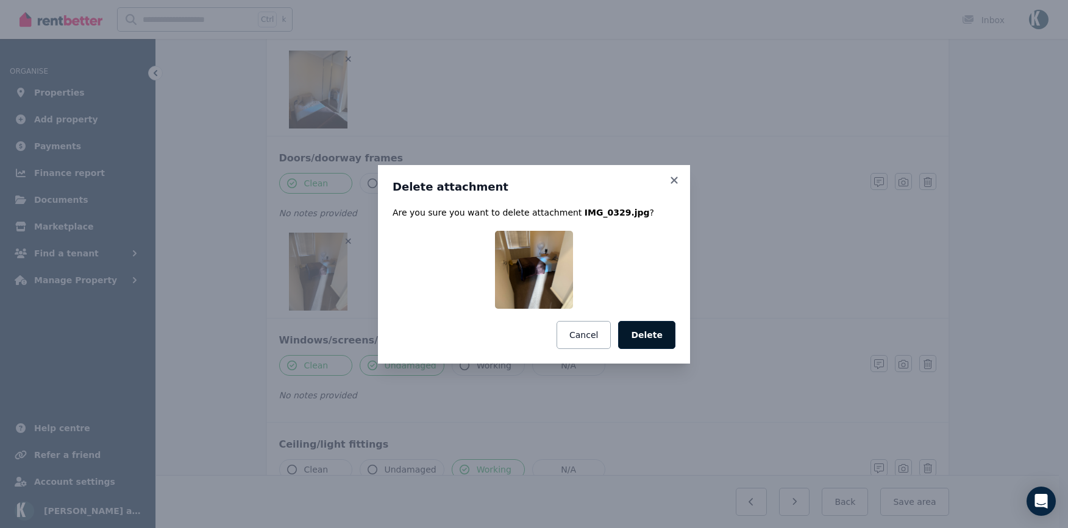
click at [651, 337] on button "Delete" at bounding box center [646, 335] width 57 height 28
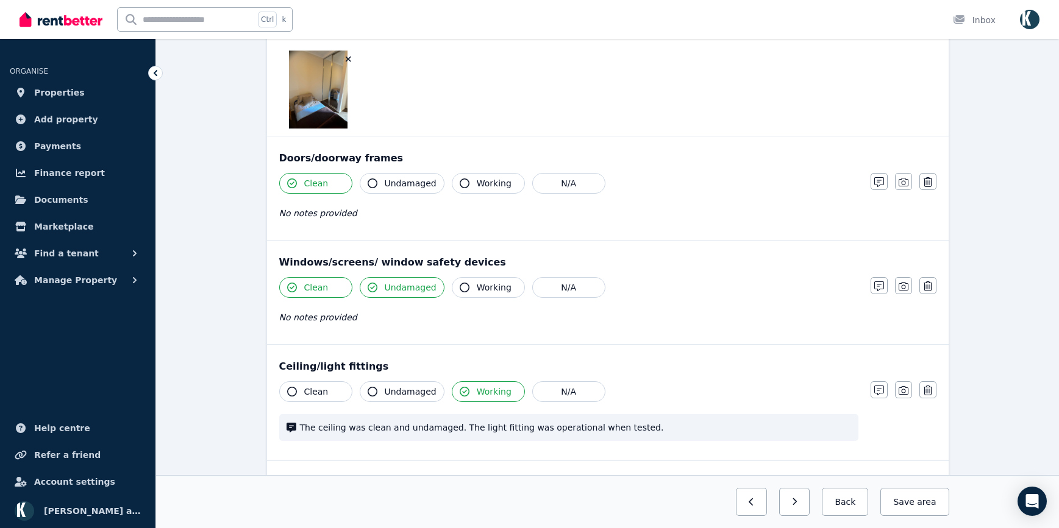
click at [346, 58] on icon "button" at bounding box center [348, 59] width 7 height 9
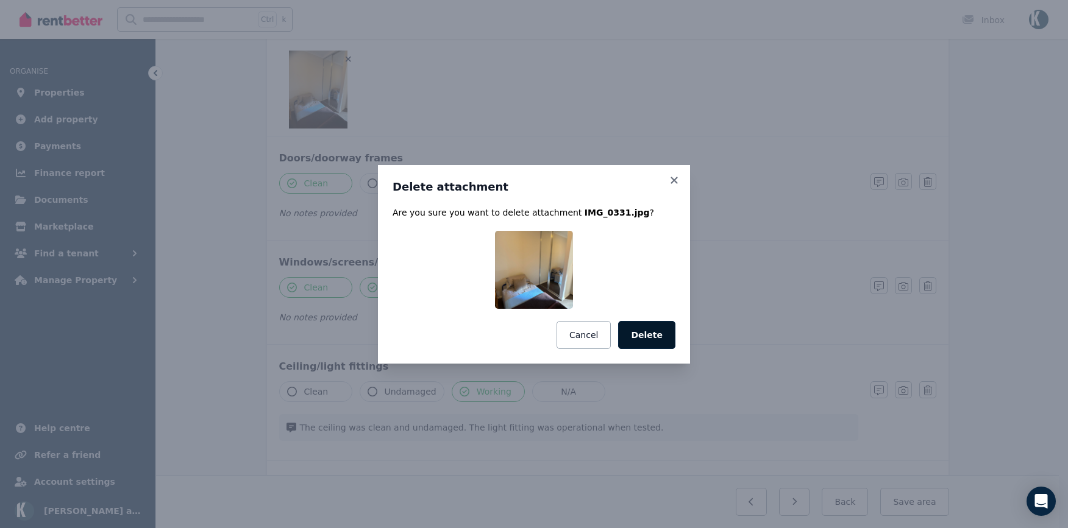
click at [645, 330] on button "Delete" at bounding box center [646, 335] width 57 height 28
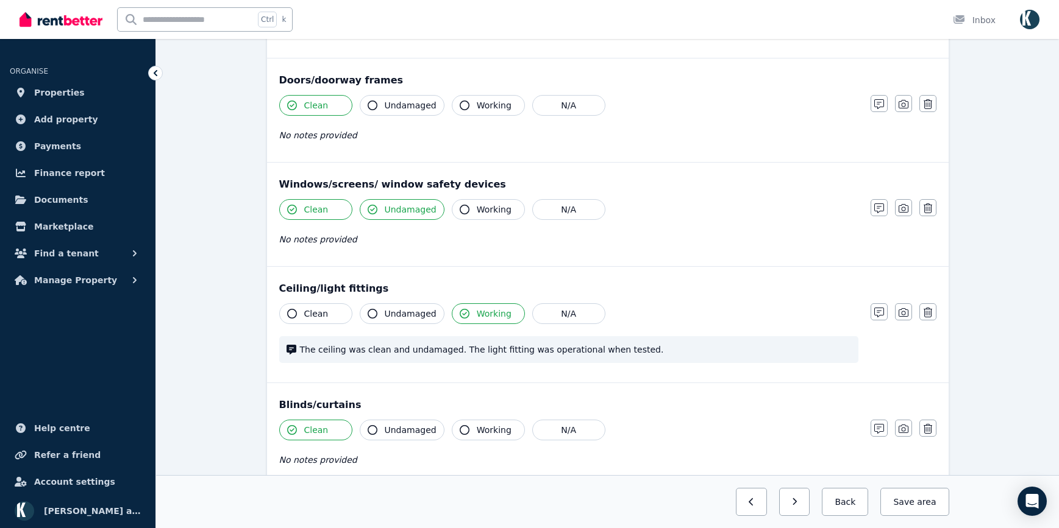
scroll to position [123, 0]
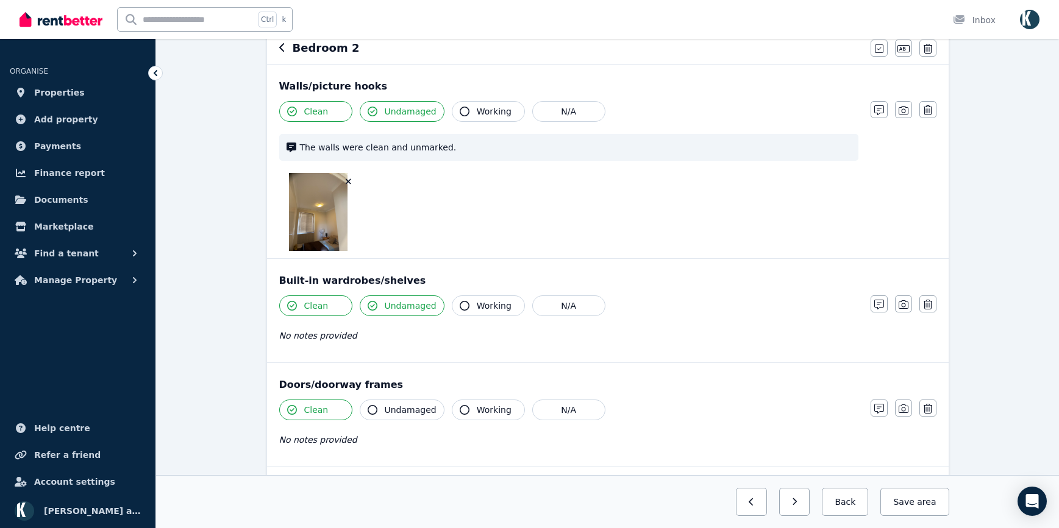
click at [350, 178] on icon "button" at bounding box center [348, 181] width 7 height 9
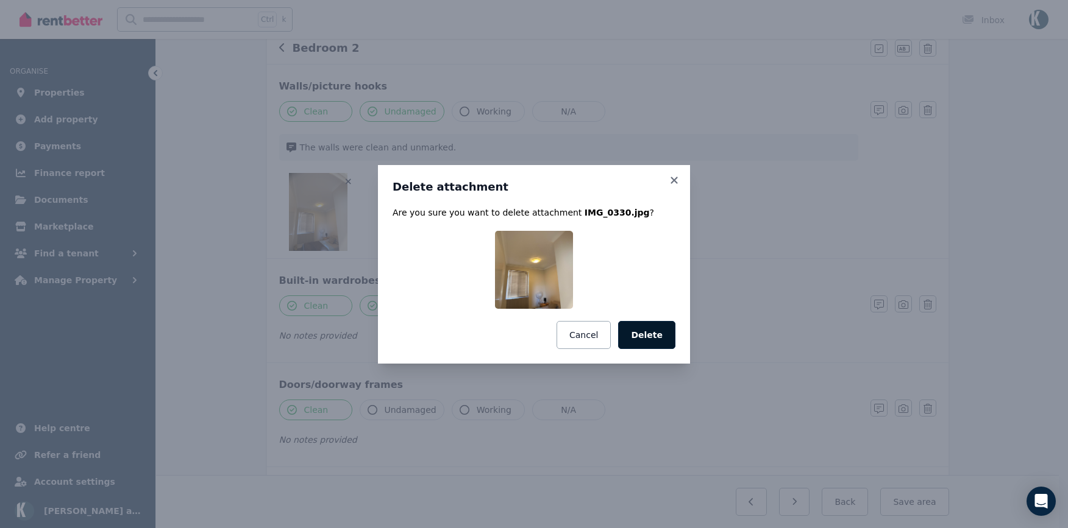
click at [648, 342] on button "Delete" at bounding box center [646, 335] width 57 height 28
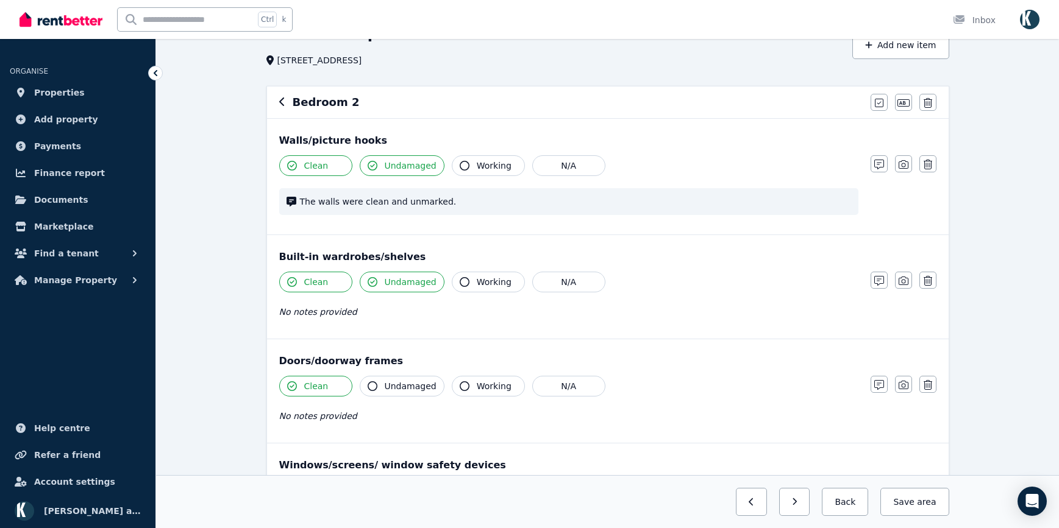
scroll to position [0, 0]
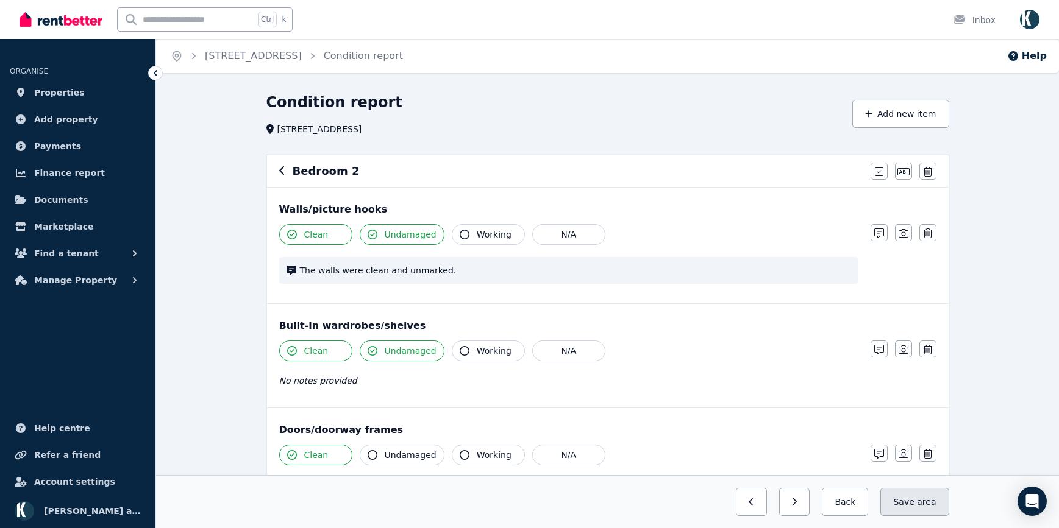
click at [919, 503] on button "Save area" at bounding box center [914, 502] width 68 height 28
click at [787, 504] on icon "button" at bounding box center [783, 502] width 5 height 9
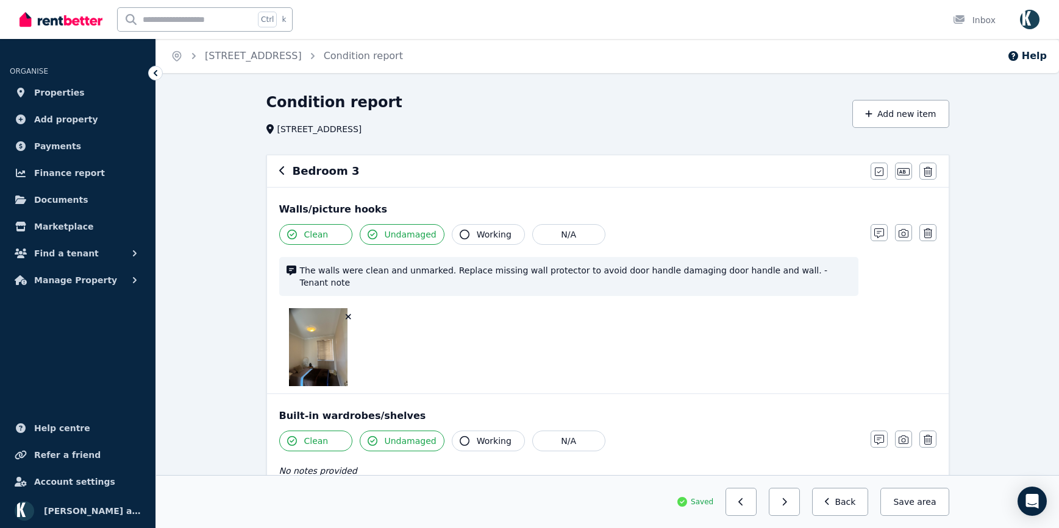
click at [349, 313] on icon "button" at bounding box center [348, 317] width 7 height 9
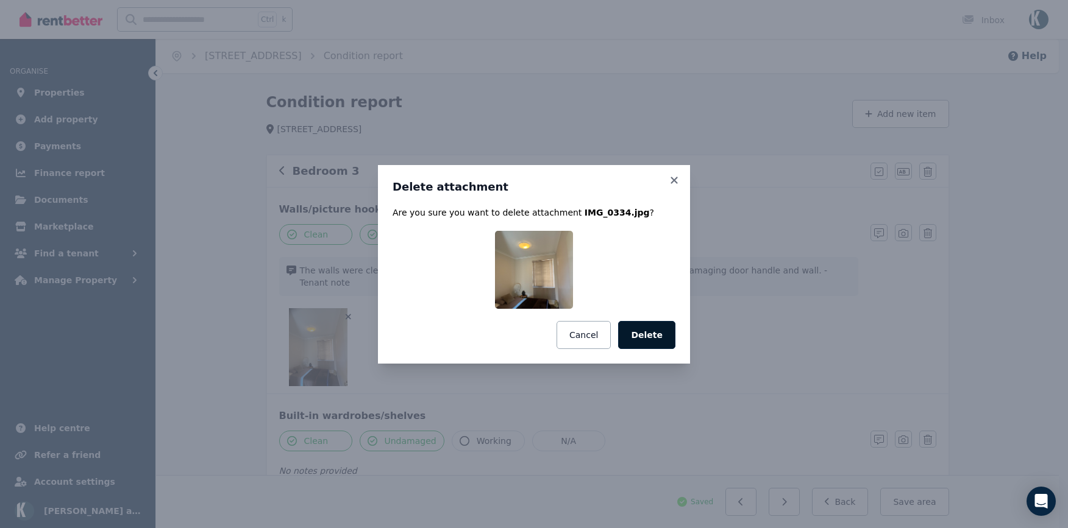
click at [652, 333] on button "Delete" at bounding box center [646, 335] width 57 height 28
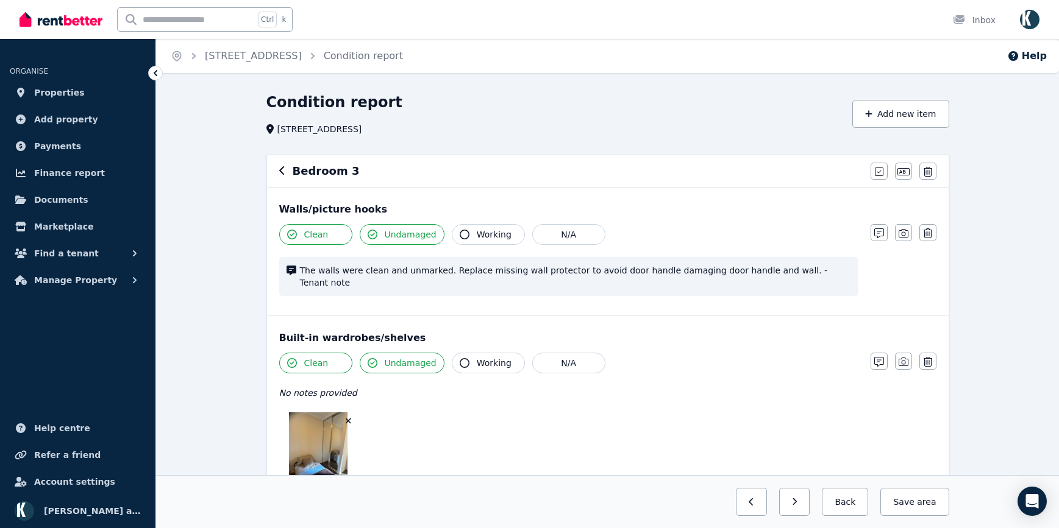
click at [349, 417] on icon "button" at bounding box center [348, 421] width 7 height 9
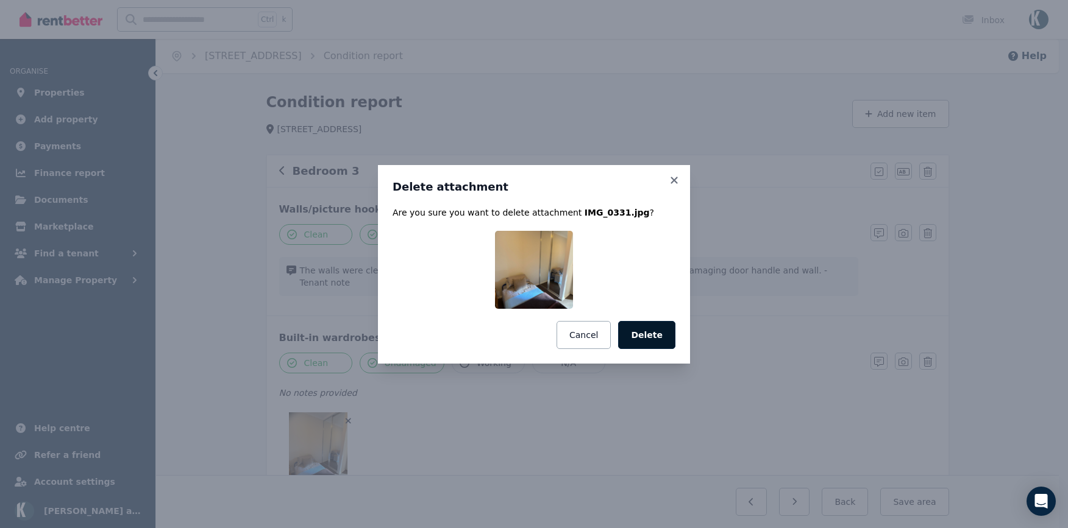
click at [649, 335] on button "Delete" at bounding box center [646, 335] width 57 height 28
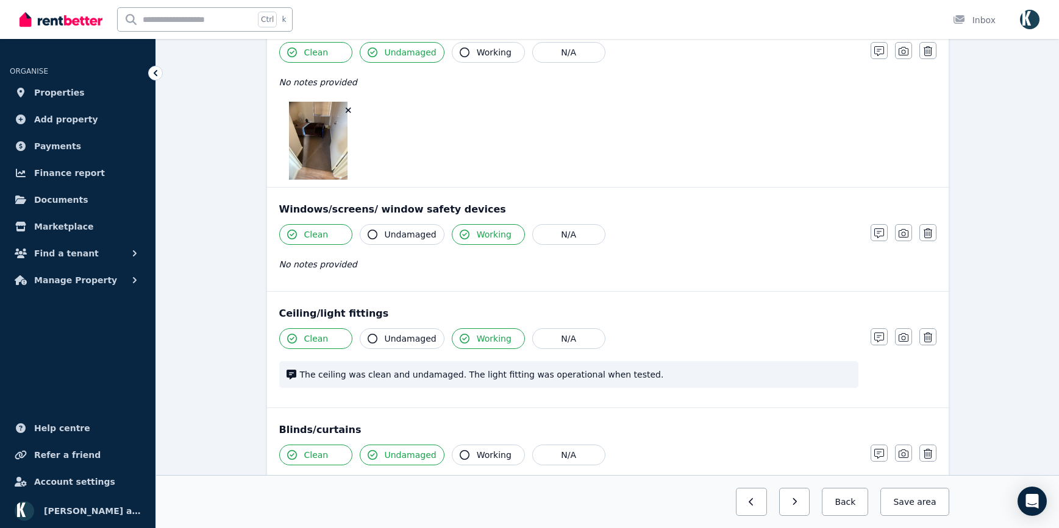
scroll to position [427, 0]
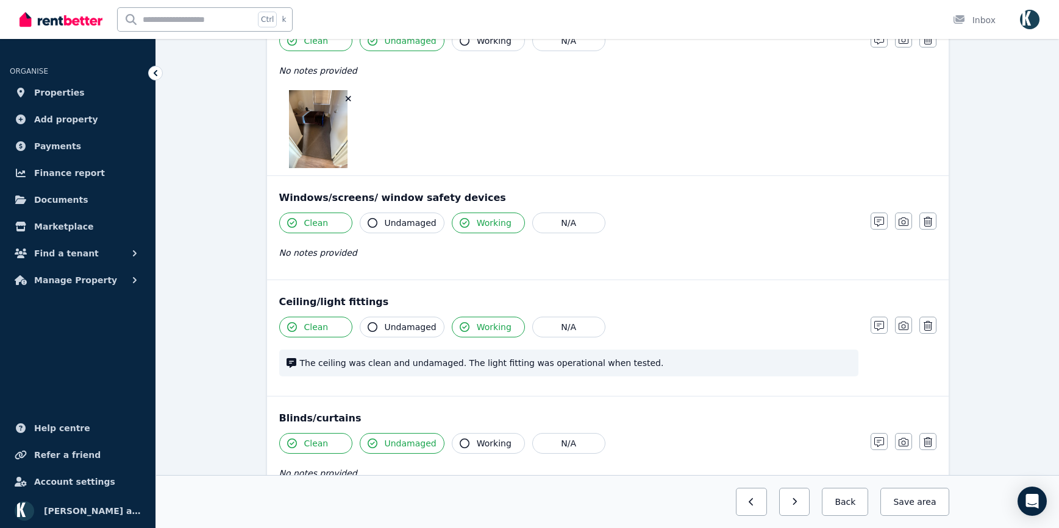
click at [348, 96] on icon "button" at bounding box center [348, 98] width 5 height 5
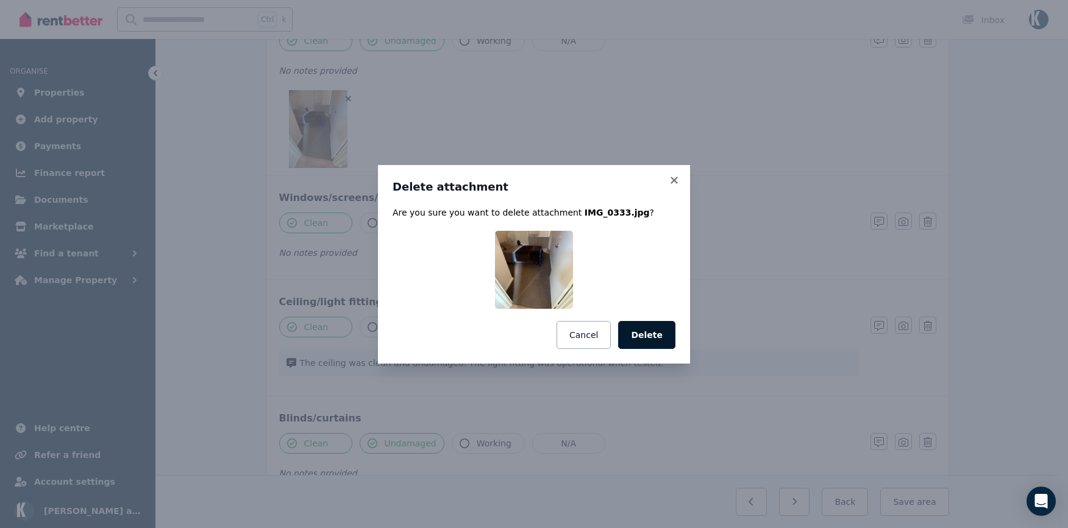
click at [649, 335] on button "Delete" at bounding box center [646, 335] width 57 height 28
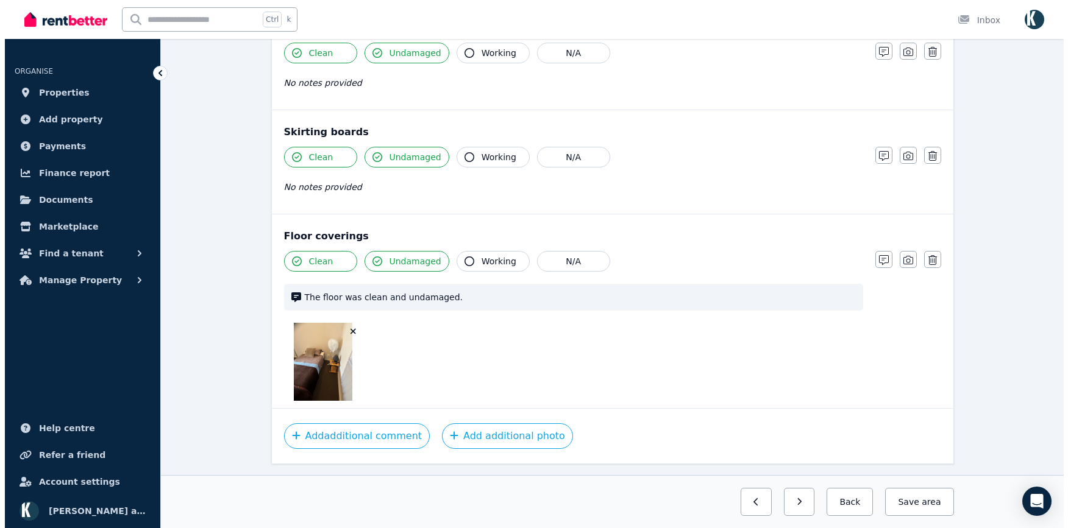
scroll to position [760, 0]
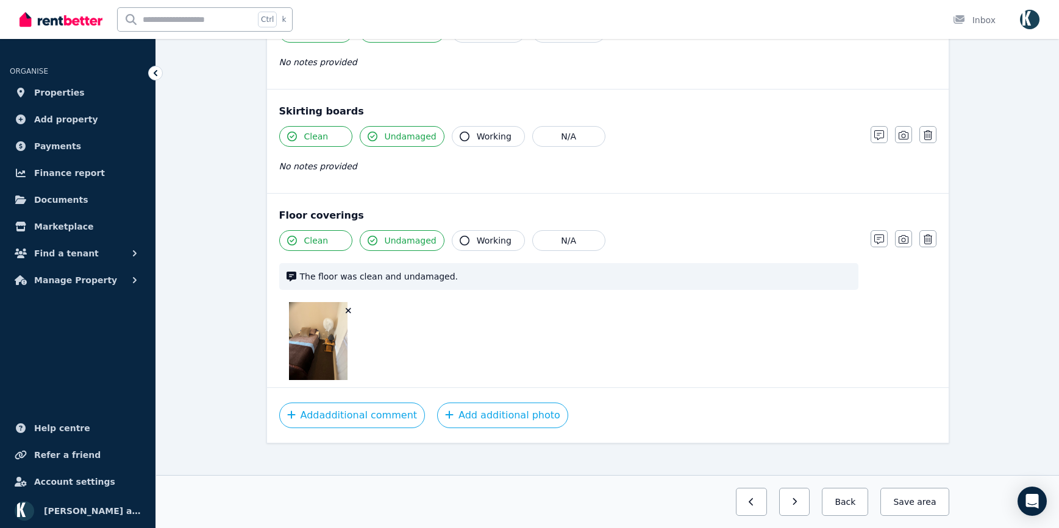
click at [345, 307] on icon "button" at bounding box center [348, 311] width 7 height 9
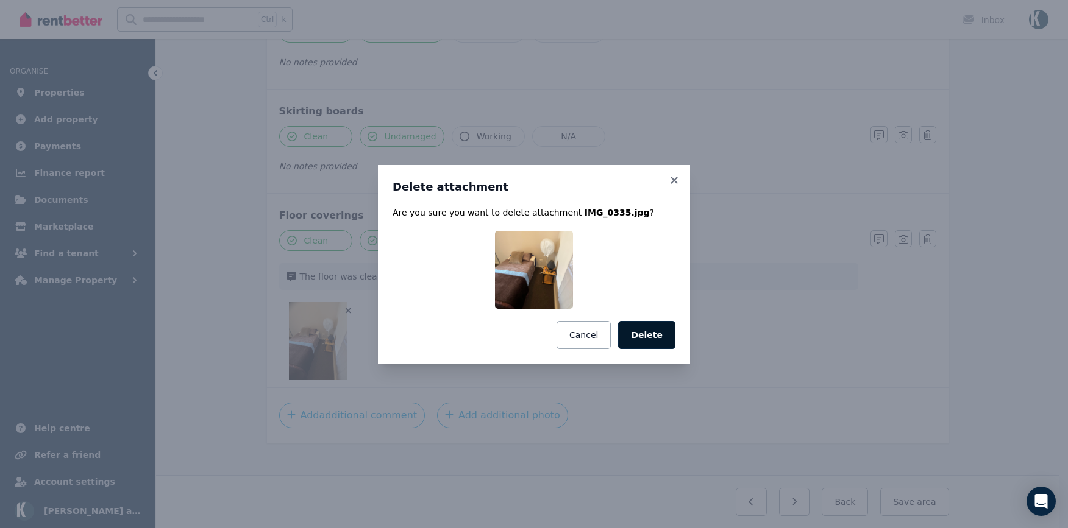
click at [661, 341] on button "Delete" at bounding box center [646, 335] width 57 height 28
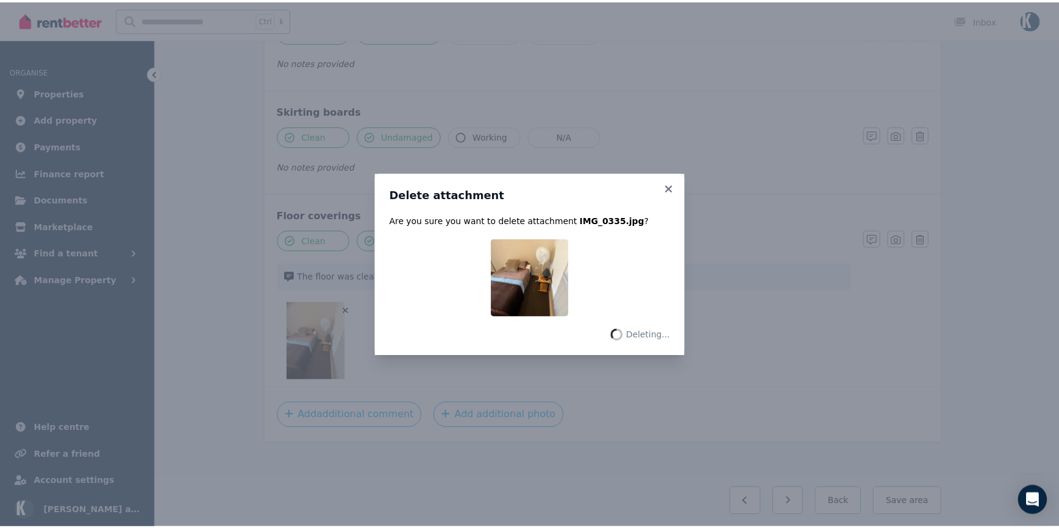
scroll to position [682, 0]
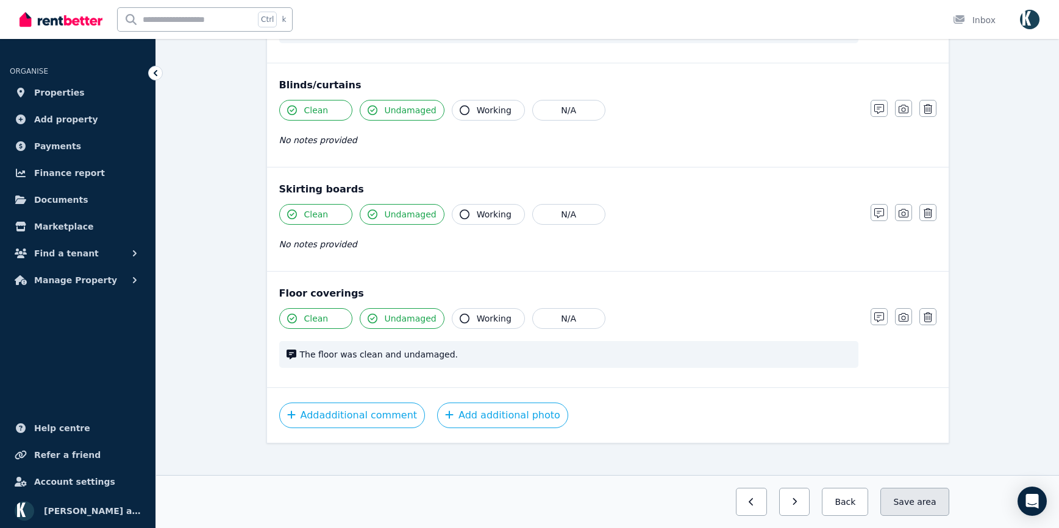
click at [926, 506] on span "area" at bounding box center [926, 502] width 19 height 12
click at [915, 502] on button "Save area" at bounding box center [914, 502] width 68 height 28
click at [800, 506] on button "button" at bounding box center [784, 502] width 31 height 28
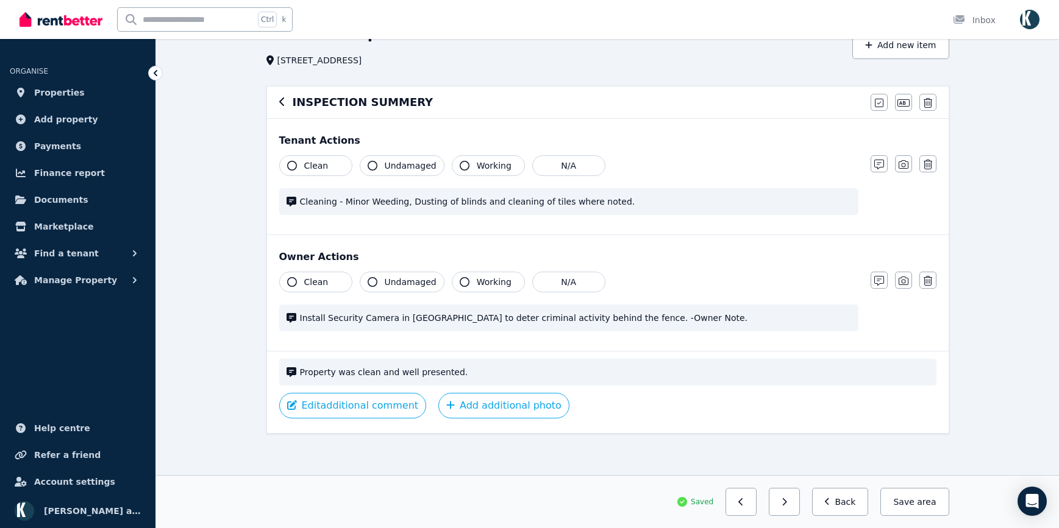
scroll to position [71, 0]
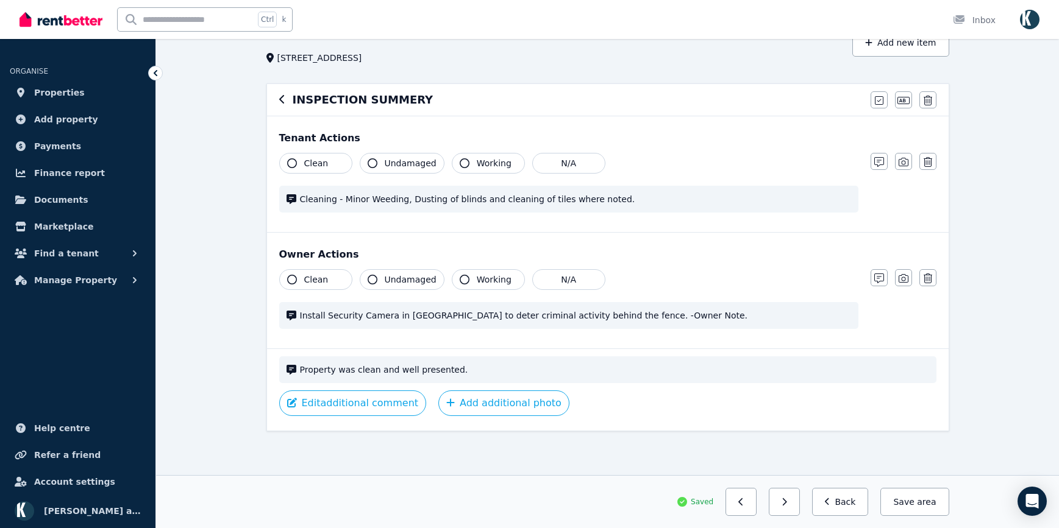
click at [787, 503] on icon "button" at bounding box center [785, 502] width 4 height 7
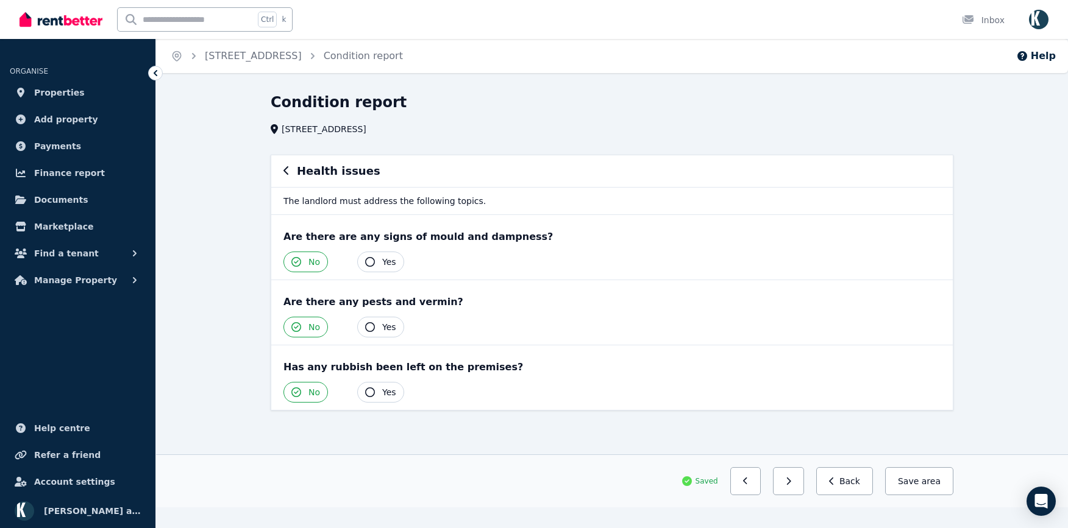
click at [797, 488] on button "button" at bounding box center [788, 481] width 31 height 28
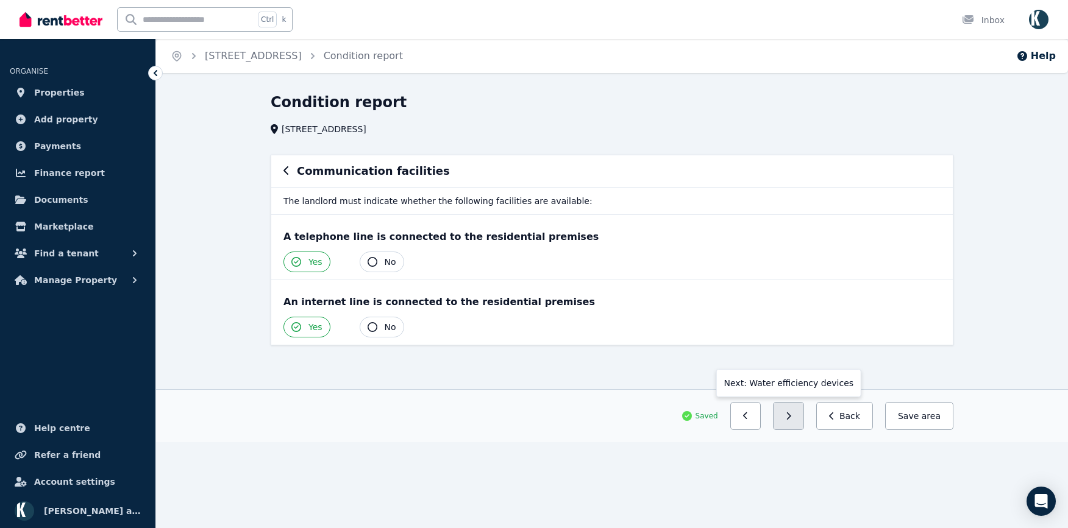
click at [791, 418] on icon "button" at bounding box center [788, 416] width 5 height 9
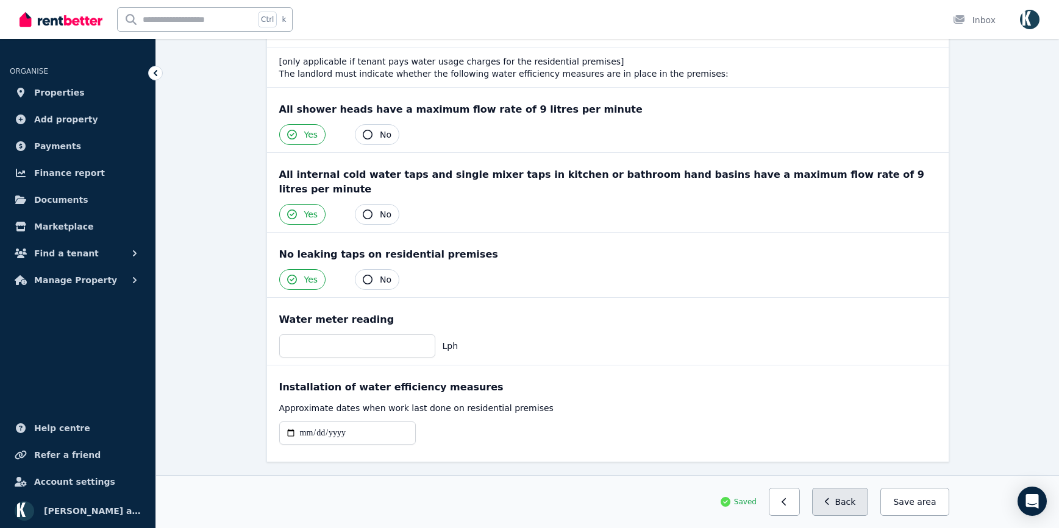
scroll to position [156, 0]
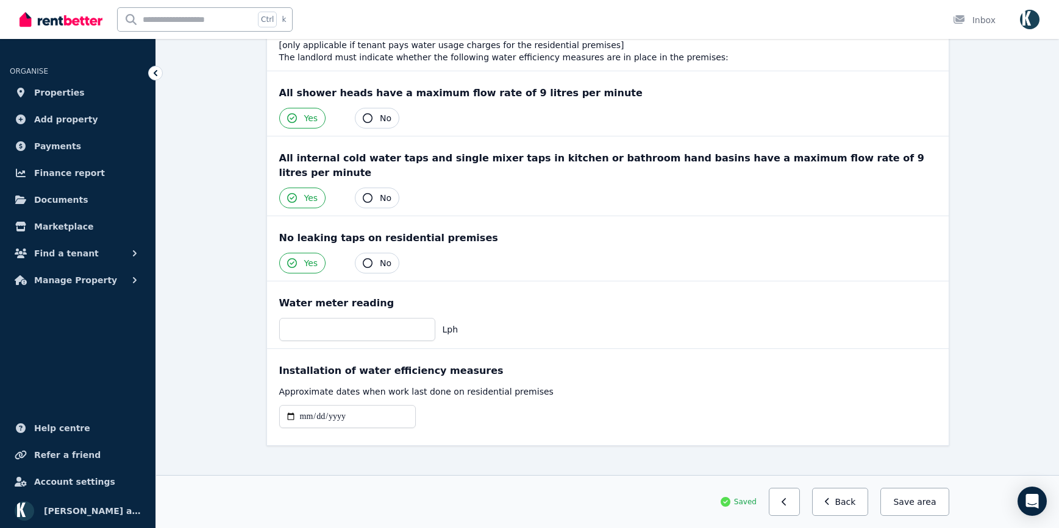
click at [918, 502] on button "Save area" at bounding box center [914, 502] width 68 height 28
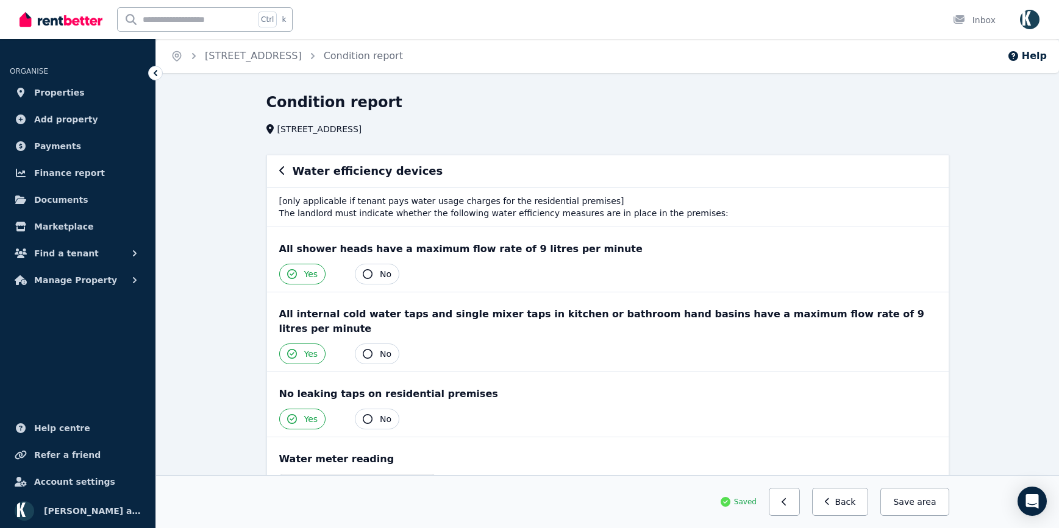
click at [280, 169] on icon "button" at bounding box center [282, 171] width 6 height 10
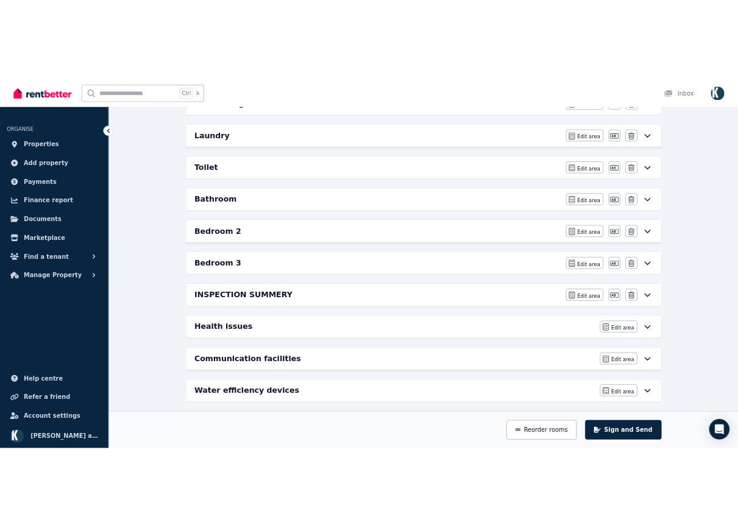
scroll to position [619, 0]
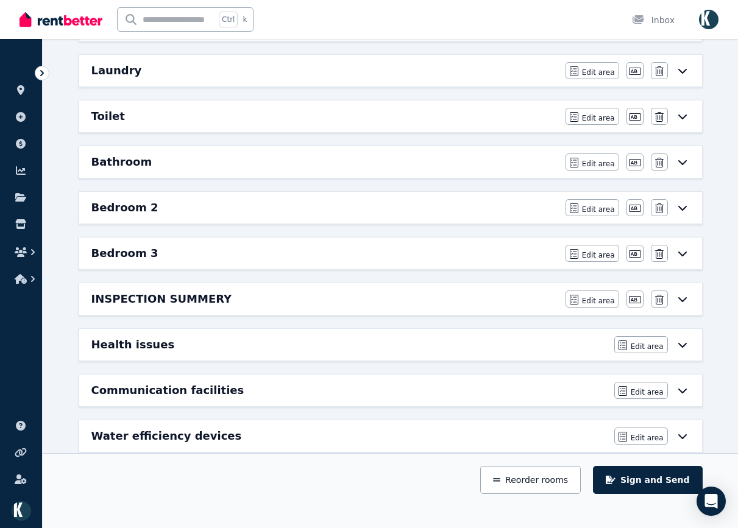
click at [464, 63] on div "Laundry" at bounding box center [324, 70] width 467 height 17
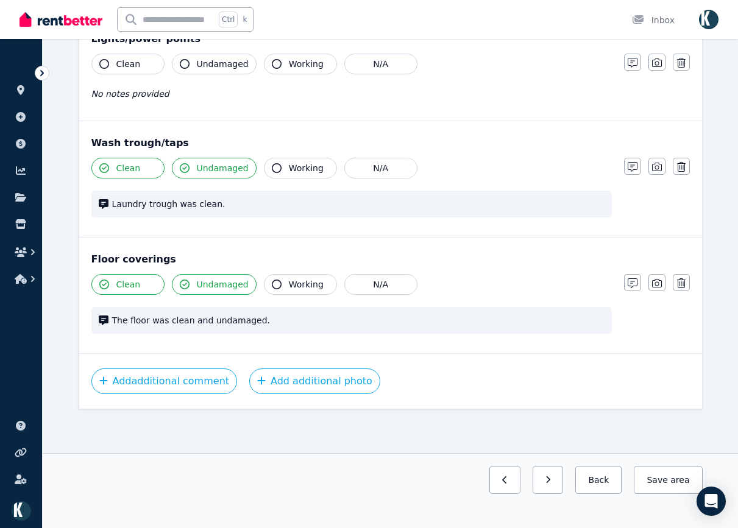
scroll to position [0, 0]
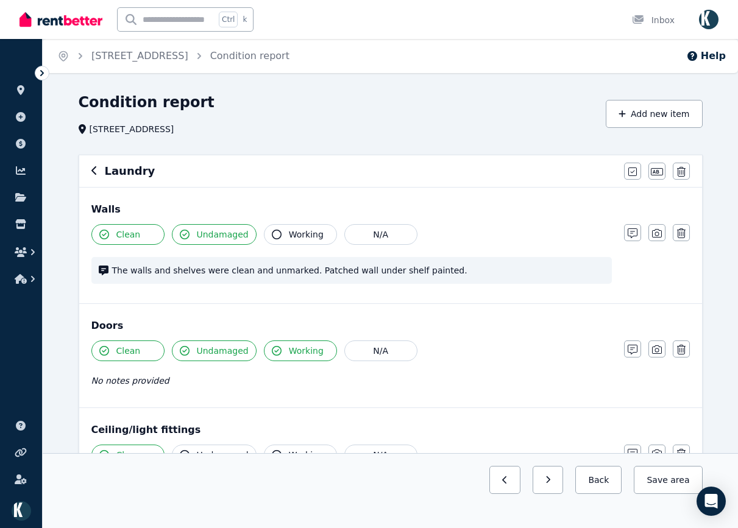
click at [94, 172] on icon "button" at bounding box center [94, 171] width 6 height 10
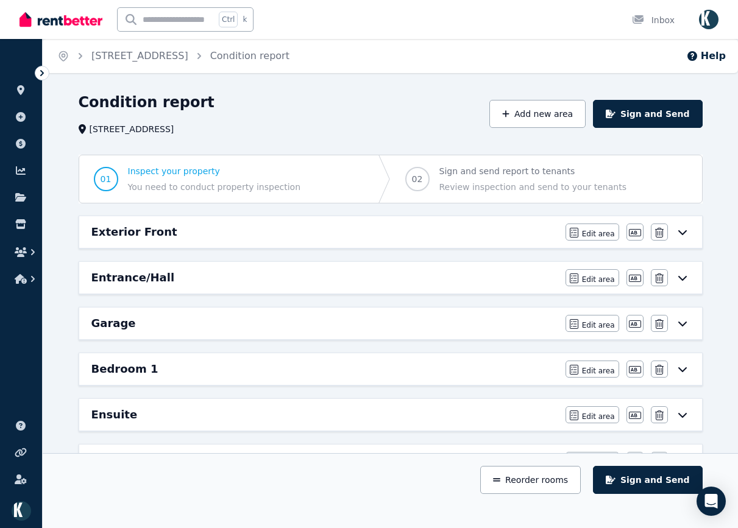
click at [513, 230] on div "Exterior Front" at bounding box center [324, 232] width 467 height 17
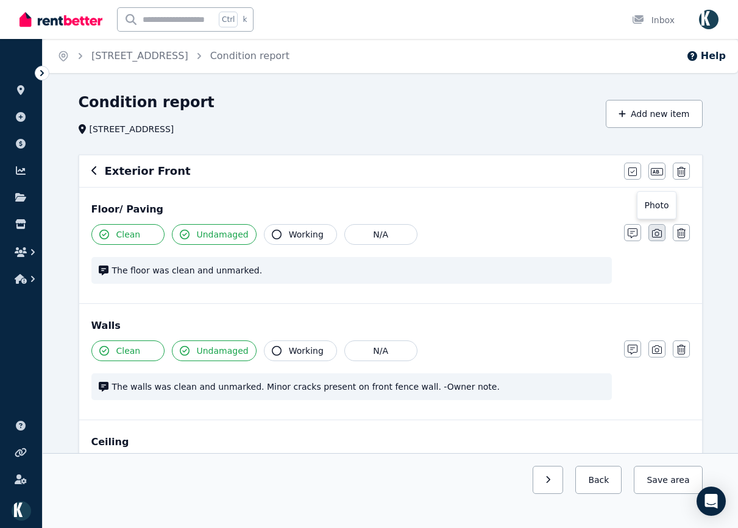
click at [658, 238] on icon "button" at bounding box center [657, 233] width 10 height 9
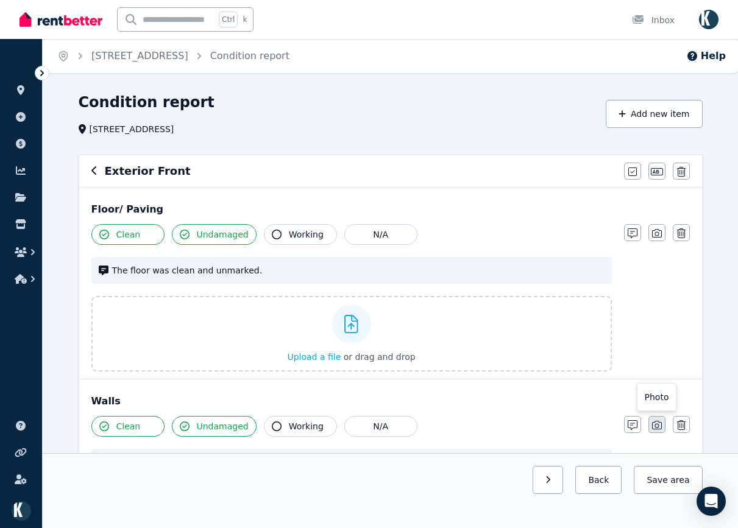
click at [661, 429] on icon "button" at bounding box center [657, 425] width 10 height 9
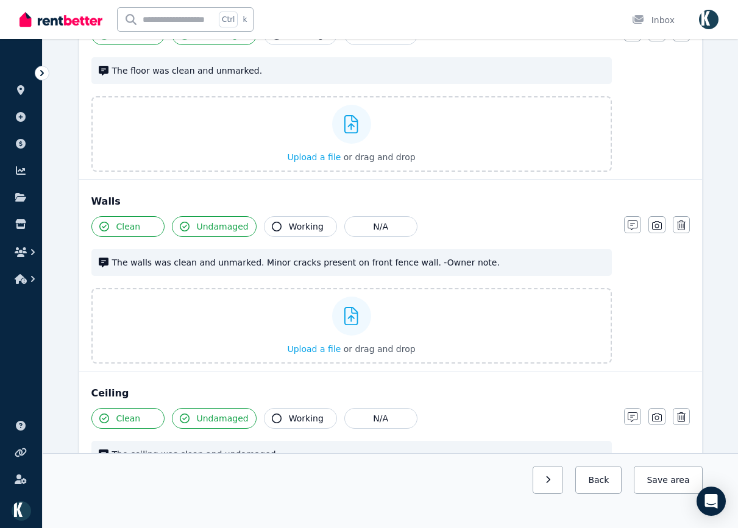
scroll to position [305, 0]
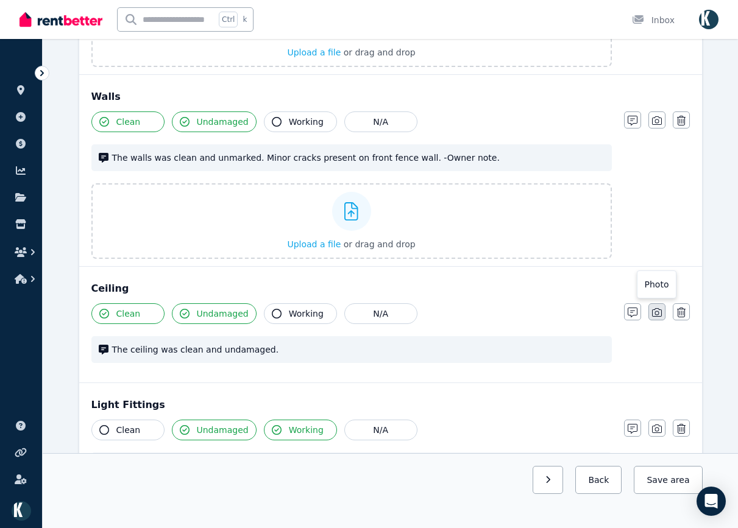
click at [663, 317] on button "button" at bounding box center [657, 312] width 17 height 17
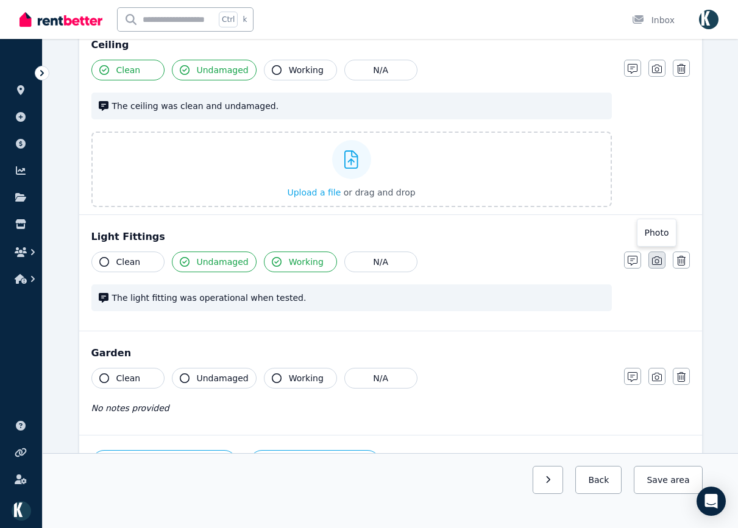
click at [658, 258] on icon "button" at bounding box center [657, 261] width 10 height 9
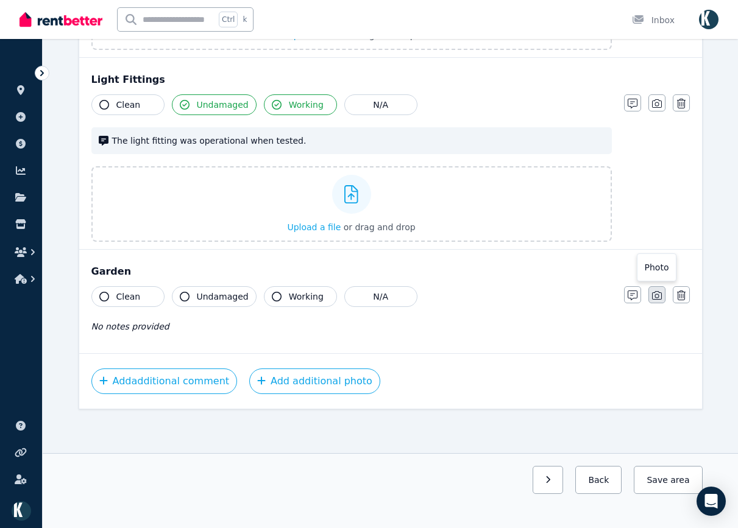
click at [658, 293] on icon "button" at bounding box center [657, 295] width 10 height 9
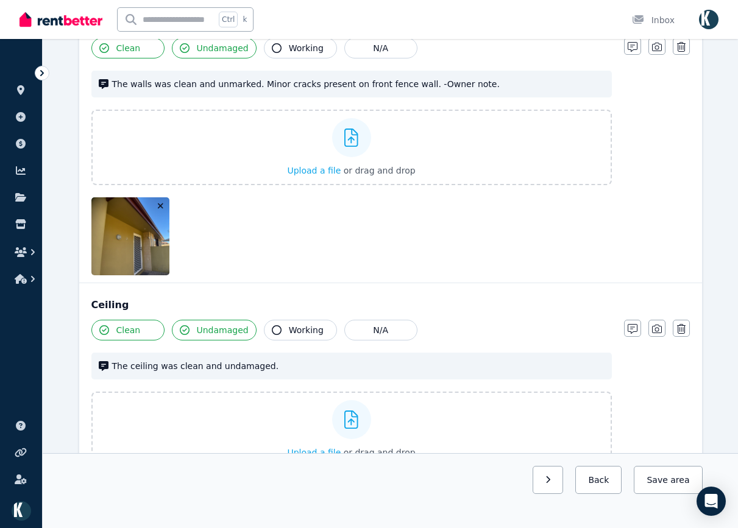
scroll to position [418, 0]
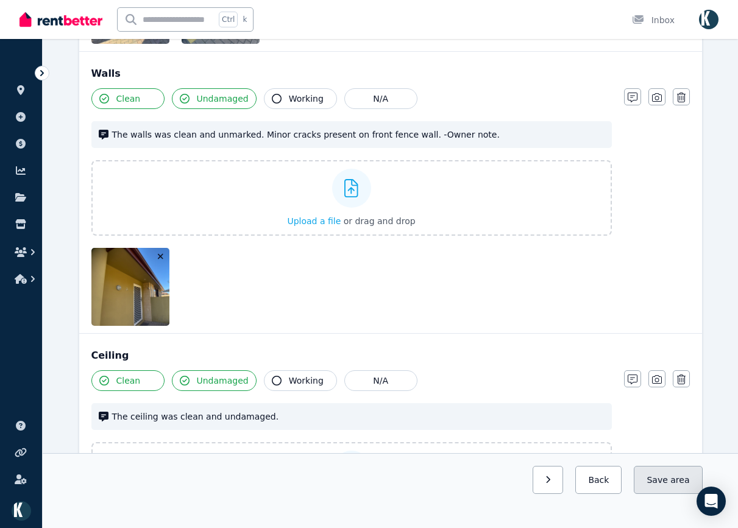
click at [671, 484] on button "Save area" at bounding box center [668, 480] width 68 height 28
click at [550, 488] on button "button" at bounding box center [537, 480] width 31 height 28
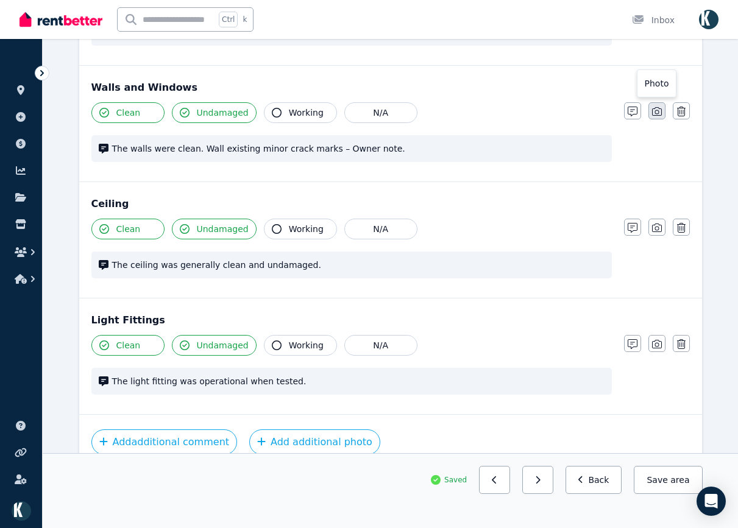
click at [660, 119] on button "button" at bounding box center [657, 110] width 17 height 17
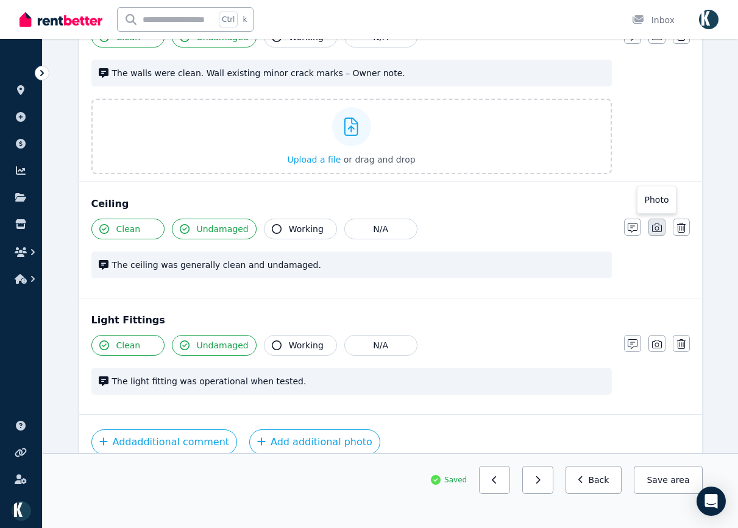
drag, startPoint x: 655, startPoint y: 230, endPoint x: 659, endPoint y: 272, distance: 41.7
click at [655, 230] on icon "button" at bounding box center [657, 228] width 10 height 10
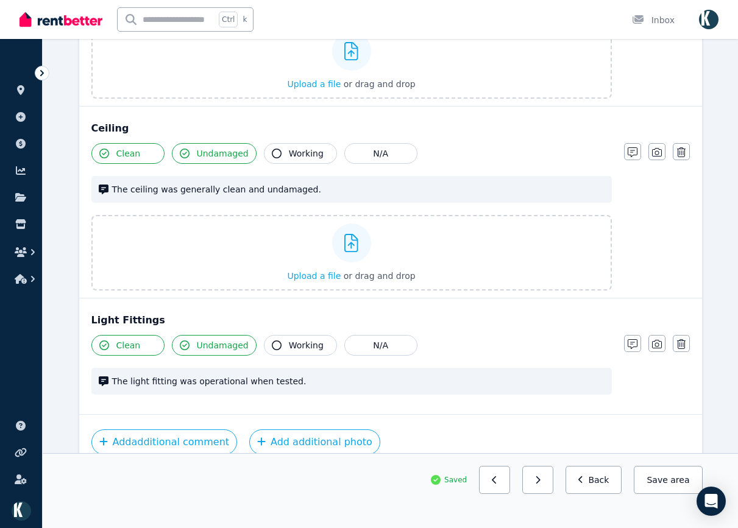
drag, startPoint x: 655, startPoint y: 345, endPoint x: 626, endPoint y: 341, distance: 28.9
click at [654, 345] on icon "button" at bounding box center [657, 344] width 10 height 10
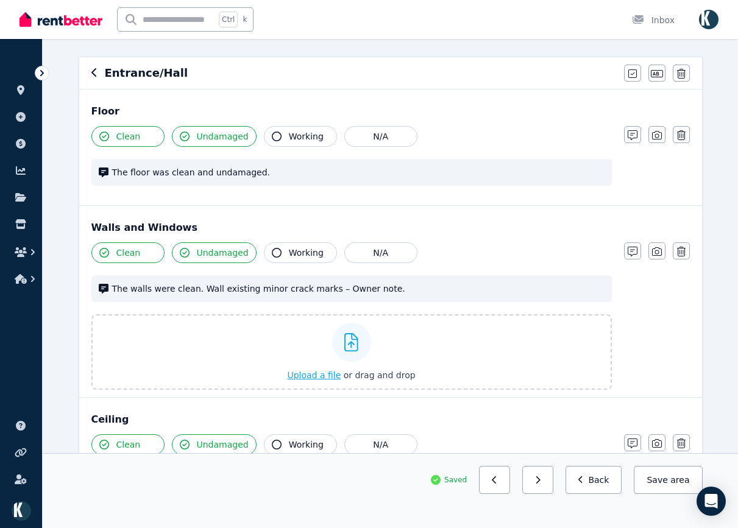
scroll to position [122, 0]
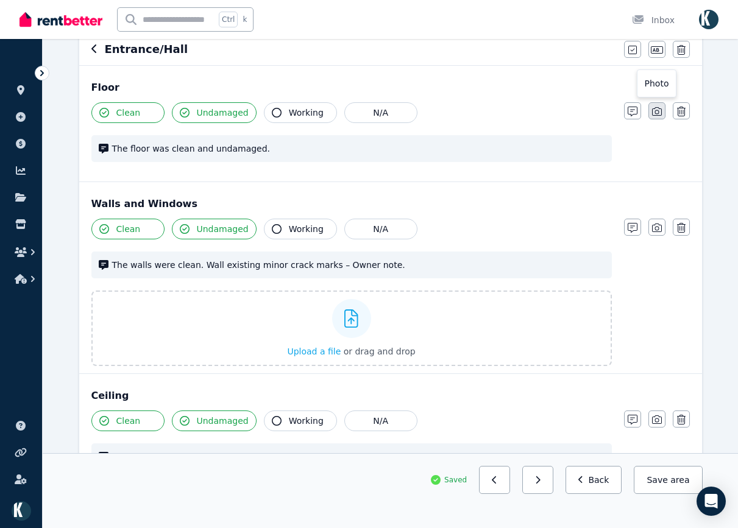
click at [658, 104] on button "button" at bounding box center [657, 110] width 17 height 17
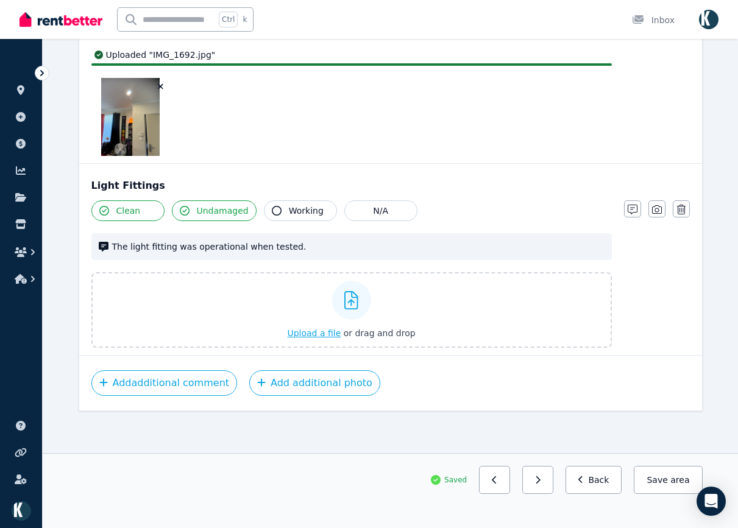
scroll to position [901, 0]
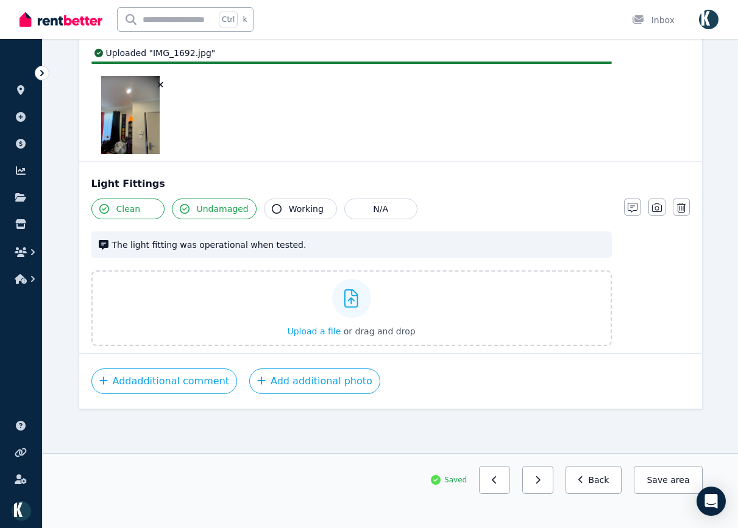
click at [689, 472] on button "Save area" at bounding box center [668, 480] width 68 height 28
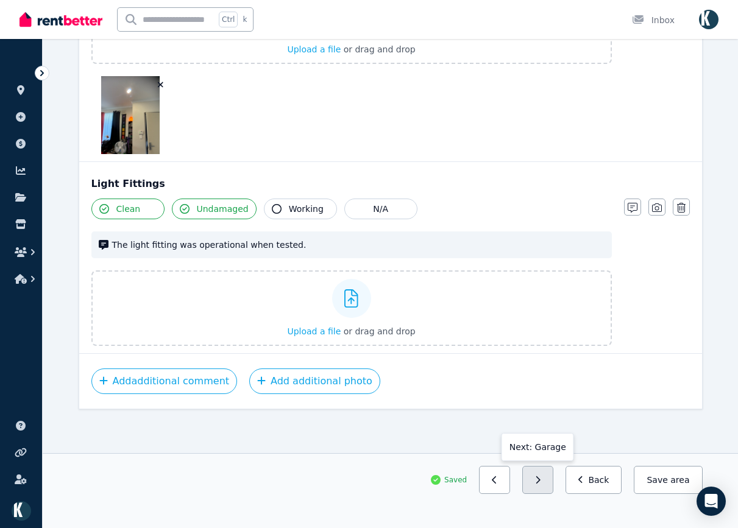
click at [549, 485] on button "button" at bounding box center [537, 480] width 31 height 28
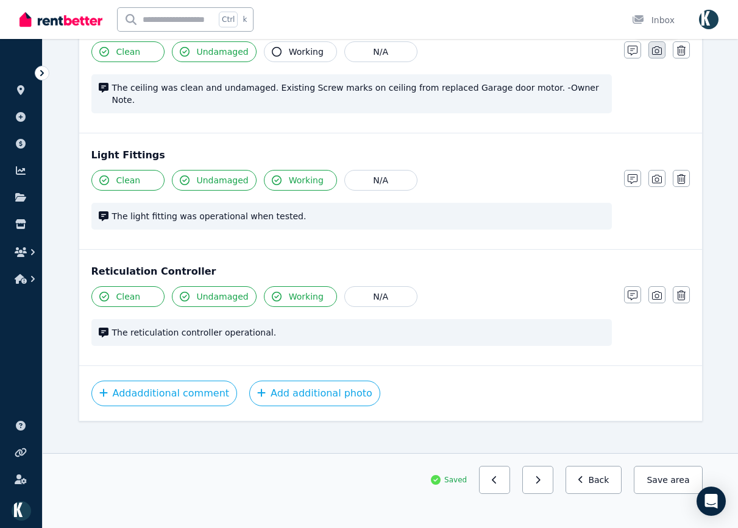
click at [659, 56] on button "button" at bounding box center [657, 49] width 17 height 17
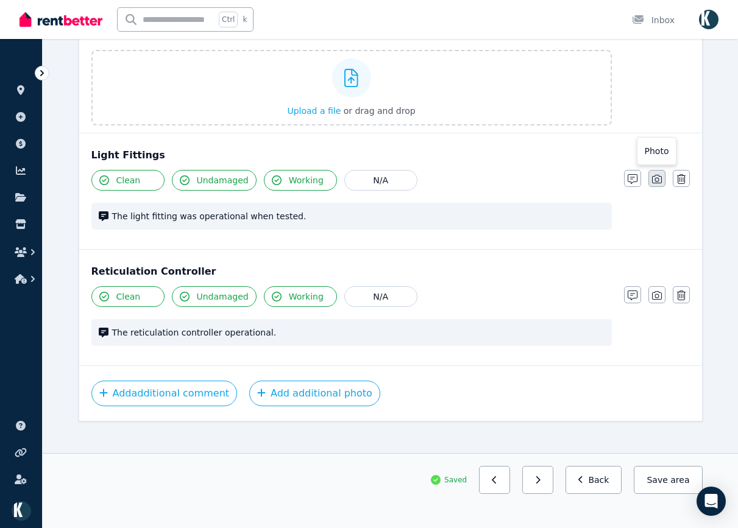
click at [656, 175] on icon "button" at bounding box center [657, 179] width 10 height 9
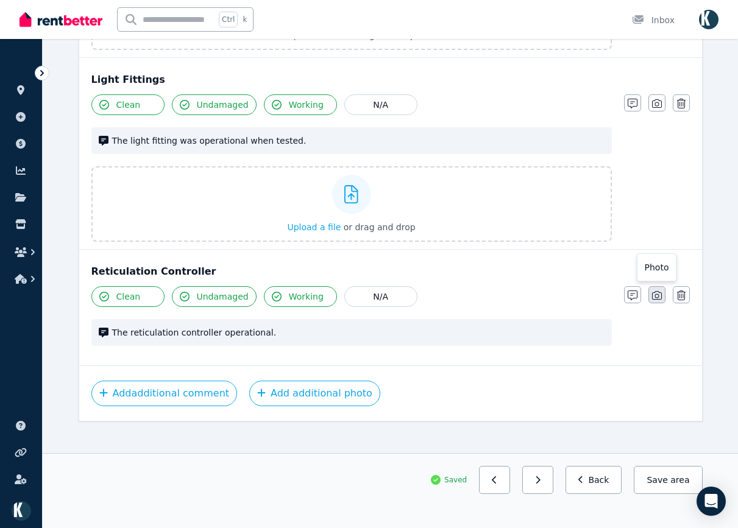
click at [659, 291] on icon "button" at bounding box center [657, 295] width 10 height 9
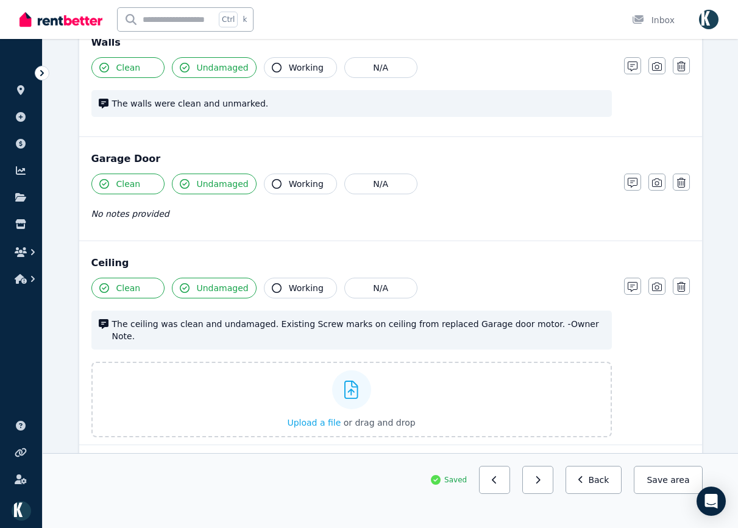
scroll to position [259, 0]
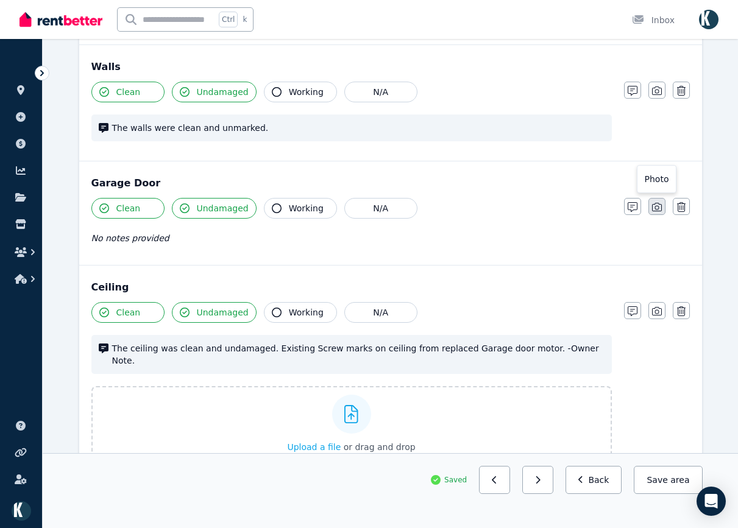
click at [662, 204] on button "button" at bounding box center [657, 206] width 17 height 17
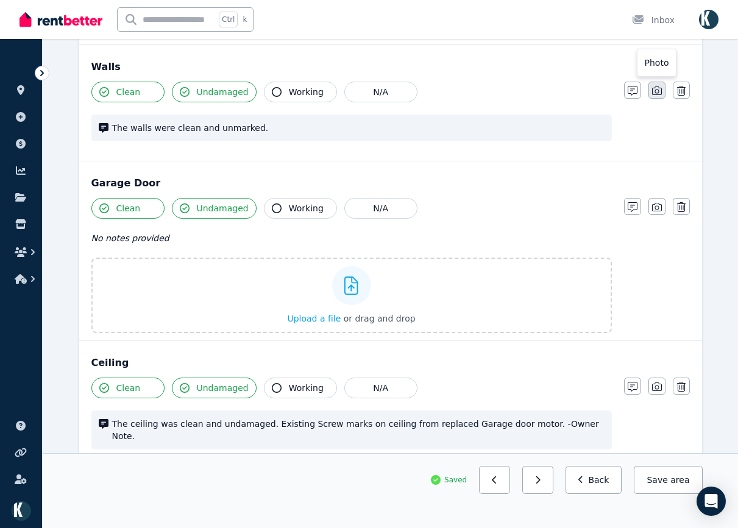
click at [661, 94] on icon "button" at bounding box center [657, 91] width 10 height 10
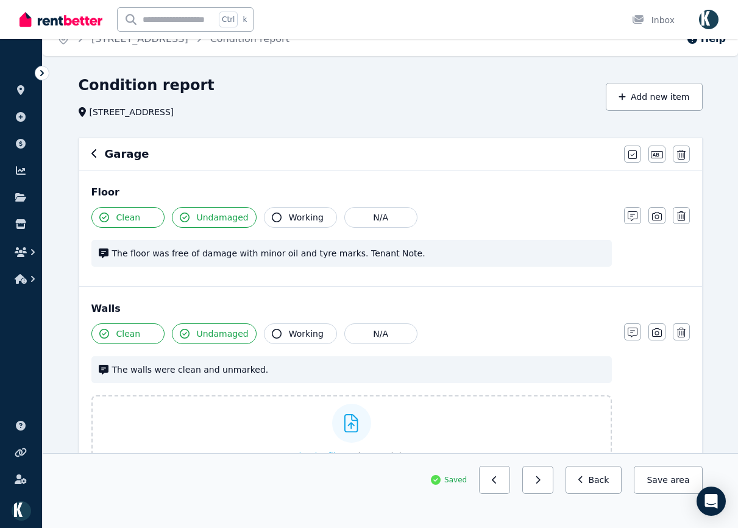
scroll to position [15, 0]
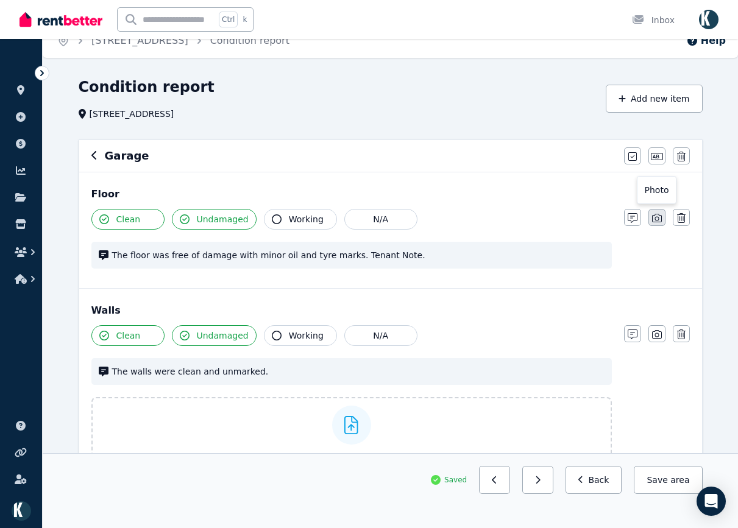
click at [661, 215] on button "button" at bounding box center [657, 217] width 17 height 17
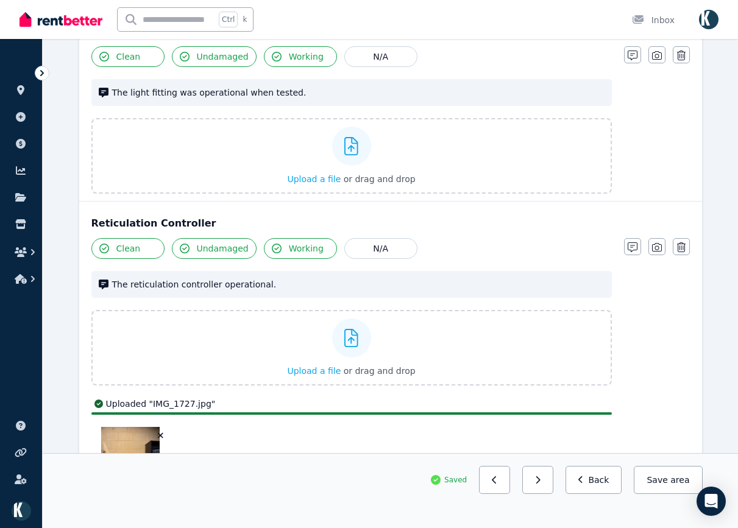
scroll to position [1181, 0]
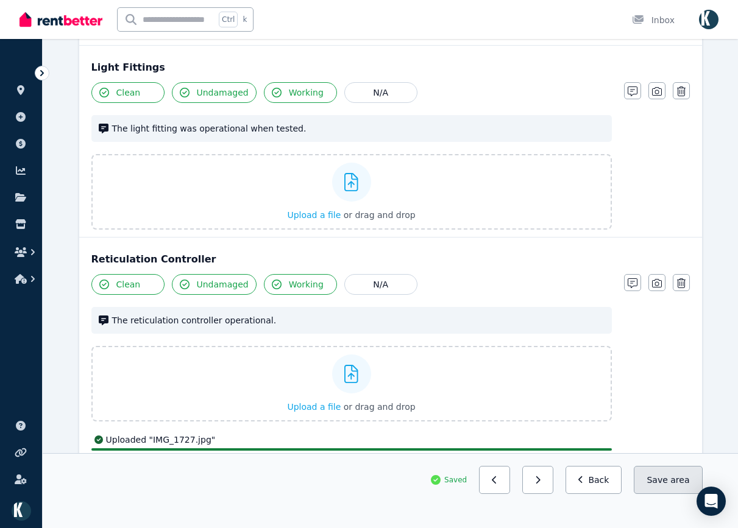
click at [658, 486] on button "Save area" at bounding box center [668, 480] width 68 height 28
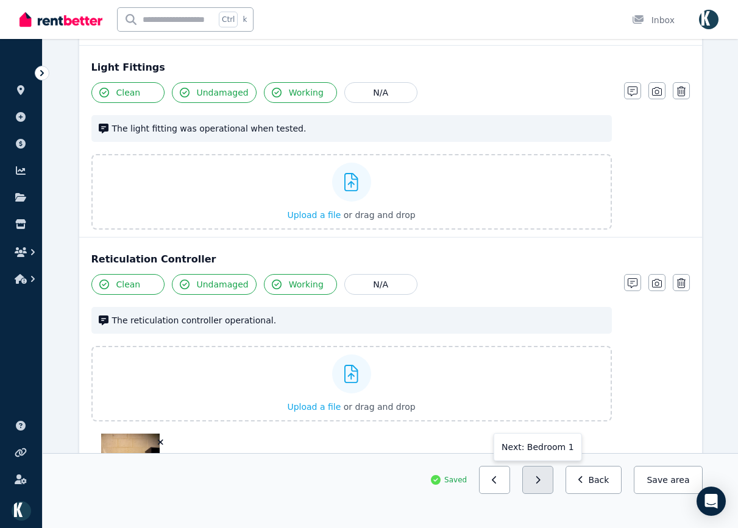
click at [550, 485] on button "button" at bounding box center [537, 480] width 31 height 28
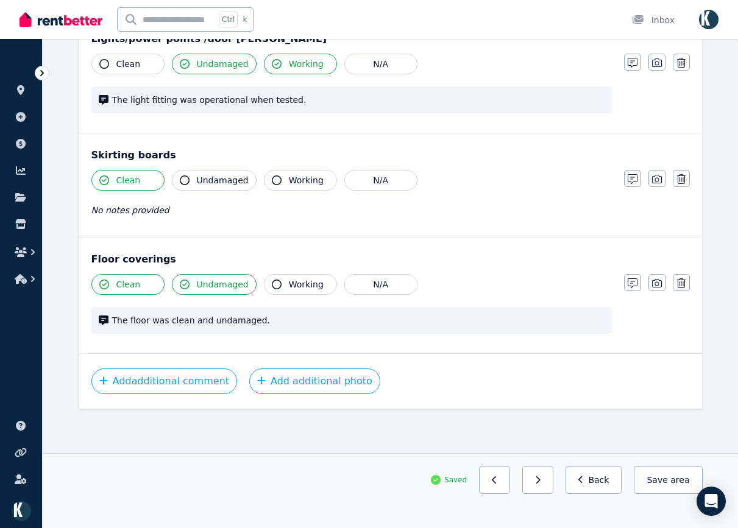
scroll to position [679, 0]
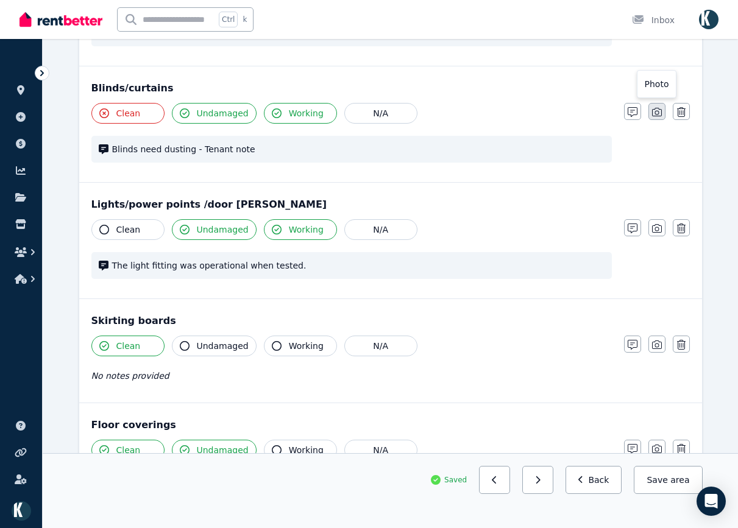
click at [659, 107] on icon "button" at bounding box center [657, 112] width 10 height 10
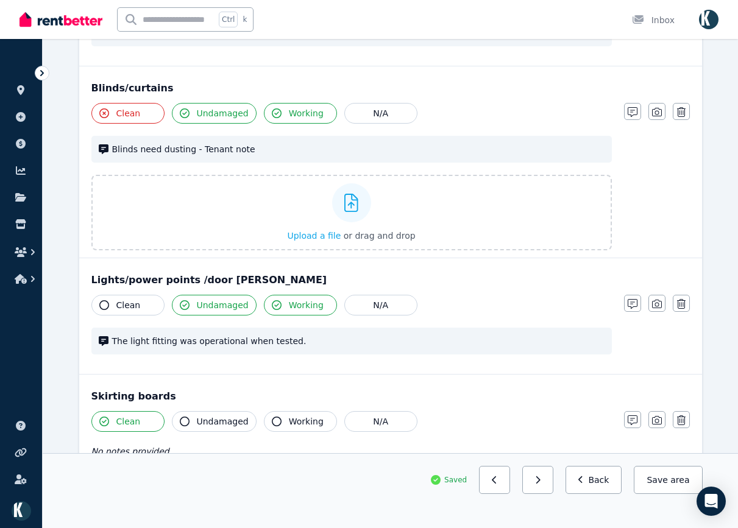
scroll to position [755, 0]
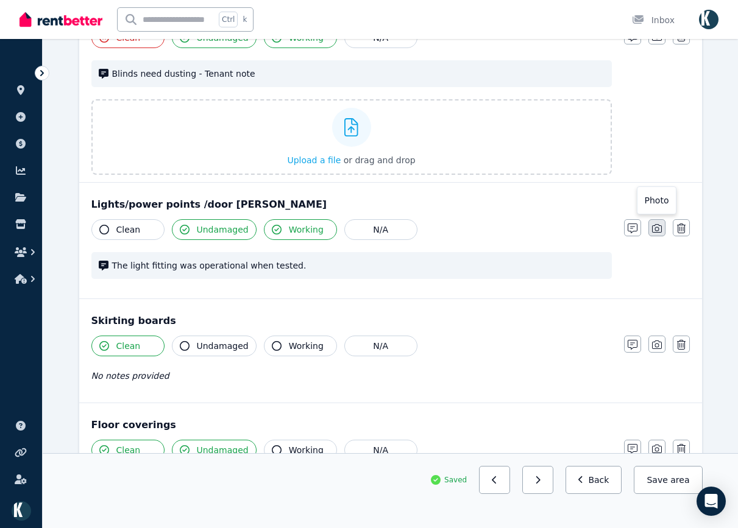
click at [656, 224] on icon "button" at bounding box center [657, 229] width 10 height 10
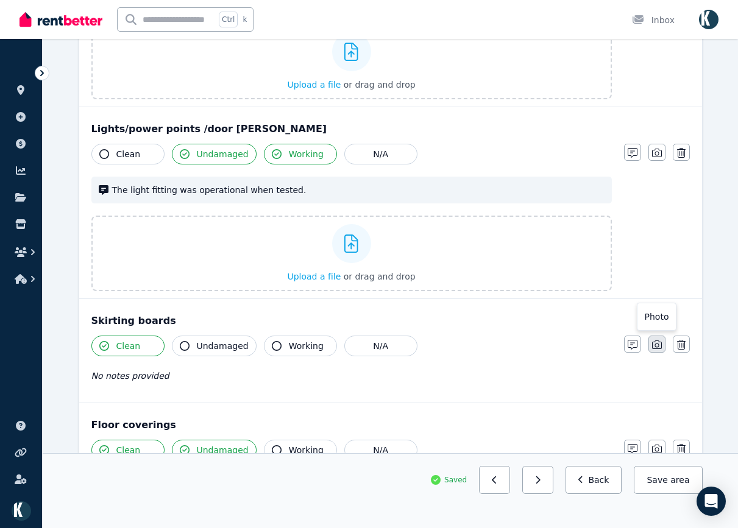
click at [652, 340] on icon "button" at bounding box center [657, 345] width 10 height 10
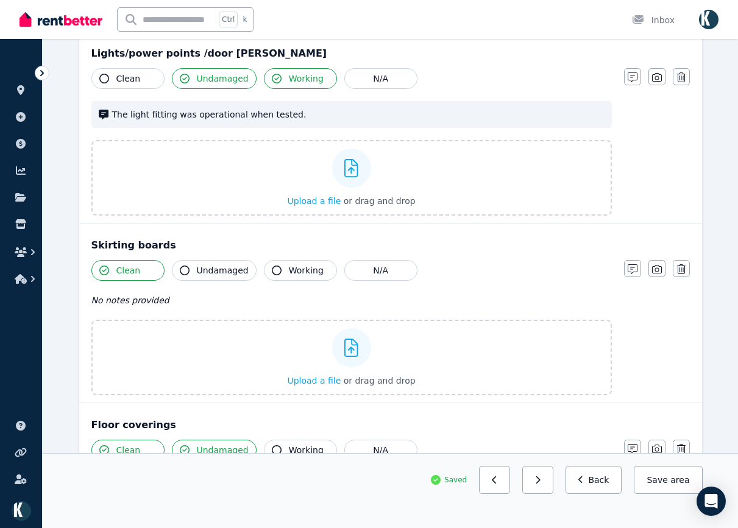
click at [654, 444] on icon "button" at bounding box center [657, 449] width 10 height 10
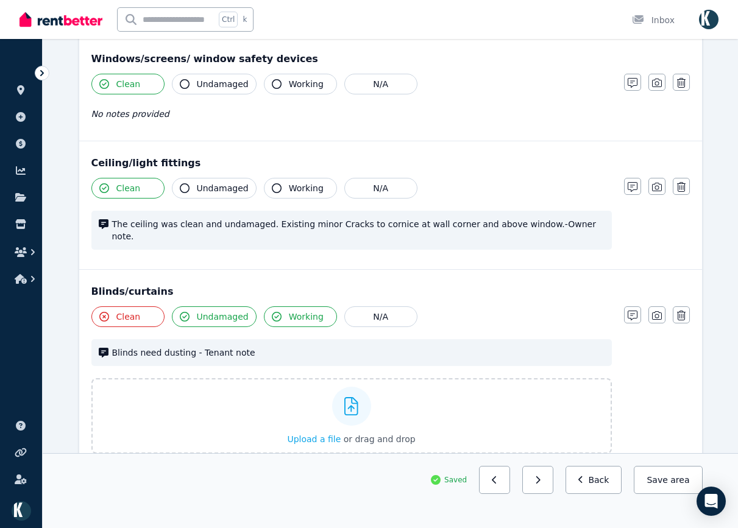
scroll to position [464, 0]
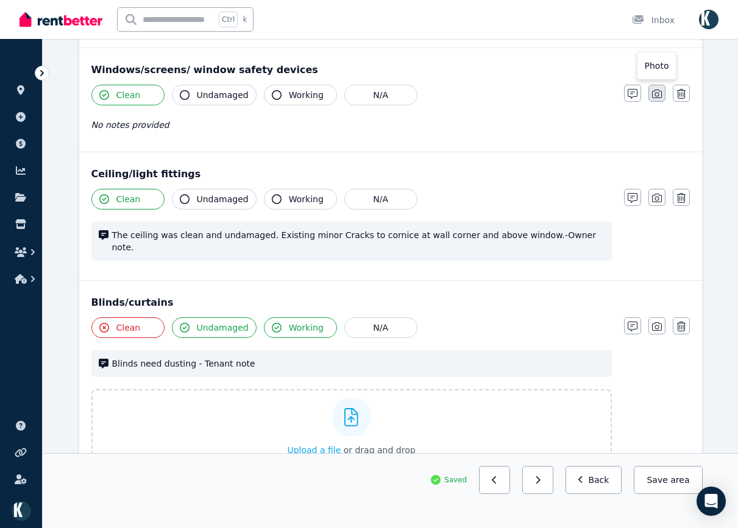
click at [661, 98] on icon "button" at bounding box center [657, 94] width 10 height 9
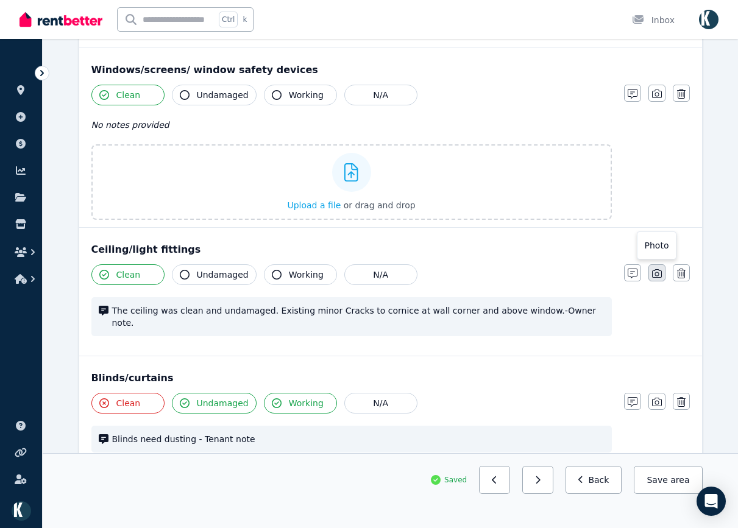
click at [658, 278] on icon "button" at bounding box center [657, 273] width 10 height 9
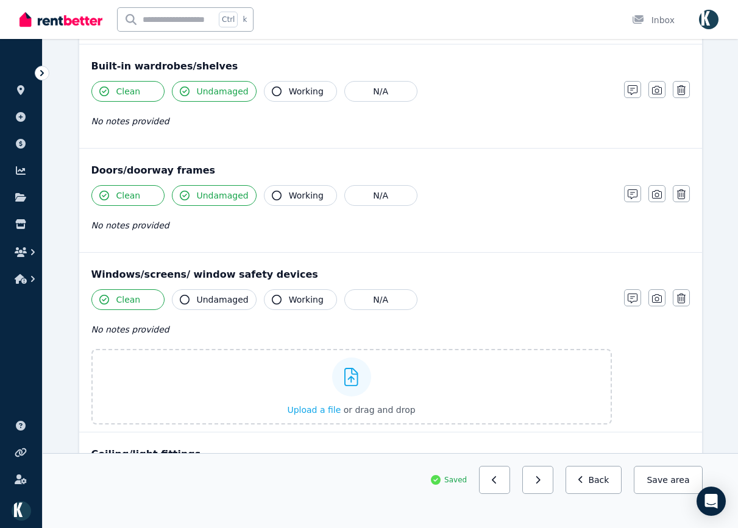
scroll to position [160, 0]
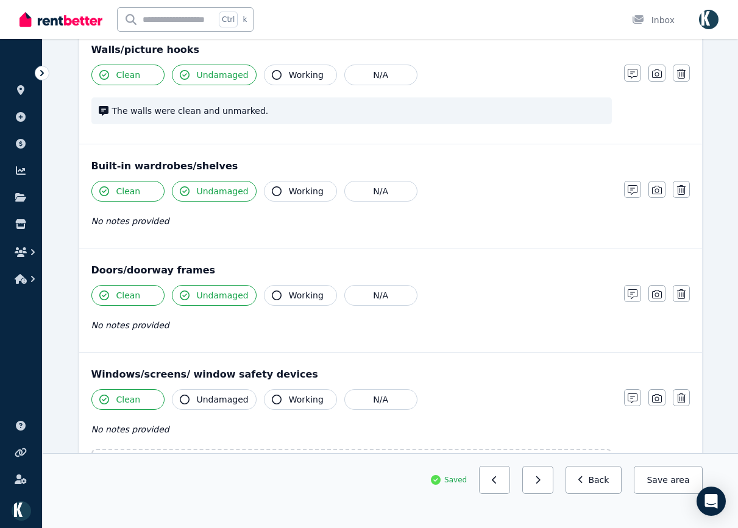
drag, startPoint x: 660, startPoint y: 297, endPoint x: 664, endPoint y: 333, distance: 36.1
click at [660, 299] on icon "button" at bounding box center [657, 295] width 10 height 10
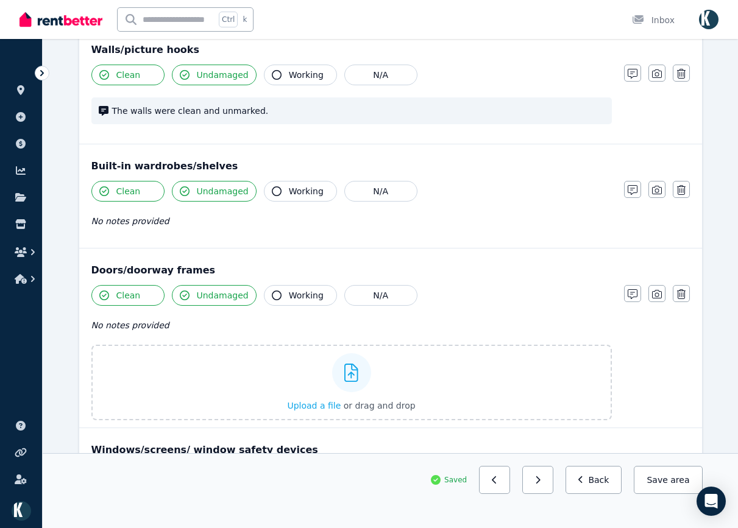
click at [659, 199] on div "Clean Undamaged Working N/A No notes provided Notes Photo Delete" at bounding box center [390, 211] width 599 height 60
click at [659, 197] on button "button" at bounding box center [657, 189] width 17 height 17
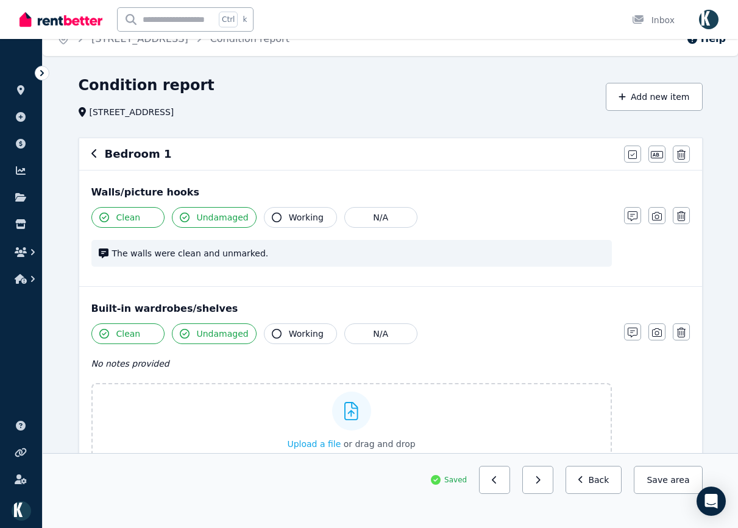
scroll to position [0, 0]
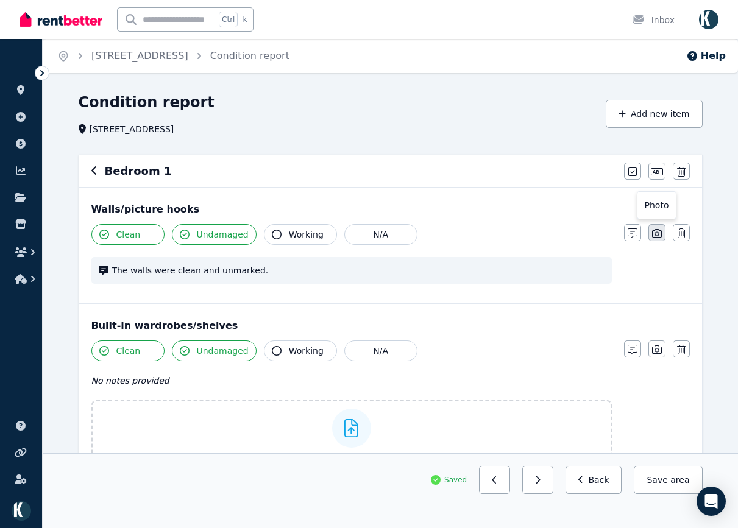
click at [656, 236] on icon "button" at bounding box center [657, 234] width 10 height 10
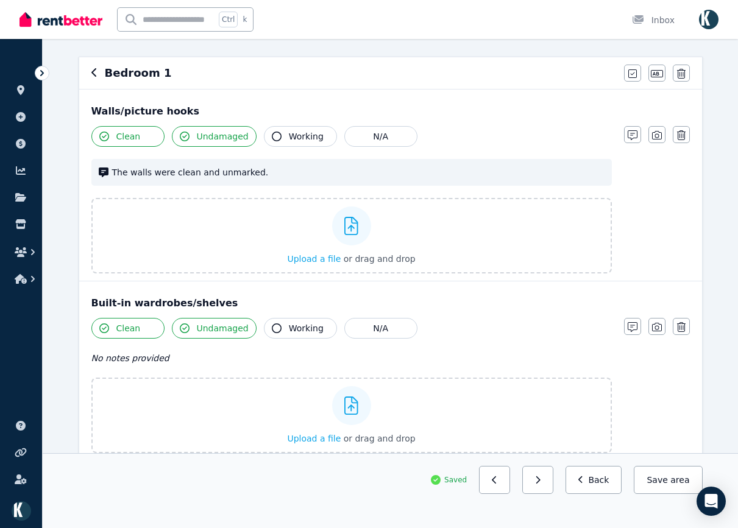
scroll to position [122, 0]
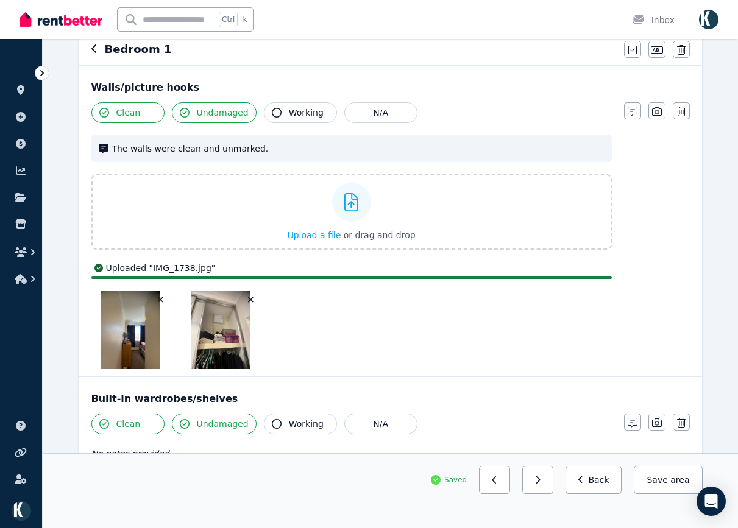
click at [252, 301] on icon "button" at bounding box center [250, 299] width 5 height 5
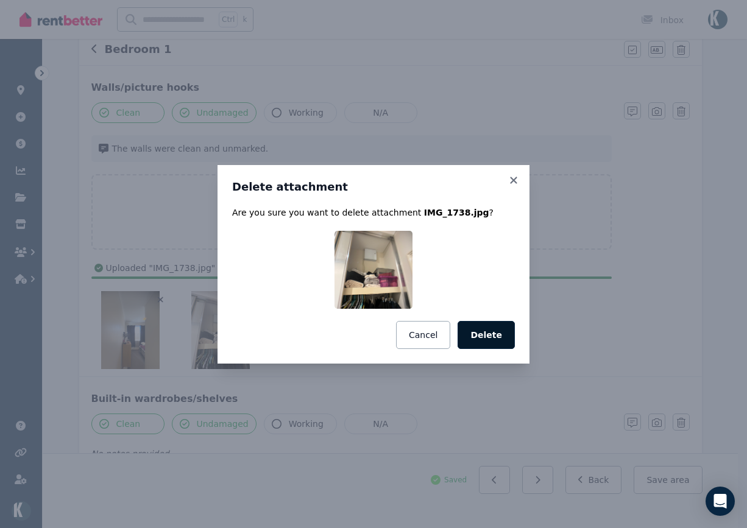
click at [485, 336] on button "Delete" at bounding box center [486, 335] width 57 height 28
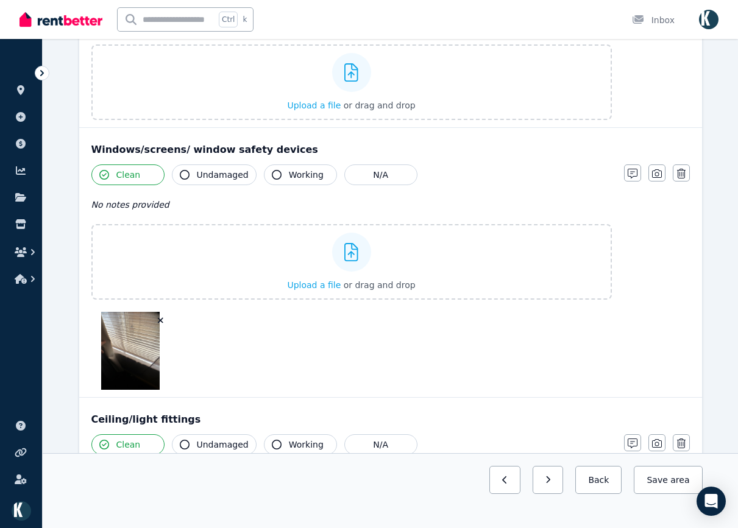
scroll to position [792, 0]
click at [161, 320] on icon "button" at bounding box center [160, 320] width 5 height 5
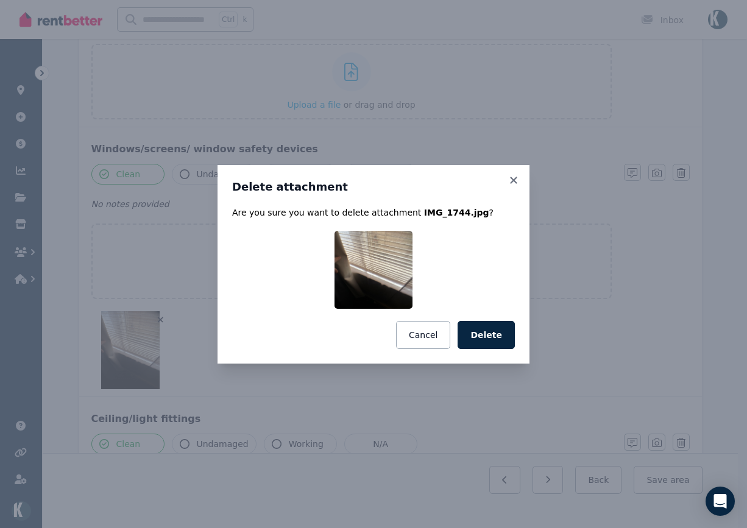
drag, startPoint x: 488, startPoint y: 333, endPoint x: 475, endPoint y: 338, distance: 13.5
click at [488, 333] on button "Delete" at bounding box center [486, 335] width 57 height 28
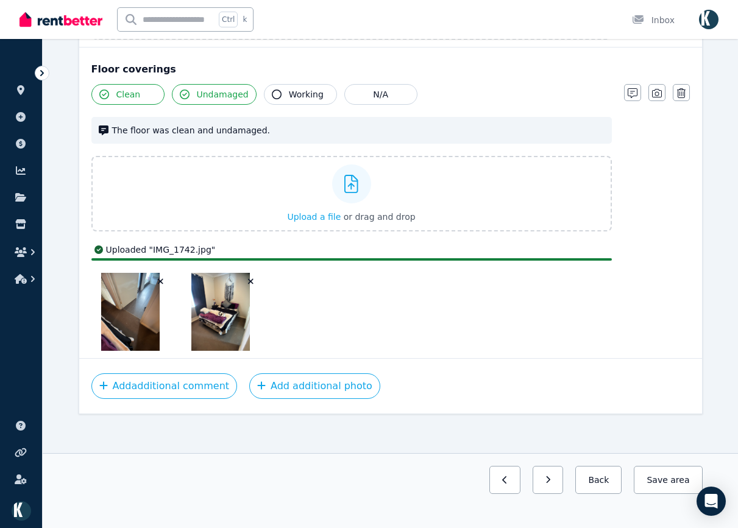
scroll to position [1993, 0]
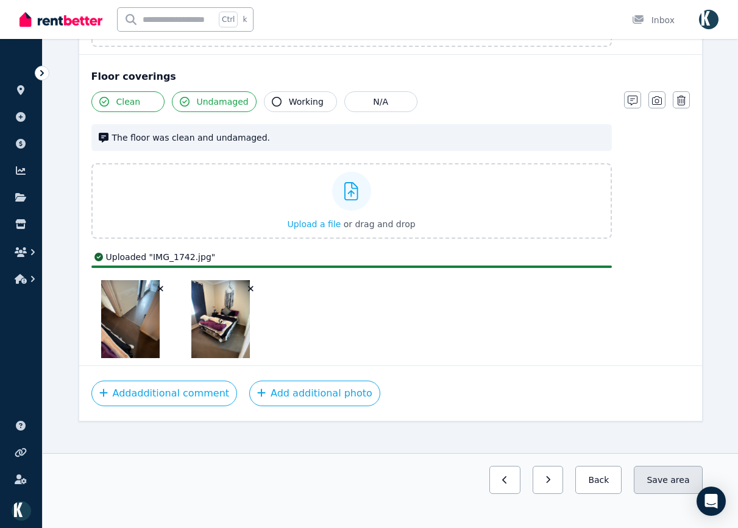
click at [672, 482] on button "Save area" at bounding box center [668, 480] width 68 height 28
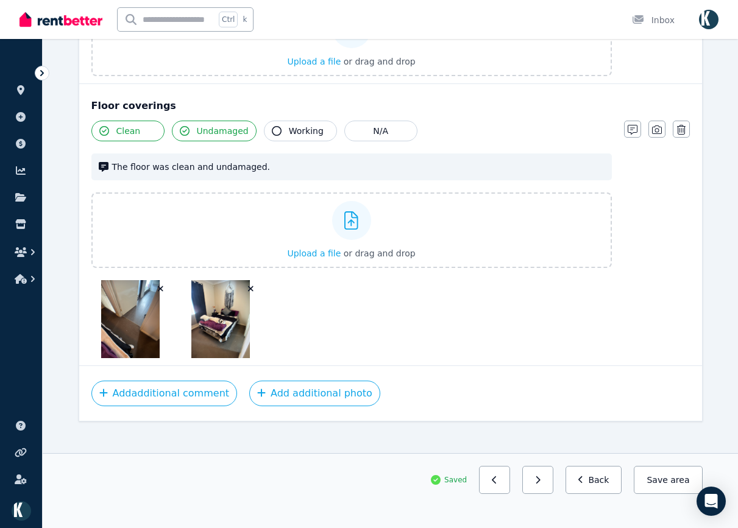
click at [553, 486] on button "button" at bounding box center [537, 480] width 31 height 28
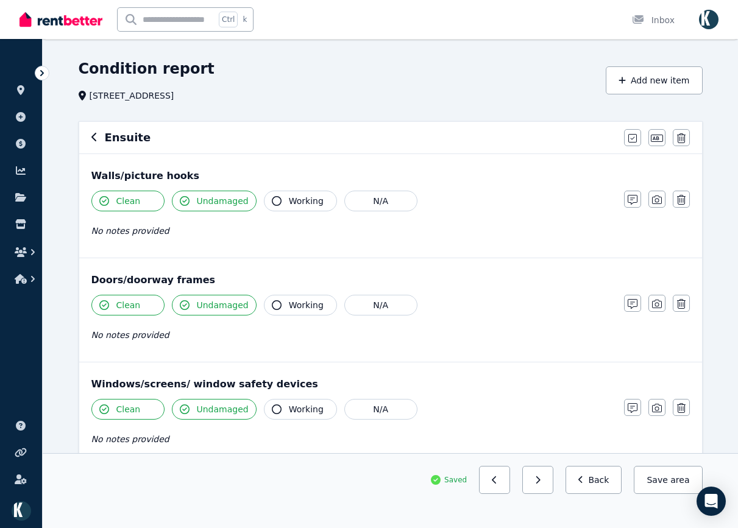
scroll to position [0, 0]
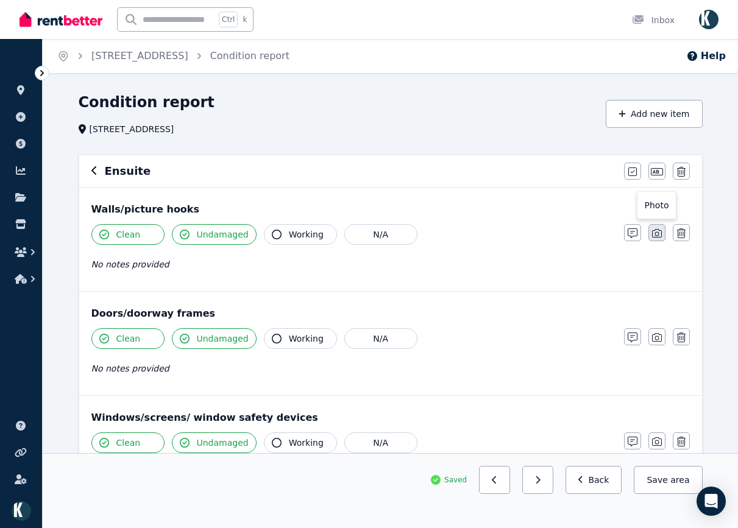
click at [661, 234] on icon "button" at bounding box center [657, 234] width 10 height 10
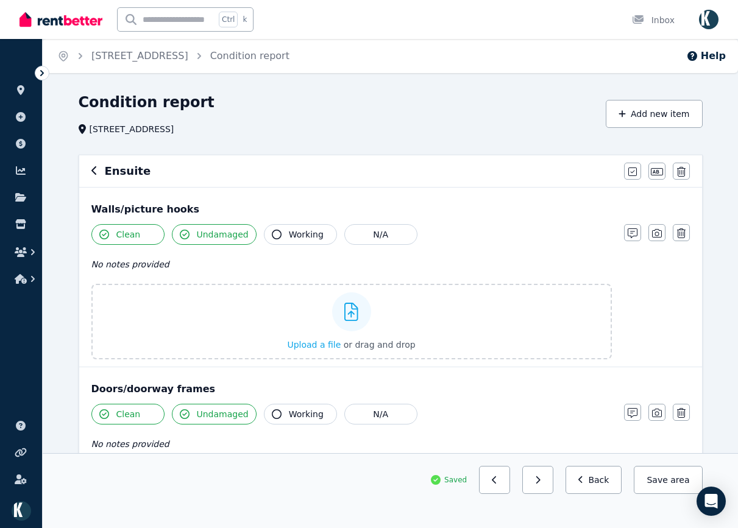
click at [652, 403] on div "Doors/doorway frames Clean Undamaged Working N/A No notes provided Notes Photo …" at bounding box center [390, 420] width 623 height 104
click at [656, 408] on button "button" at bounding box center [657, 412] width 17 height 17
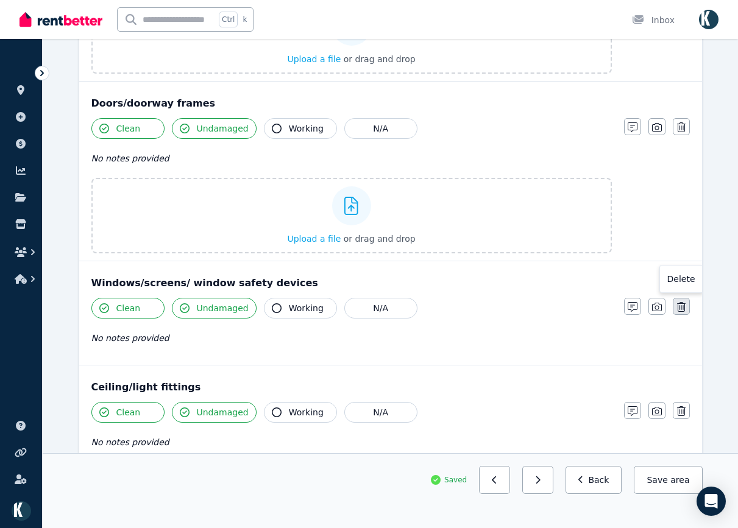
scroll to position [305, 0]
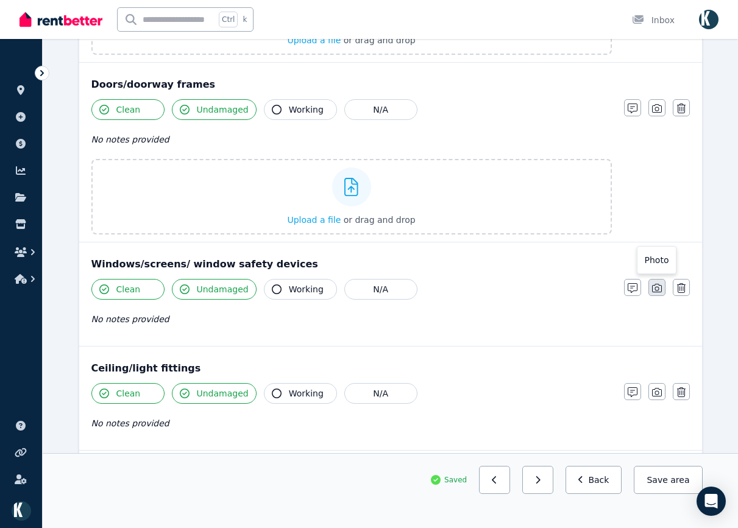
click at [659, 290] on icon "button" at bounding box center [657, 288] width 10 height 10
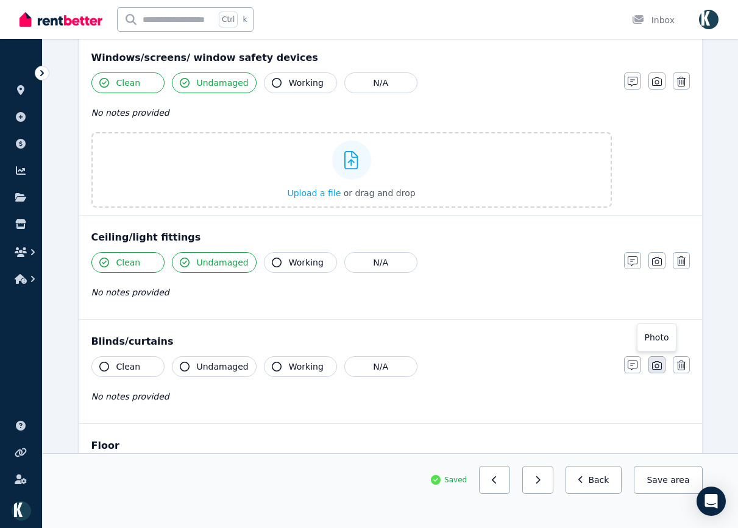
scroll to position [549, 0]
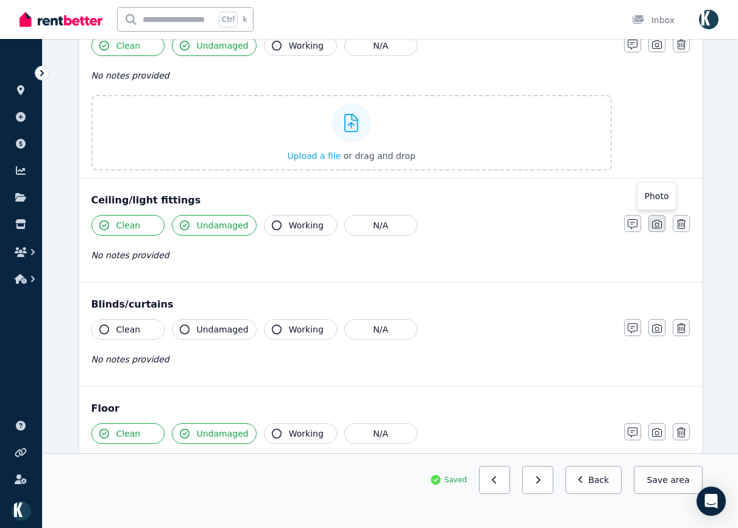
click at [657, 225] on icon "button" at bounding box center [657, 224] width 10 height 10
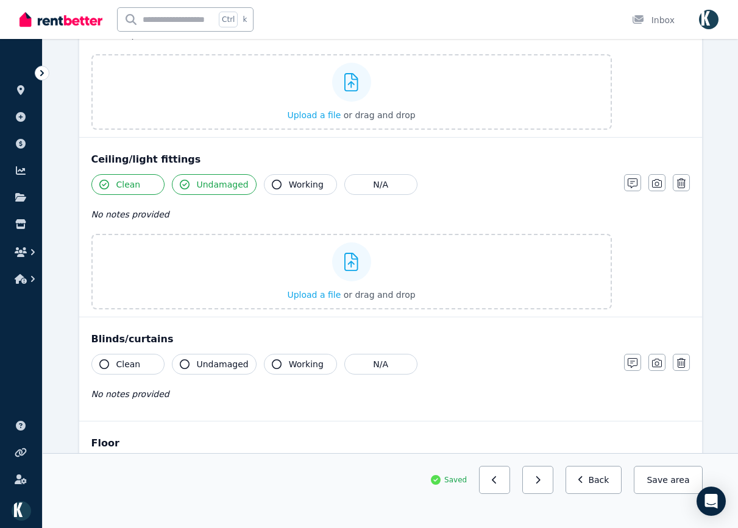
scroll to position [609, 0]
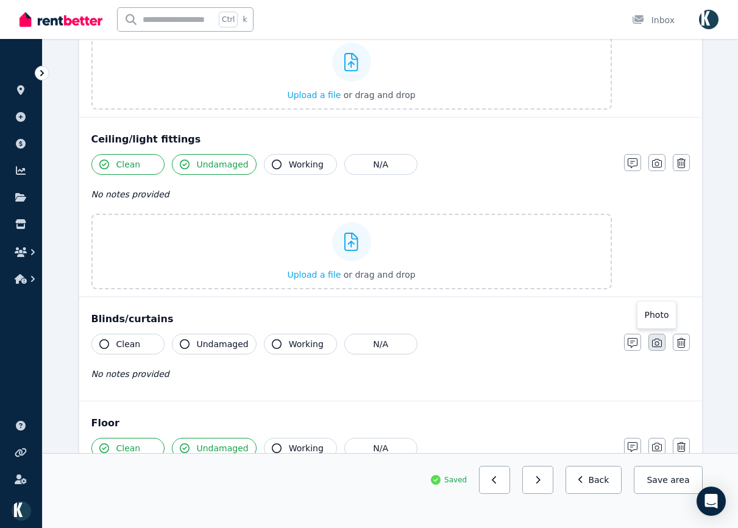
click at [660, 344] on icon "button" at bounding box center [657, 343] width 10 height 10
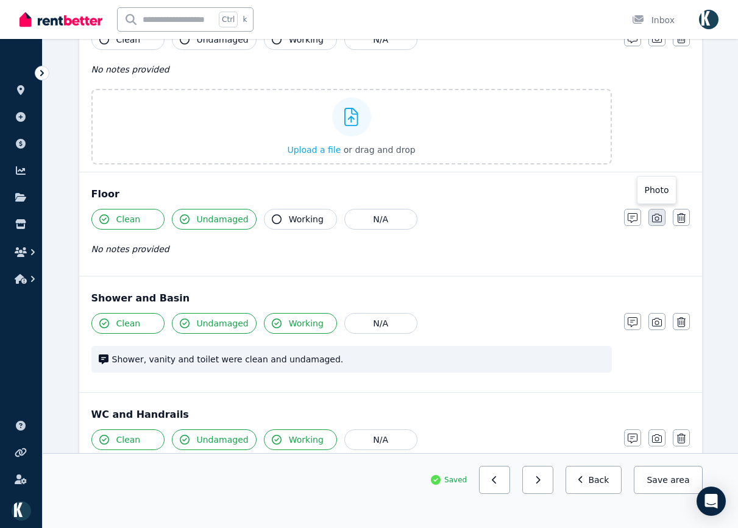
click at [658, 217] on icon "button" at bounding box center [657, 218] width 10 height 10
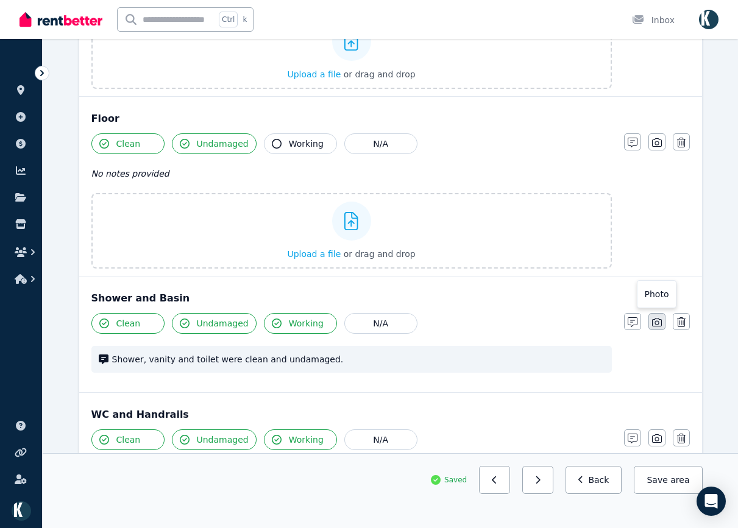
click at [659, 318] on button "button" at bounding box center [657, 321] width 17 height 17
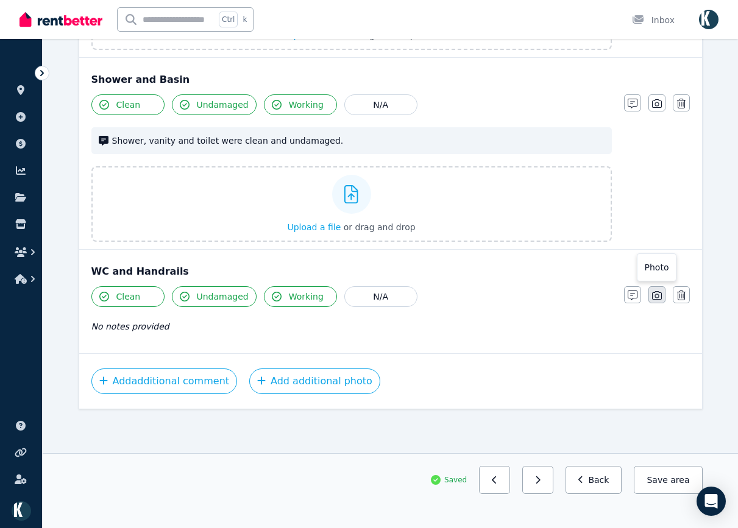
click at [661, 301] on button "button" at bounding box center [657, 294] width 17 height 17
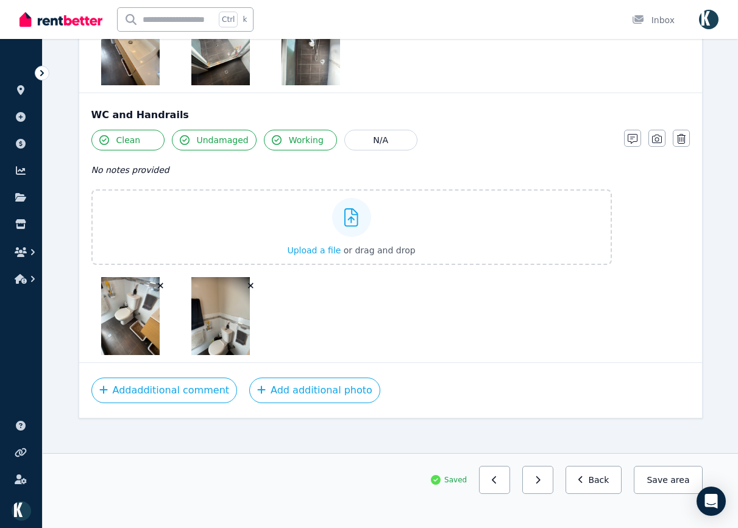
scroll to position [1735, 0]
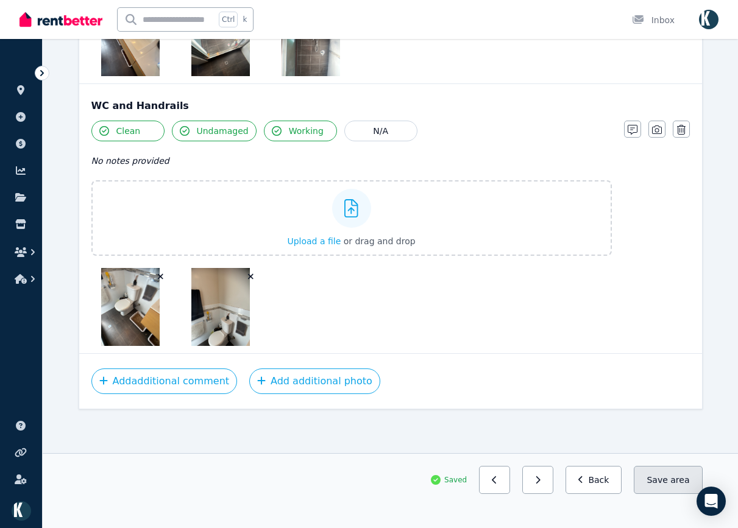
click at [671, 480] on button "Save area" at bounding box center [668, 480] width 68 height 28
click at [552, 481] on button "button" at bounding box center [537, 480] width 31 height 28
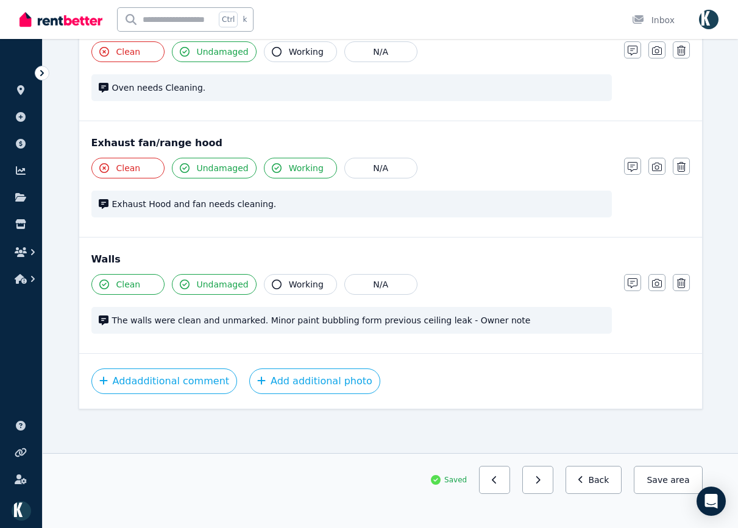
scroll to position [973, 0]
click at [658, 287] on icon "button" at bounding box center [657, 284] width 10 height 10
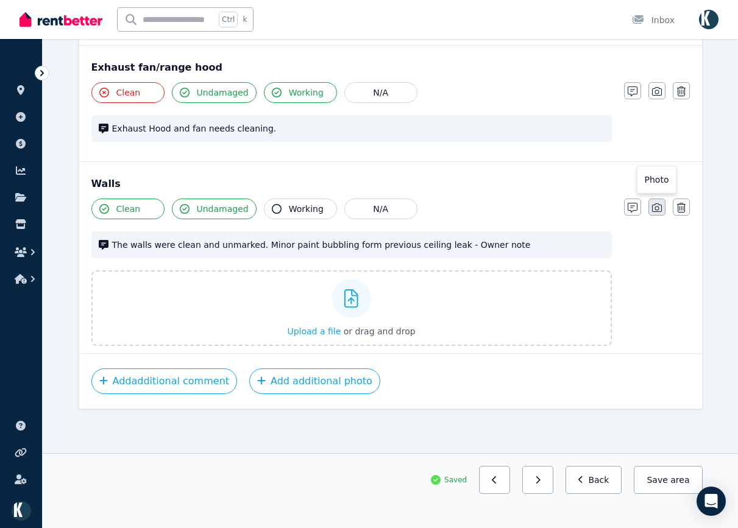
click at [658, 201] on button "button" at bounding box center [657, 207] width 17 height 17
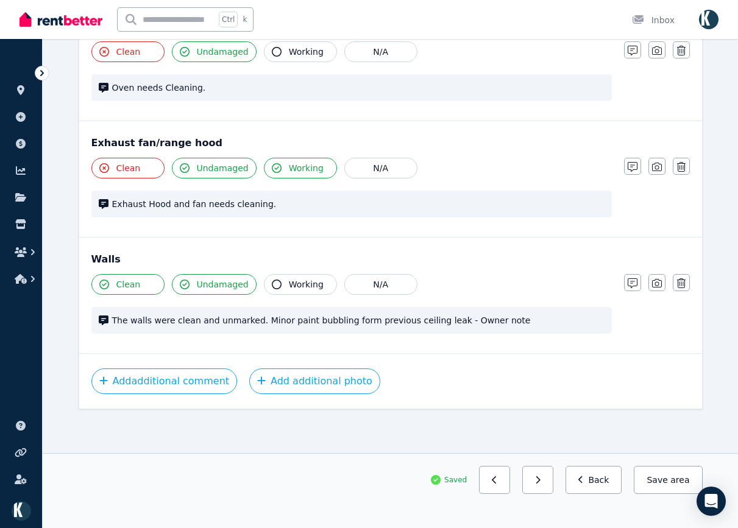
click at [662, 169] on button "button" at bounding box center [657, 166] width 17 height 17
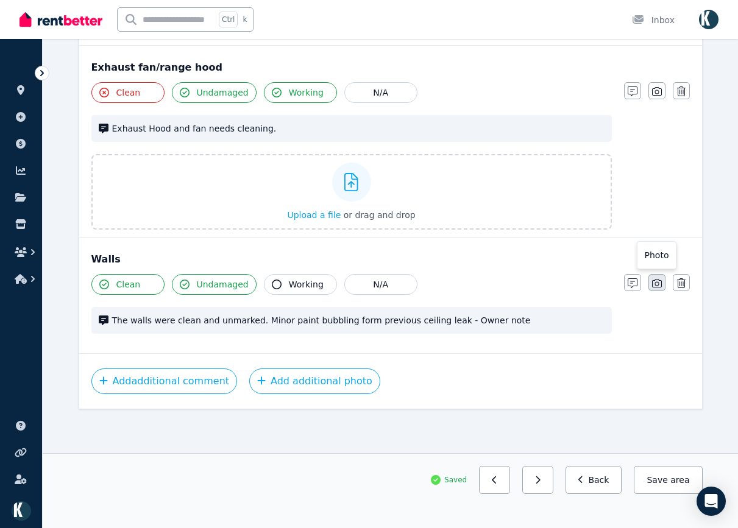
click at [664, 282] on button "button" at bounding box center [657, 282] width 17 height 17
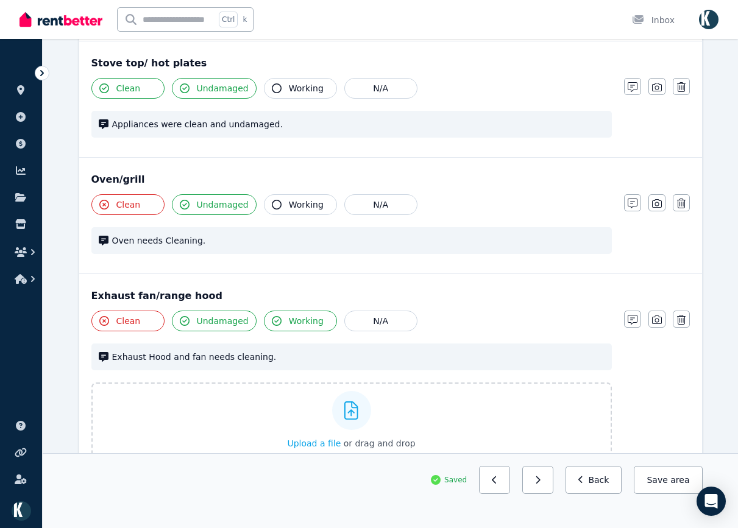
scroll to position [820, 0]
click at [660, 200] on icon "button" at bounding box center [657, 204] width 10 height 10
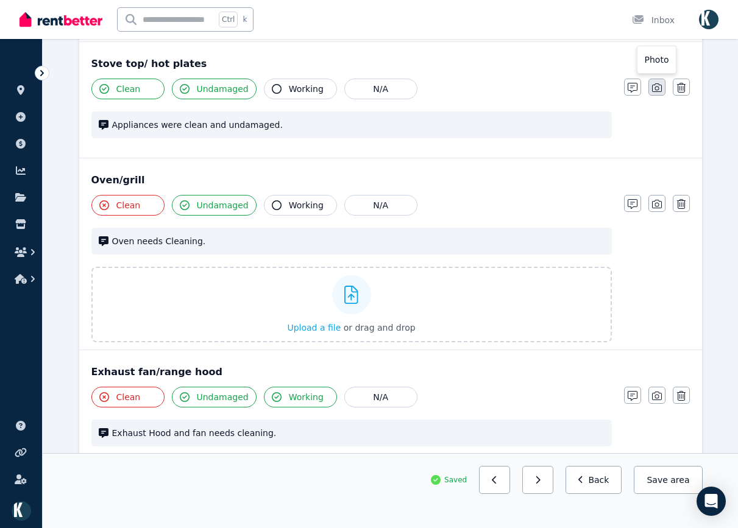
click at [656, 82] on button "button" at bounding box center [657, 87] width 17 height 17
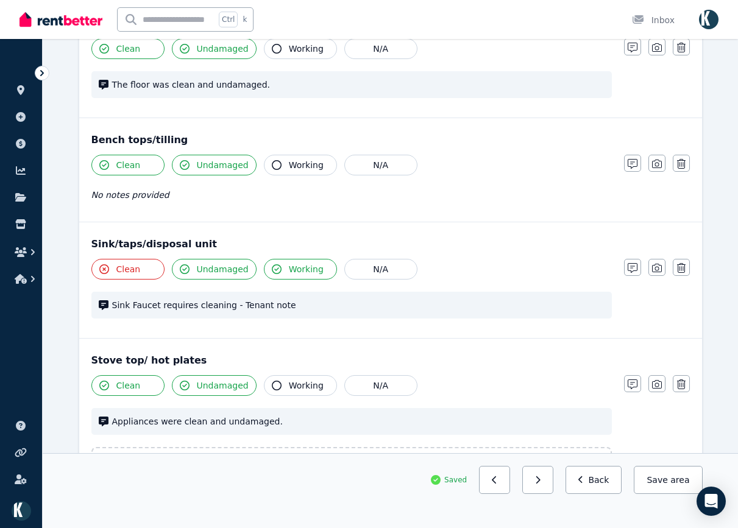
scroll to position [515, 0]
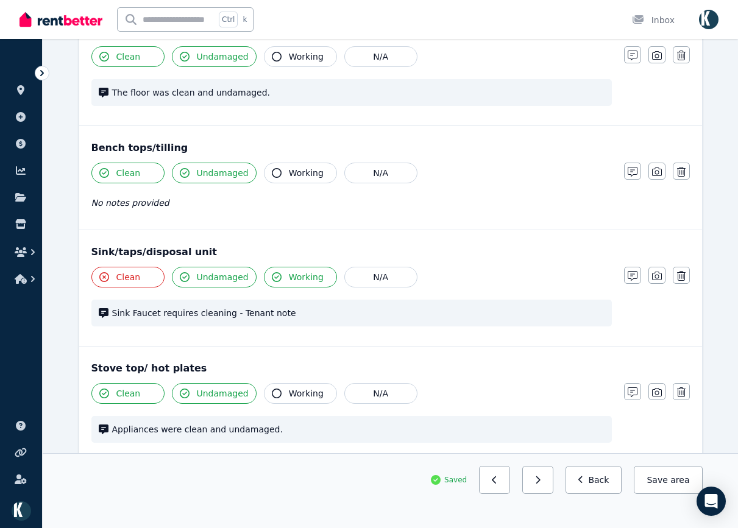
drag, startPoint x: 662, startPoint y: 277, endPoint x: 677, endPoint y: 208, distance: 70.4
click at [662, 276] on button "button" at bounding box center [657, 275] width 17 height 17
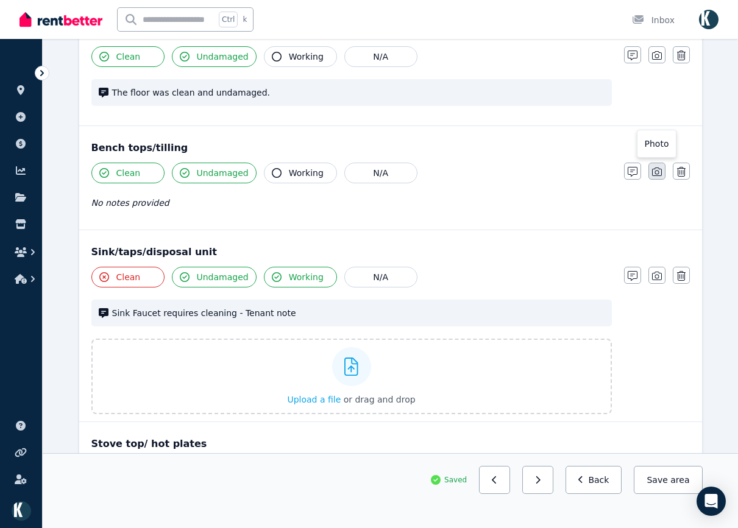
click at [661, 168] on icon "button" at bounding box center [657, 172] width 10 height 10
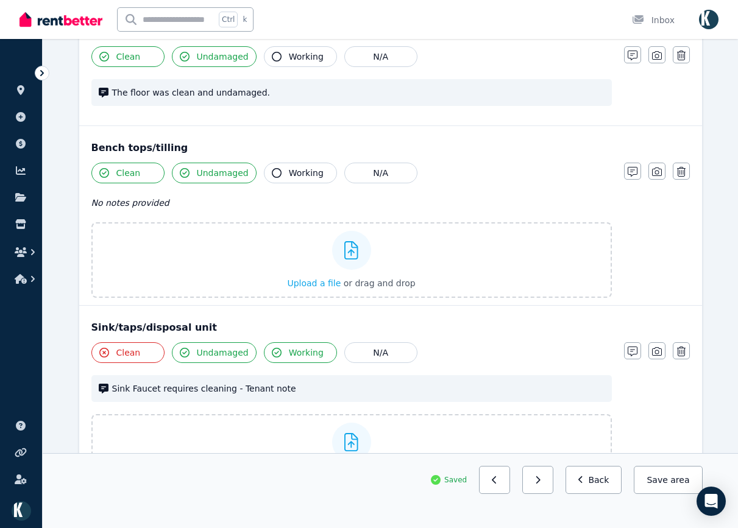
drag, startPoint x: 655, startPoint y: 56, endPoint x: 649, endPoint y: 65, distance: 10.5
click at [655, 56] on icon "button" at bounding box center [657, 56] width 10 height 10
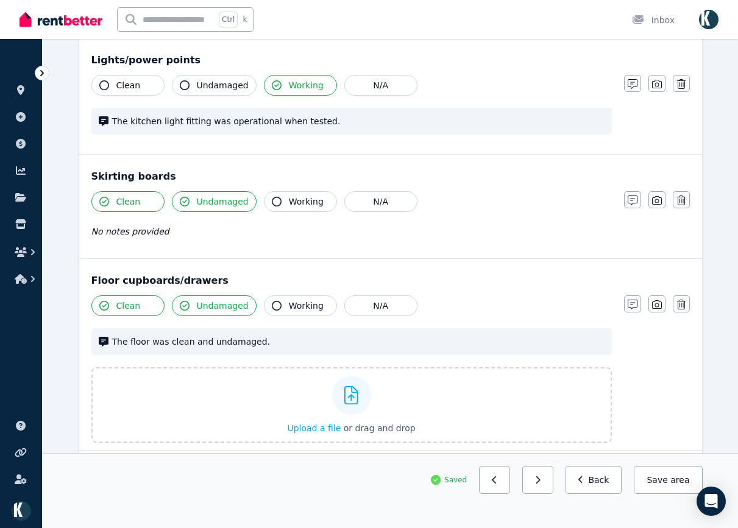
scroll to position [210, 0]
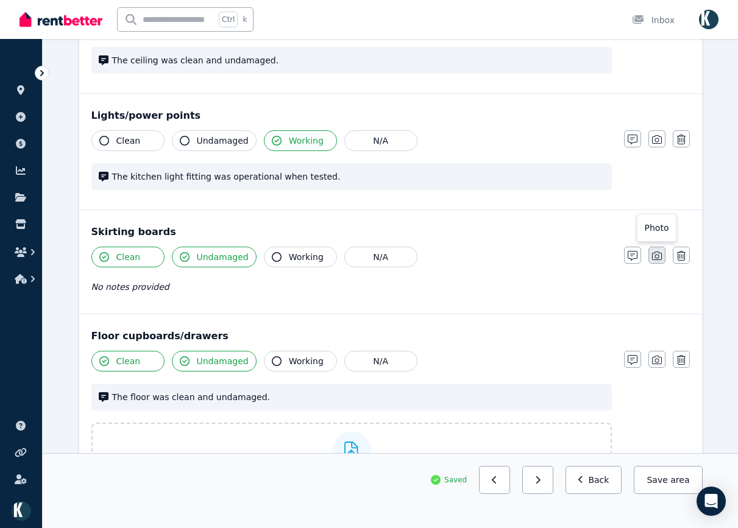
drag, startPoint x: 663, startPoint y: 255, endPoint x: 654, endPoint y: 255, distance: 8.5
click at [660, 255] on button "button" at bounding box center [657, 255] width 17 height 17
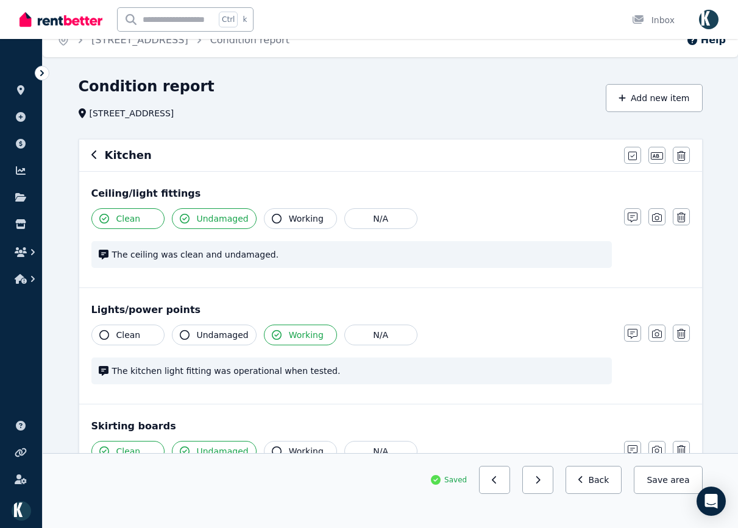
scroll to position [0, 0]
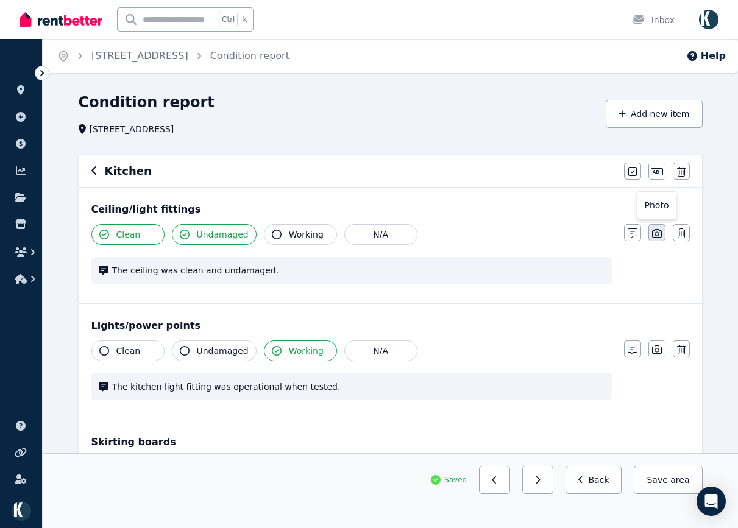
click at [660, 230] on icon "button" at bounding box center [657, 234] width 10 height 10
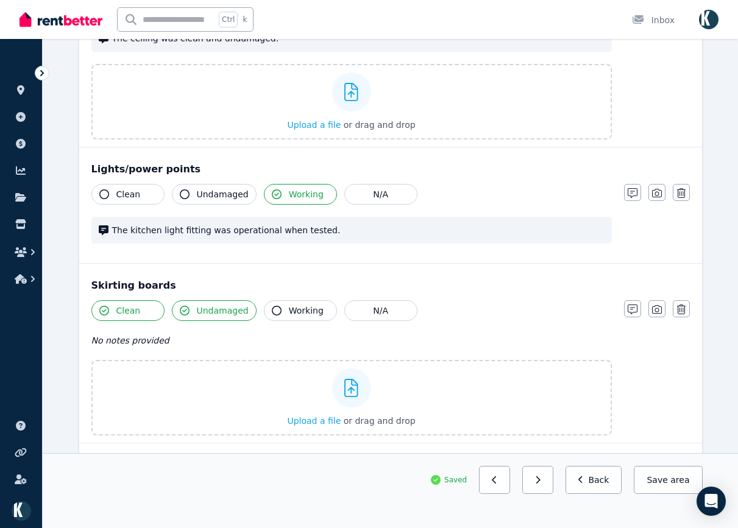
scroll to position [244, 0]
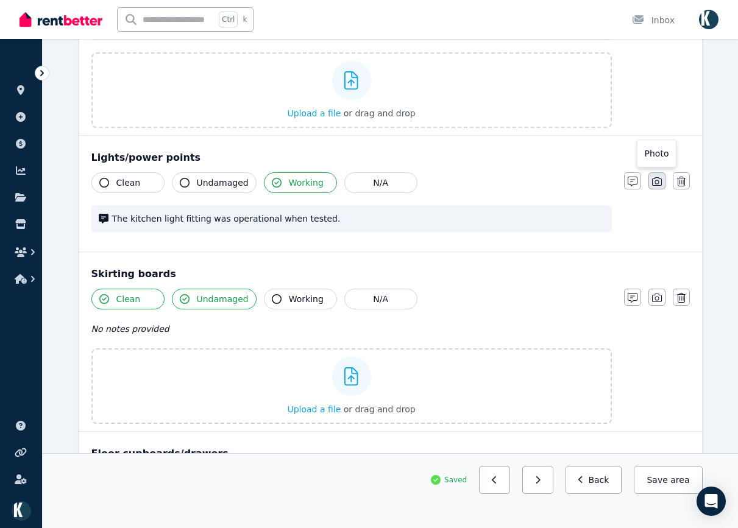
click at [659, 181] on icon "button" at bounding box center [657, 182] width 10 height 10
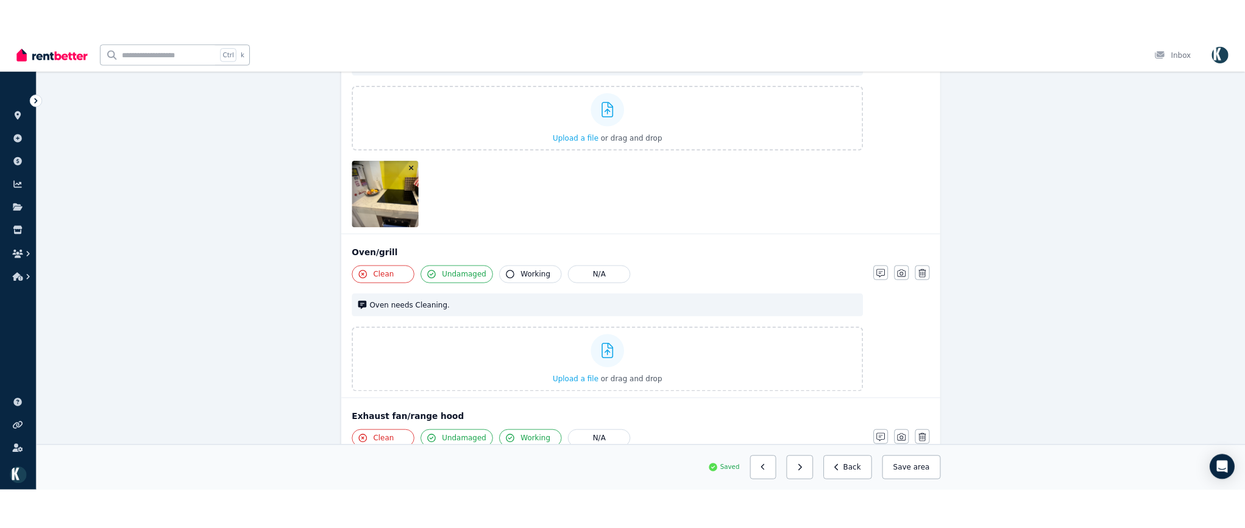
scroll to position [1793, 0]
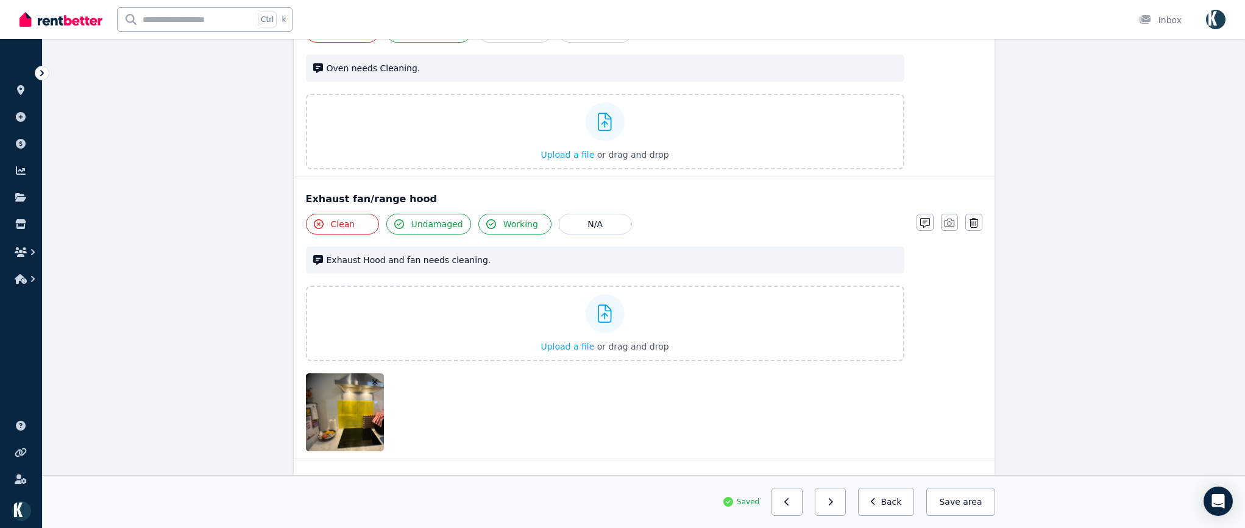
click at [986, 497] on button "Save area" at bounding box center [960, 502] width 68 height 28
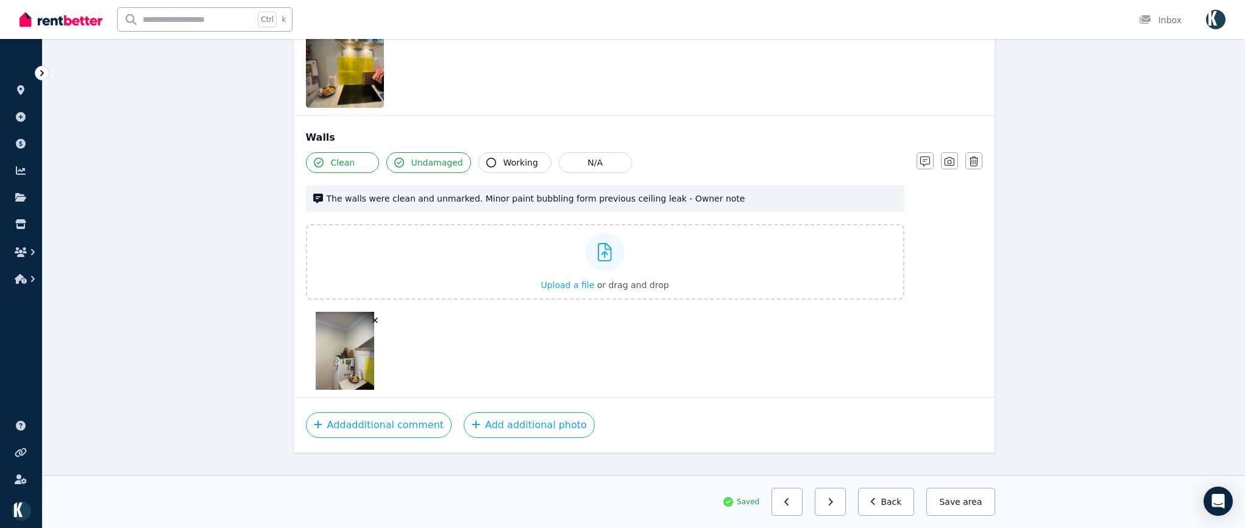
scroll to position [2158, 0]
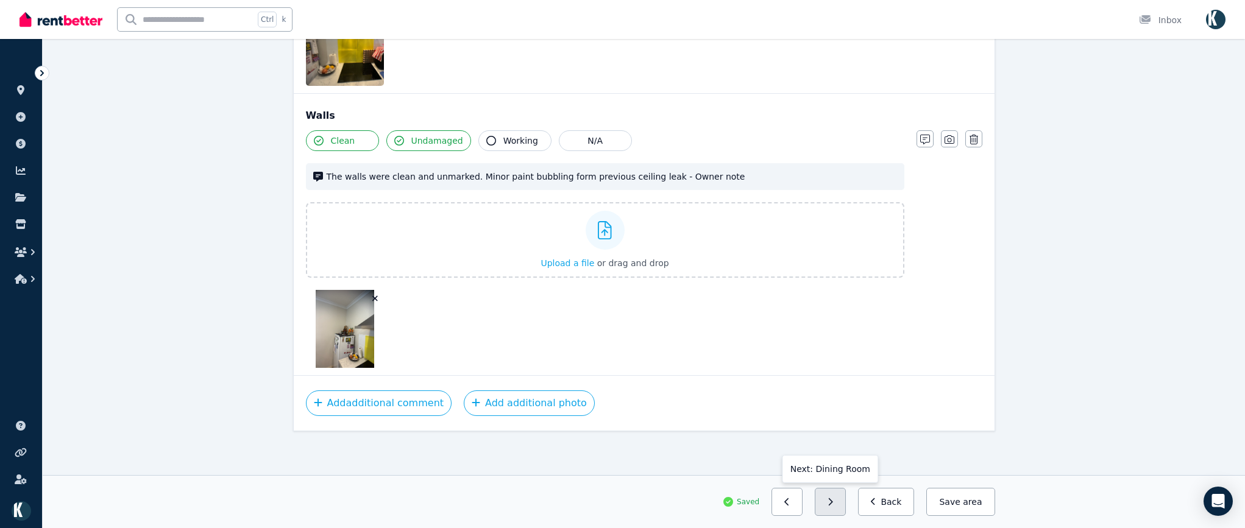
click at [833, 503] on icon "button" at bounding box center [830, 502] width 5 height 9
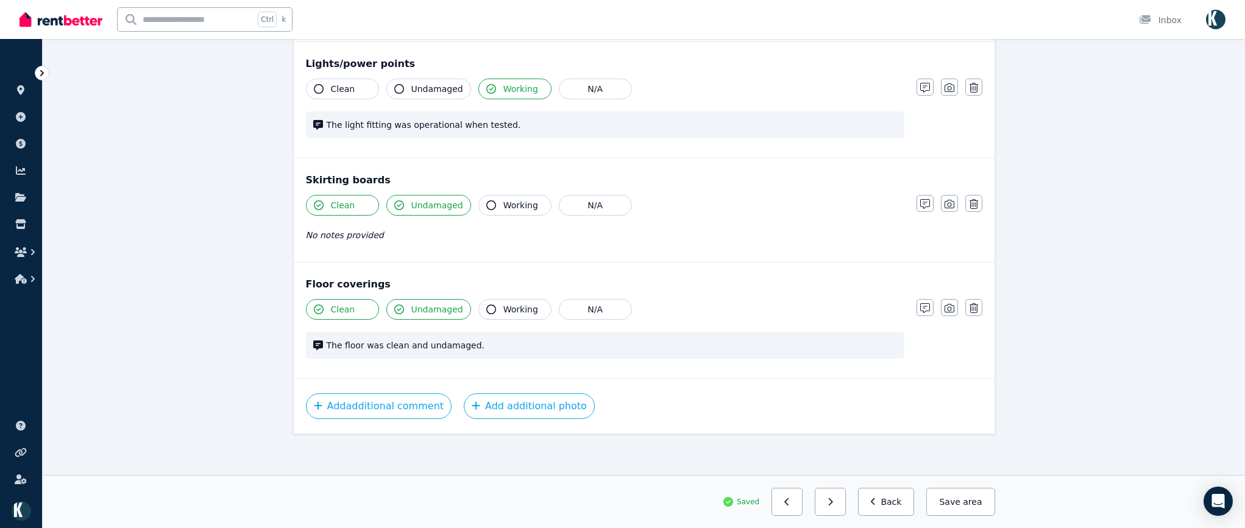
scroll to position [694, 0]
click at [947, 310] on icon "button" at bounding box center [950, 305] width 10 height 9
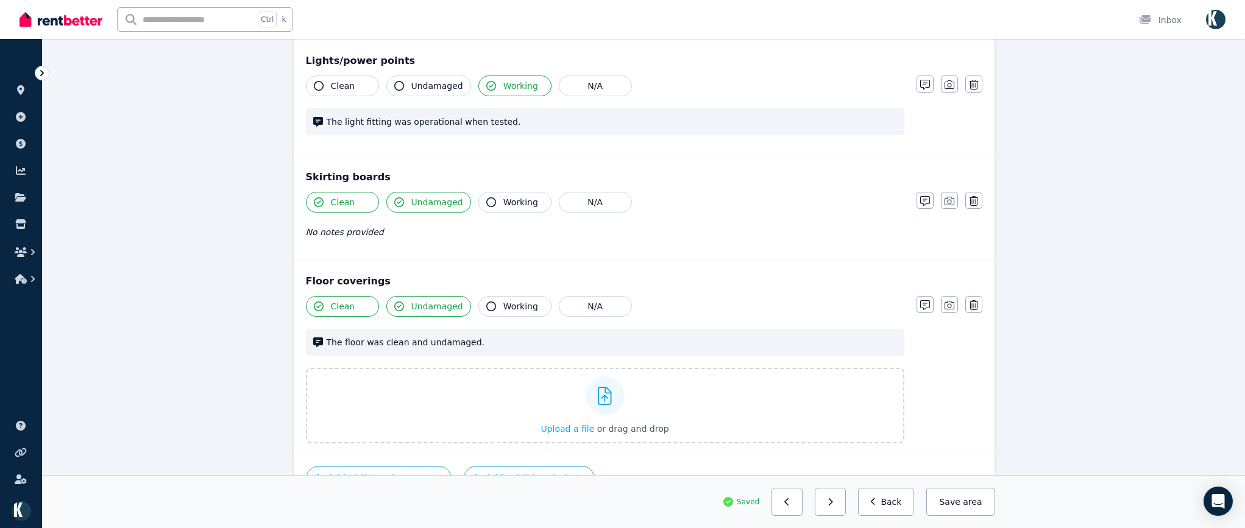
scroll to position [770, 0]
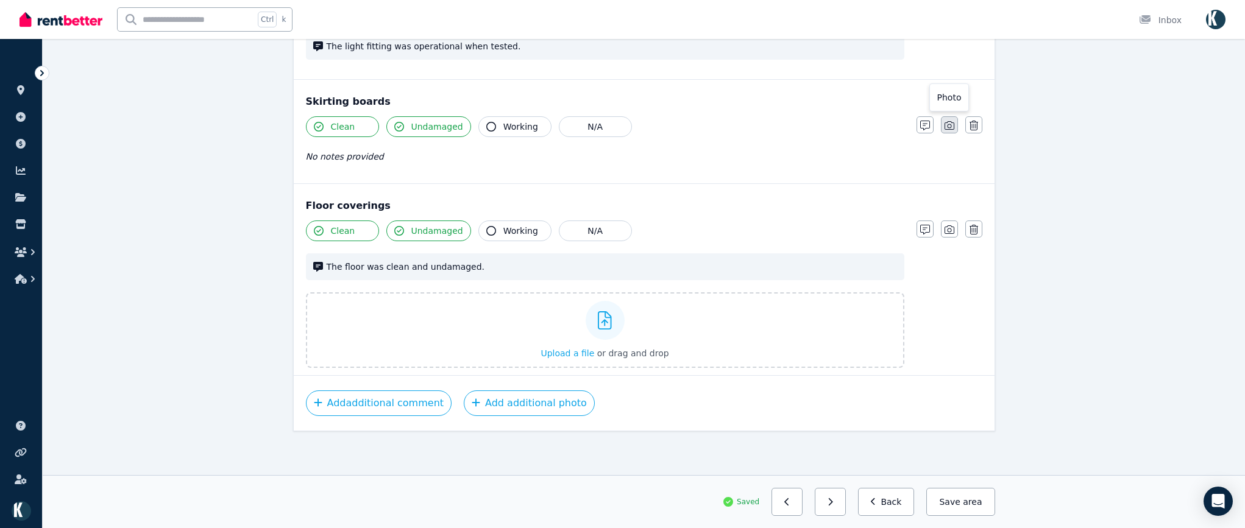
click at [946, 126] on icon "button" at bounding box center [950, 126] width 10 height 10
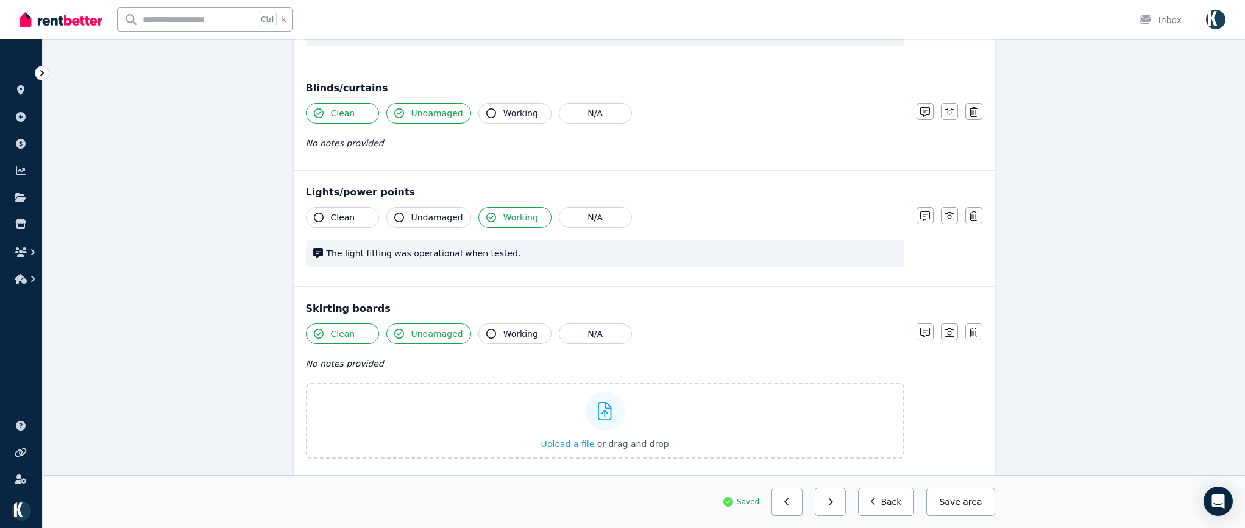
scroll to position [541, 0]
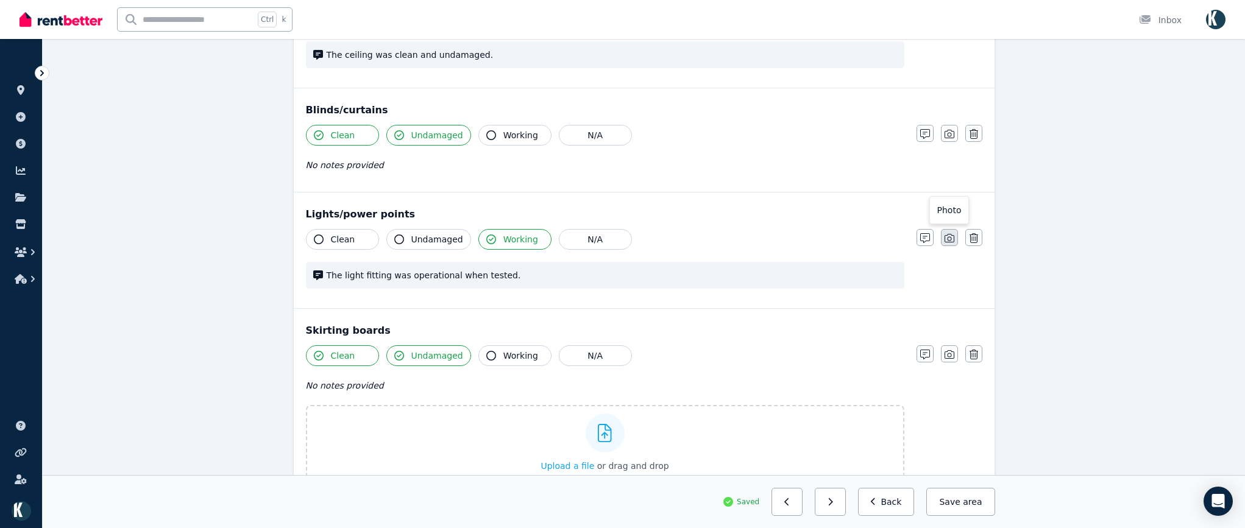
click at [948, 244] on button "button" at bounding box center [949, 237] width 17 height 17
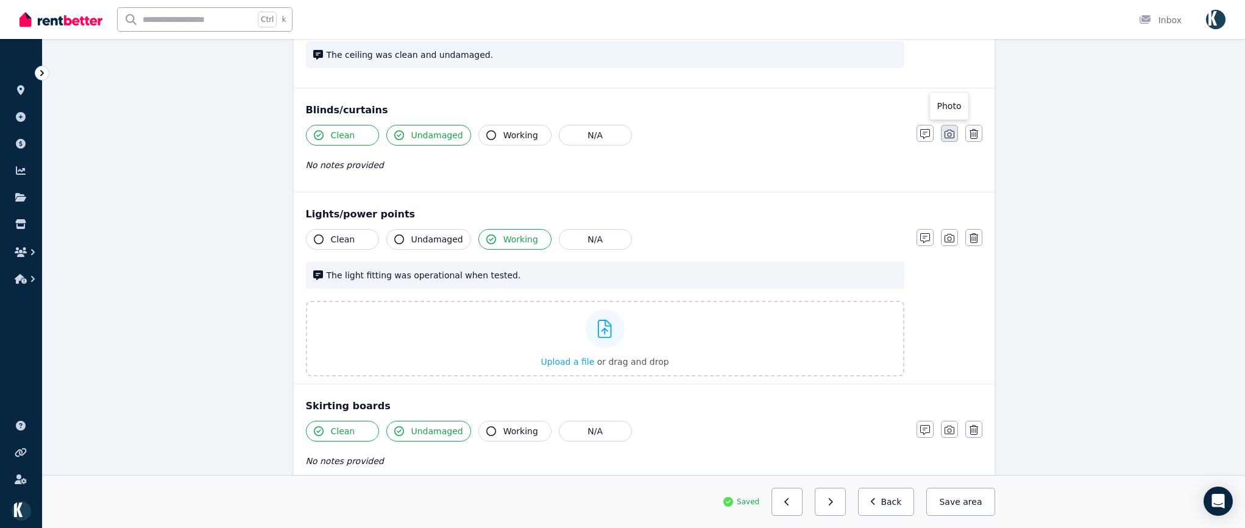
click at [948, 128] on button "button" at bounding box center [949, 133] width 17 height 17
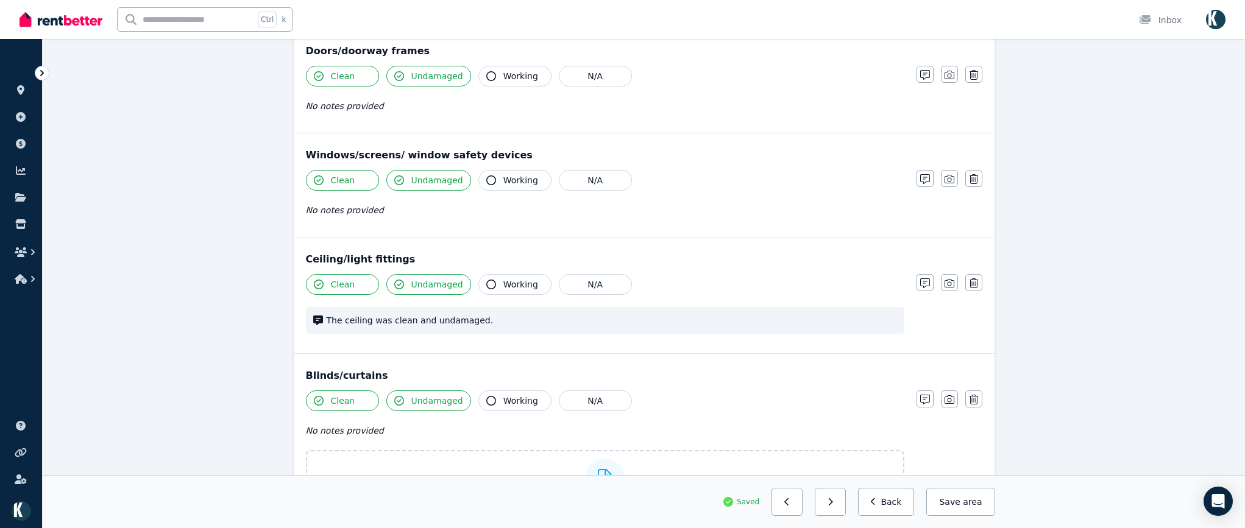
scroll to position [236, 0]
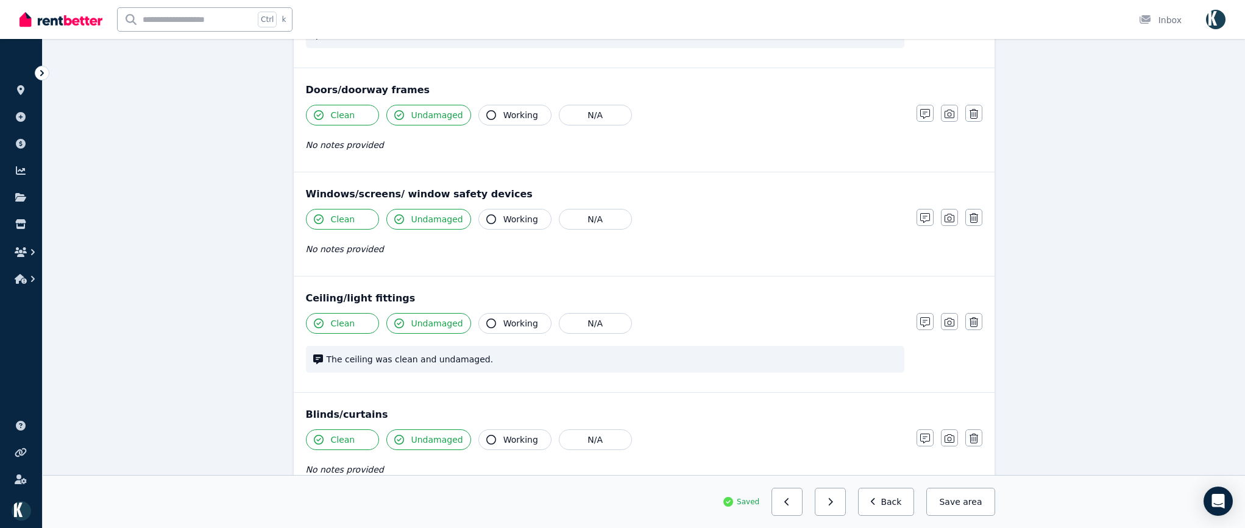
drag, startPoint x: 949, startPoint y: 315, endPoint x: 954, endPoint y: 292, distance: 23.7
click at [948, 314] on button "button" at bounding box center [949, 321] width 17 height 17
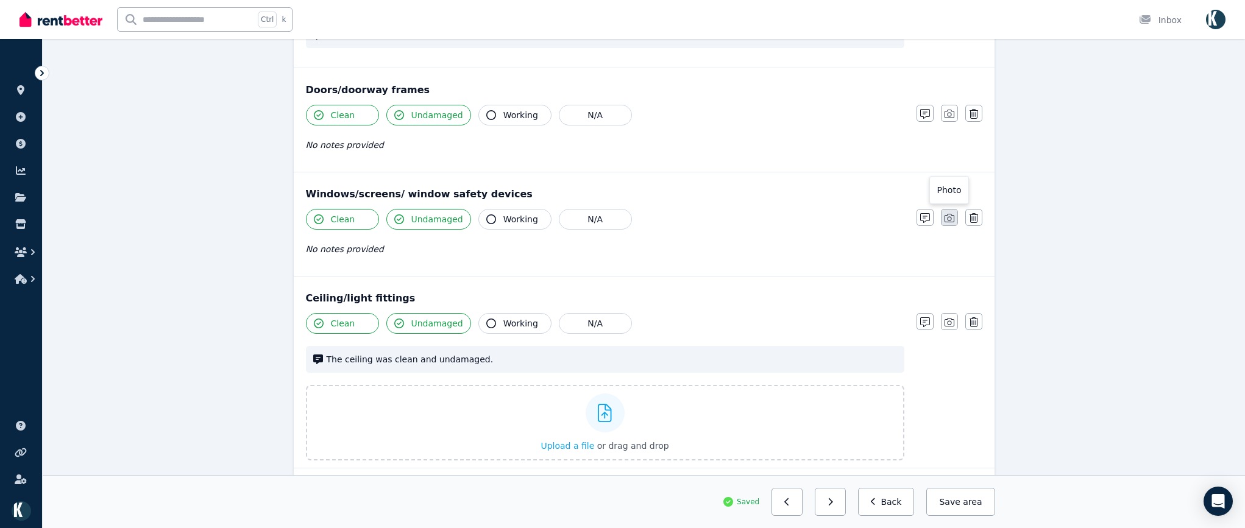
click at [950, 220] on icon "button" at bounding box center [950, 218] width 10 height 10
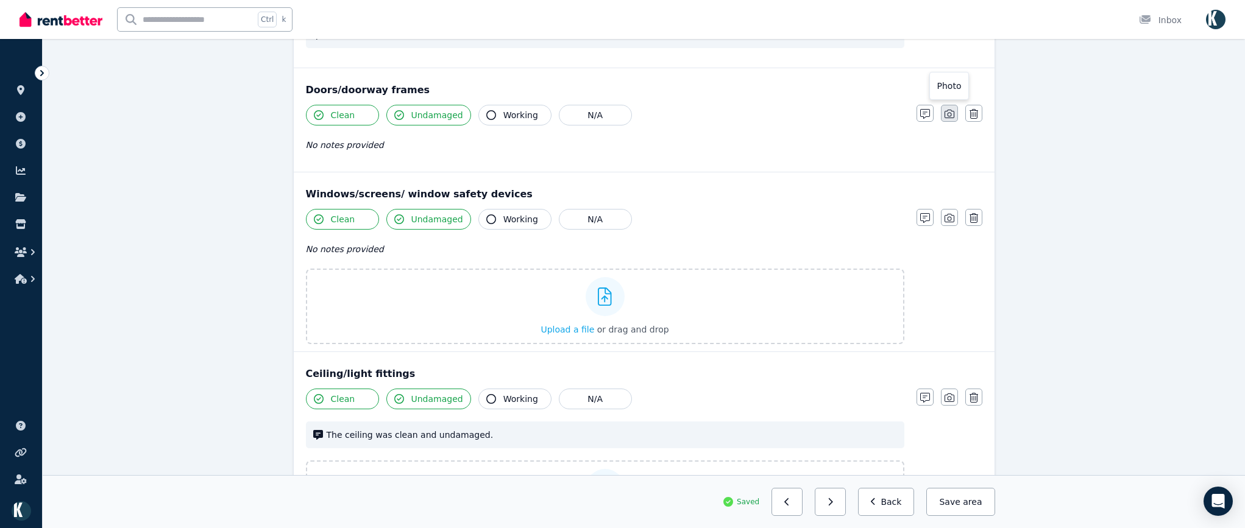
click at [947, 117] on icon "button" at bounding box center [950, 114] width 10 height 10
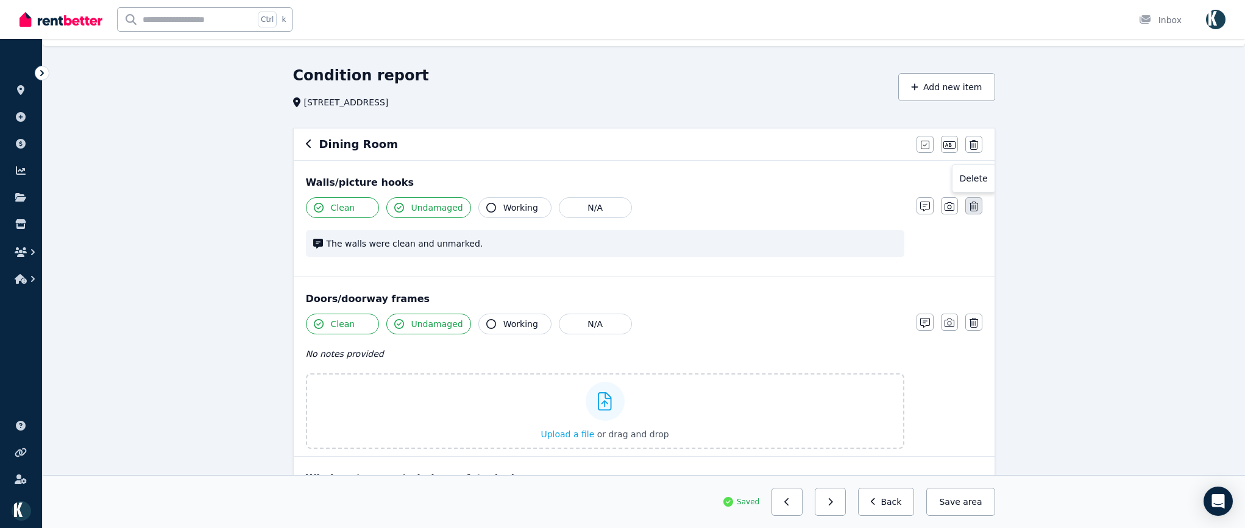
scroll to position [0, 0]
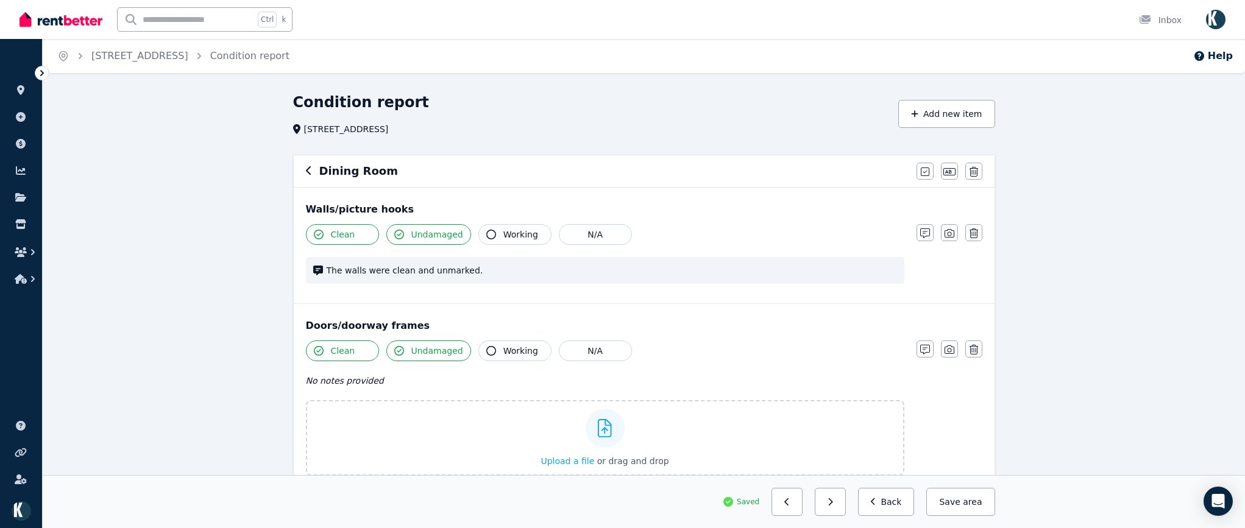
click at [957, 233] on button "button" at bounding box center [949, 232] width 17 height 17
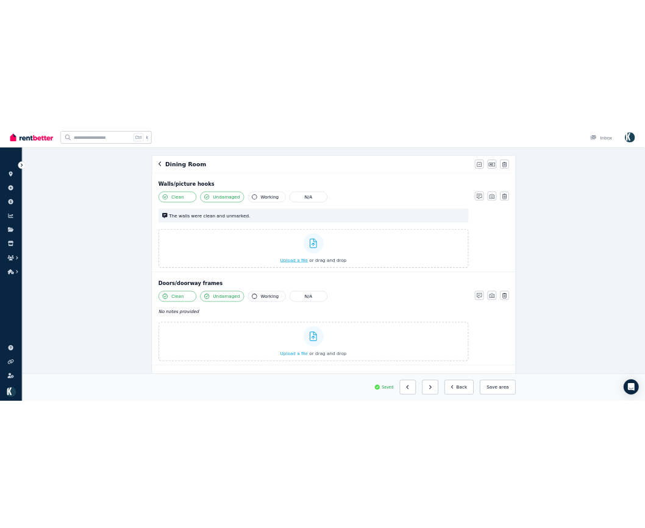
scroll to position [122, 0]
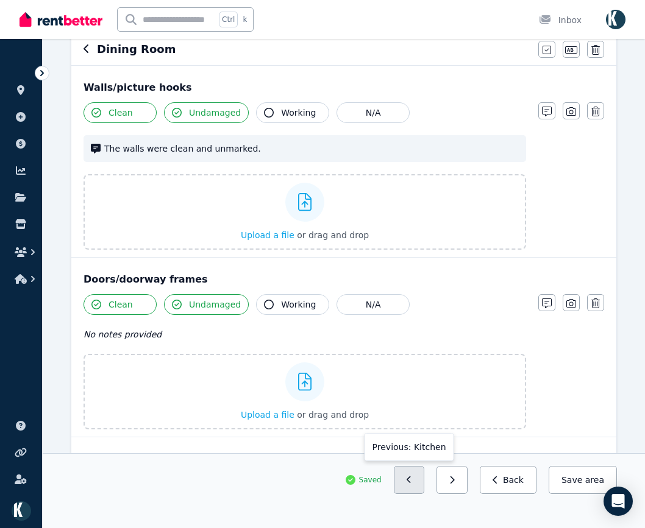
click at [425, 477] on button "button" at bounding box center [409, 480] width 31 height 28
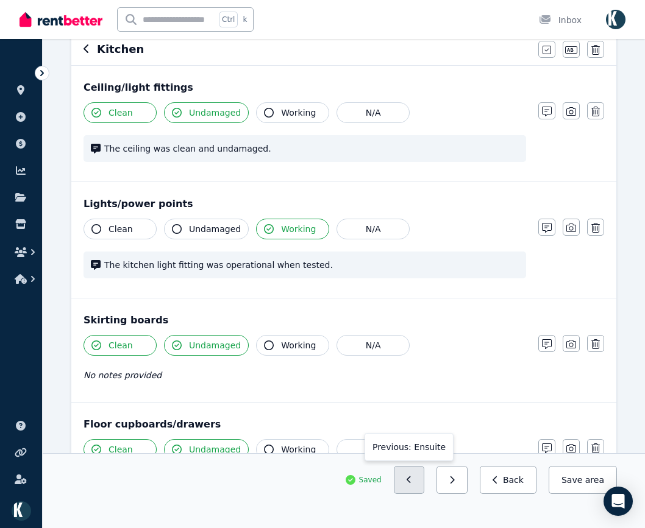
click at [412, 479] on icon "button" at bounding box center [409, 480] width 5 height 9
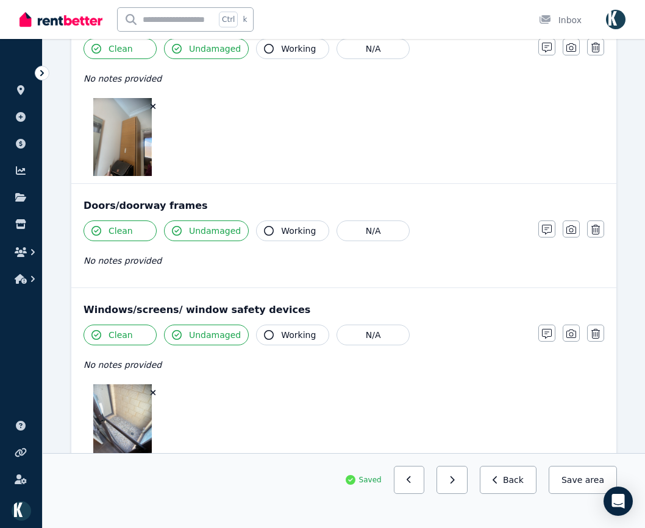
scroll to position [244, 0]
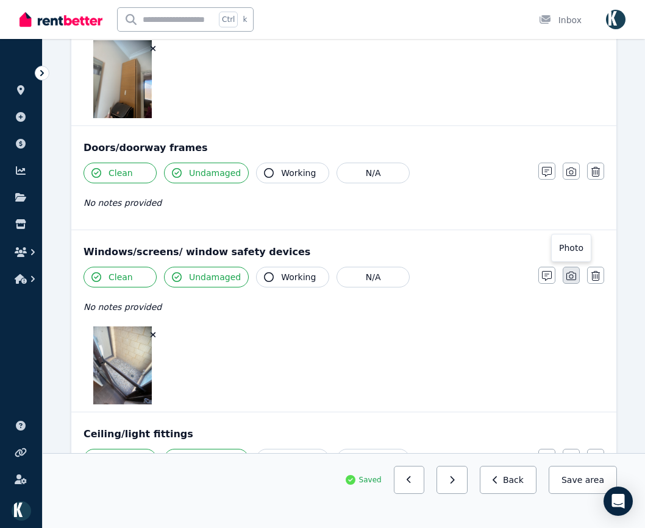
click at [573, 277] on icon "button" at bounding box center [571, 276] width 10 height 9
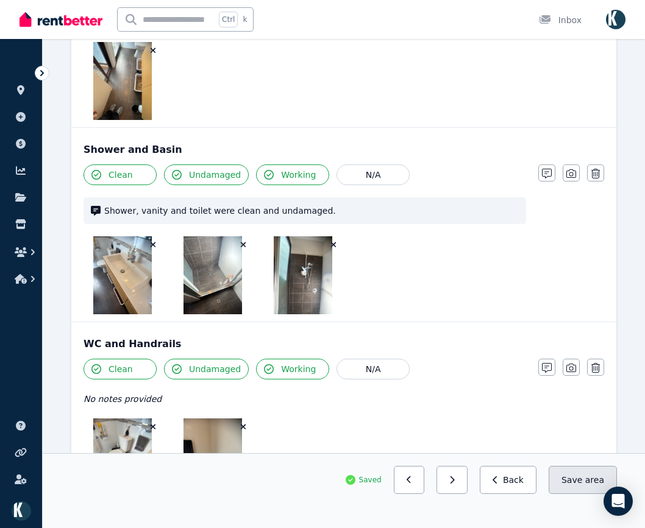
scroll to position [1007, 0]
click at [578, 482] on button "Save area" at bounding box center [583, 480] width 68 height 28
click at [455, 482] on icon "button" at bounding box center [452, 480] width 4 height 7
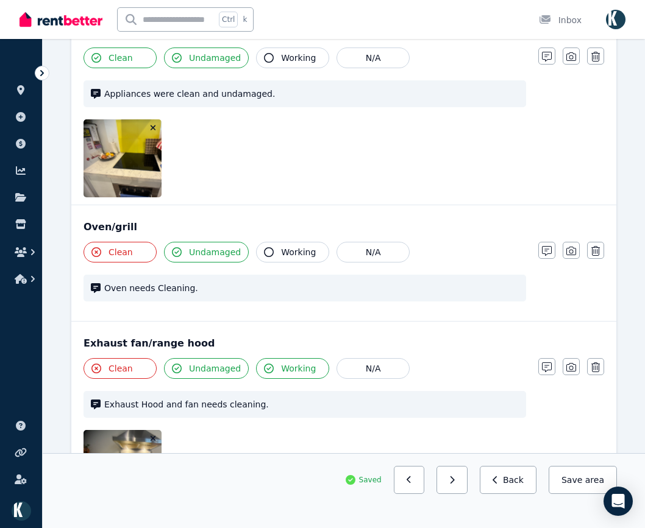
scroll to position [1213, 0]
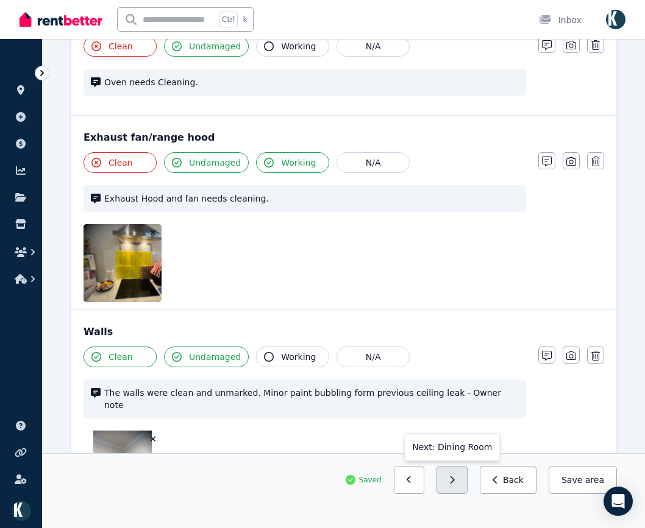
click at [463, 485] on button "button" at bounding box center [451, 480] width 31 height 28
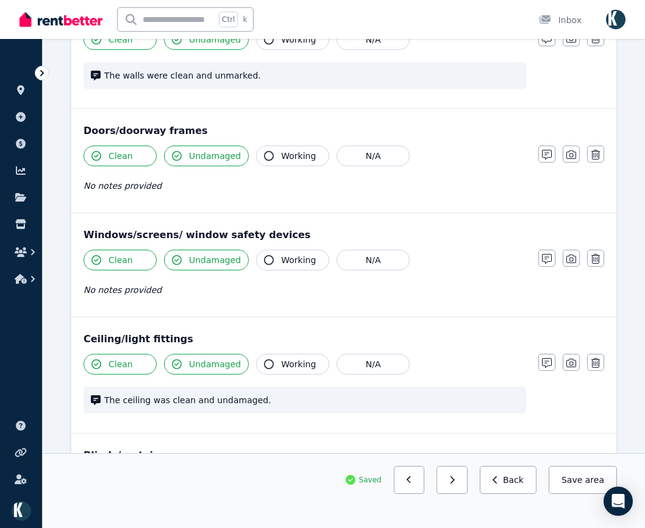
scroll to position [17, 0]
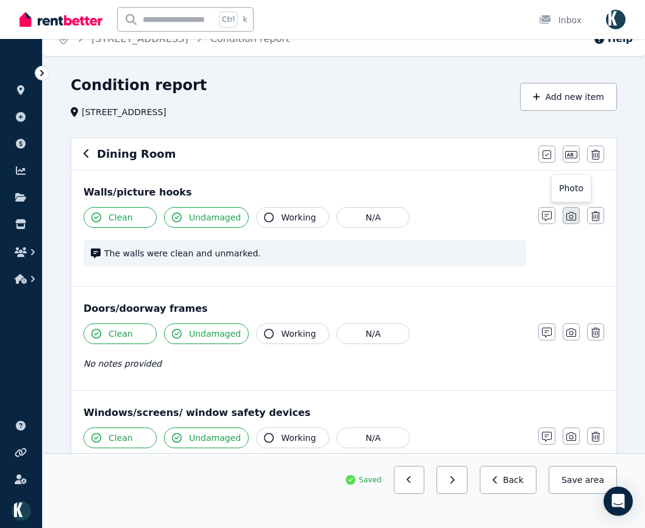
click at [572, 221] on icon "button" at bounding box center [571, 216] width 10 height 9
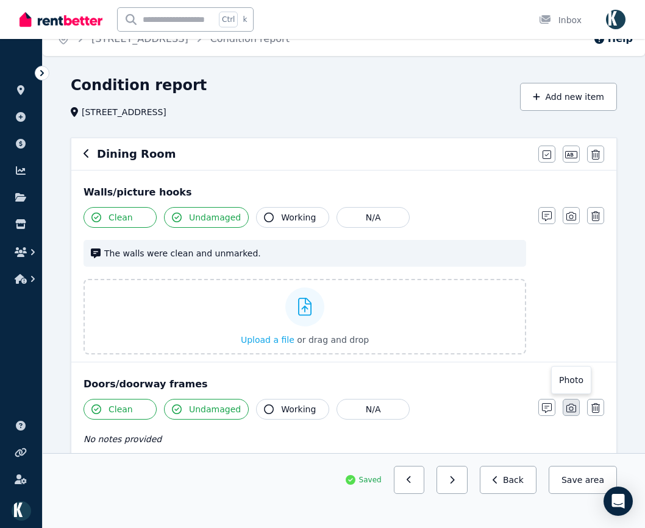
click at [569, 405] on icon "button" at bounding box center [571, 408] width 10 height 10
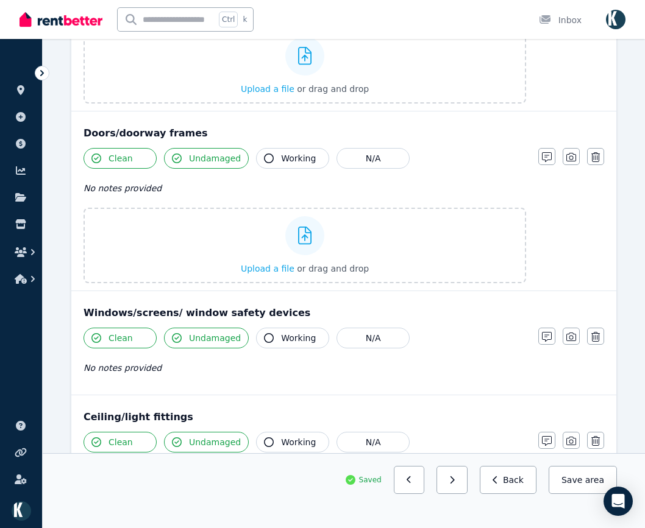
scroll to position [322, 0]
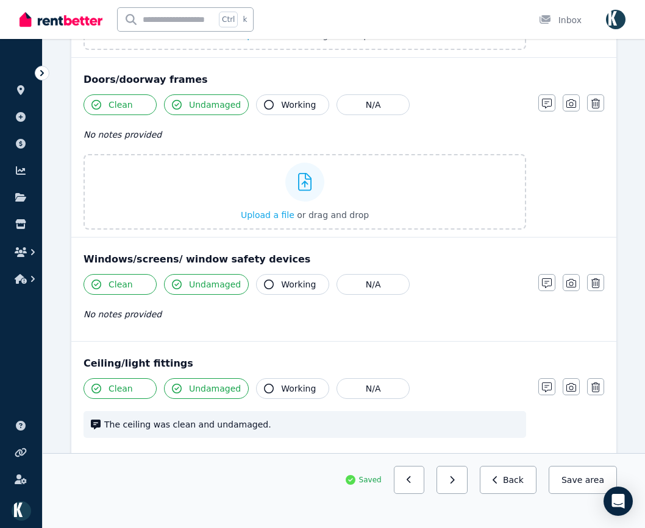
drag, startPoint x: 567, startPoint y: 286, endPoint x: 569, endPoint y: 293, distance: 7.4
click at [568, 286] on icon "button" at bounding box center [571, 284] width 10 height 10
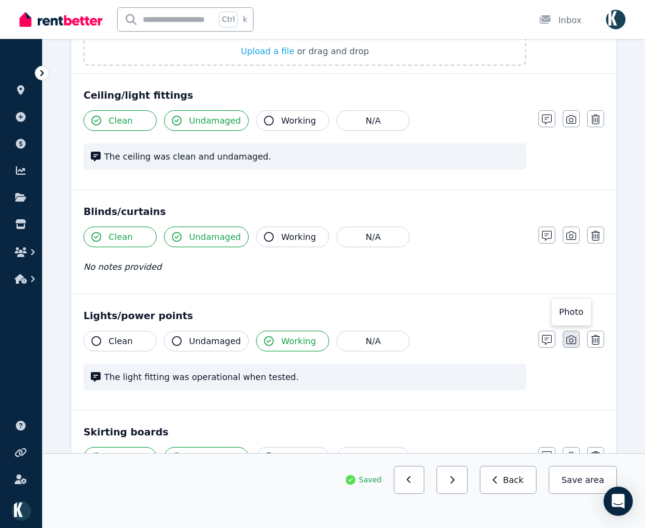
scroll to position [688, 0]
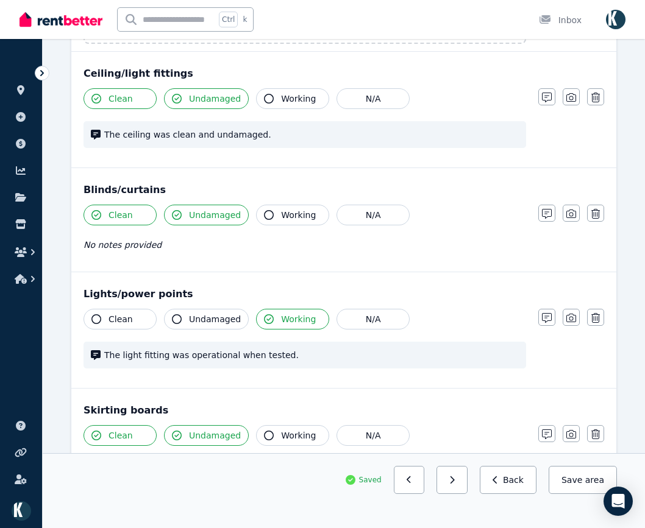
drag, startPoint x: 572, startPoint y: 99, endPoint x: 574, endPoint y: 112, distance: 13.0
click at [571, 100] on icon "button" at bounding box center [571, 98] width 10 height 10
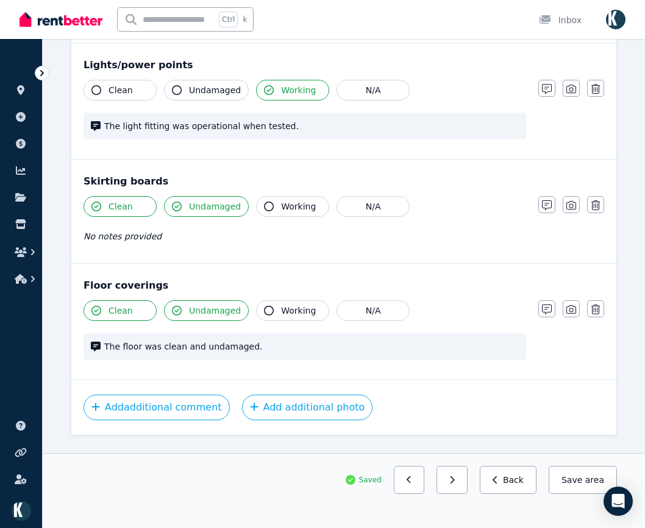
drag, startPoint x: 570, startPoint y: 311, endPoint x: 573, endPoint y: 299, distance: 12.4
click at [572, 311] on icon "button" at bounding box center [571, 310] width 10 height 10
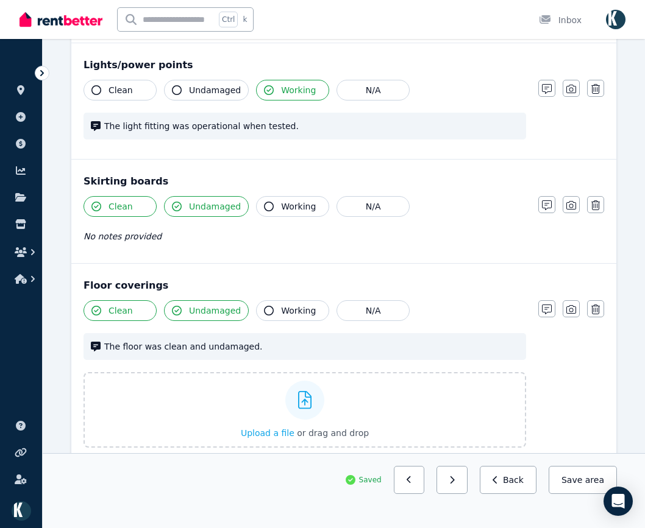
scroll to position [1068, 0]
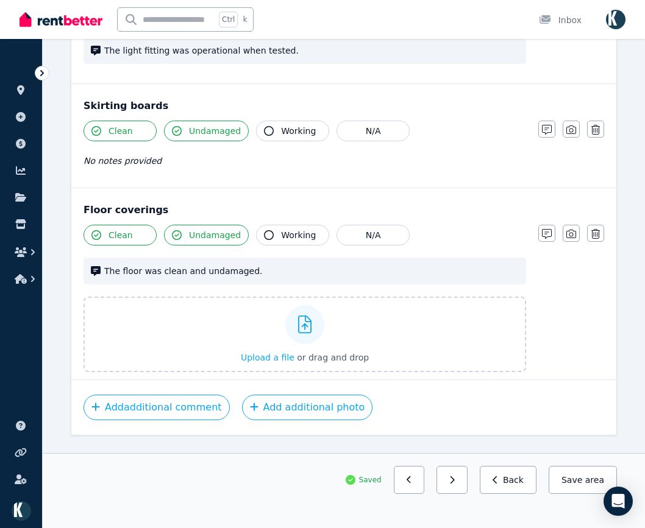
drag, startPoint x: 575, startPoint y: 128, endPoint x: 564, endPoint y: 173, distance: 46.4
click at [575, 129] on icon "button" at bounding box center [571, 130] width 10 height 10
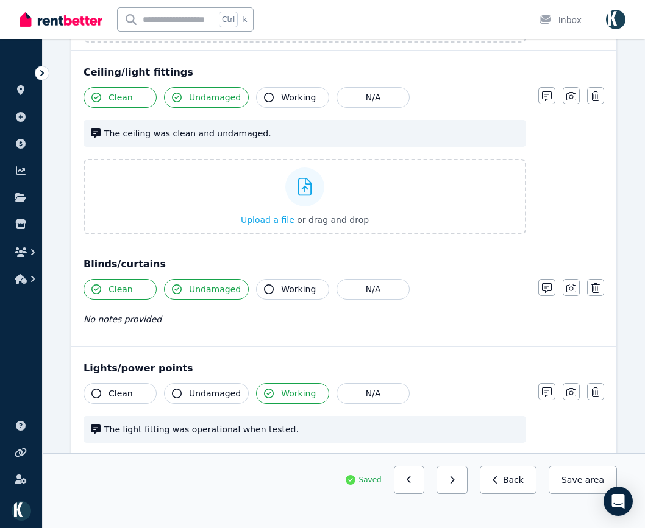
scroll to position [682, 0]
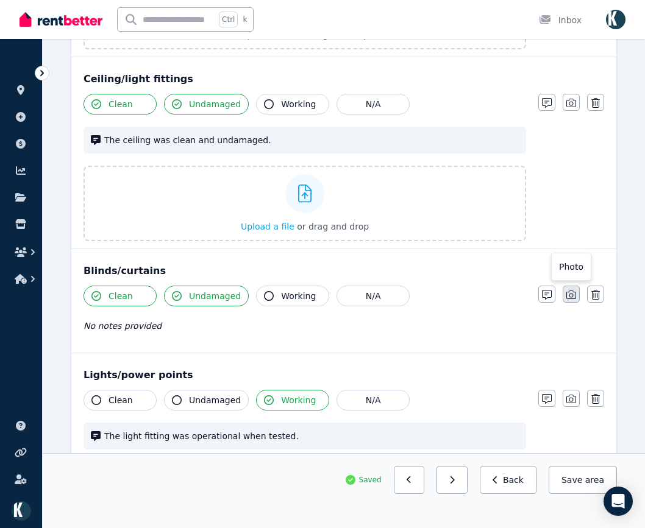
click at [569, 291] on icon "button" at bounding box center [571, 295] width 10 height 10
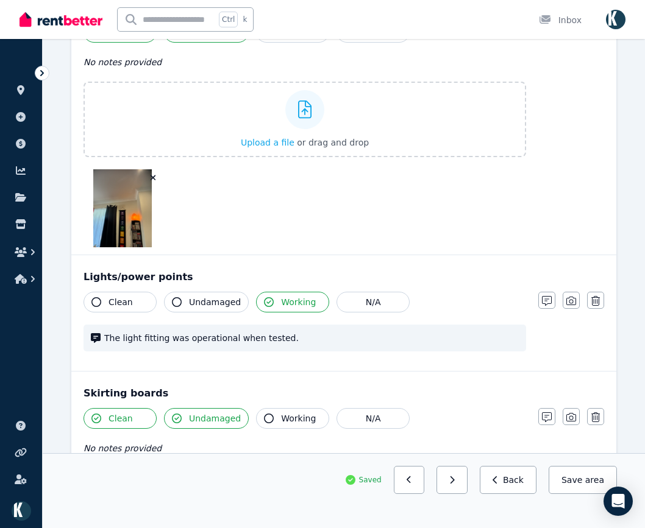
scroll to position [1301, 0]
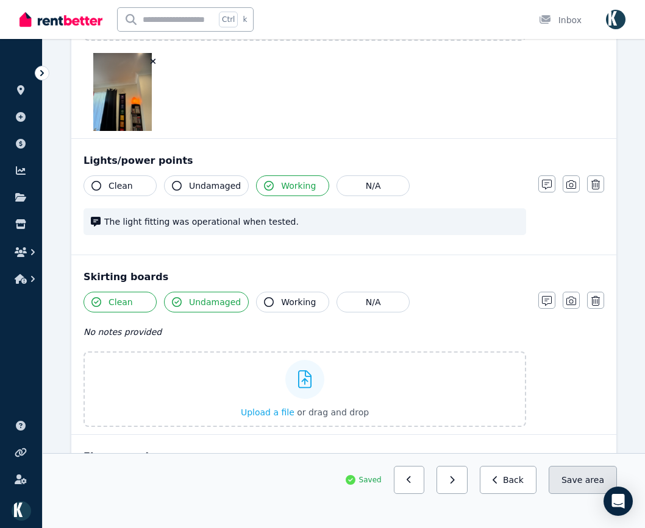
click at [587, 479] on button "Save area" at bounding box center [583, 480] width 68 height 28
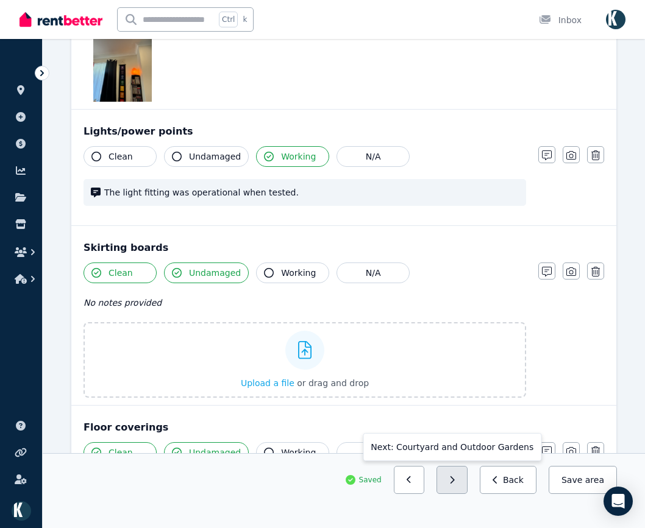
click at [457, 483] on button "button" at bounding box center [451, 480] width 31 height 28
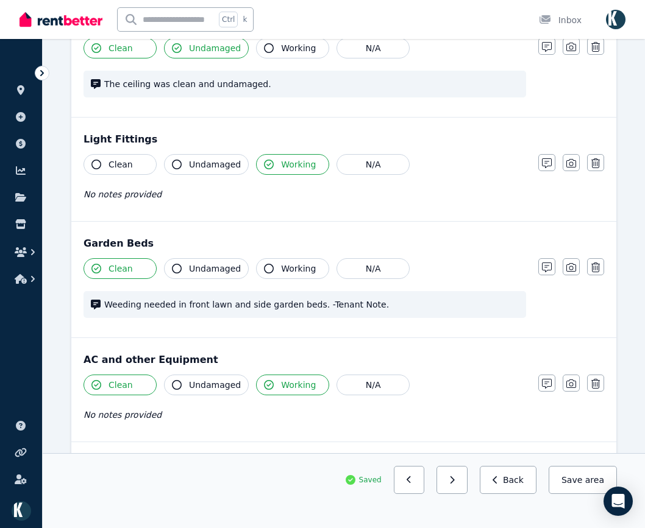
scroll to position [624, 0]
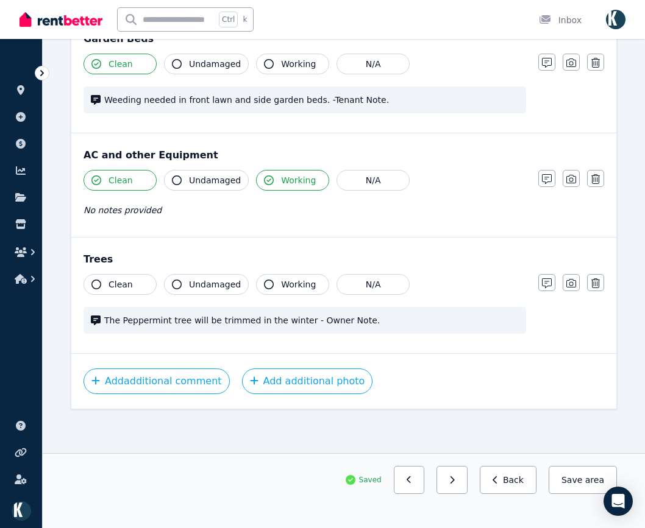
drag, startPoint x: 574, startPoint y: 285, endPoint x: 577, endPoint y: 260, distance: 25.7
click at [575, 285] on icon "button" at bounding box center [571, 284] width 10 height 10
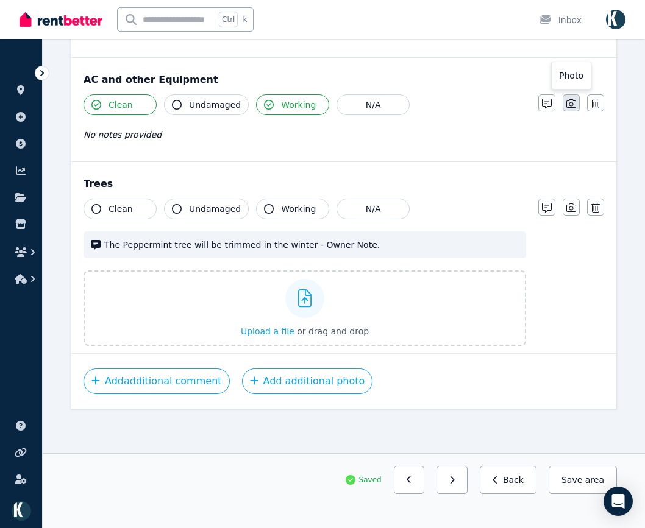
click at [569, 111] on button "button" at bounding box center [571, 102] width 17 height 17
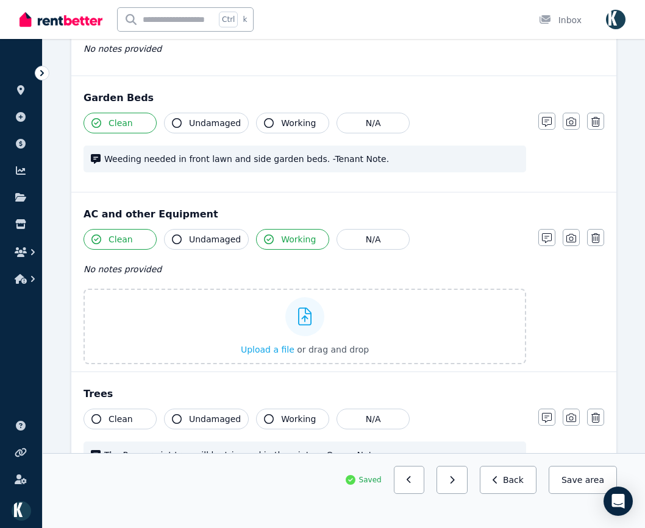
scroll to position [531, 0]
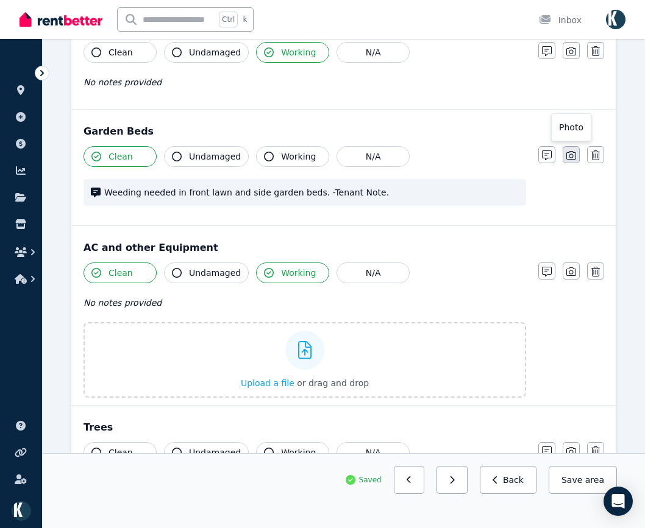
click at [571, 155] on icon "button" at bounding box center [571, 156] width 10 height 10
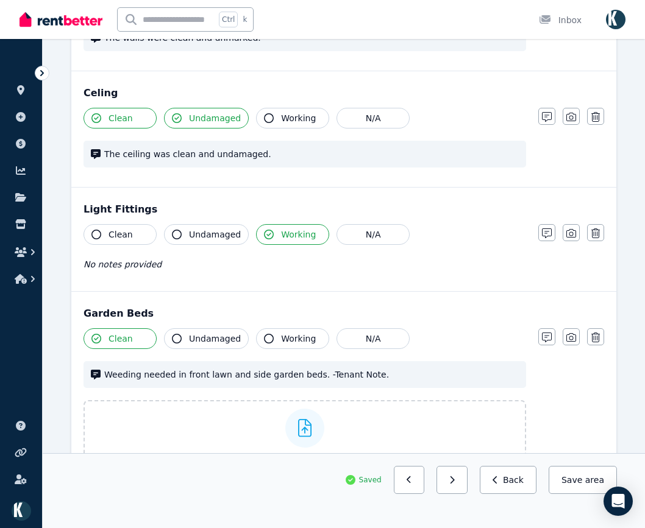
scroll to position [349, 0]
click at [575, 231] on icon "button" at bounding box center [571, 234] width 10 height 10
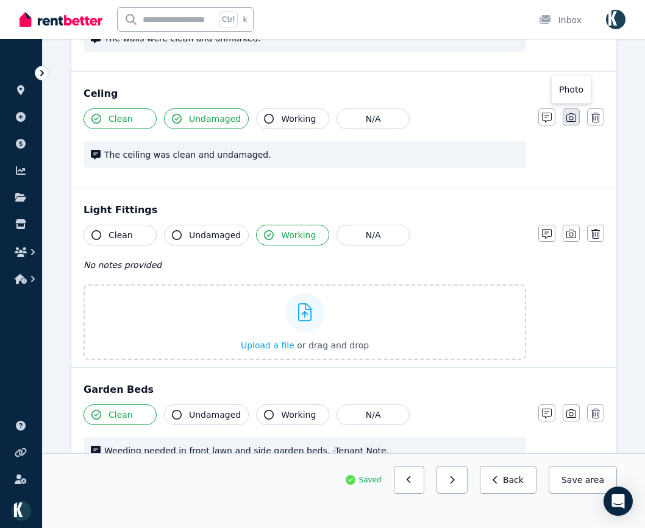
click at [569, 121] on icon "button" at bounding box center [571, 118] width 10 height 10
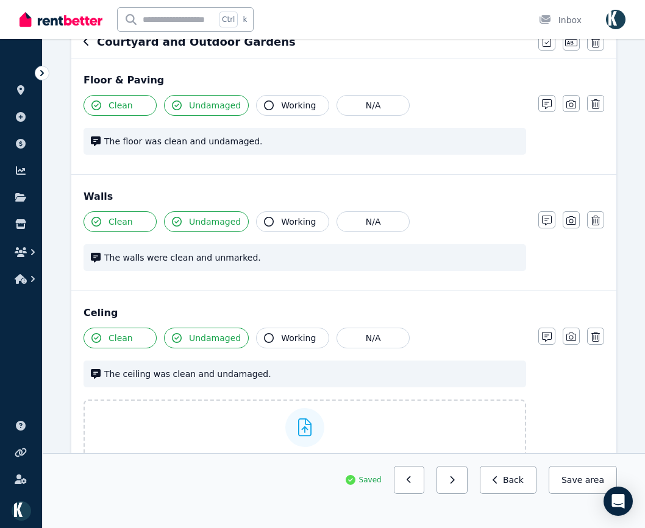
scroll to position [105, 0]
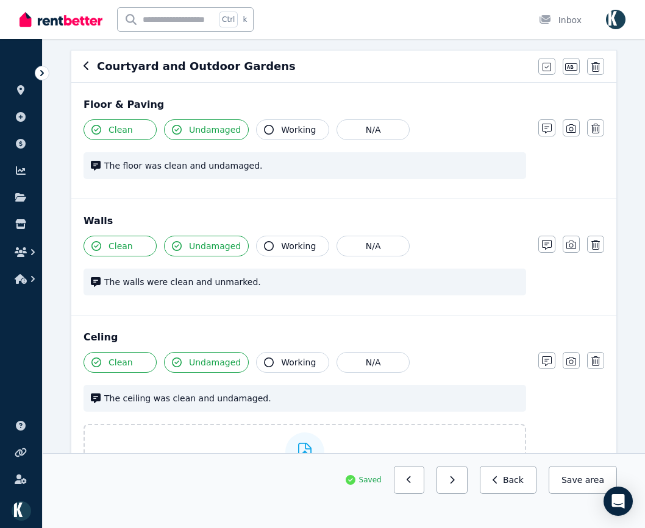
drag, startPoint x: 570, startPoint y: 247, endPoint x: 577, endPoint y: 226, distance: 22.4
click at [571, 246] on icon "button" at bounding box center [571, 245] width 10 height 10
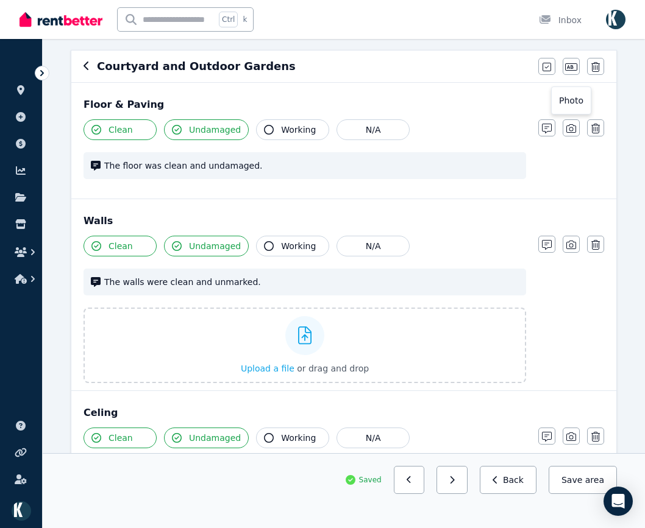
drag, startPoint x: 569, startPoint y: 137, endPoint x: 579, endPoint y: 98, distance: 40.4
click at [569, 135] on button "button" at bounding box center [571, 127] width 17 height 17
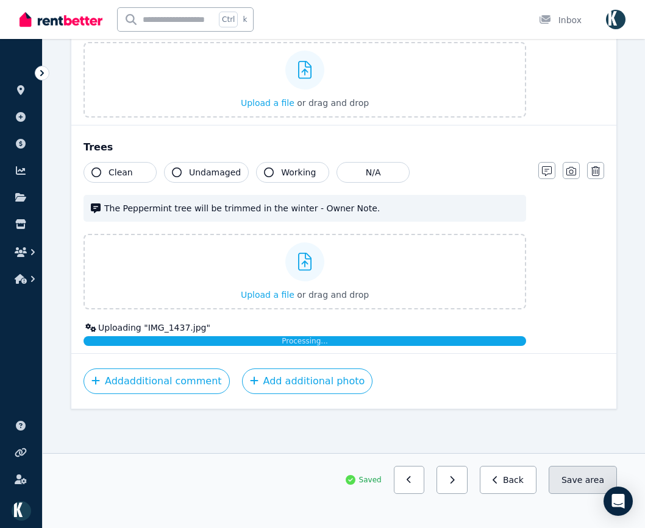
scroll to position [1633, 0]
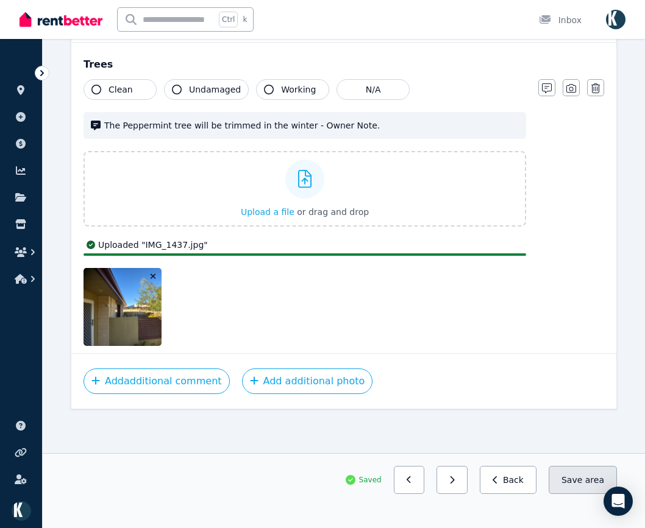
click at [584, 478] on button "Save area" at bounding box center [583, 480] width 68 height 28
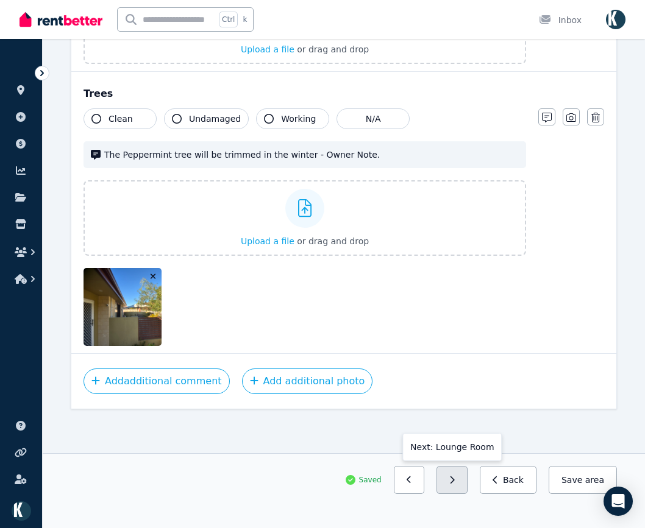
click at [465, 485] on button "button" at bounding box center [451, 480] width 31 height 28
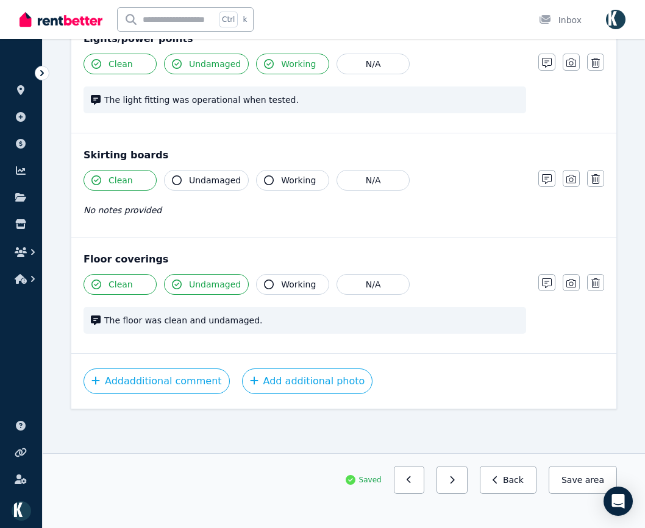
scroll to position [716, 0]
click at [578, 488] on button "Save area" at bounding box center [583, 480] width 68 height 28
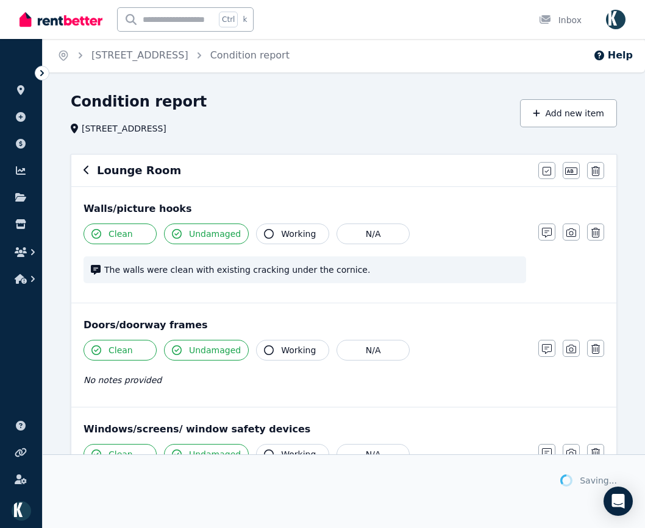
scroll to position [0, 0]
click at [577, 235] on button "button" at bounding box center [571, 232] width 17 height 17
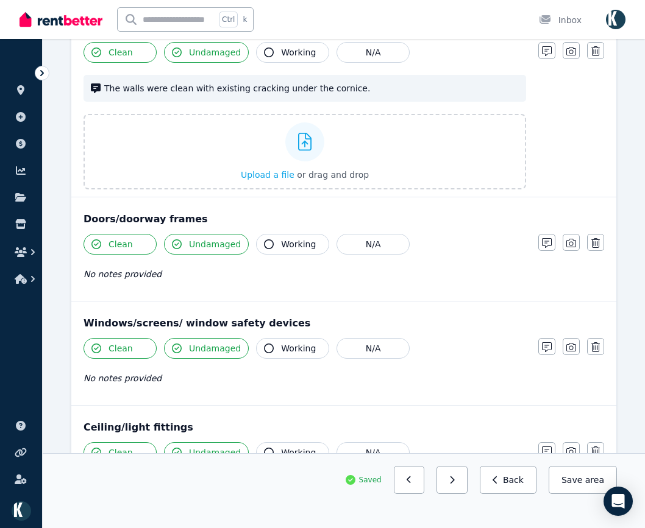
scroll to position [183, 0]
click at [572, 244] on icon "button" at bounding box center [571, 243] width 10 height 10
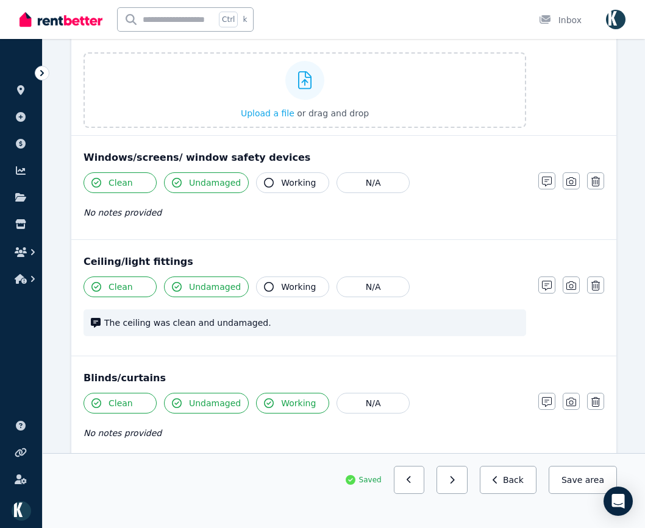
scroll to position [427, 0]
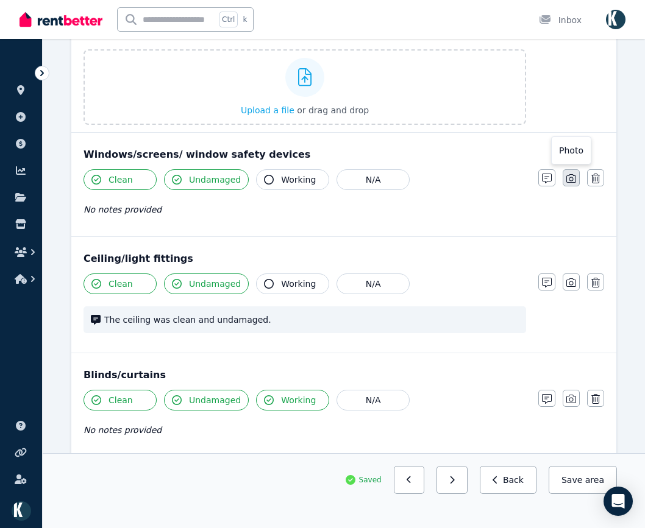
drag, startPoint x: 574, startPoint y: 180, endPoint x: 576, endPoint y: 190, distance: 9.9
click at [575, 181] on icon "button" at bounding box center [571, 179] width 10 height 10
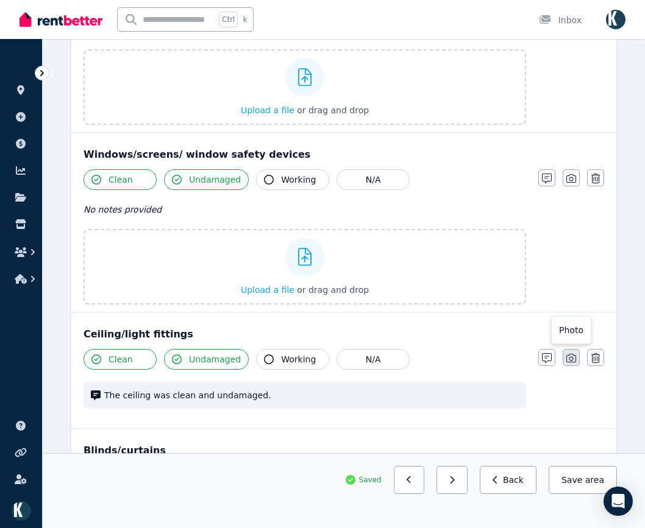
click at [575, 359] on icon "button" at bounding box center [571, 359] width 10 height 10
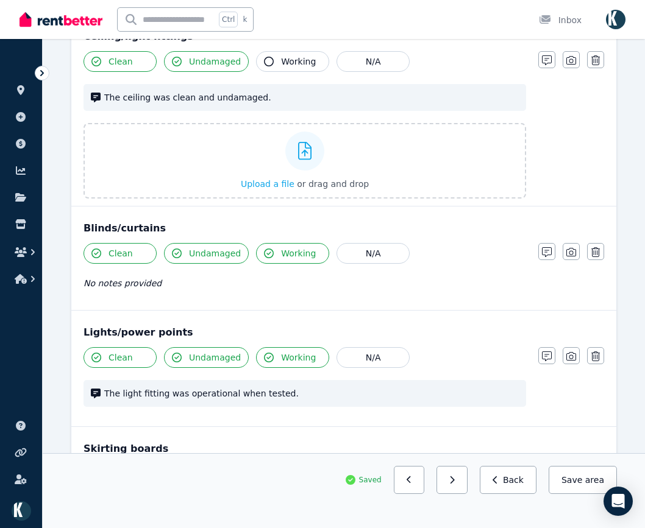
scroll to position [731, 0]
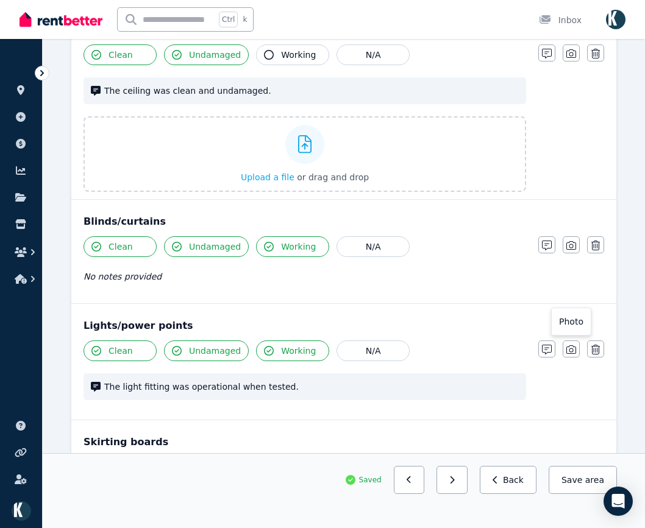
drag, startPoint x: 574, startPoint y: 352, endPoint x: 581, endPoint y: 329, distance: 24.9
click at [575, 352] on icon "button" at bounding box center [571, 350] width 10 height 10
click at [575, 249] on icon "button" at bounding box center [571, 246] width 10 height 10
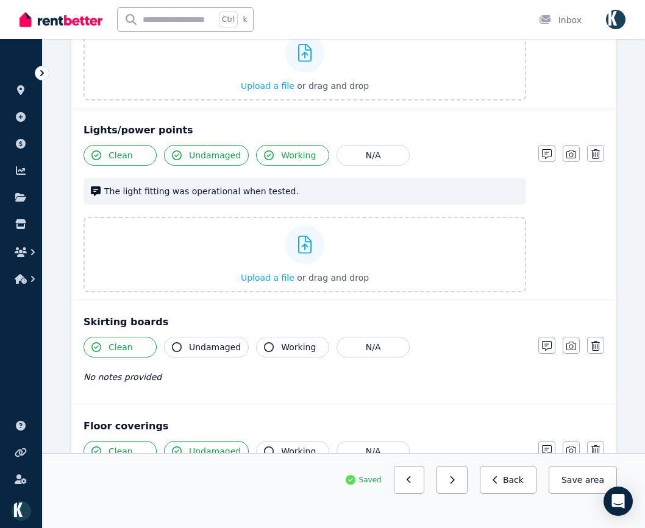
scroll to position [1097, 0]
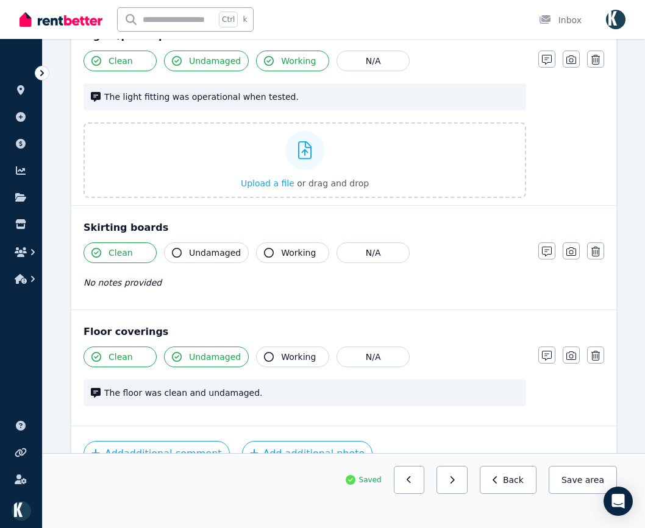
drag, startPoint x: 575, startPoint y: 362, endPoint x: 577, endPoint y: 354, distance: 8.9
click at [575, 360] on button "button" at bounding box center [571, 355] width 17 height 17
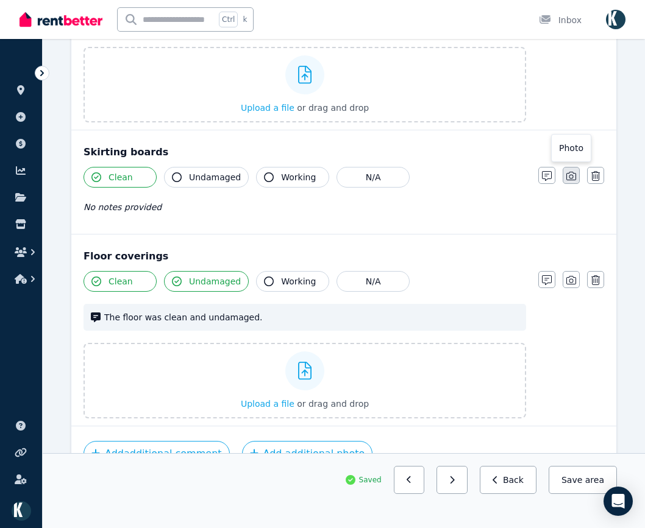
click at [569, 182] on button "button" at bounding box center [571, 175] width 17 height 17
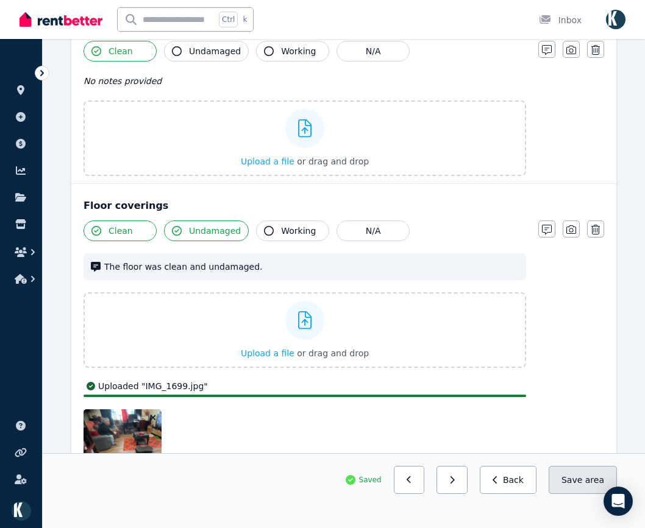
scroll to position [1472, 0]
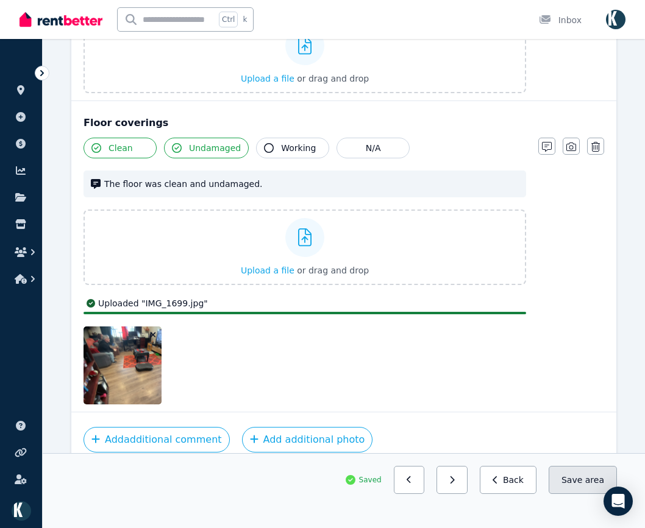
click at [590, 477] on span "area" at bounding box center [594, 480] width 19 height 12
click at [461, 485] on button "button" at bounding box center [451, 480] width 31 height 28
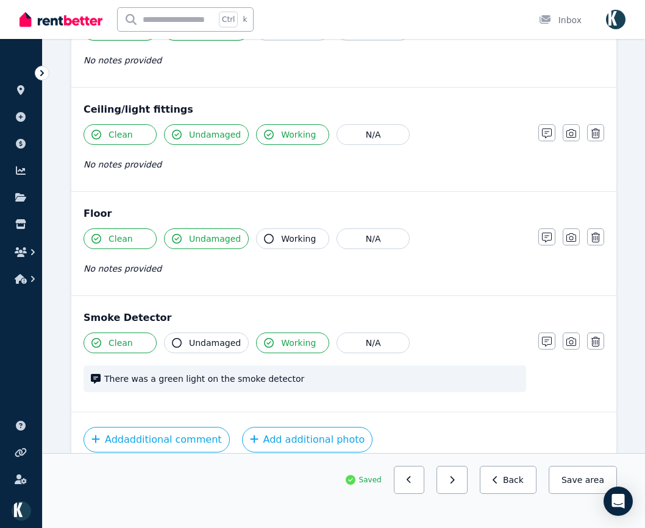
click at [573, 349] on button "button" at bounding box center [571, 341] width 17 height 17
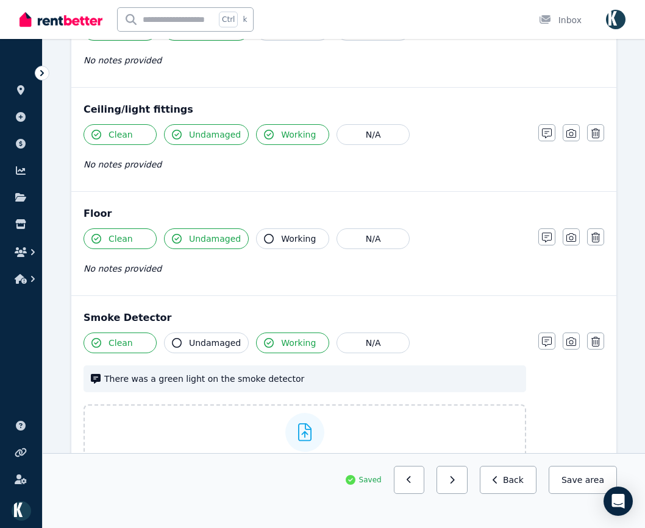
scroll to position [384, 0]
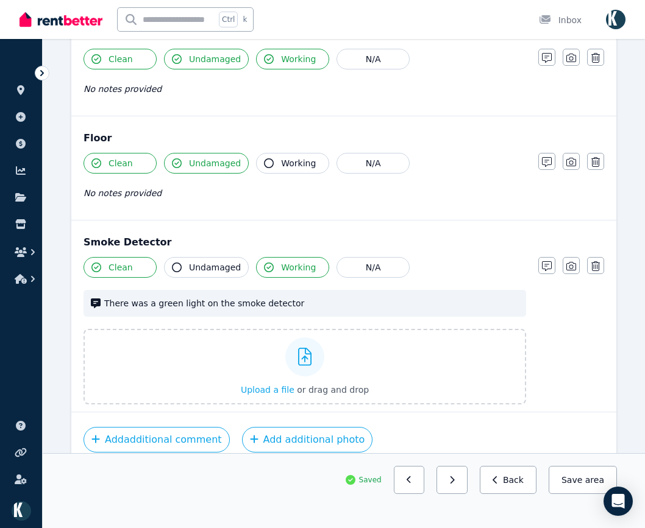
click at [574, 157] on button "button" at bounding box center [571, 161] width 17 height 17
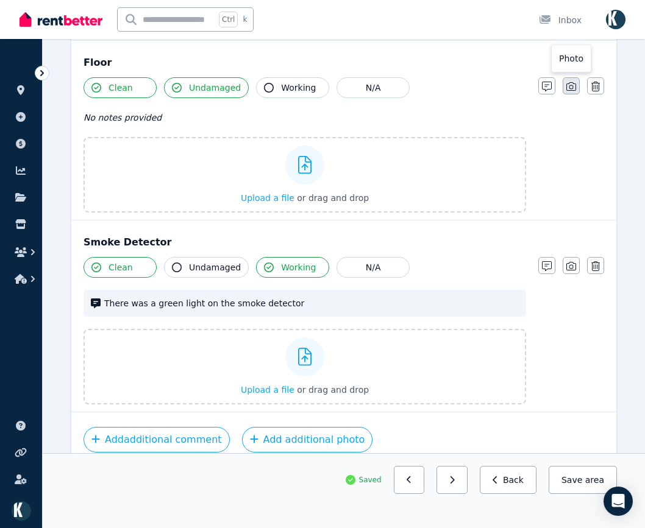
click at [577, 83] on button "button" at bounding box center [571, 85] width 17 height 17
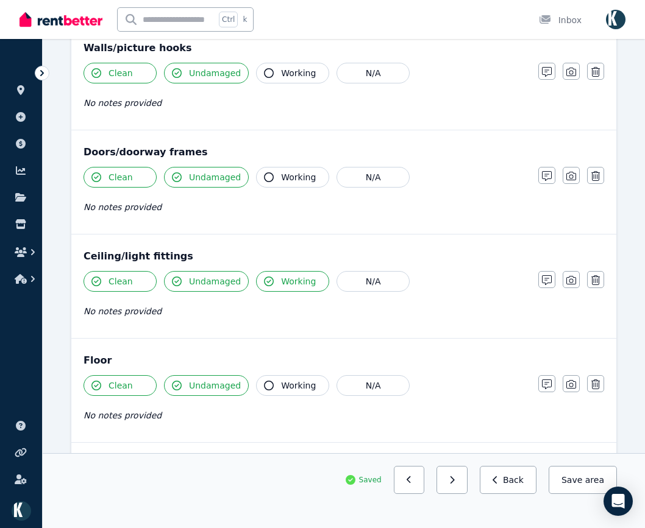
scroll to position [140, 0]
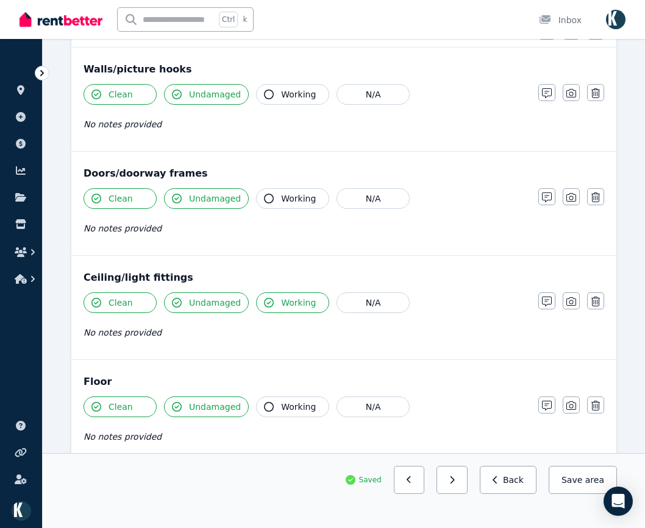
drag, startPoint x: 576, startPoint y: 407, endPoint x: 581, endPoint y: 393, distance: 15.1
click at [577, 407] on button "button" at bounding box center [571, 405] width 17 height 17
drag, startPoint x: 574, startPoint y: 301, endPoint x: 574, endPoint y: 236, distance: 65.2
click at [574, 300] on icon "button" at bounding box center [571, 302] width 10 height 10
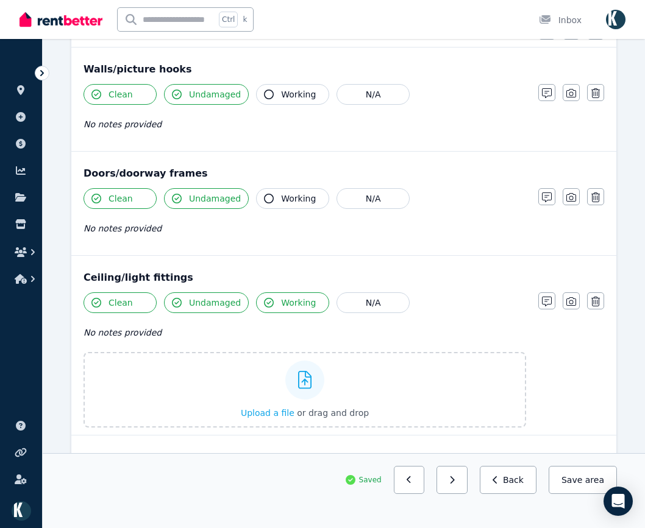
drag, startPoint x: 574, startPoint y: 194, endPoint x: 581, endPoint y: 146, distance: 49.2
click at [575, 193] on icon "button" at bounding box center [571, 198] width 10 height 10
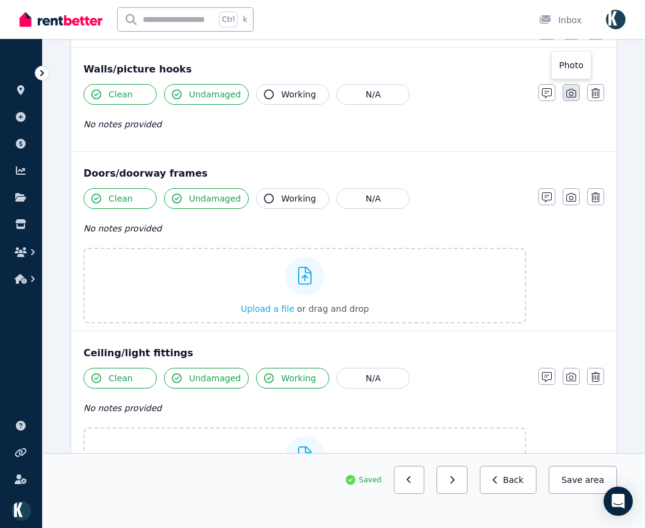
click at [577, 92] on button "button" at bounding box center [571, 92] width 17 height 17
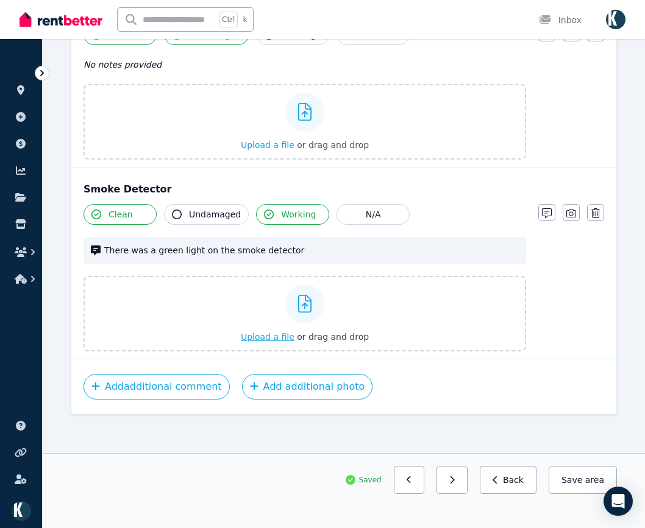
scroll to position [781, 0]
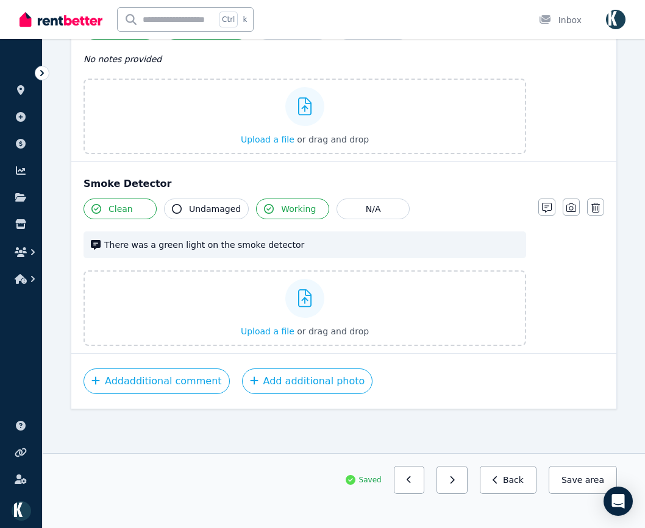
drag, startPoint x: 591, startPoint y: 476, endPoint x: 582, endPoint y: 477, distance: 8.6
click at [589, 476] on span "area" at bounding box center [594, 480] width 19 height 12
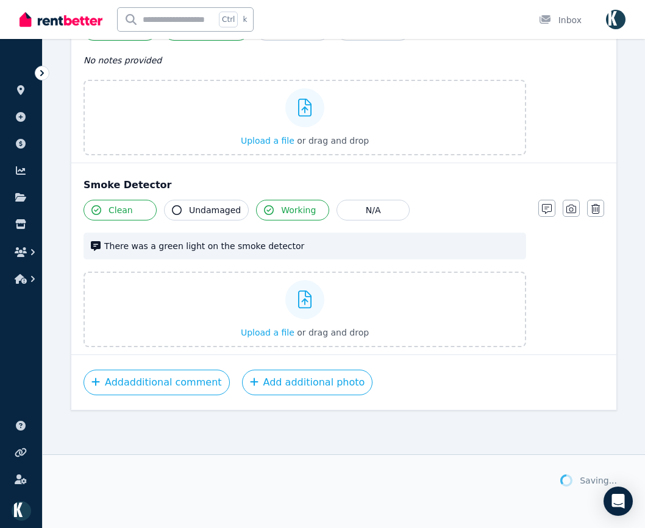
scroll to position [864, 0]
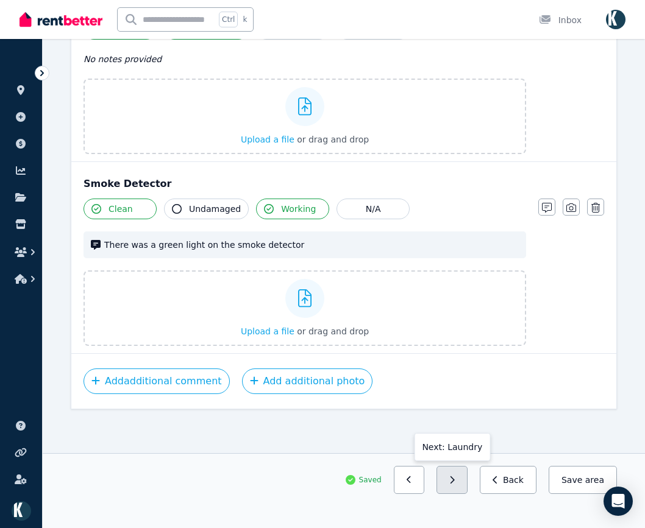
click at [458, 482] on button "button" at bounding box center [451, 480] width 31 height 28
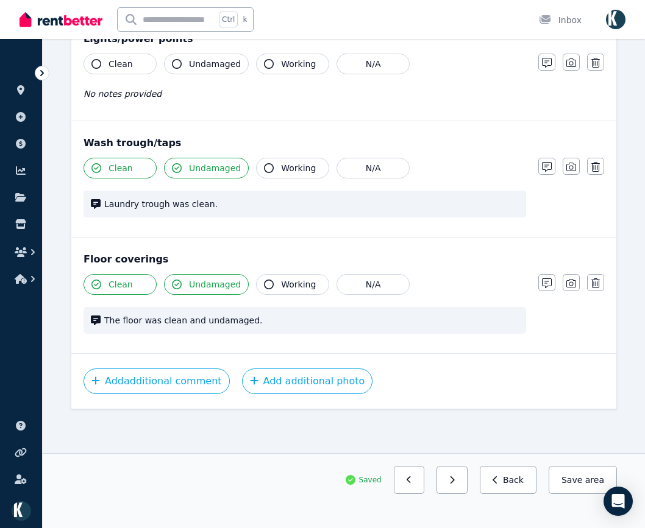
click at [569, 285] on icon "button" at bounding box center [571, 284] width 10 height 10
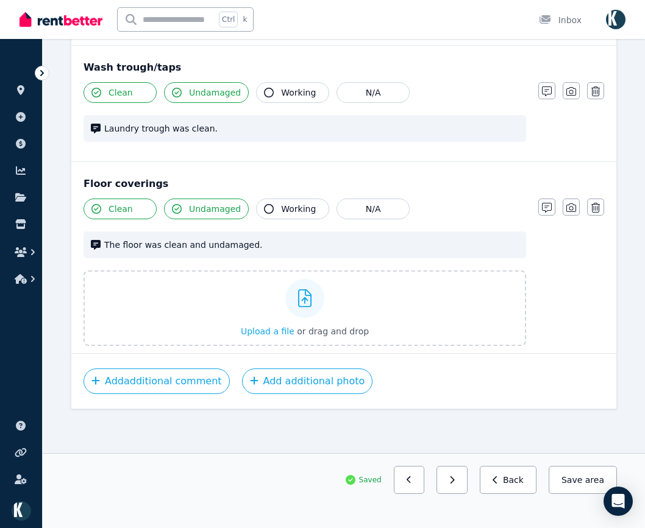
drag, startPoint x: 576, startPoint y: 86, endPoint x: 574, endPoint y: 100, distance: 14.2
click at [574, 90] on button "button" at bounding box center [571, 90] width 17 height 17
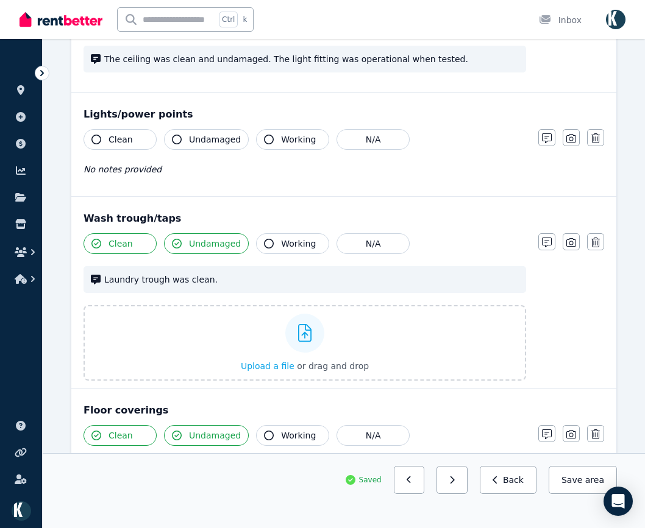
scroll to position [415, 0]
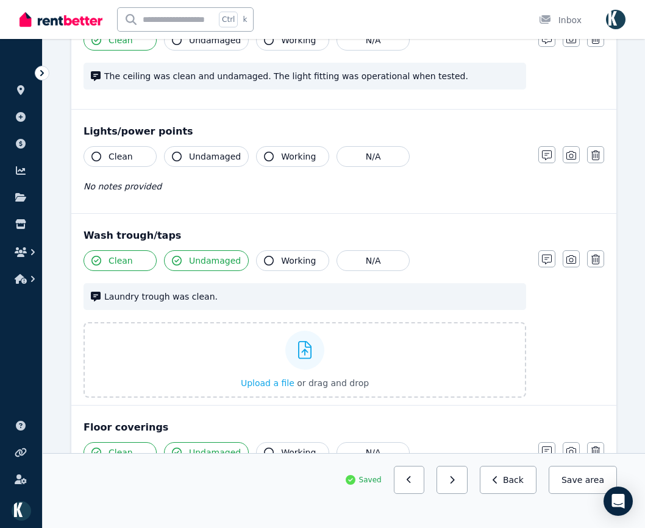
drag, startPoint x: 567, startPoint y: 155, endPoint x: 567, endPoint y: 187, distance: 31.7
click at [569, 157] on icon "button" at bounding box center [571, 156] width 10 height 10
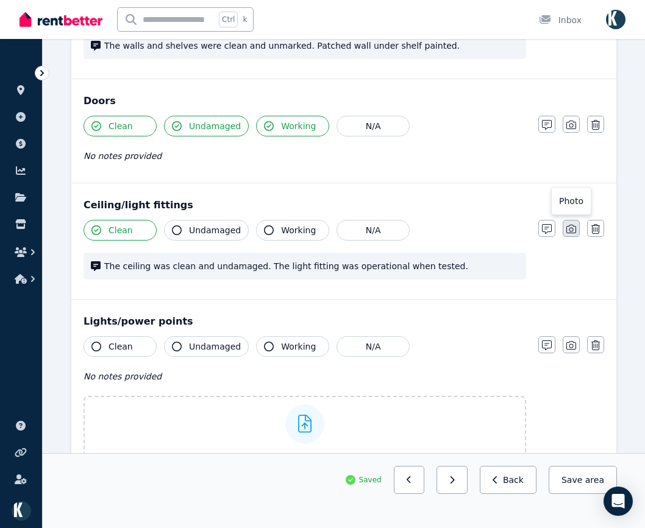
scroll to position [171, 0]
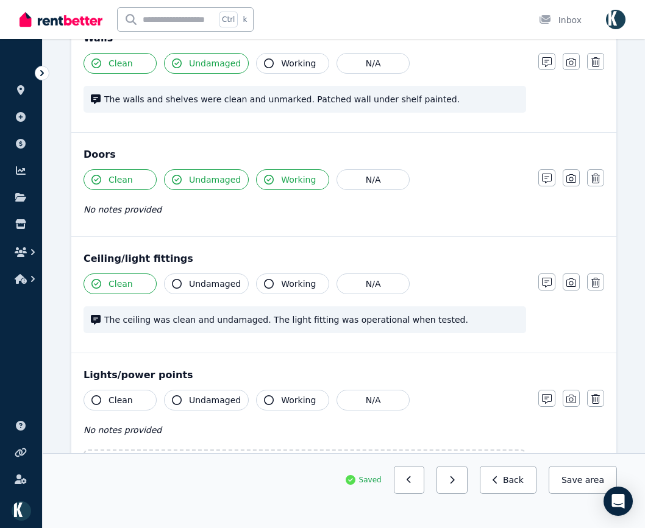
drag, startPoint x: 573, startPoint y: 285, endPoint x: 580, endPoint y: 251, distance: 35.5
click at [575, 285] on icon "button" at bounding box center [571, 283] width 10 height 10
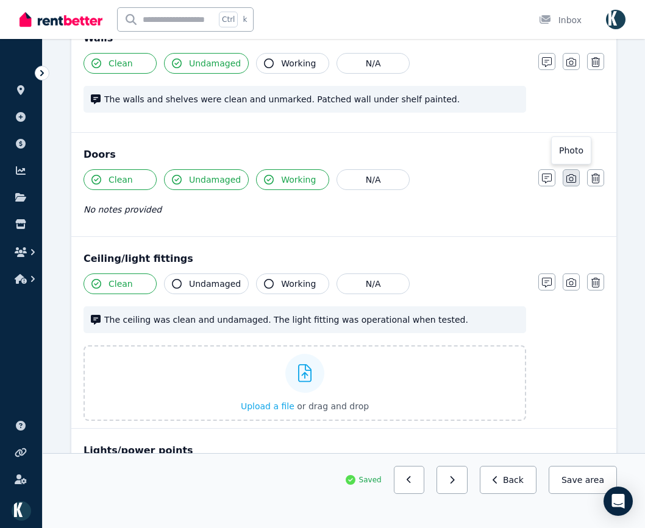
click at [572, 182] on icon "button" at bounding box center [571, 179] width 10 height 10
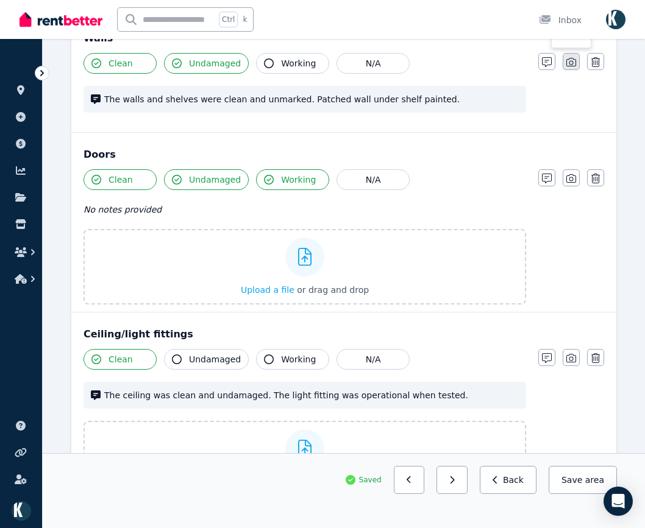
click at [574, 66] on icon "button" at bounding box center [571, 62] width 10 height 9
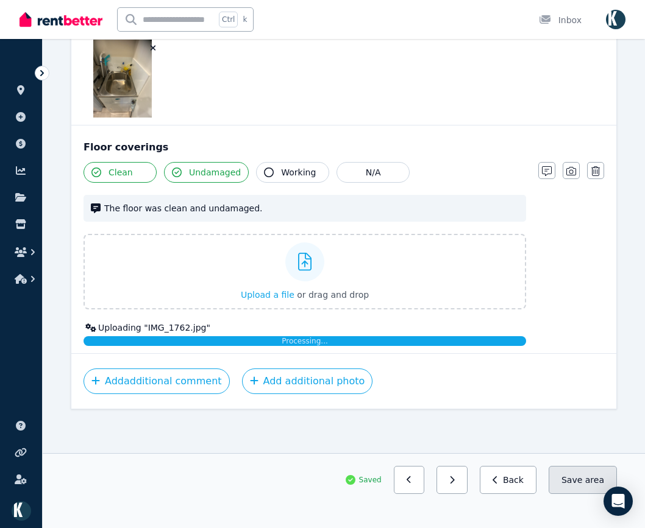
scroll to position [1261, 0]
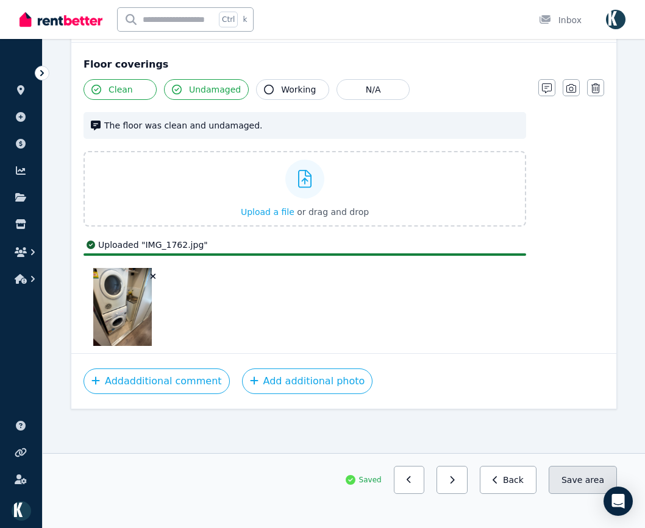
click at [595, 478] on span "area" at bounding box center [594, 480] width 19 height 12
click at [465, 483] on button "button" at bounding box center [451, 480] width 31 height 28
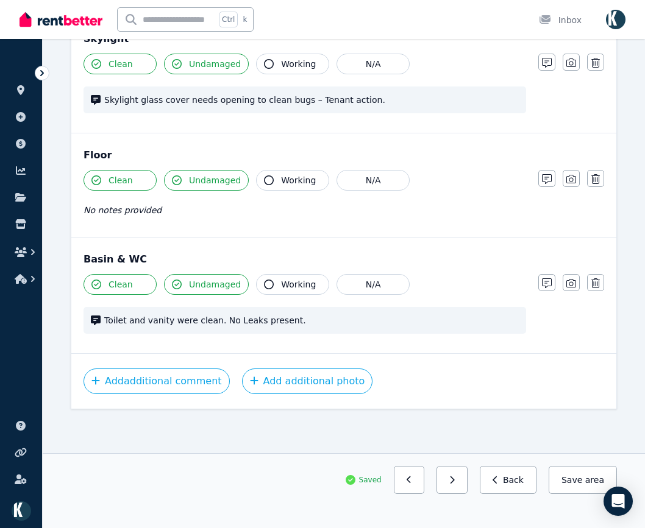
scroll to position [496, 0]
click at [570, 291] on button "button" at bounding box center [571, 282] width 17 height 17
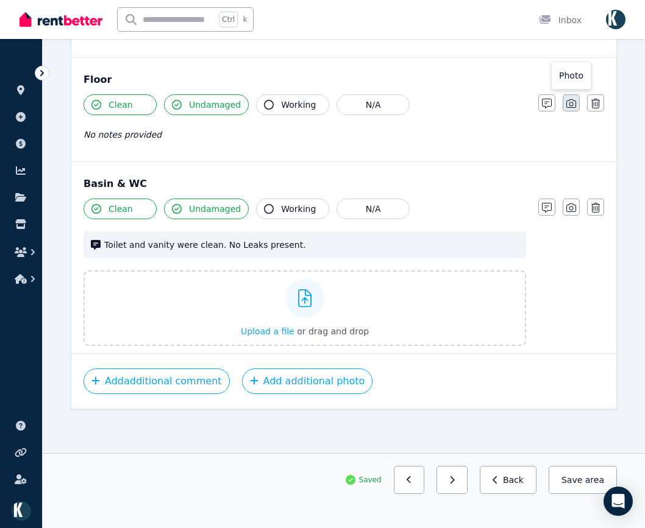
click at [568, 102] on icon "button" at bounding box center [571, 104] width 10 height 10
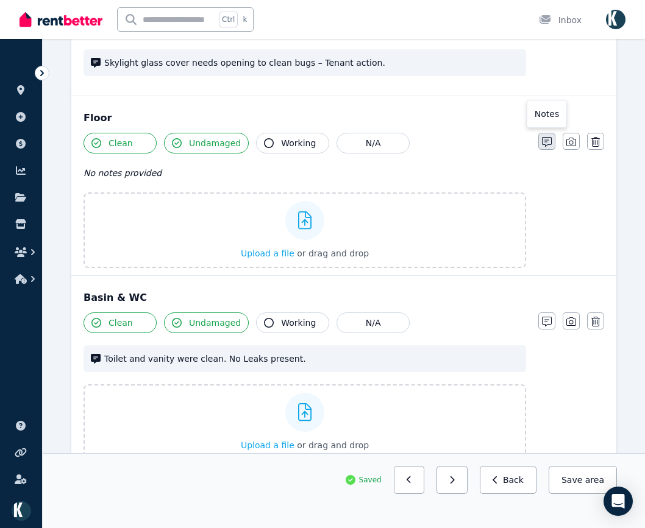
scroll to position [403, 0]
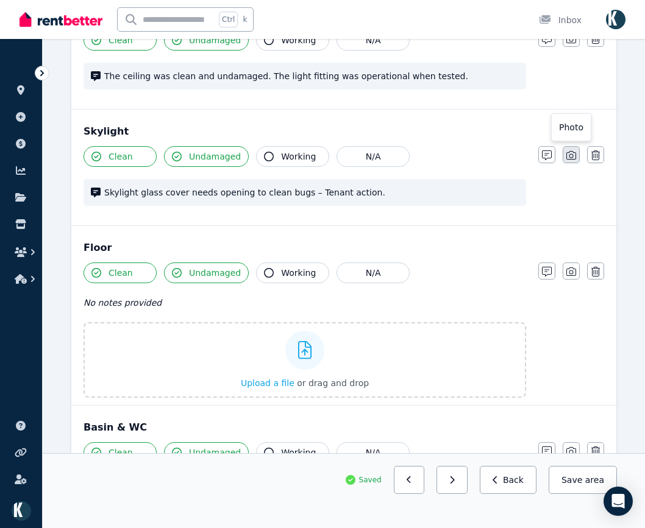
click at [578, 159] on button "button" at bounding box center [571, 154] width 17 height 17
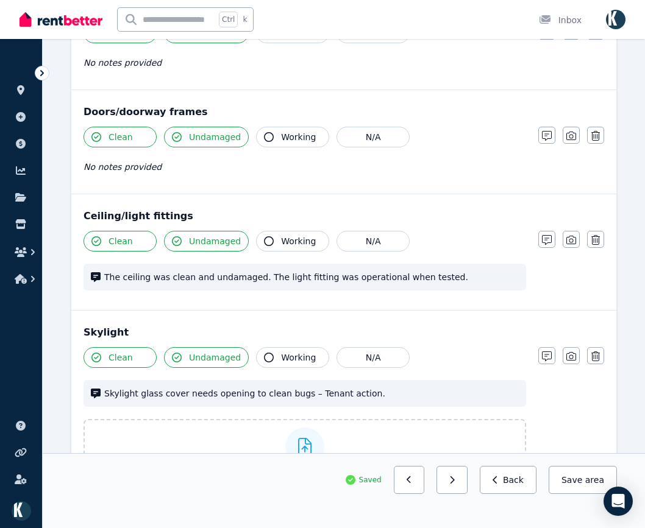
scroll to position [159, 0]
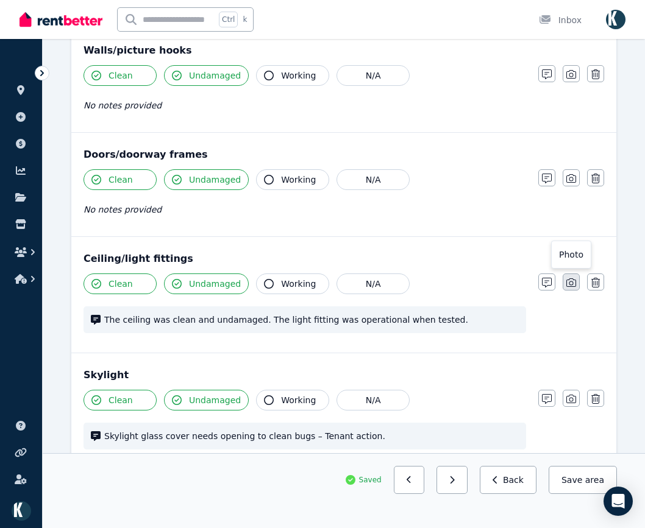
click at [570, 289] on button "button" at bounding box center [571, 282] width 17 height 17
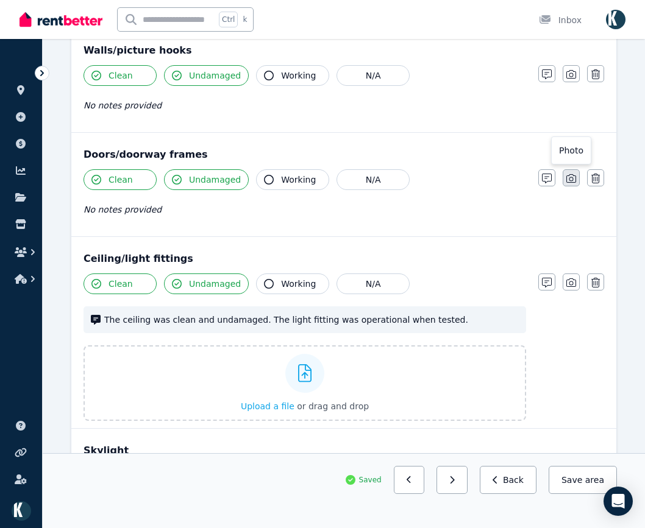
click at [577, 176] on button "button" at bounding box center [571, 177] width 17 height 17
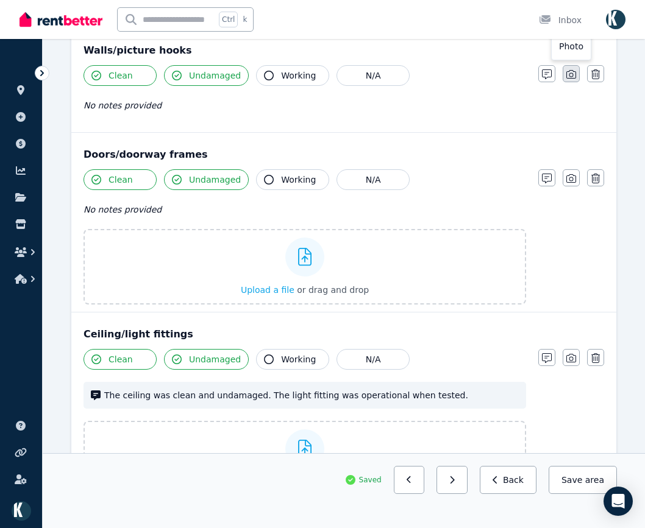
click at [571, 74] on icon "button" at bounding box center [571, 74] width 10 height 10
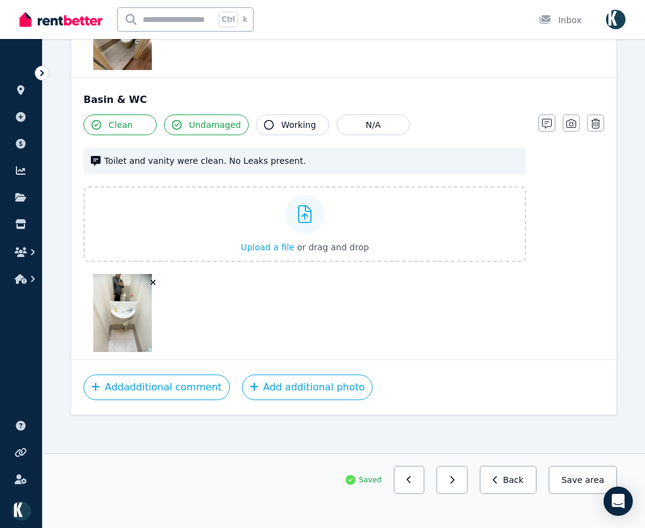
scroll to position [1339, 0]
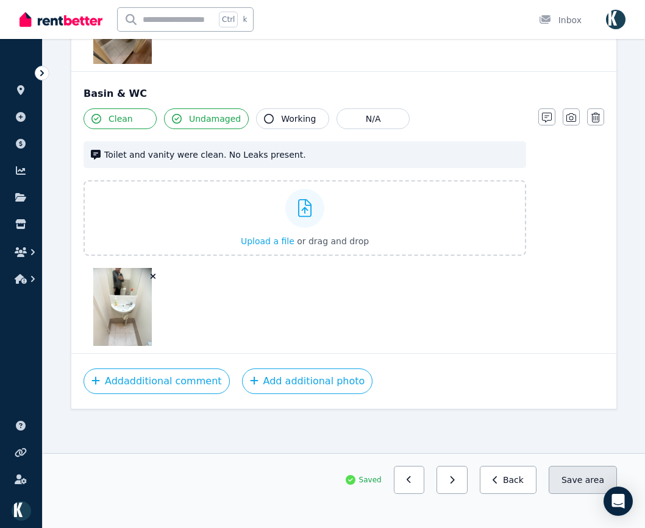
click at [583, 483] on button "Save area" at bounding box center [583, 480] width 68 height 28
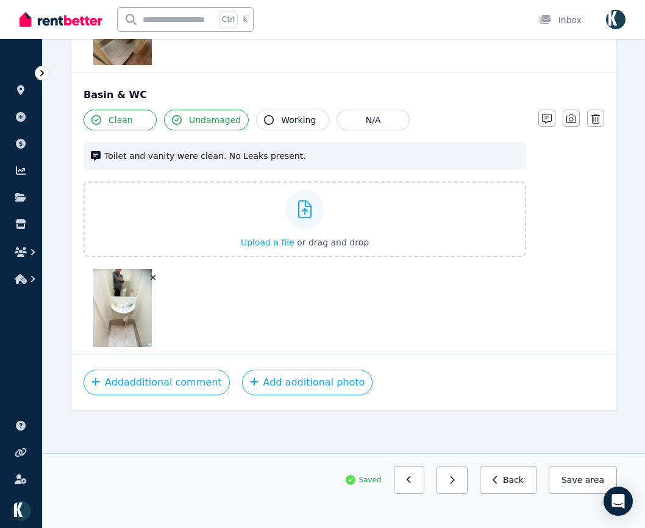
scroll to position [1310, 0]
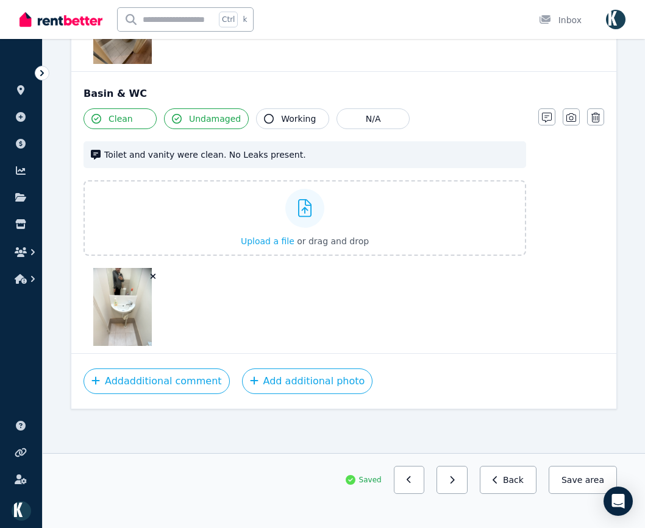
click at [467, 485] on button "button" at bounding box center [451, 480] width 31 height 28
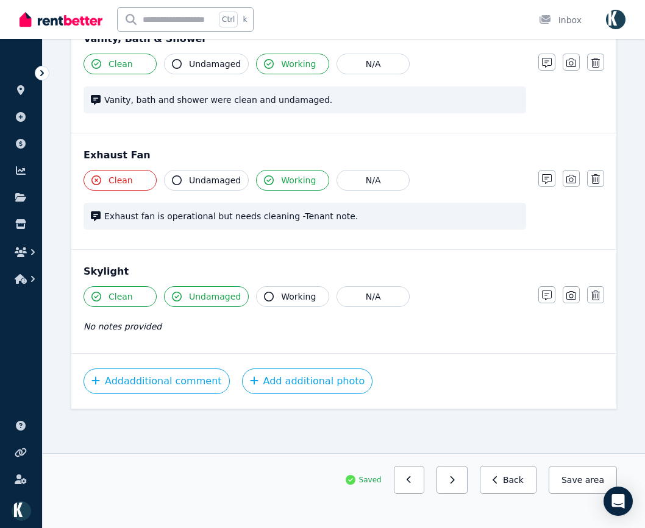
scroll to position [949, 0]
click at [575, 292] on icon "button" at bounding box center [571, 296] width 10 height 10
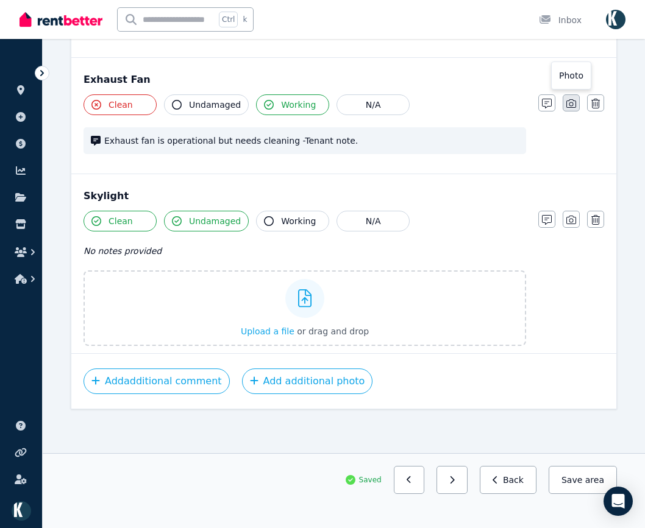
drag, startPoint x: 572, startPoint y: 104, endPoint x: 565, endPoint y: 146, distance: 42.6
click at [572, 105] on icon "button" at bounding box center [571, 104] width 10 height 10
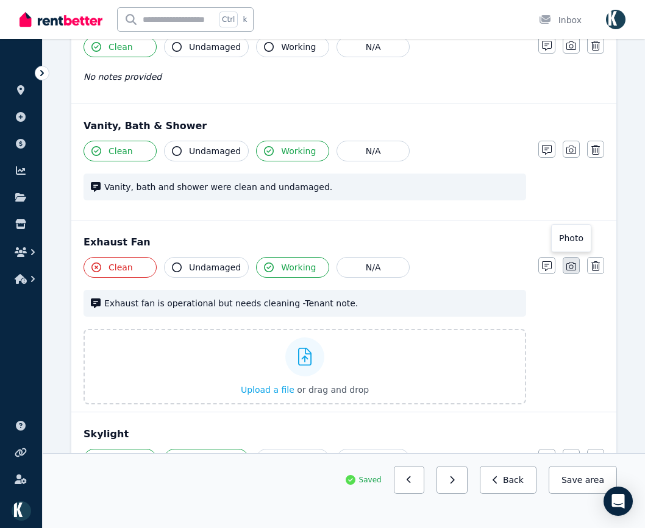
scroll to position [856, 0]
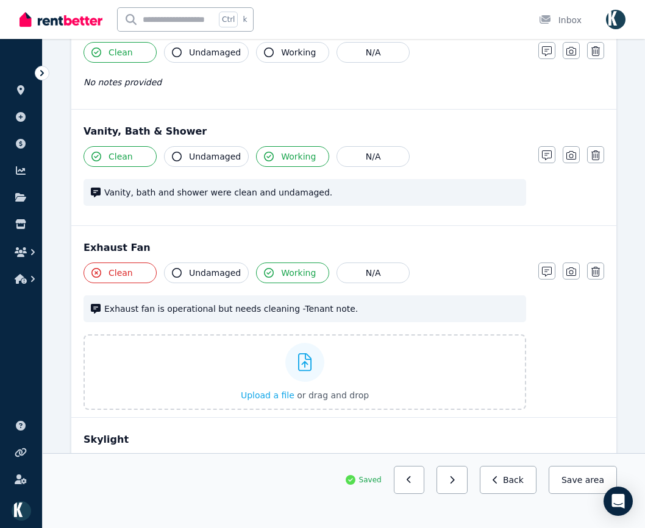
drag, startPoint x: 575, startPoint y: 160, endPoint x: 580, endPoint y: 154, distance: 7.8
click at [575, 160] on icon "button" at bounding box center [571, 155] width 10 height 9
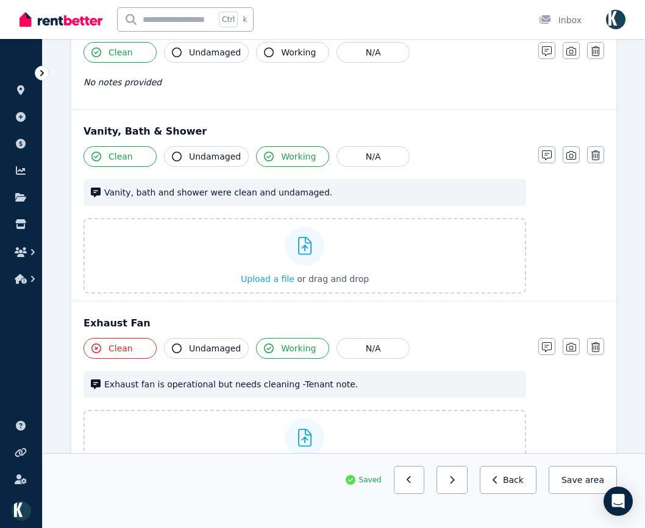
drag, startPoint x: 574, startPoint y: 52, endPoint x: 581, endPoint y: 78, distance: 27.1
click at [575, 52] on icon "button" at bounding box center [571, 51] width 10 height 10
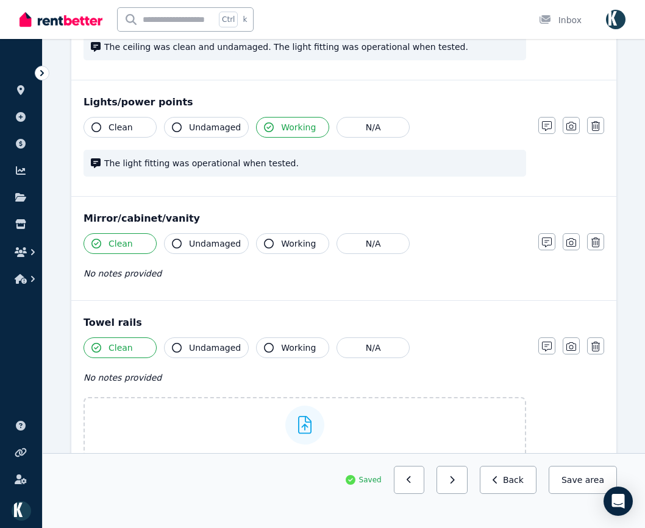
scroll to position [552, 0]
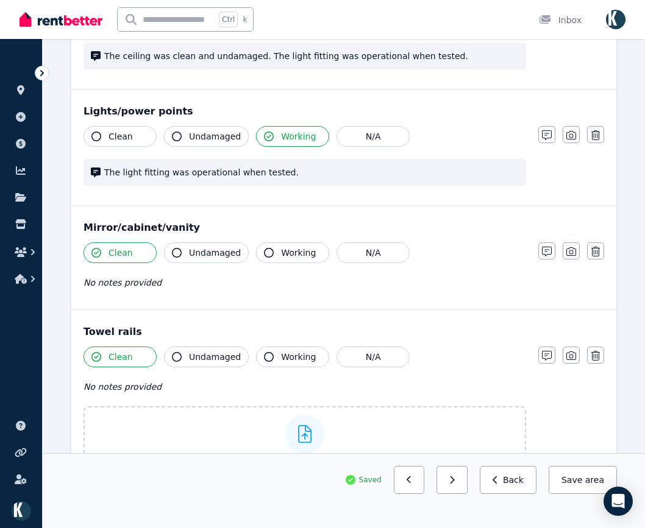
drag, startPoint x: 571, startPoint y: 253, endPoint x: 572, endPoint y: 242, distance: 11.0
click at [572, 252] on icon "button" at bounding box center [571, 252] width 10 height 10
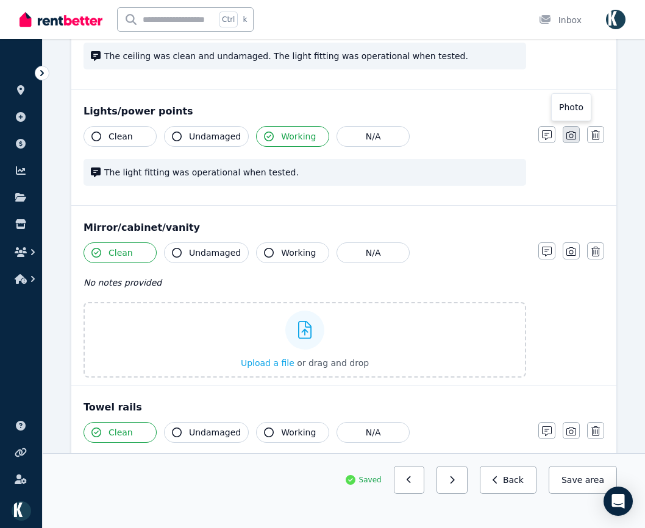
drag, startPoint x: 570, startPoint y: 134, endPoint x: 569, endPoint y: 141, distance: 6.7
click at [570, 134] on icon "button" at bounding box center [571, 135] width 10 height 10
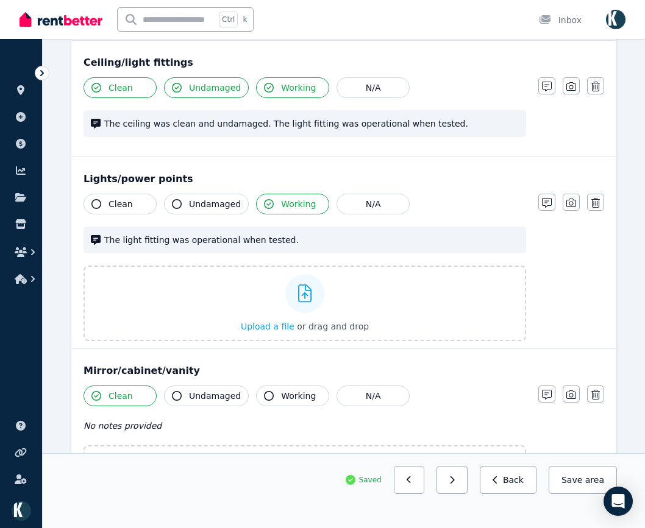
scroll to position [247, 0]
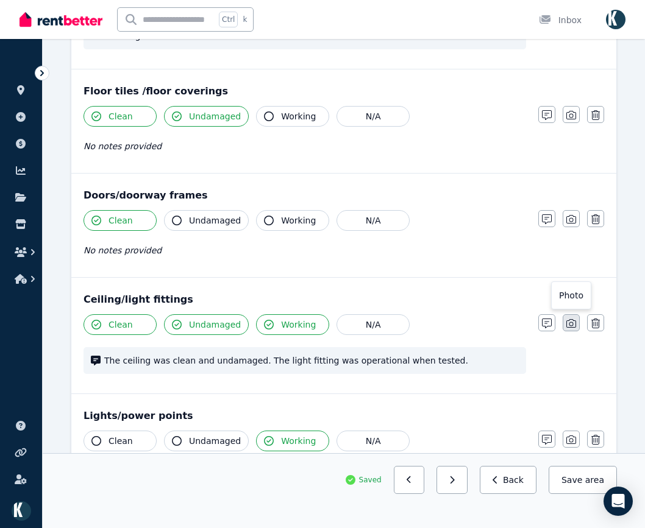
click at [577, 323] on button "button" at bounding box center [571, 322] width 17 height 17
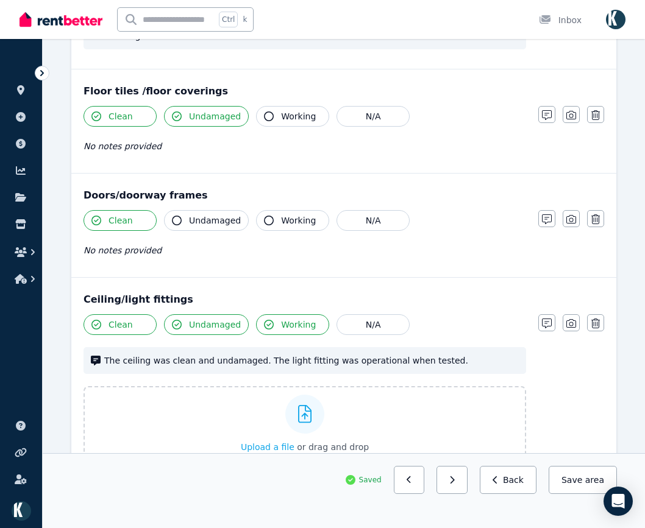
drag, startPoint x: 577, startPoint y: 224, endPoint x: 580, endPoint y: 202, distance: 22.2
click at [577, 221] on button "button" at bounding box center [571, 218] width 17 height 17
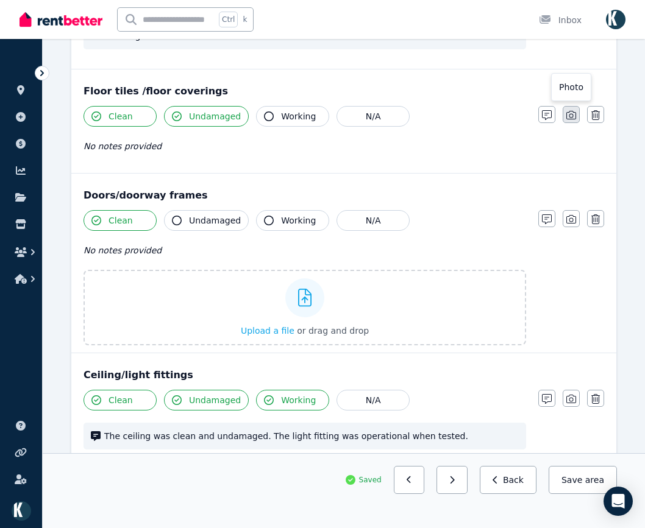
click at [570, 122] on button "button" at bounding box center [571, 114] width 17 height 17
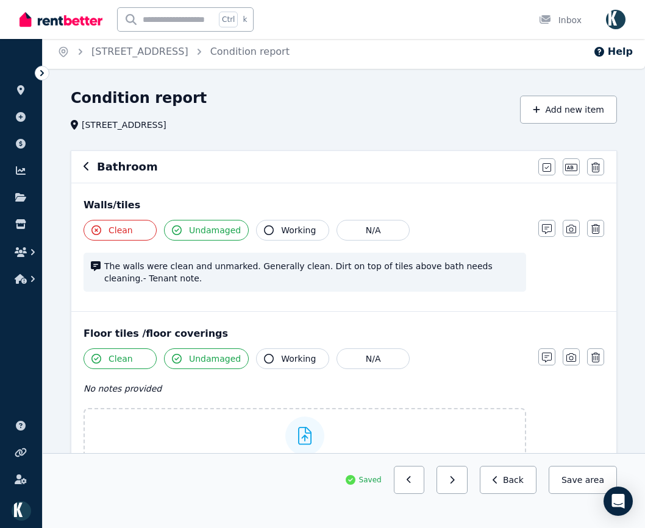
scroll to position [3, 0]
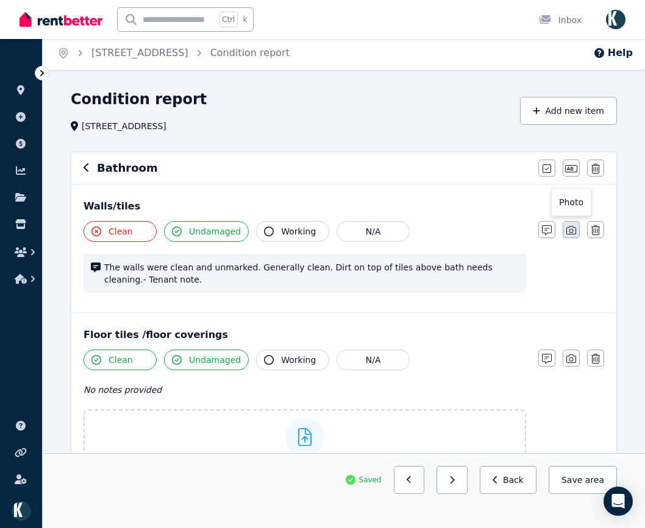
click at [576, 229] on button "button" at bounding box center [571, 229] width 17 height 17
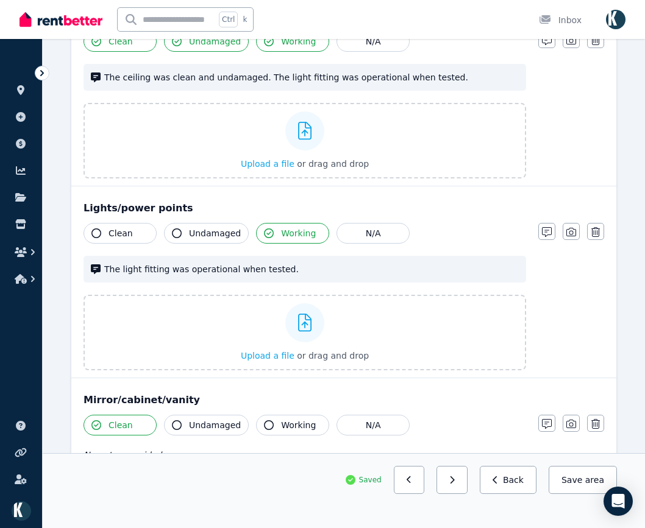
scroll to position [917, 0]
